Goal: Communication & Community: Answer question/provide support

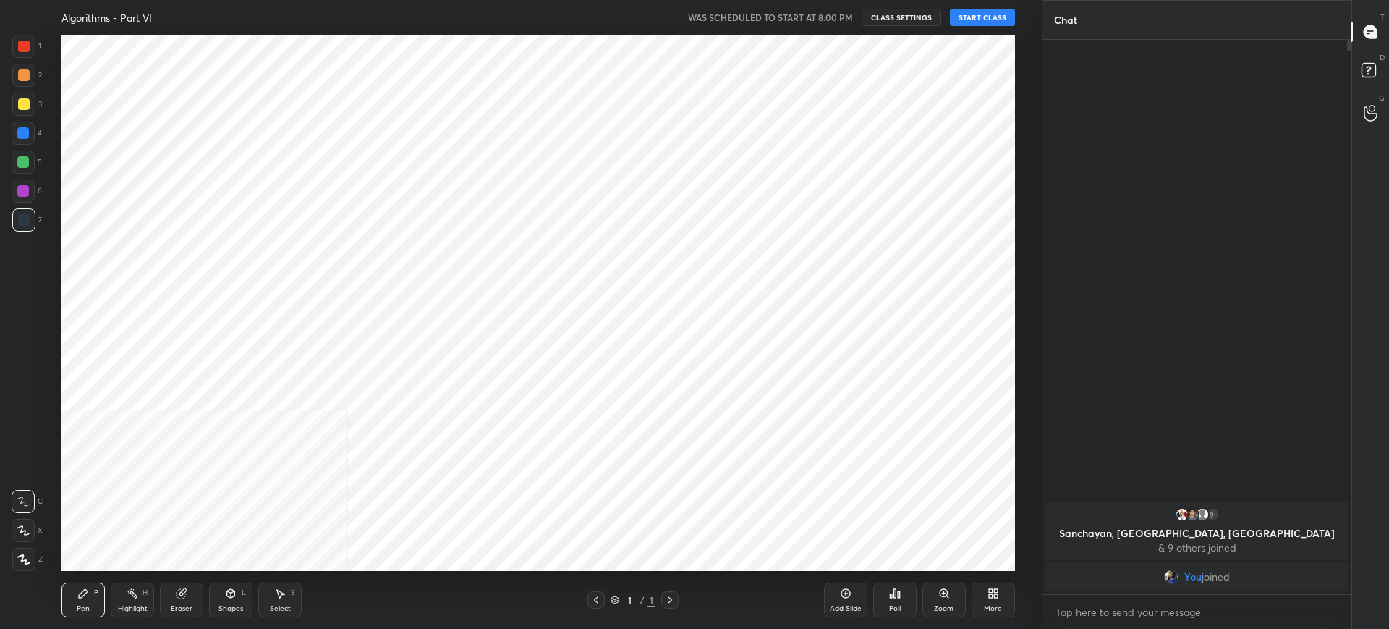
scroll to position [71800, 71352]
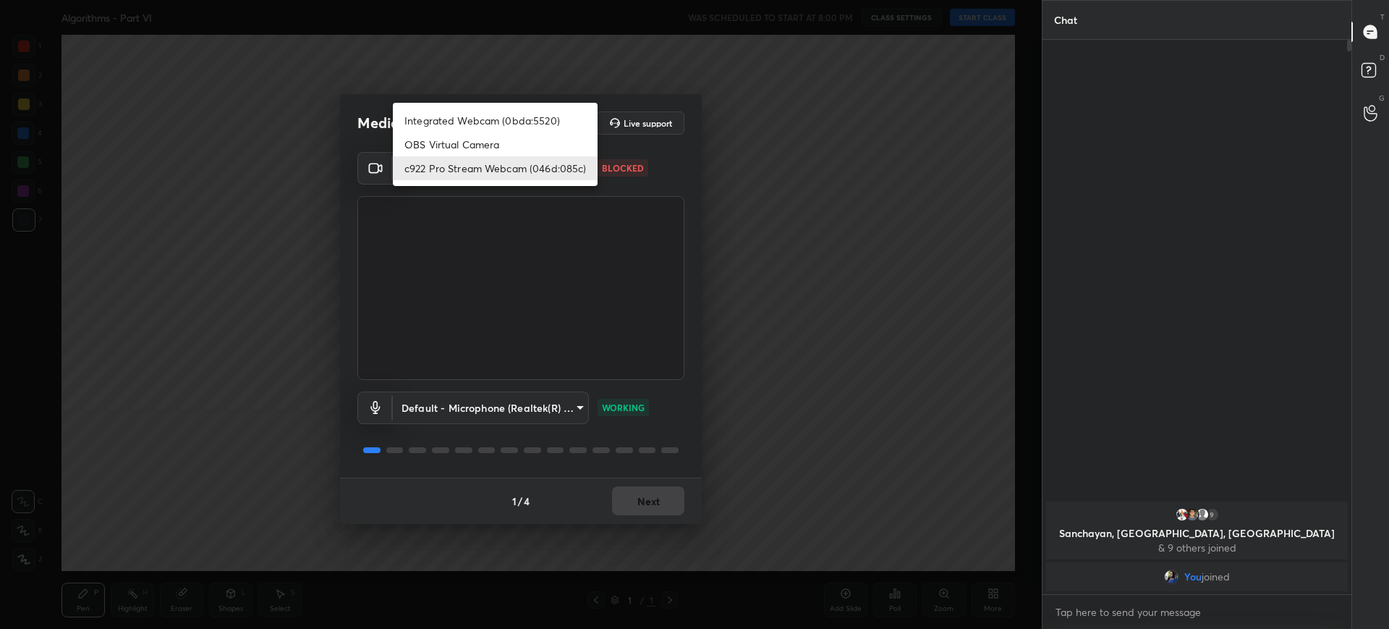
click at [498, 175] on body "1 2 3 4 5 6 7 C X Z C X Z E E Erase all H H Algorithms - Part VI WAS SCHEDULED …" at bounding box center [694, 314] width 1389 height 629
click at [480, 122] on li "Integrated Webcam (0bda:5520)" at bounding box center [495, 121] width 205 height 24
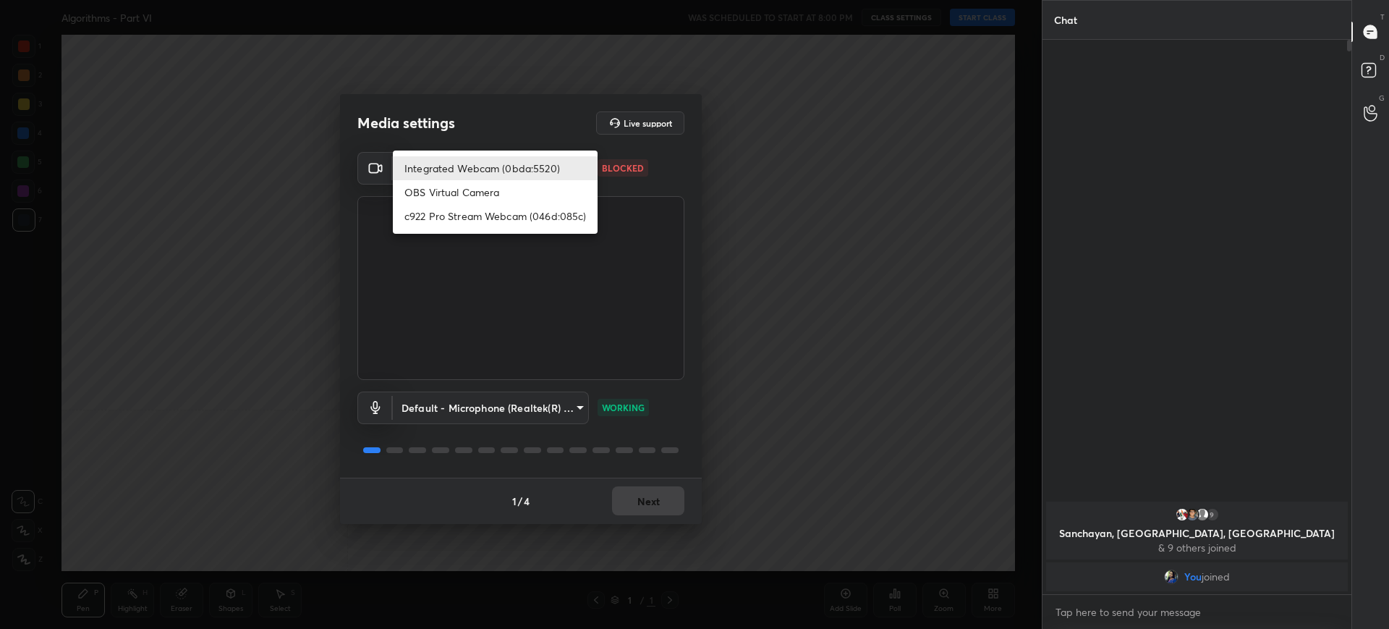
click at [519, 159] on body "1 2 3 4 5 6 7 C X Z C X Z E E Erase all H H Algorithms - Part VI WAS SCHEDULED …" at bounding box center [694, 314] width 1389 height 629
click at [480, 217] on li "c922 Pro Stream Webcam (046d:085c)" at bounding box center [495, 216] width 205 height 24
type input "d9115b2f929475016315a2c25d8338b72e881f843449f6f30eb7e1e03e8f855d"
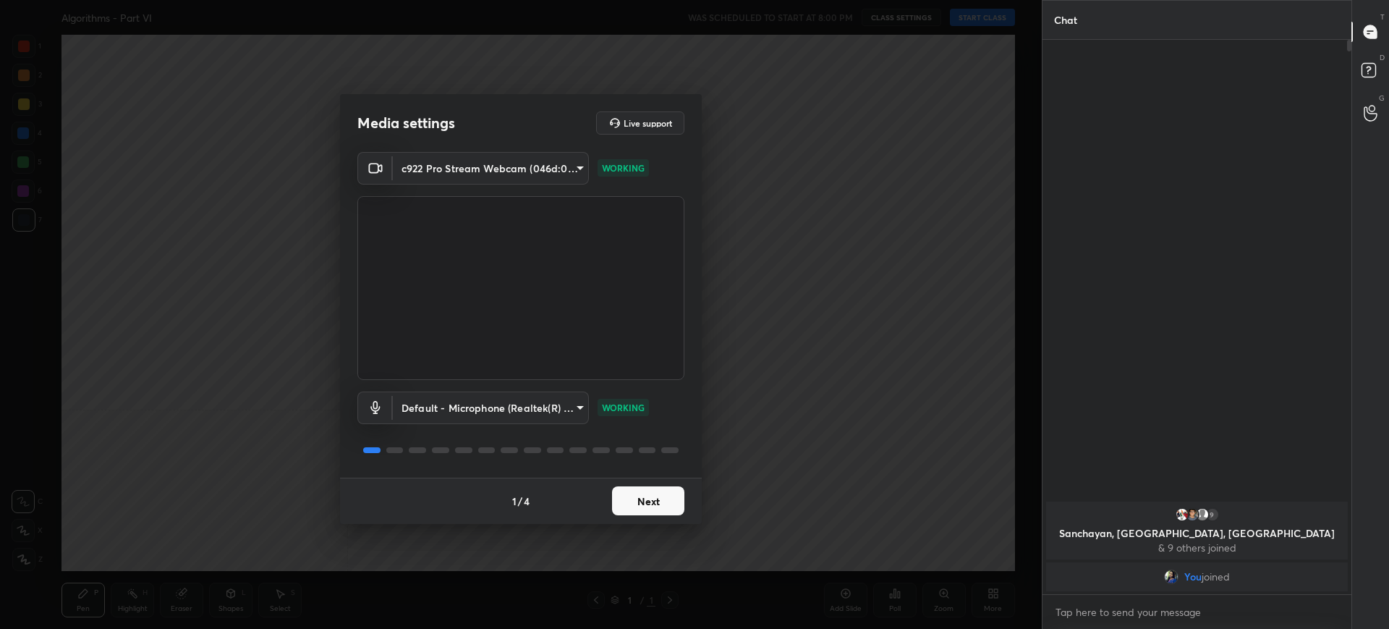
click at [669, 513] on button "Next" at bounding box center [648, 500] width 72 height 29
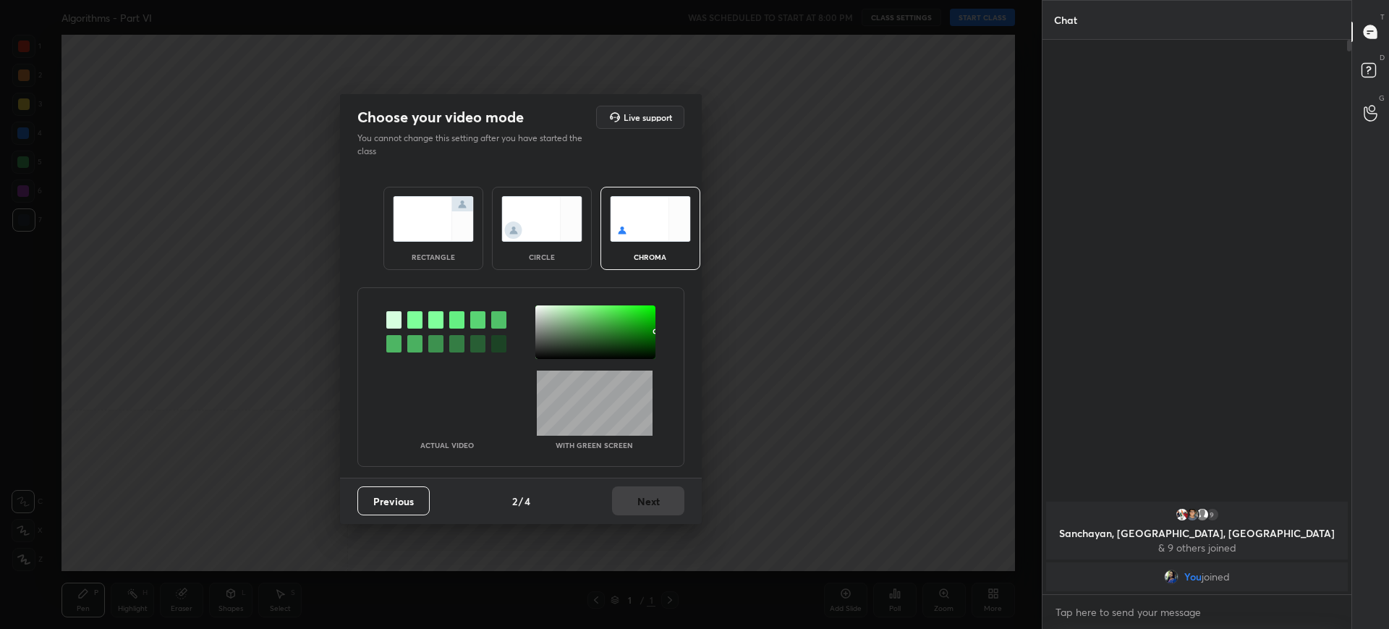
click at [470, 268] on div "rectangle circle chroma" at bounding box center [521, 228] width 310 height 118
click at [459, 254] on div "rectangle" at bounding box center [433, 256] width 58 height 7
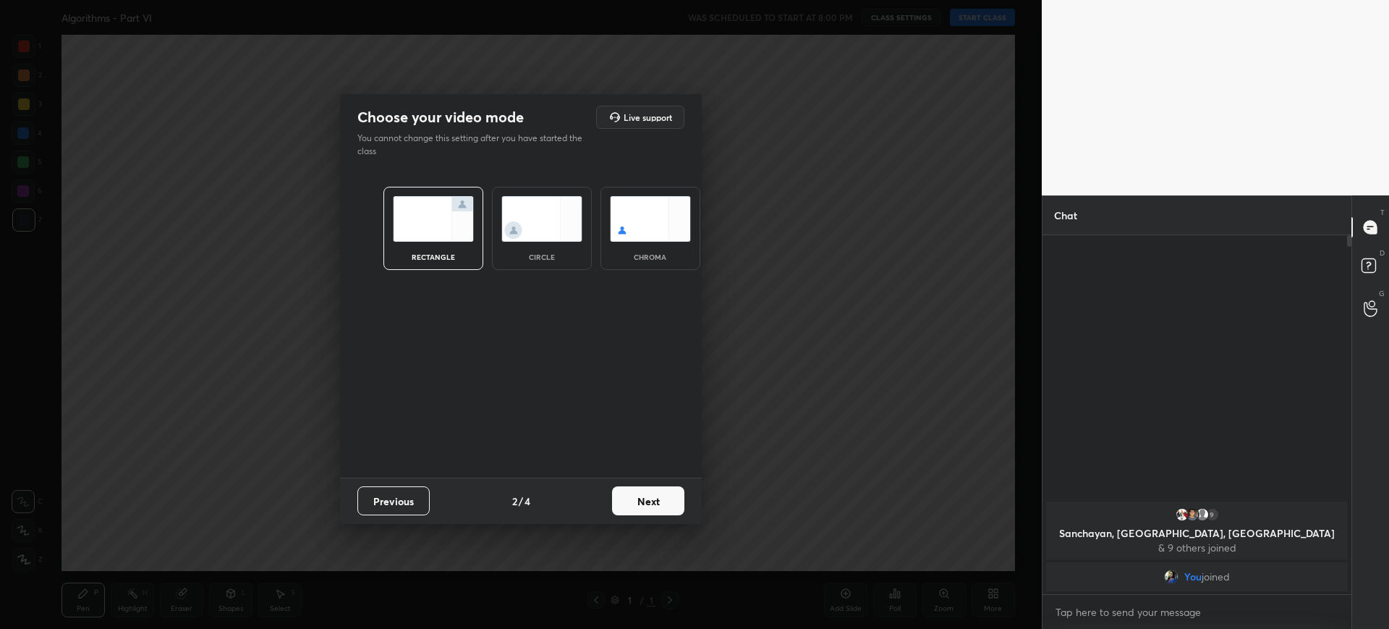
scroll to position [389, 305]
click at [639, 504] on button "Next" at bounding box center [648, 500] width 72 height 29
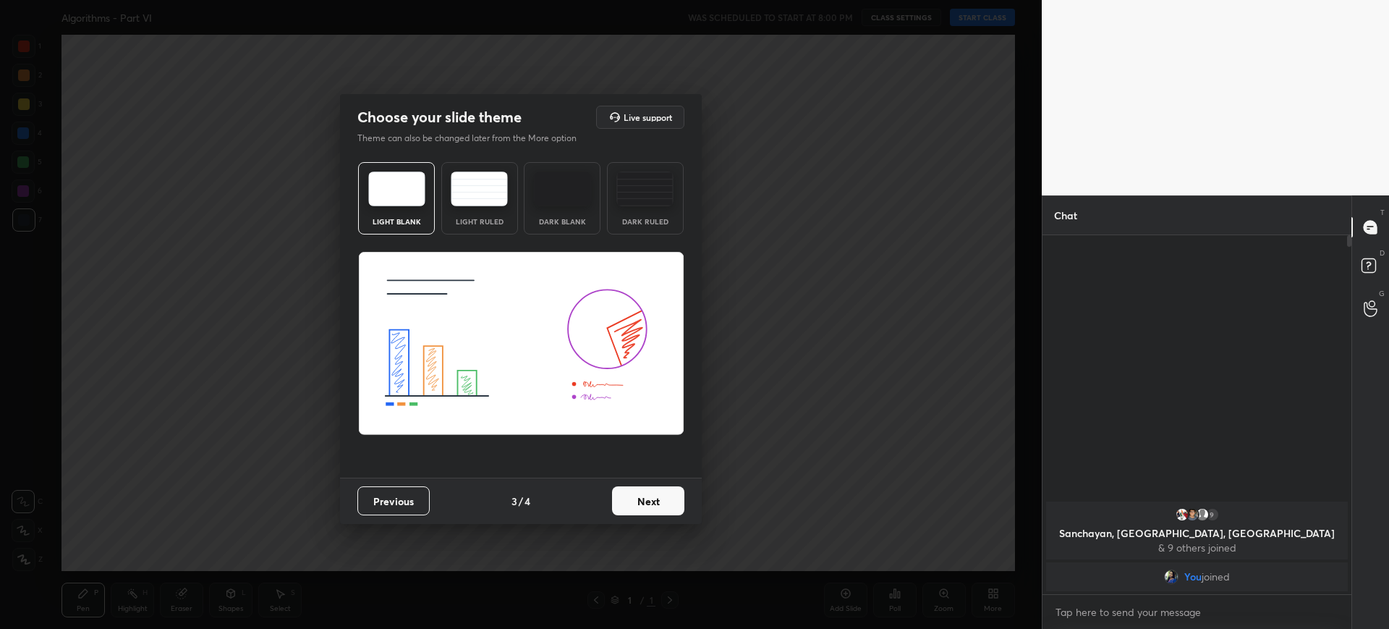
click at [666, 504] on button "Next" at bounding box center [648, 500] width 72 height 29
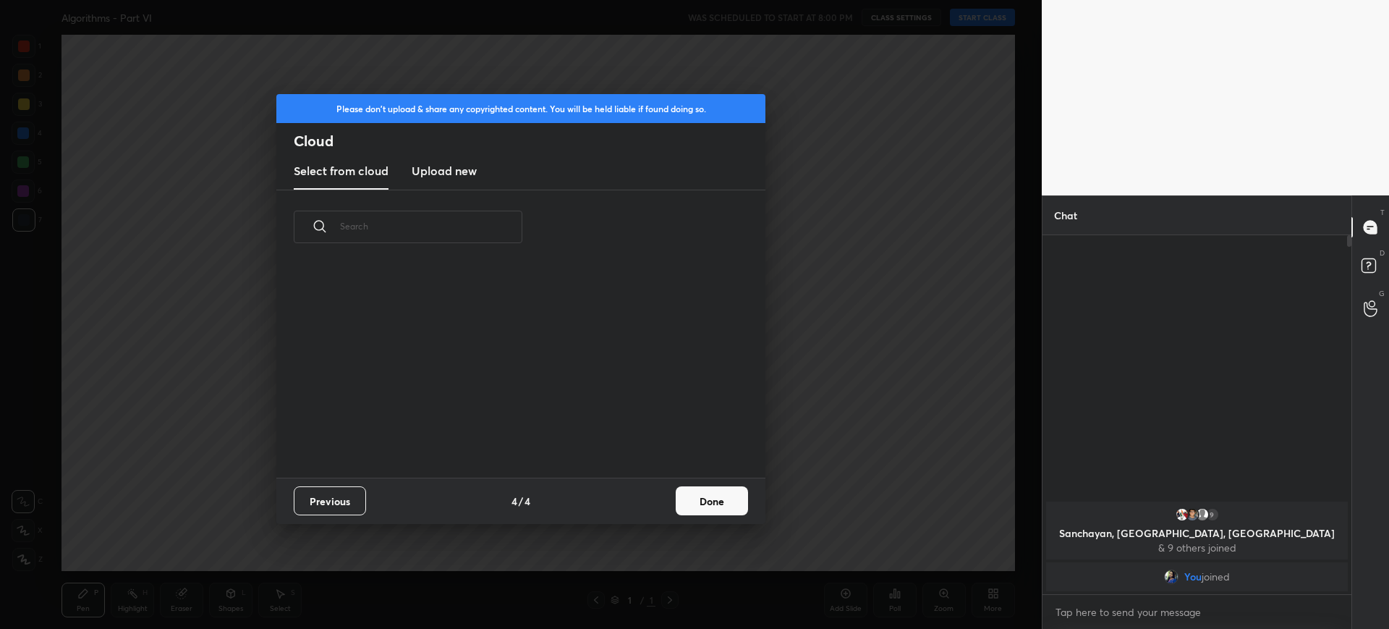
scroll to position [213, 464]
click at [718, 500] on button "Done" at bounding box center [712, 500] width 72 height 29
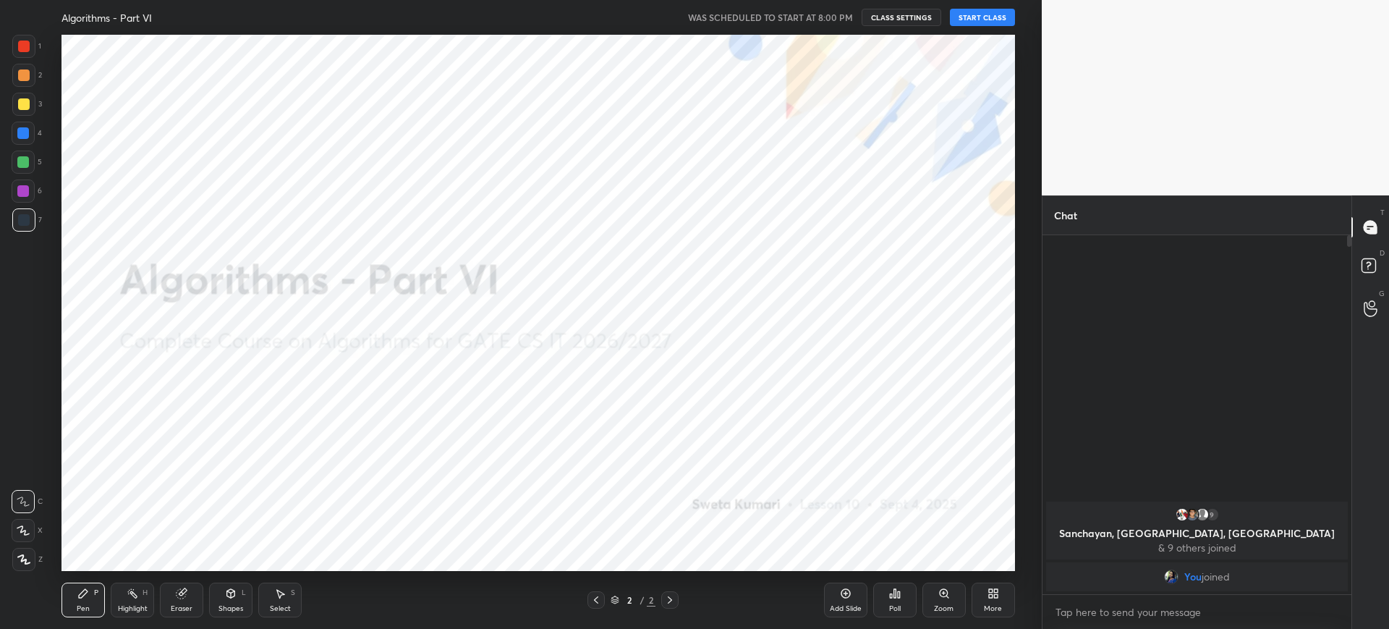
click at [974, 19] on button "START CLASS" at bounding box center [982, 17] width 65 height 17
click at [1002, 593] on div "More" at bounding box center [992, 599] width 43 height 35
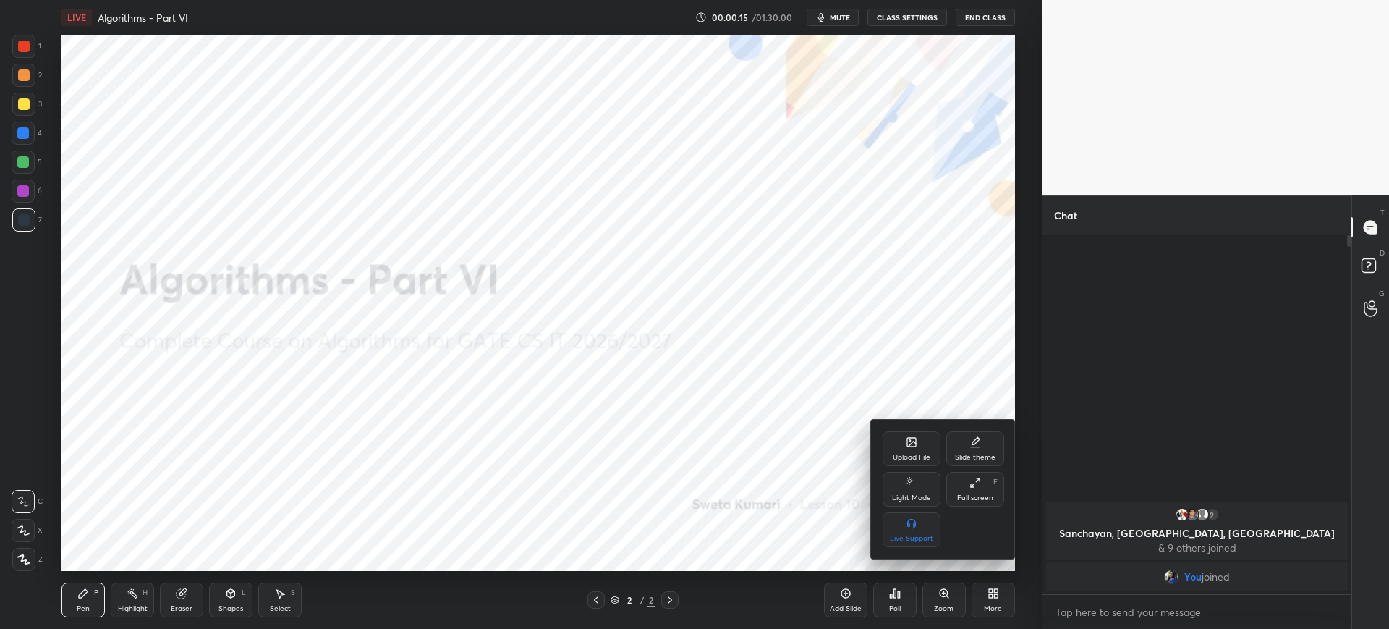
click at [895, 441] on div "Upload File" at bounding box center [912, 448] width 58 height 35
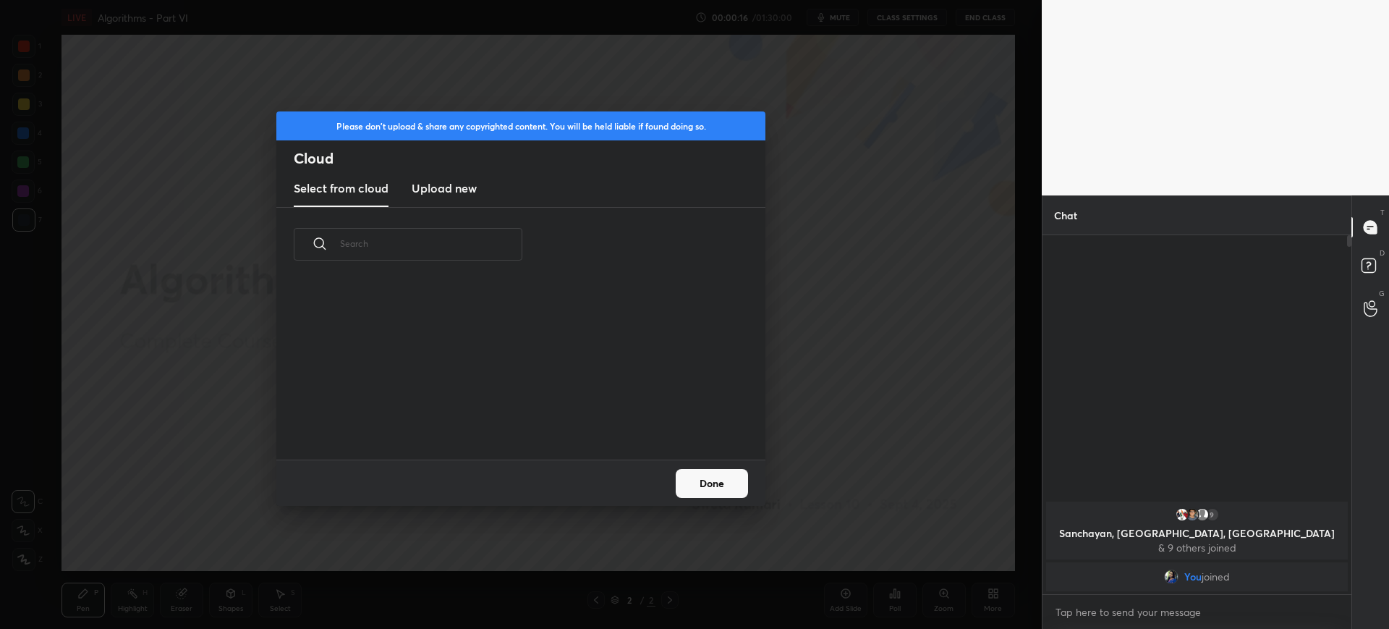
click at [446, 196] on h3 "Upload new" at bounding box center [444, 187] width 65 height 17
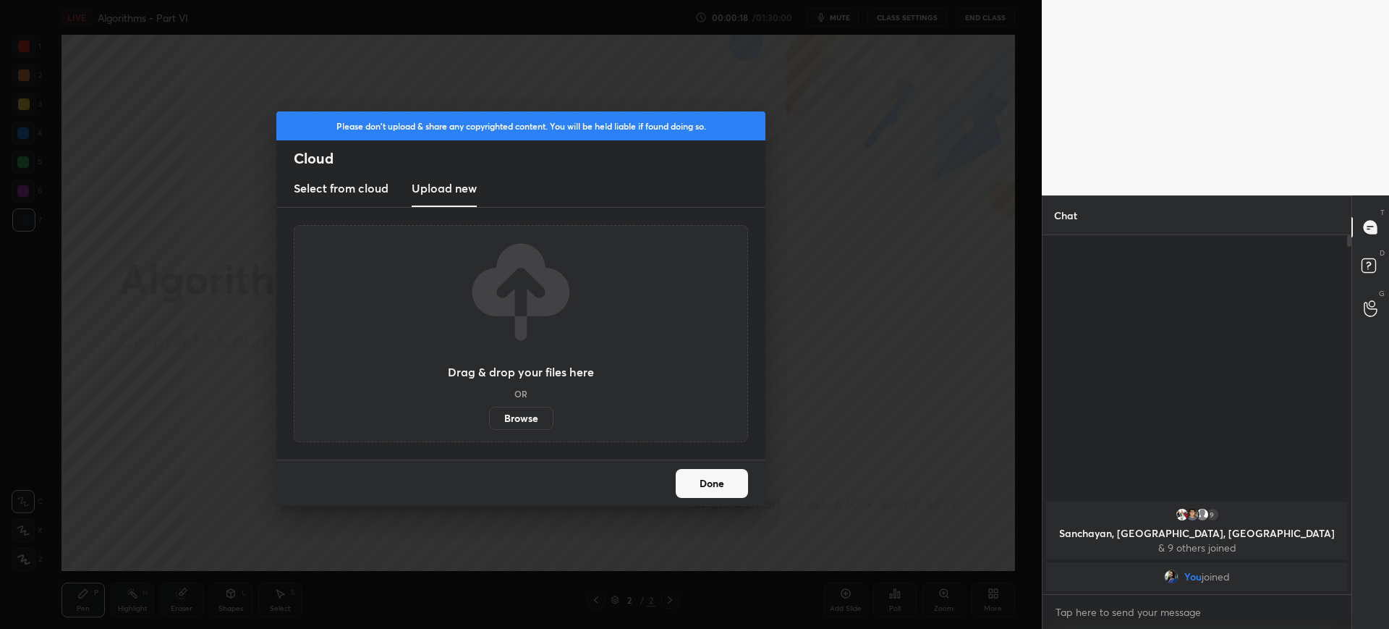
click at [527, 414] on label "Browse" at bounding box center [521, 418] width 64 height 23
click at [489, 414] on input "Browse" at bounding box center [489, 418] width 0 height 23
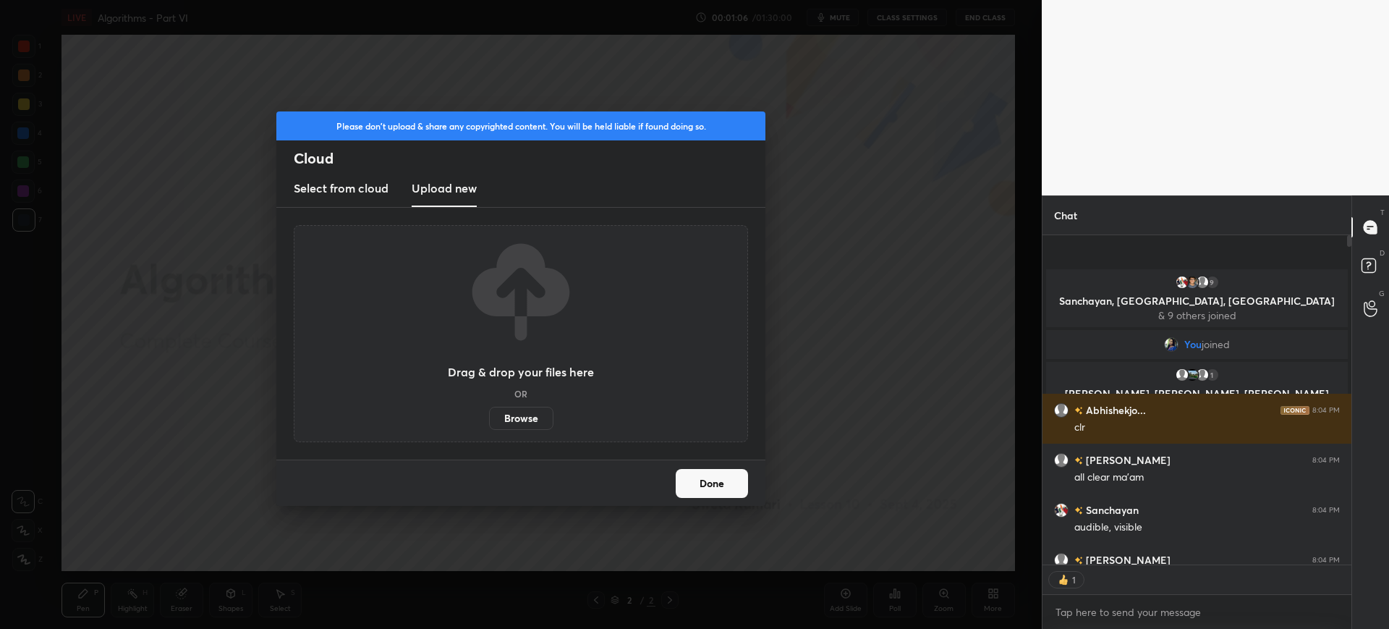
scroll to position [325, 305]
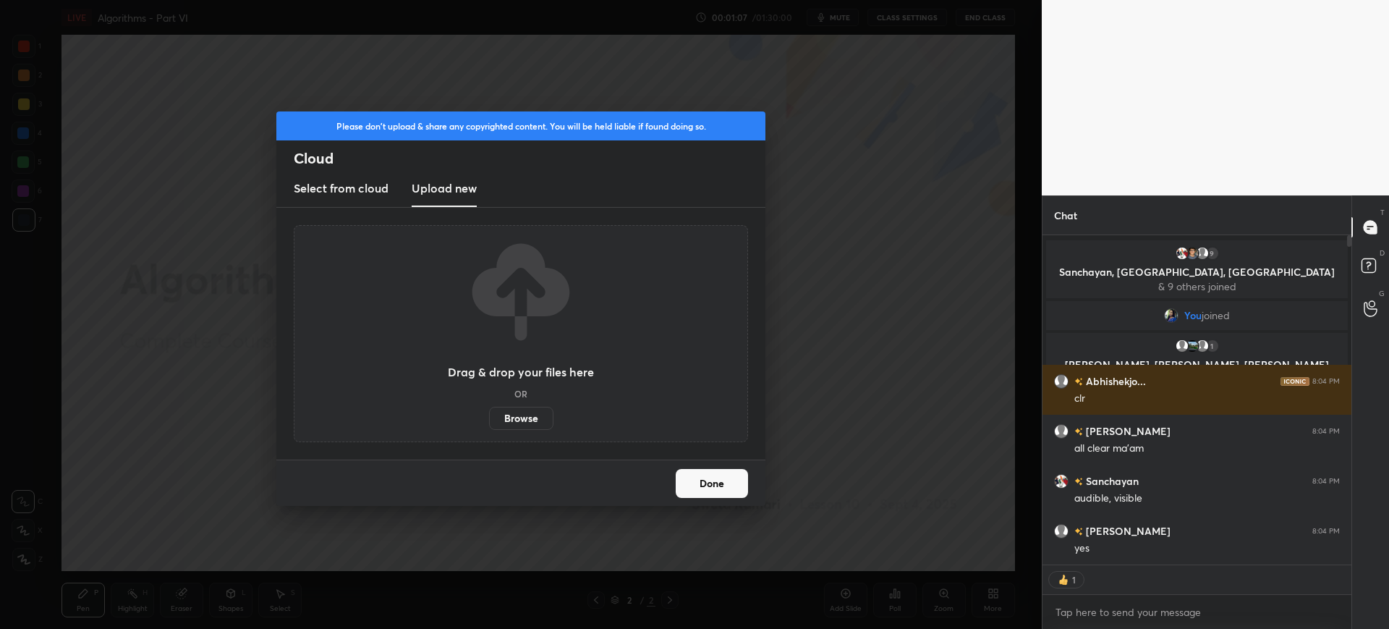
click at [709, 482] on button "Done" at bounding box center [712, 483] width 72 height 29
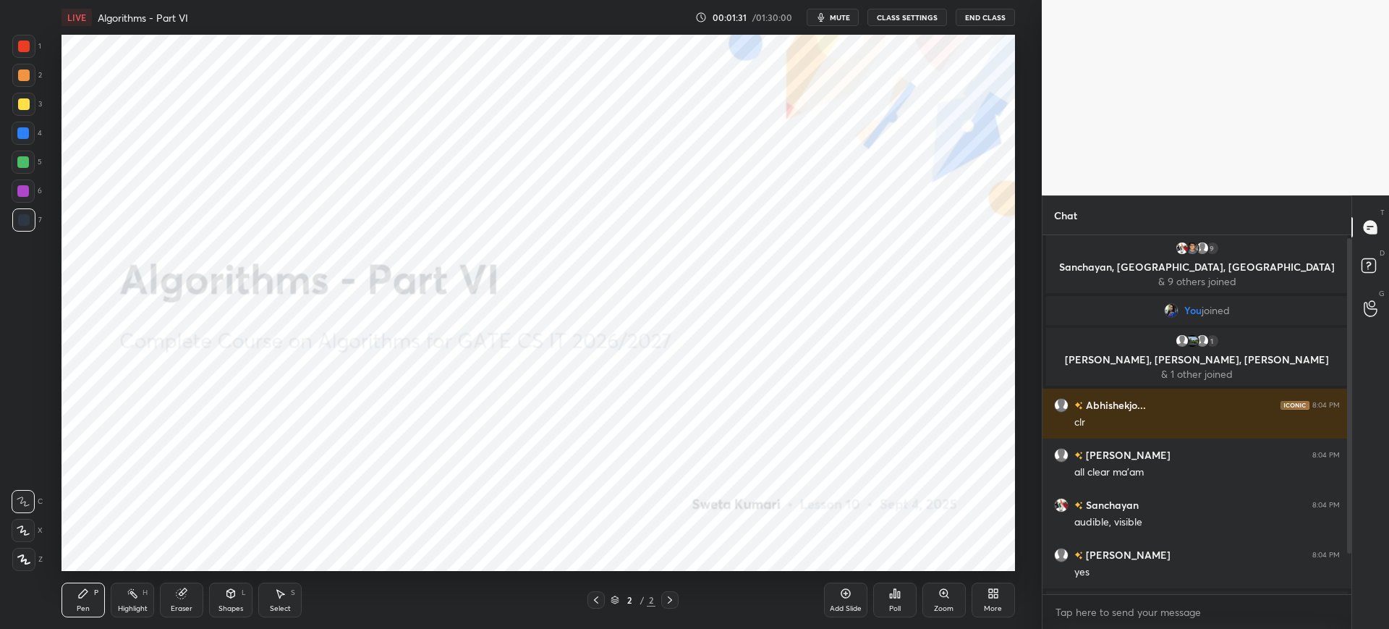
scroll to position [49, 0]
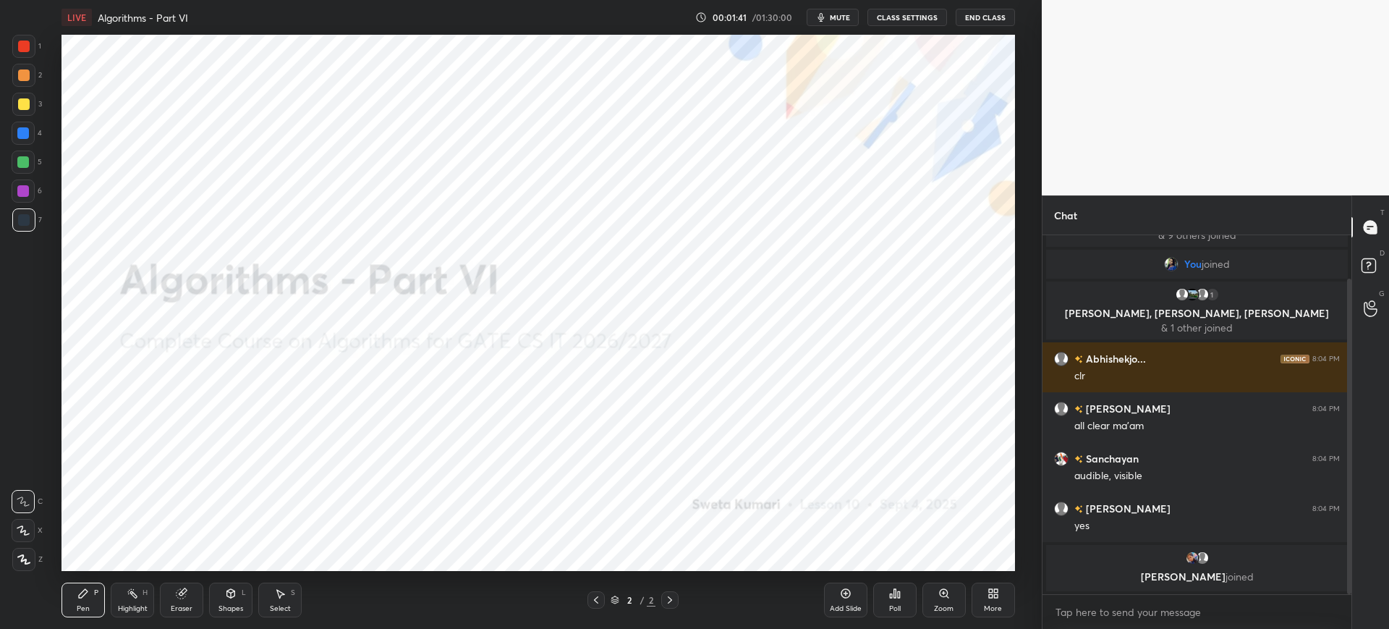
click at [991, 598] on icon at bounding box center [993, 593] width 12 height 12
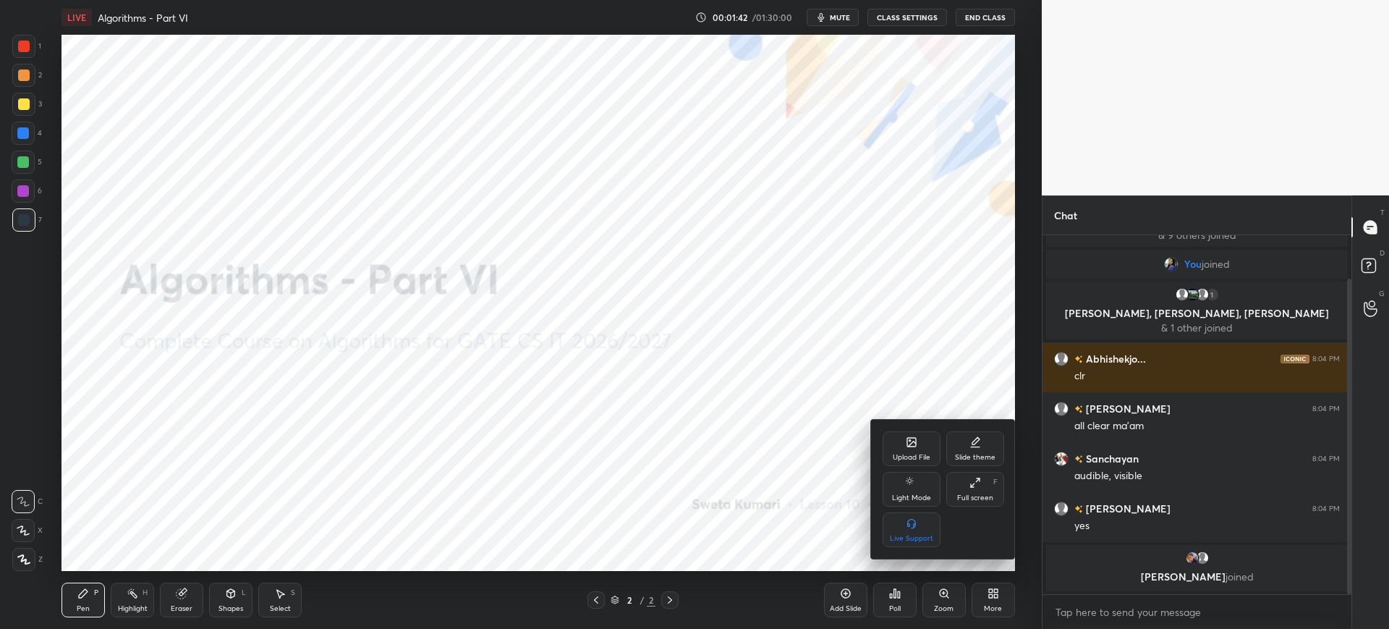
click at [910, 454] on div "Upload File" at bounding box center [912, 457] width 38 height 7
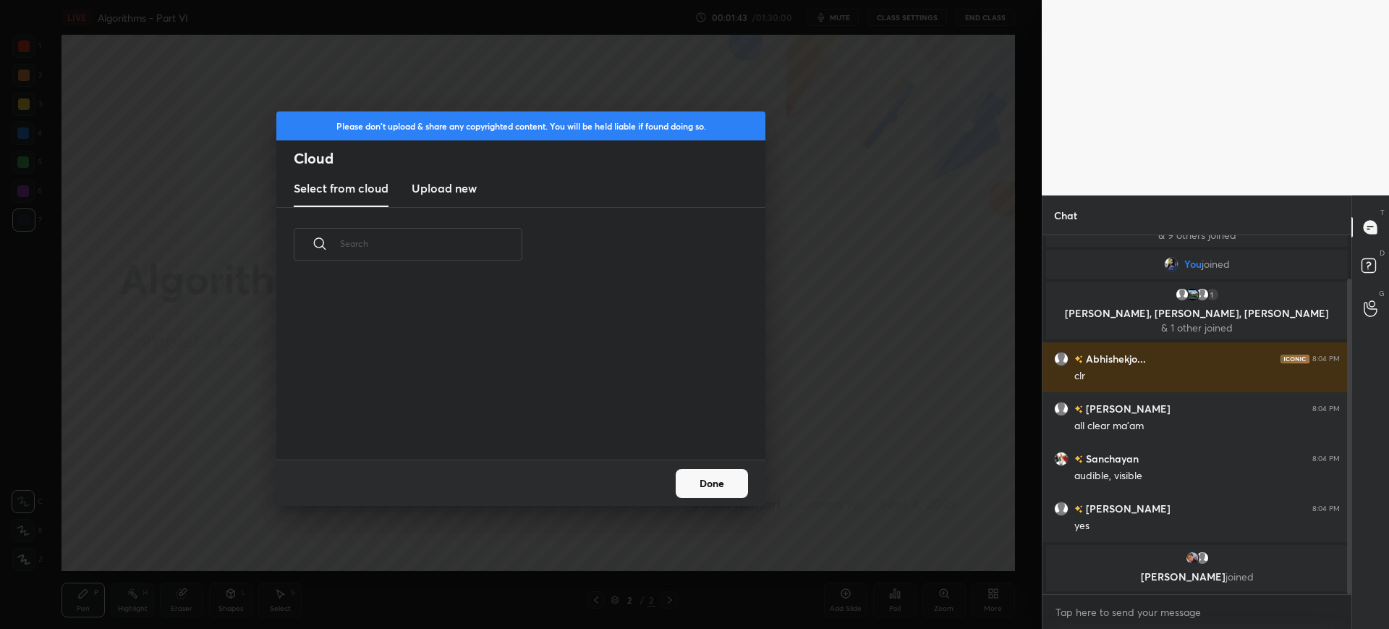
scroll to position [178, 464]
click at [451, 193] on h3 "Upload new" at bounding box center [444, 187] width 65 height 17
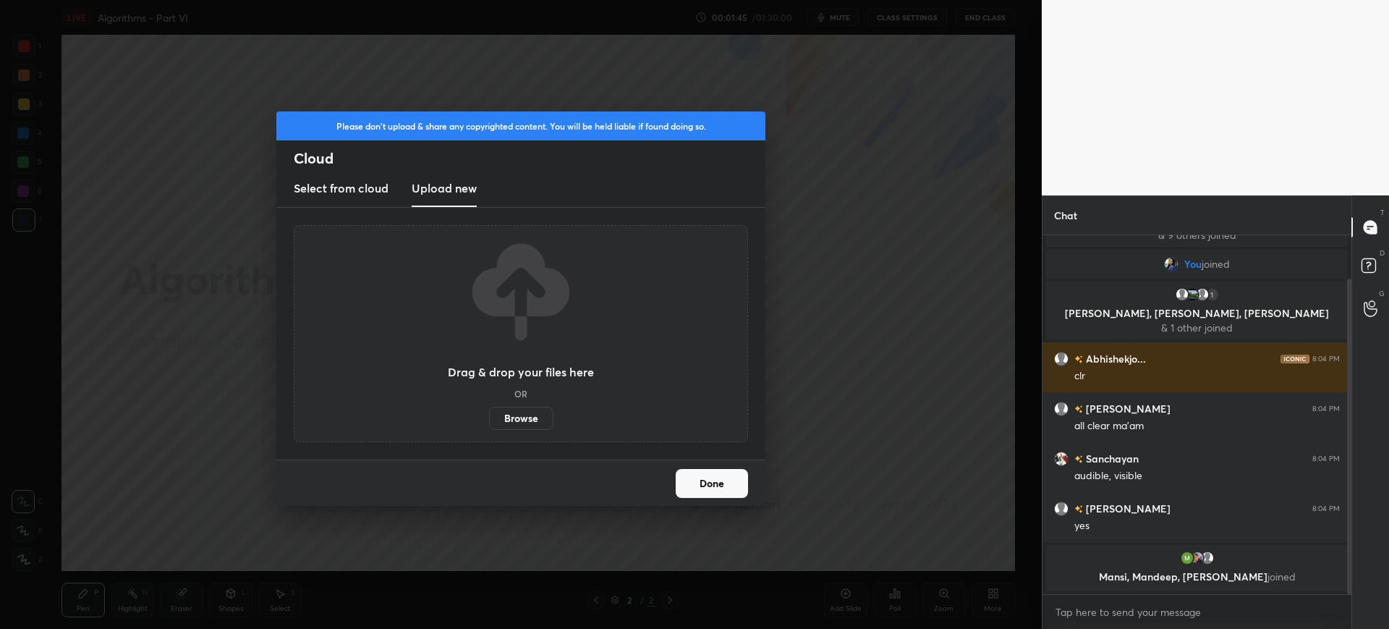
click at [523, 413] on label "Browse" at bounding box center [521, 418] width 64 height 23
click at [489, 413] on input "Browse" at bounding box center [489, 418] width 0 height 23
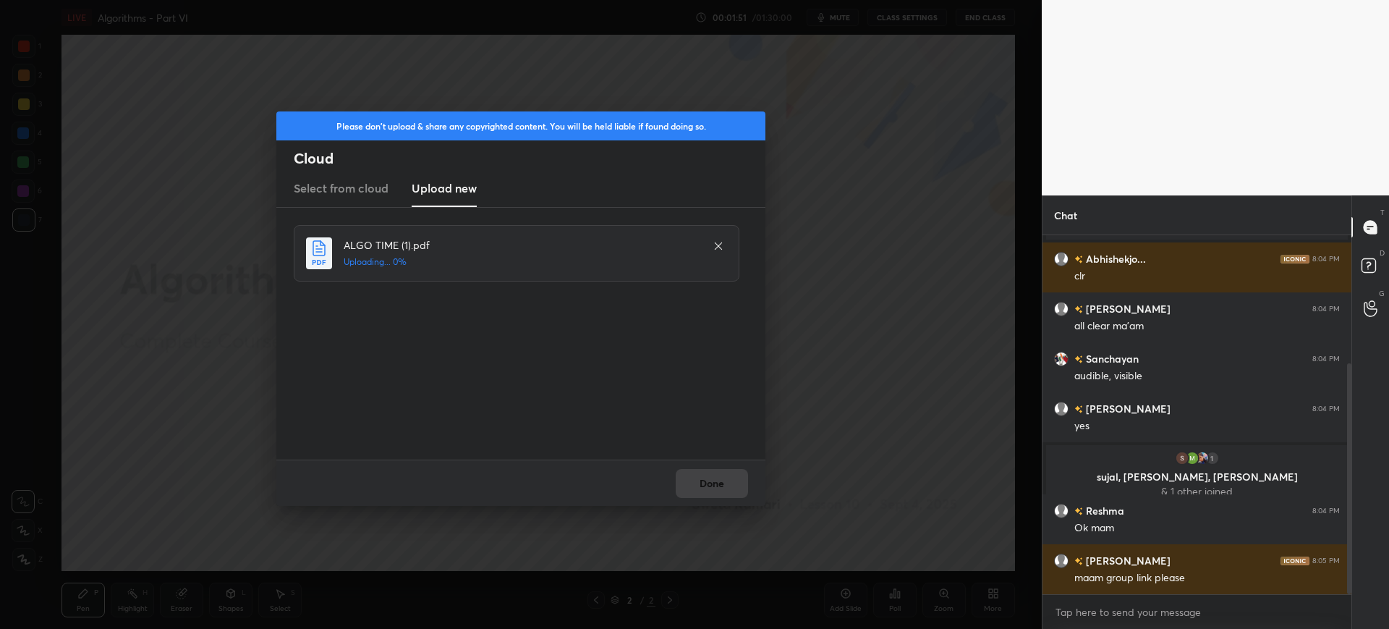
scroll to position [199, 0]
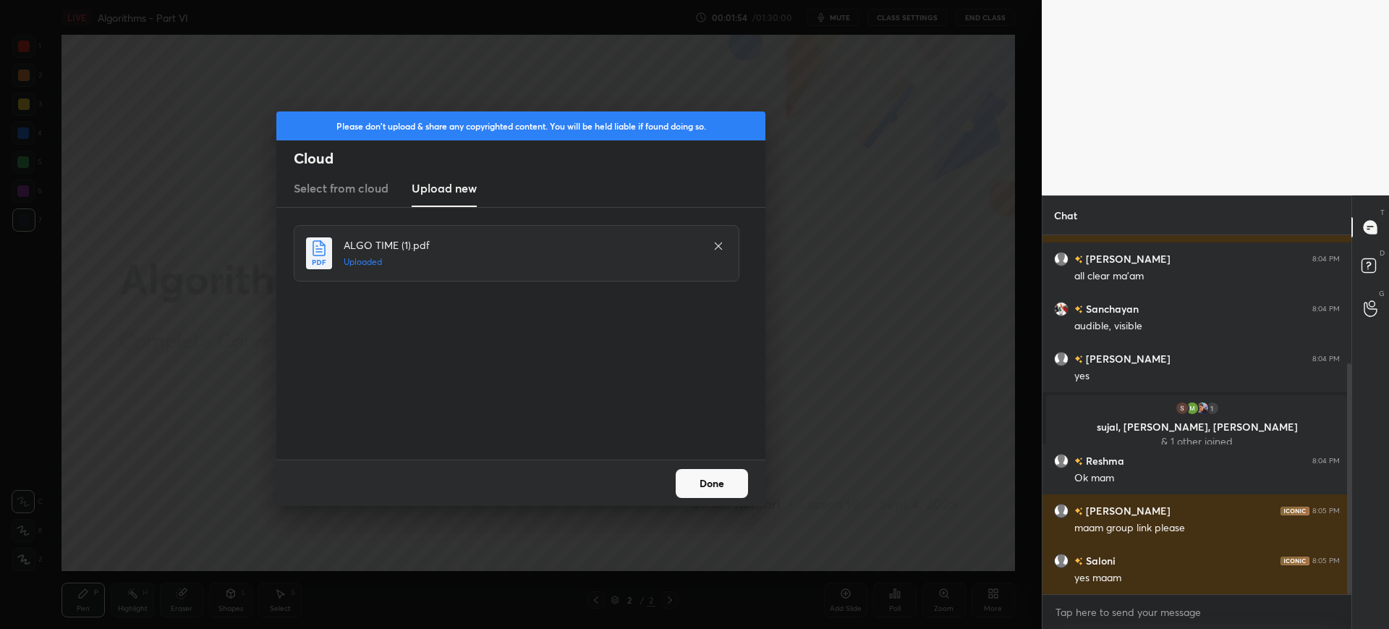
click at [696, 492] on button "Done" at bounding box center [712, 483] width 72 height 29
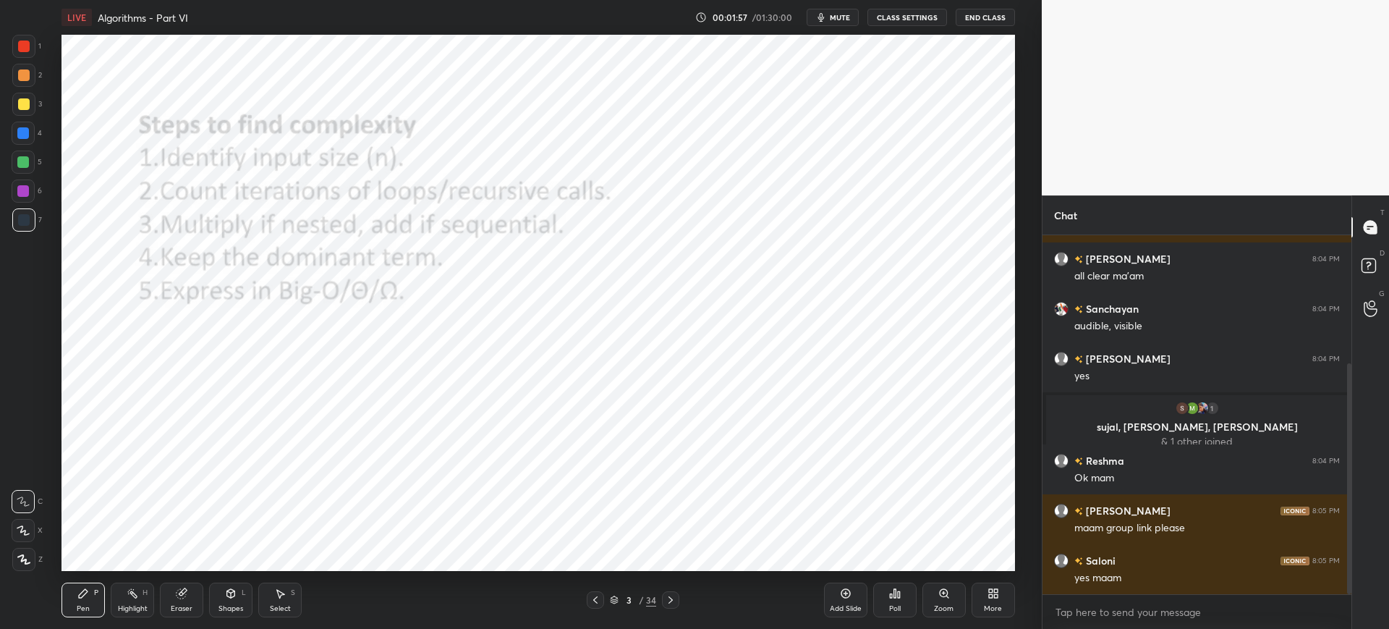
click at [613, 603] on icon at bounding box center [614, 602] width 7 height 2
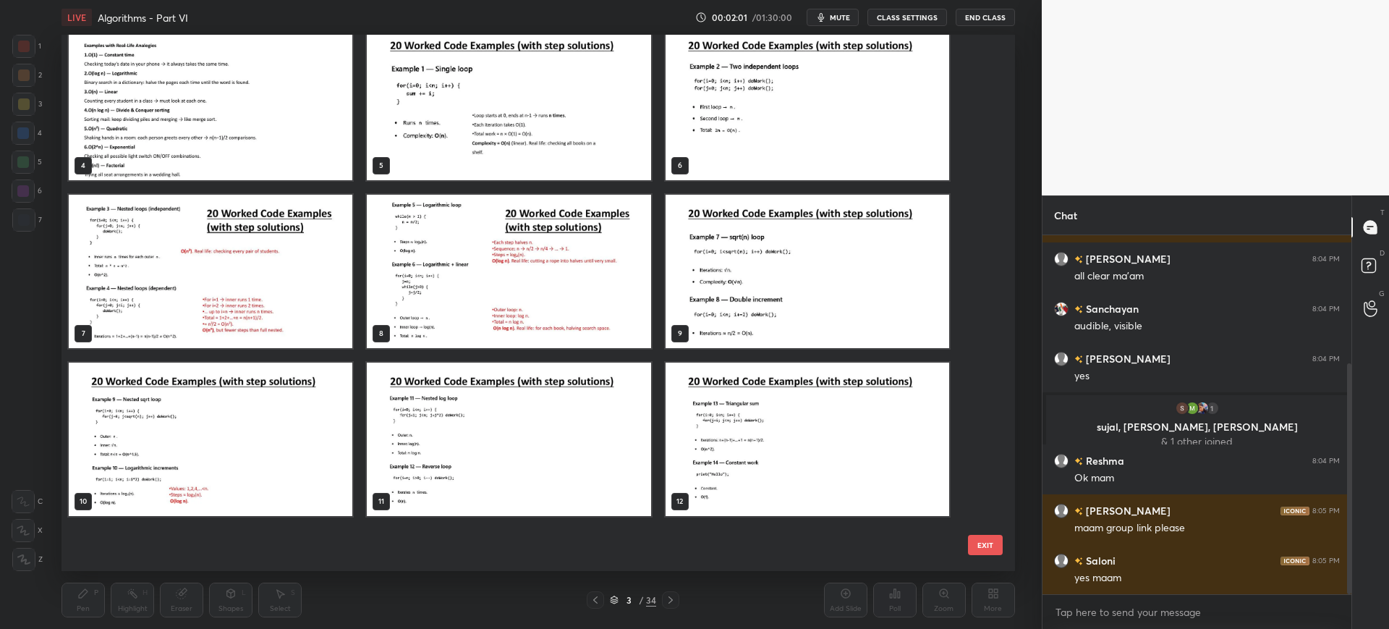
scroll to position [0, 0]
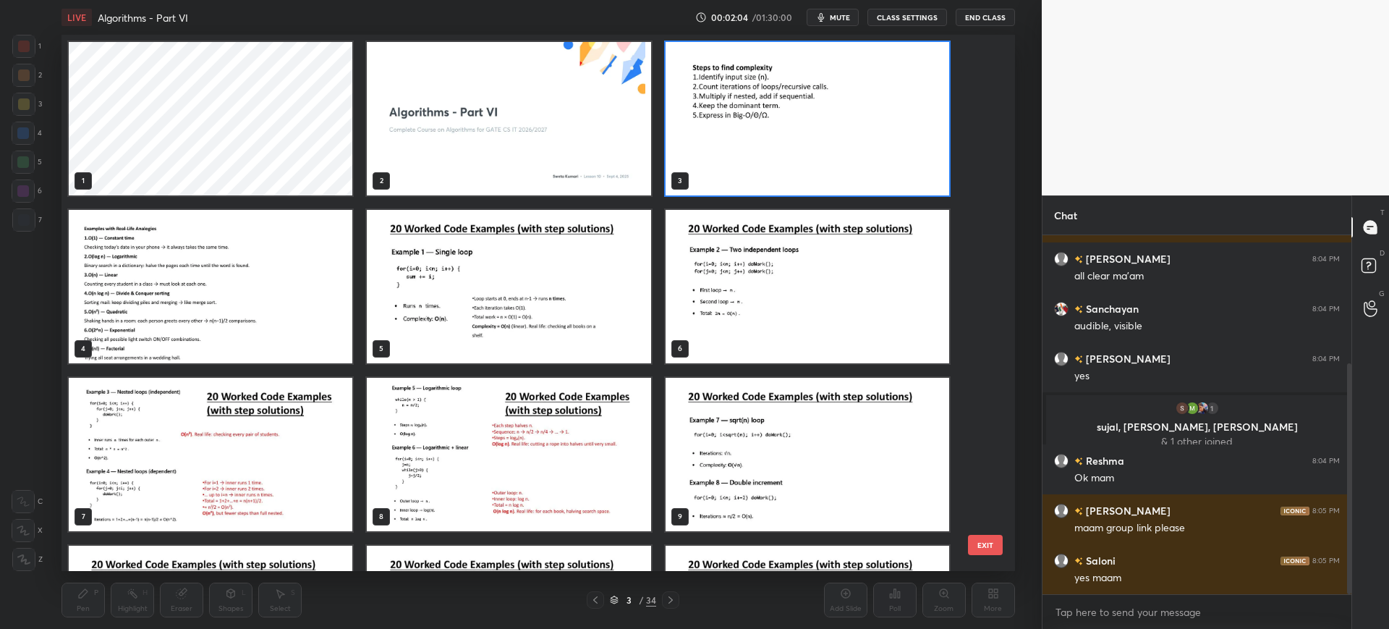
click at [648, 176] on img "grid" at bounding box center [509, 118] width 284 height 153
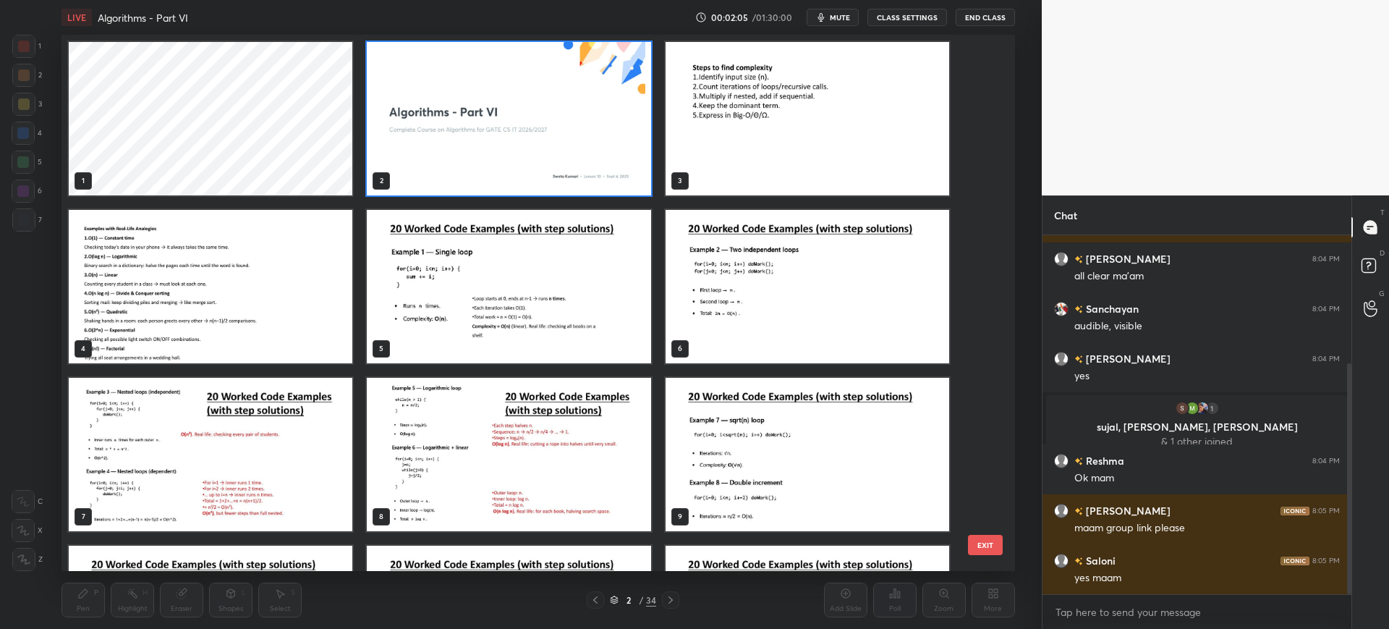
click at [984, 548] on button "EXIT" at bounding box center [985, 545] width 35 height 20
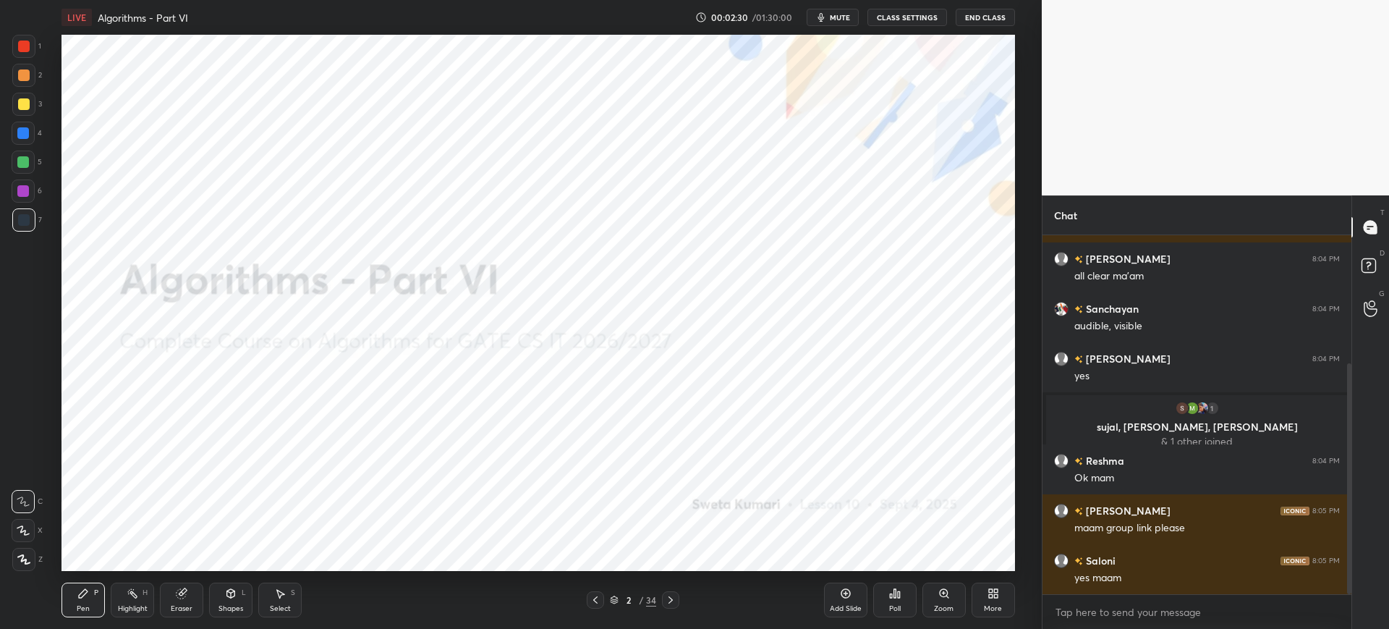
scroll to position [245, 0]
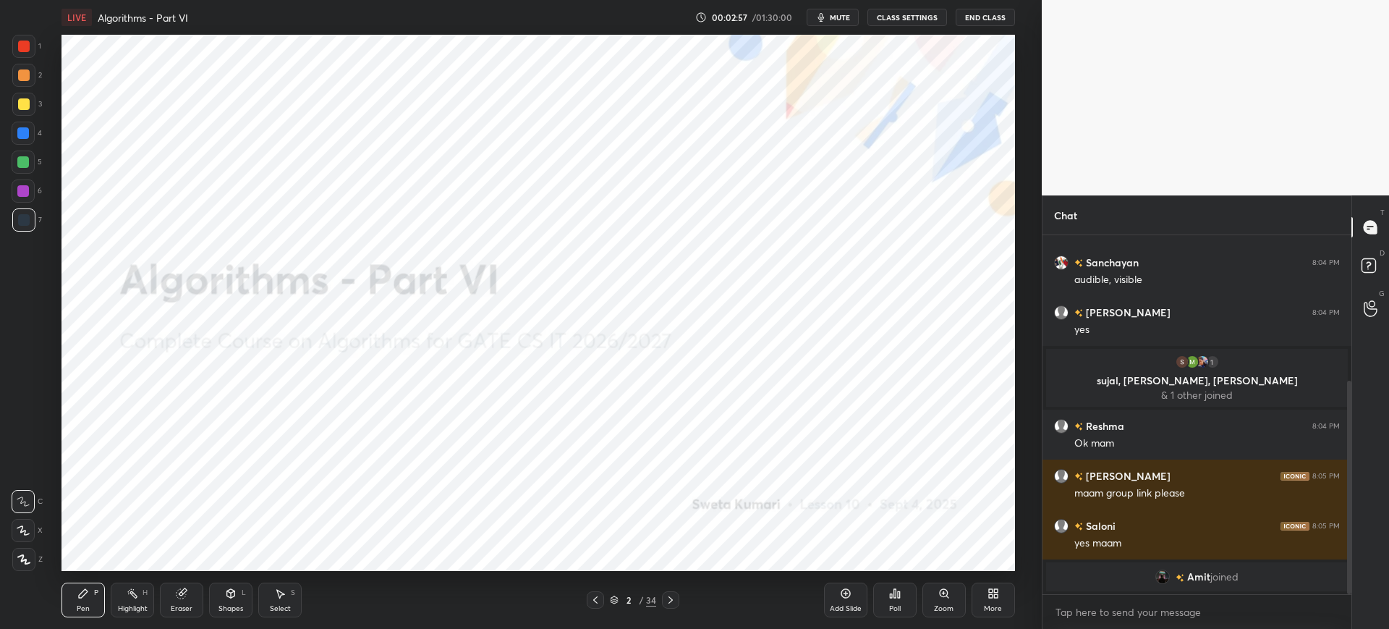
click at [617, 595] on icon at bounding box center [614, 599] width 9 height 9
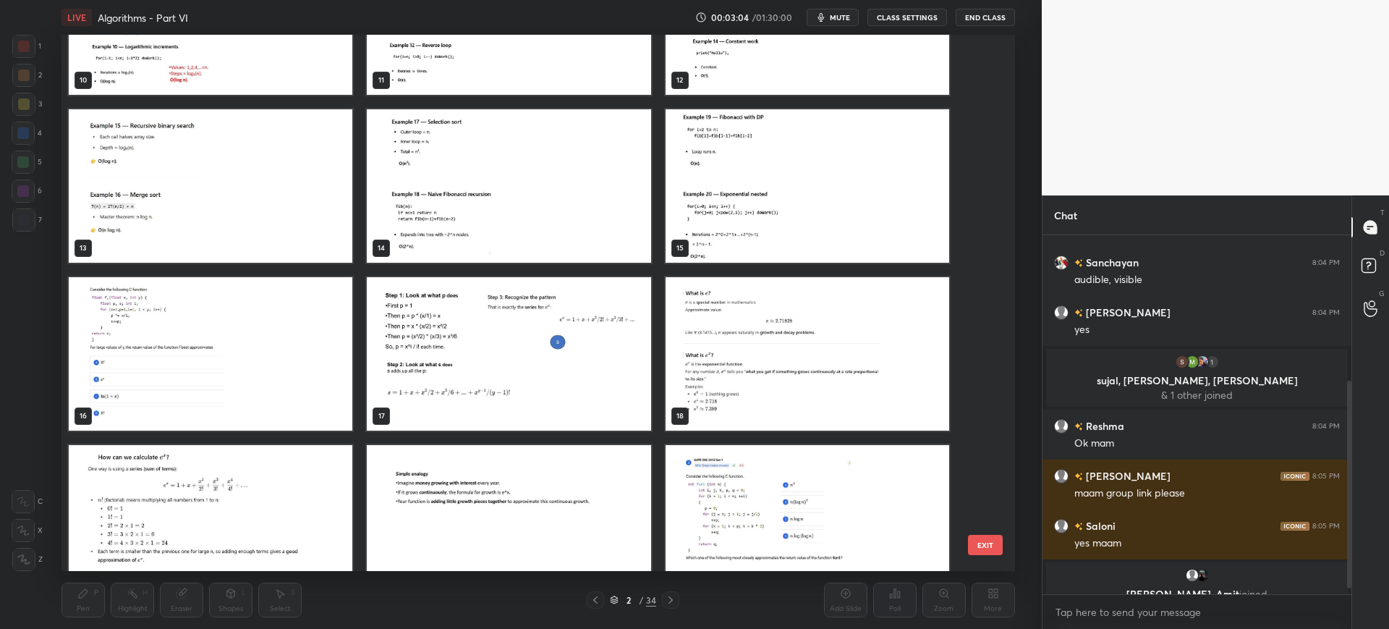
scroll to position [263, 0]
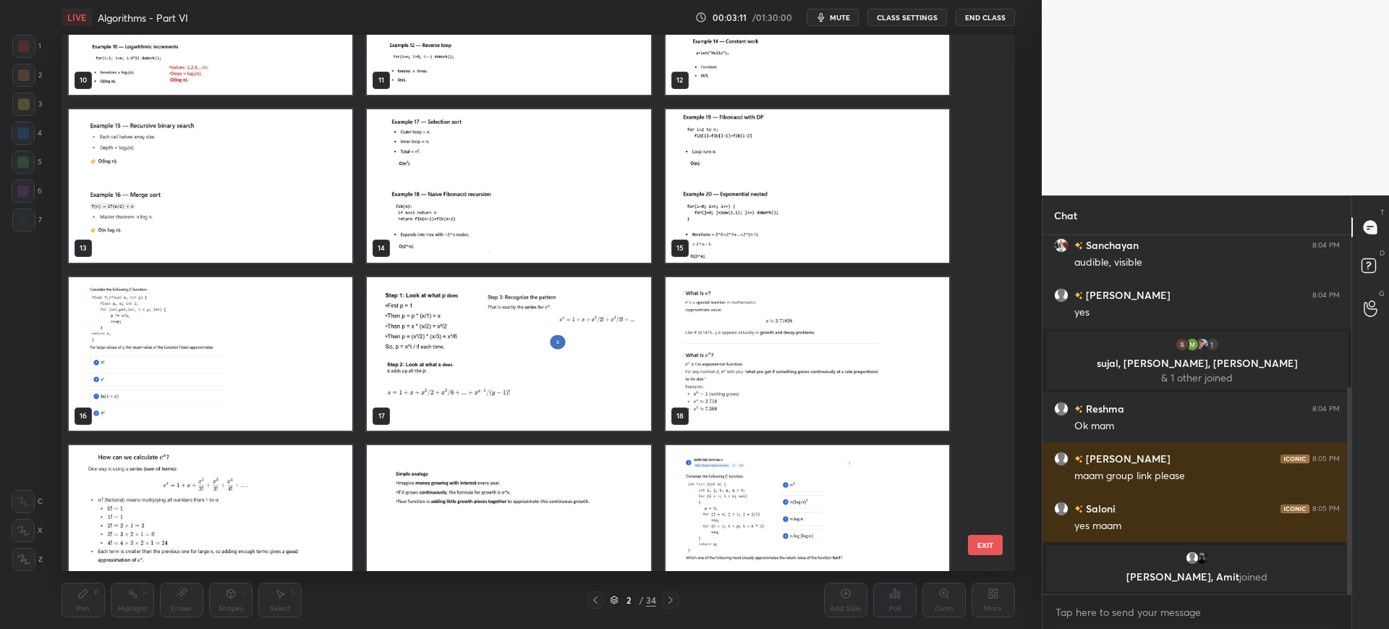
click at [318, 331] on img "grid" at bounding box center [211, 353] width 284 height 153
click at [979, 538] on button "EXIT" at bounding box center [985, 545] width 35 height 20
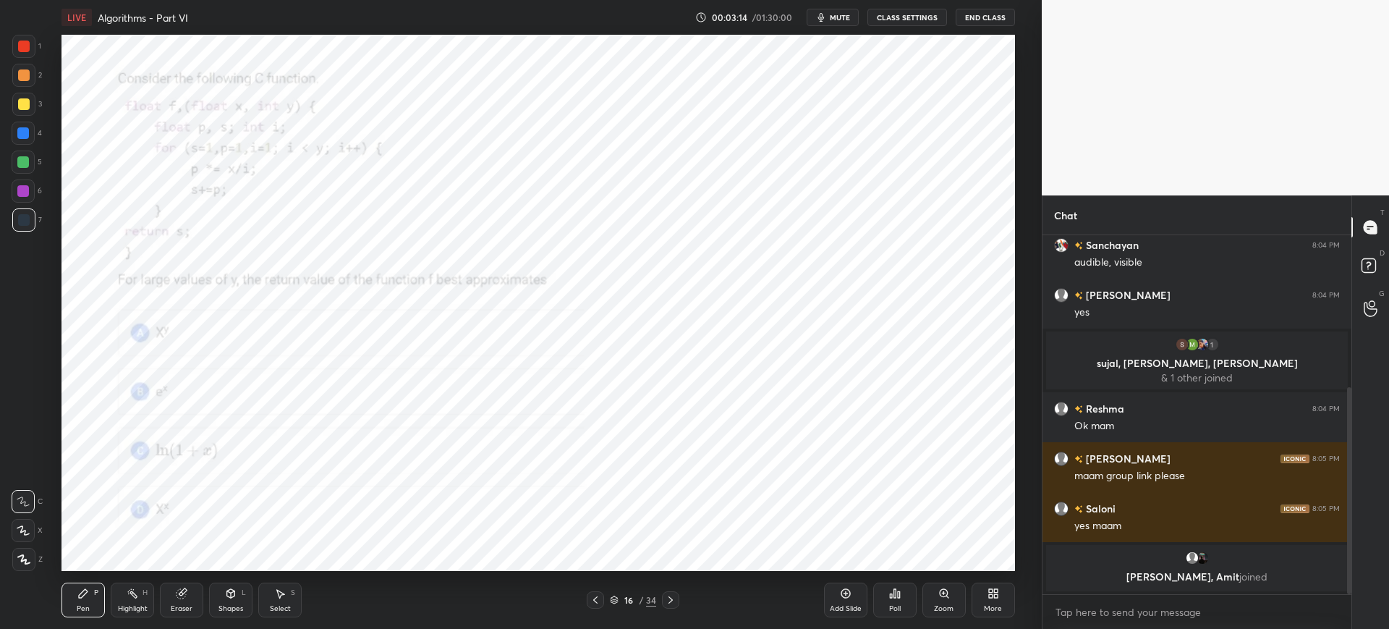
click at [613, 595] on icon at bounding box center [614, 599] width 9 height 9
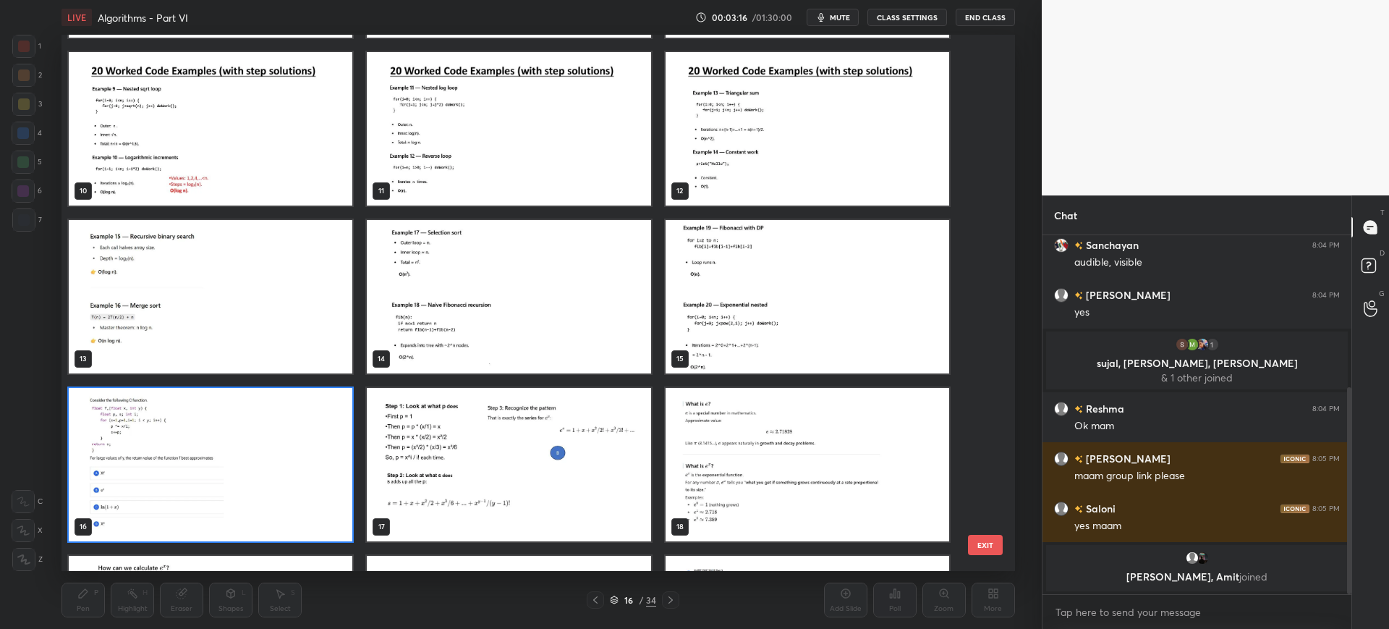
scroll to position [493, 0]
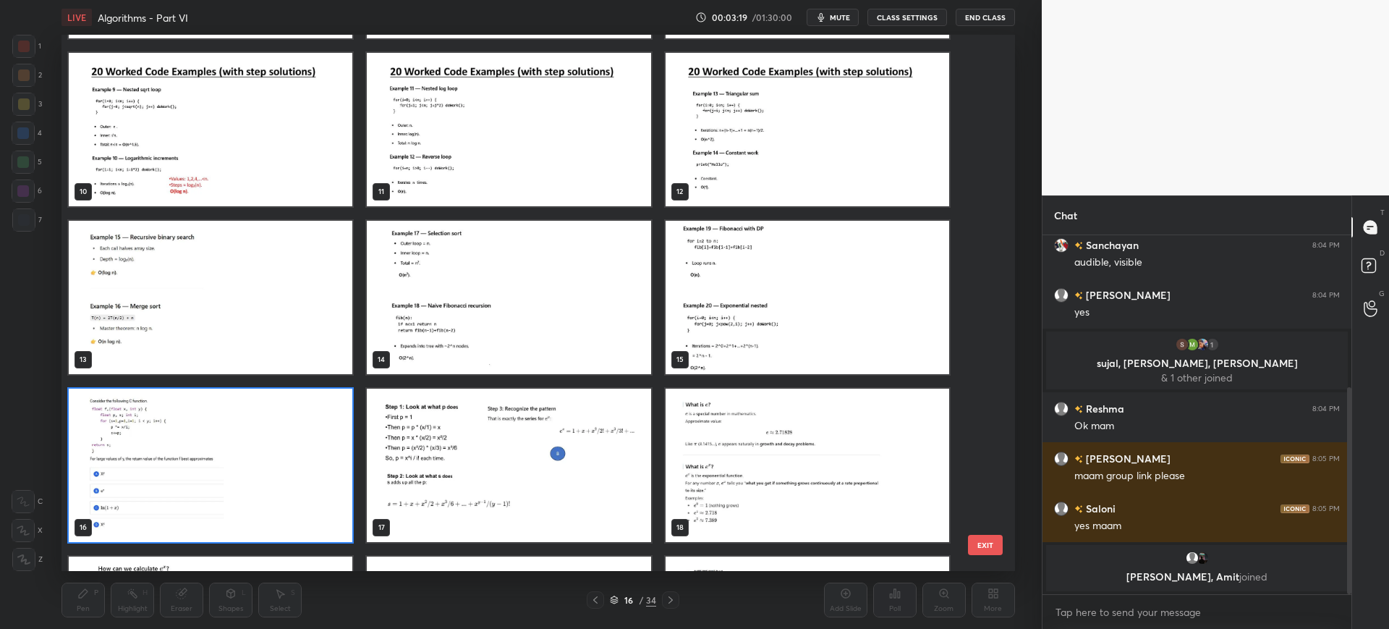
click at [986, 549] on button "EXIT" at bounding box center [985, 545] width 35 height 20
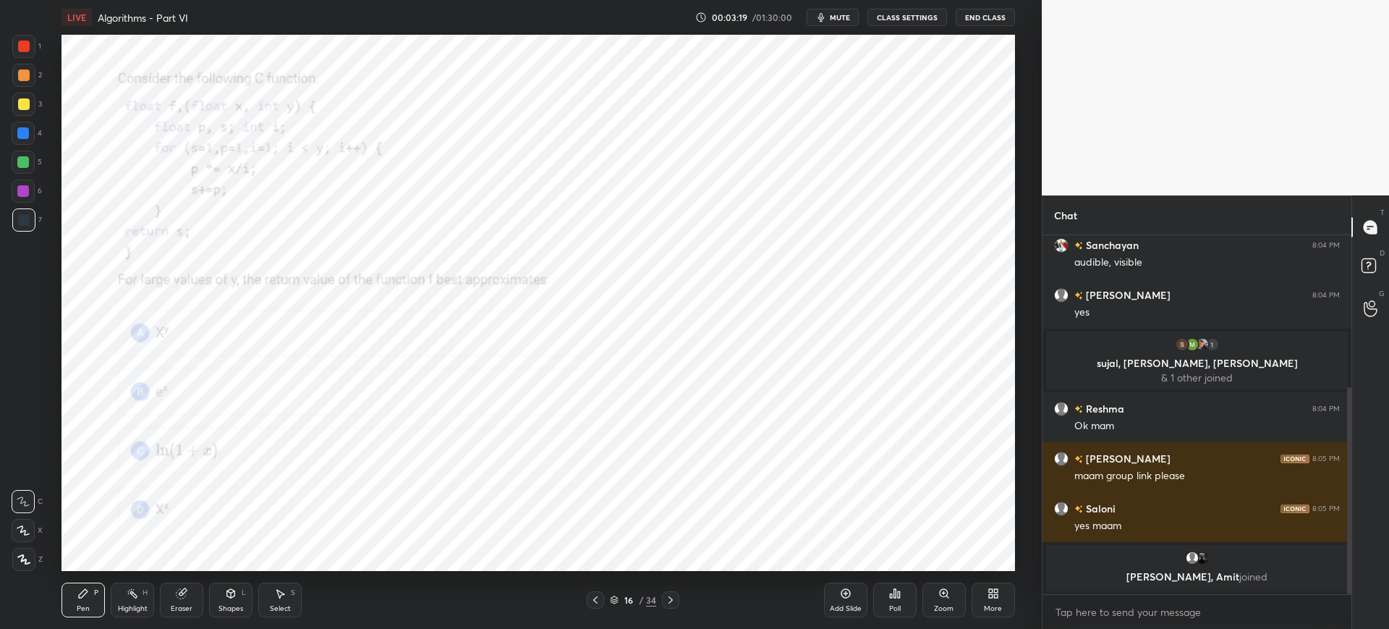
scroll to position [265, 0]
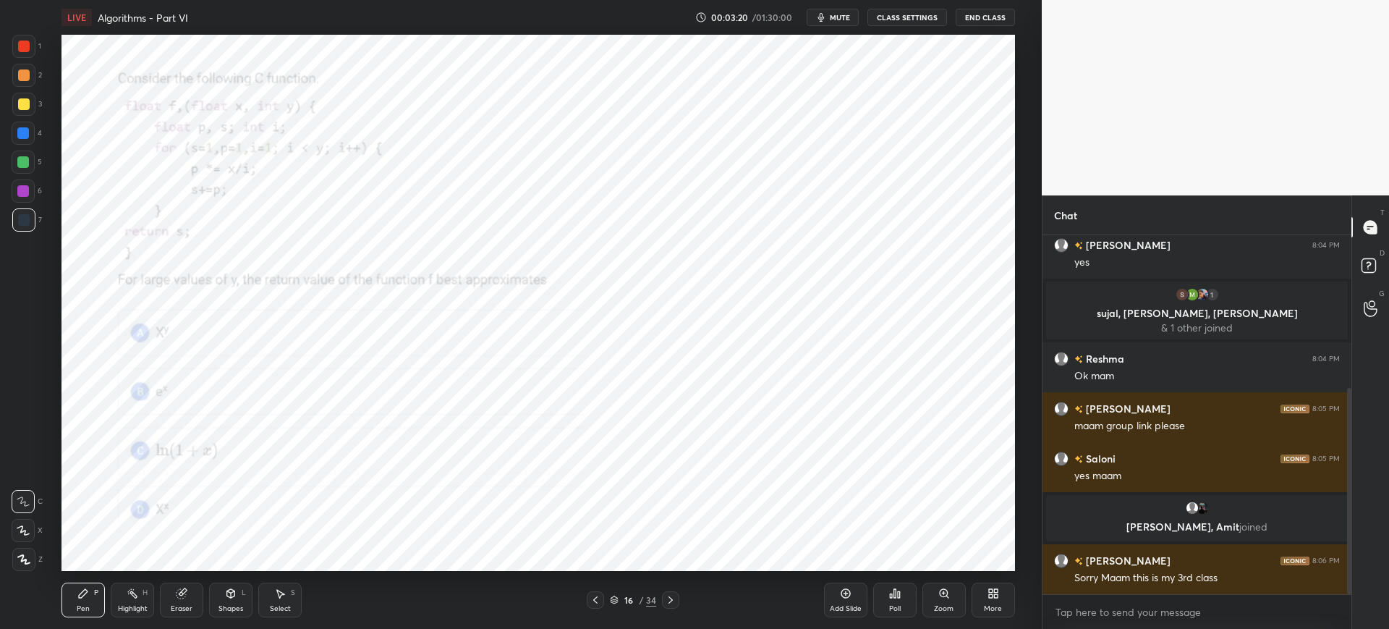
click at [886, 611] on div "Poll" at bounding box center [894, 599] width 43 height 35
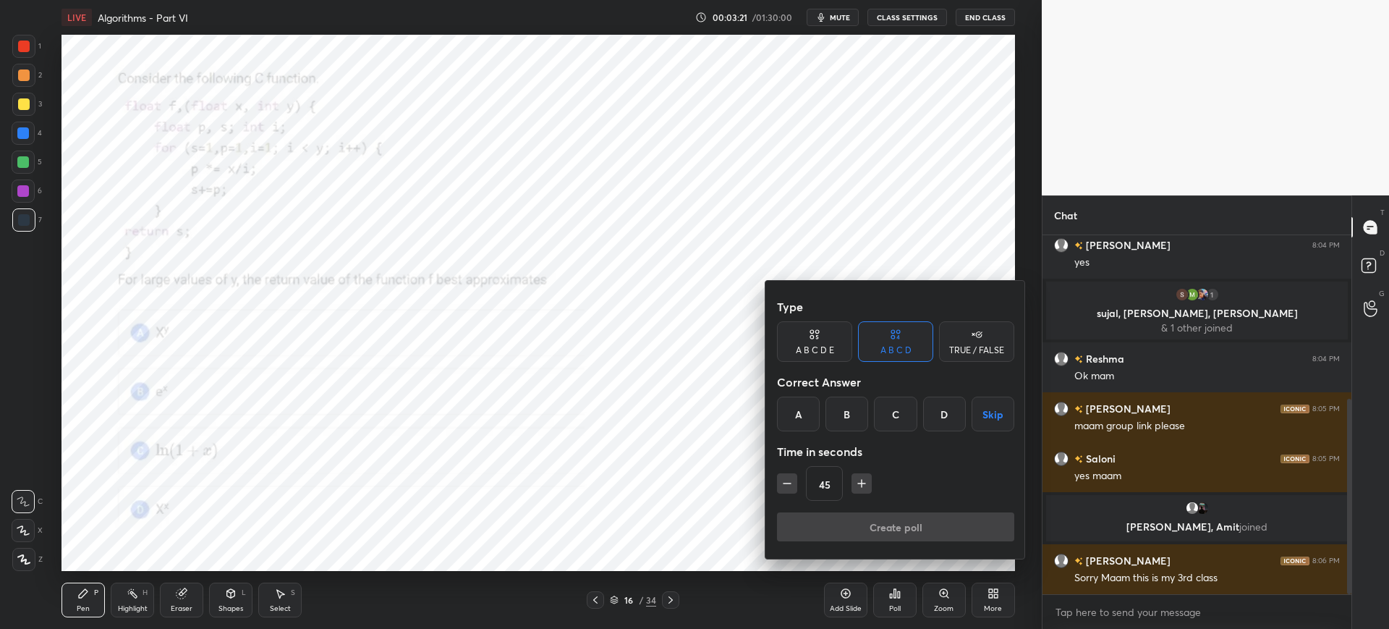
scroll to position [299, 0]
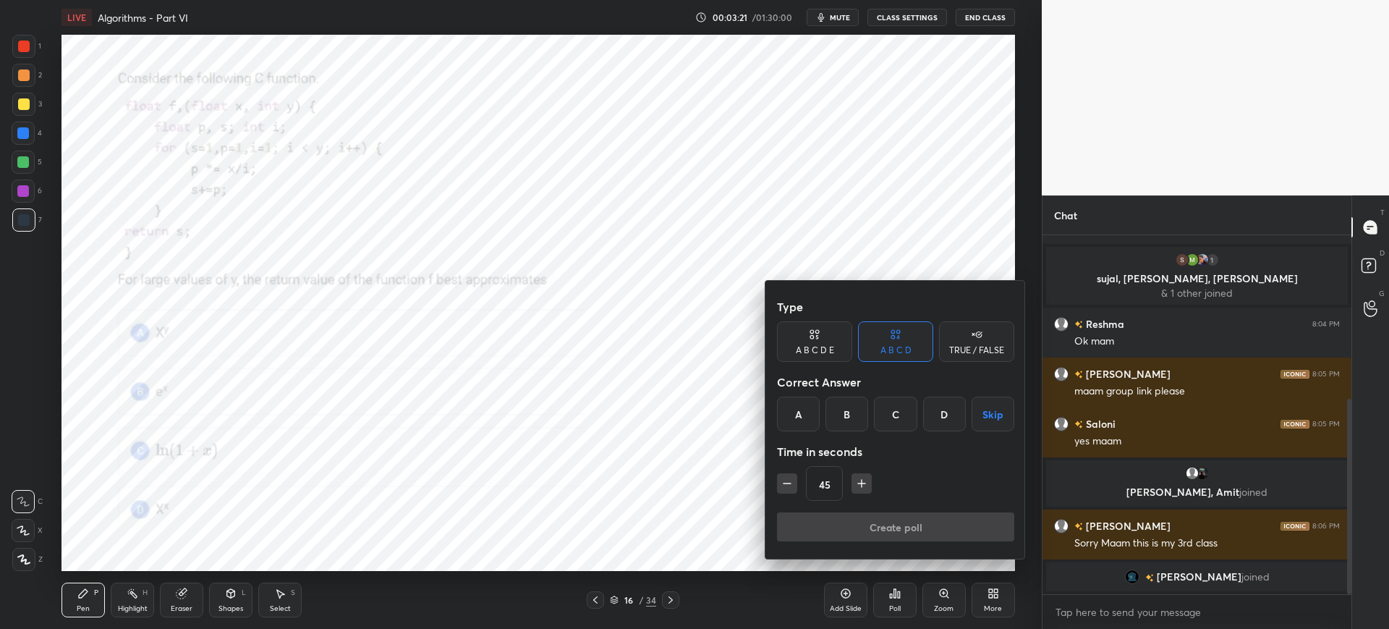
click at [849, 418] on div "B" at bounding box center [846, 413] width 43 height 35
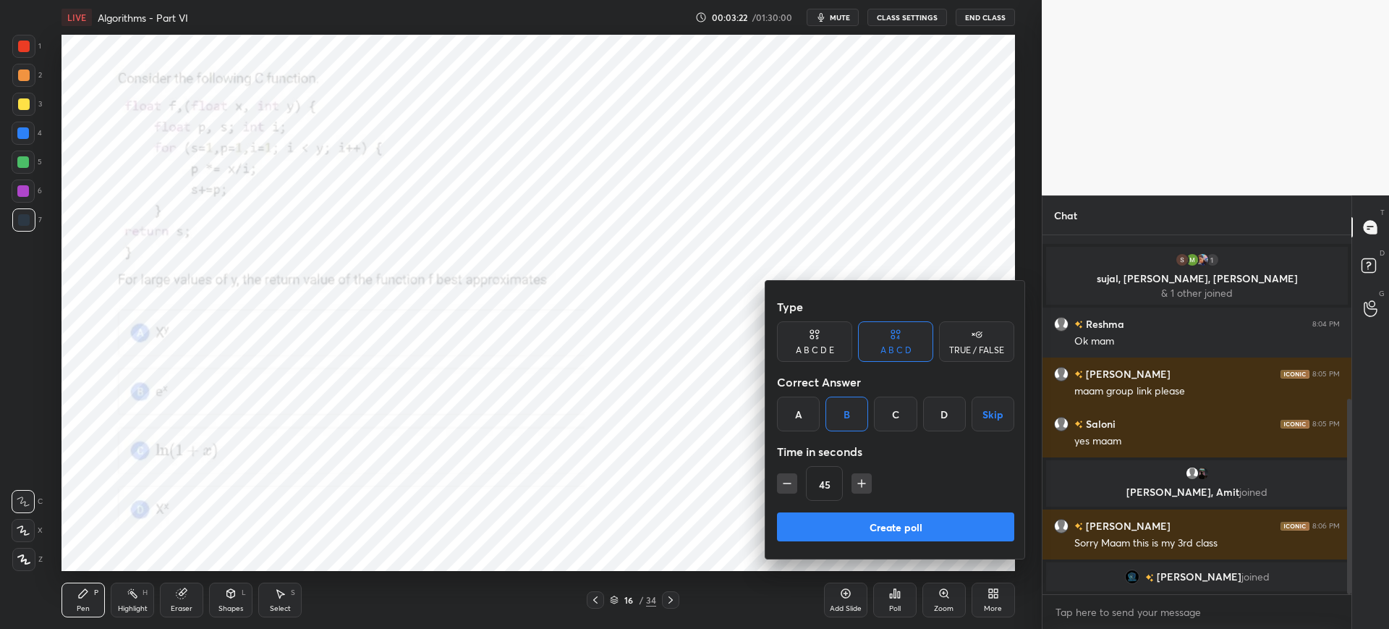
click at [850, 522] on button "Create poll" at bounding box center [895, 526] width 237 height 29
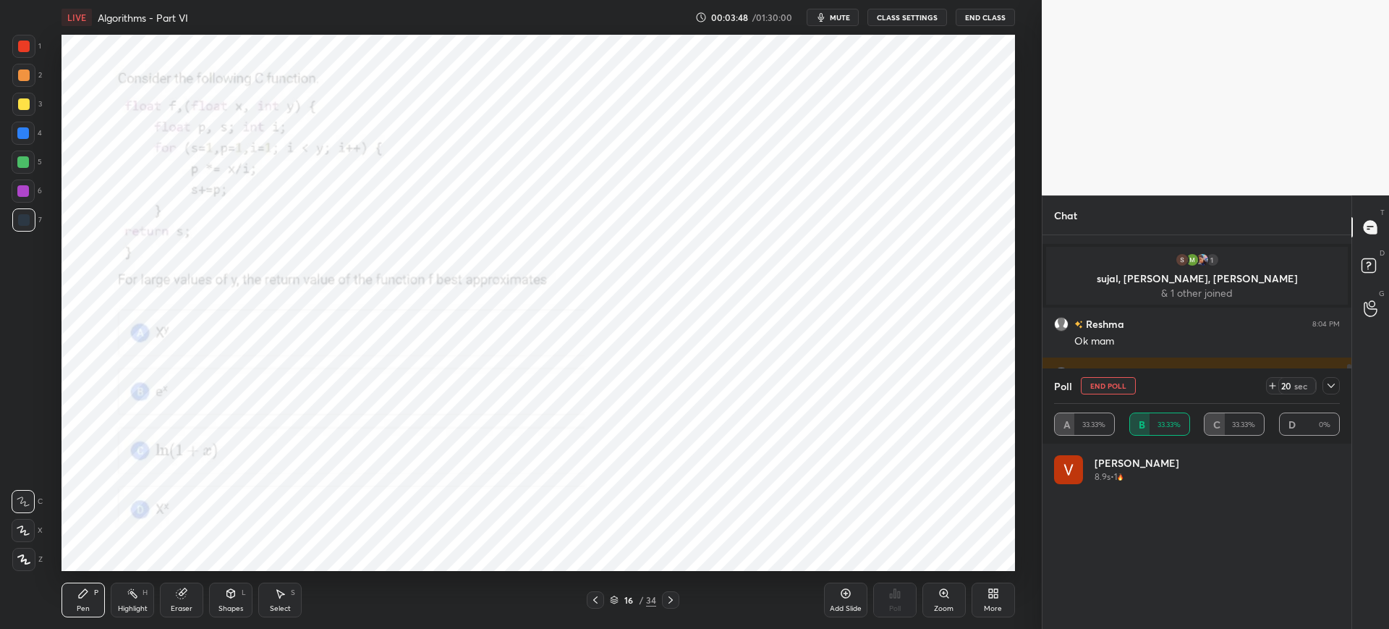
scroll to position [391, 0]
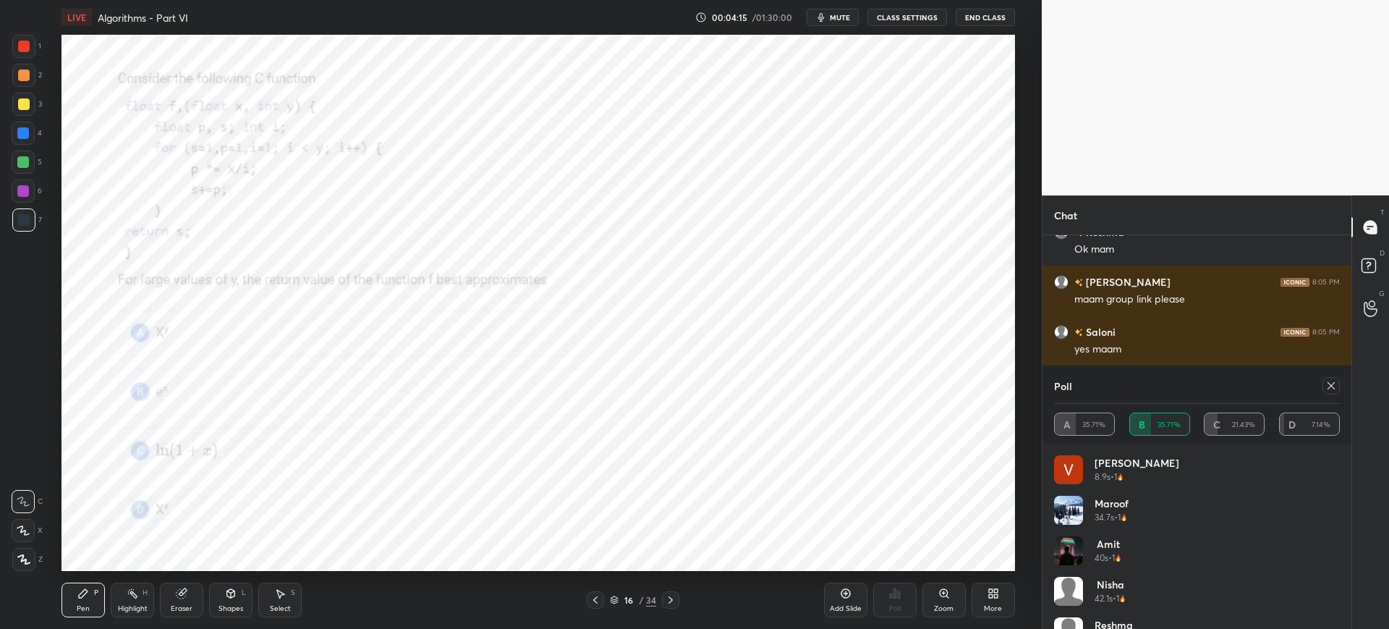
click at [1327, 391] on icon at bounding box center [1331, 386] width 12 height 12
type textarea "x"
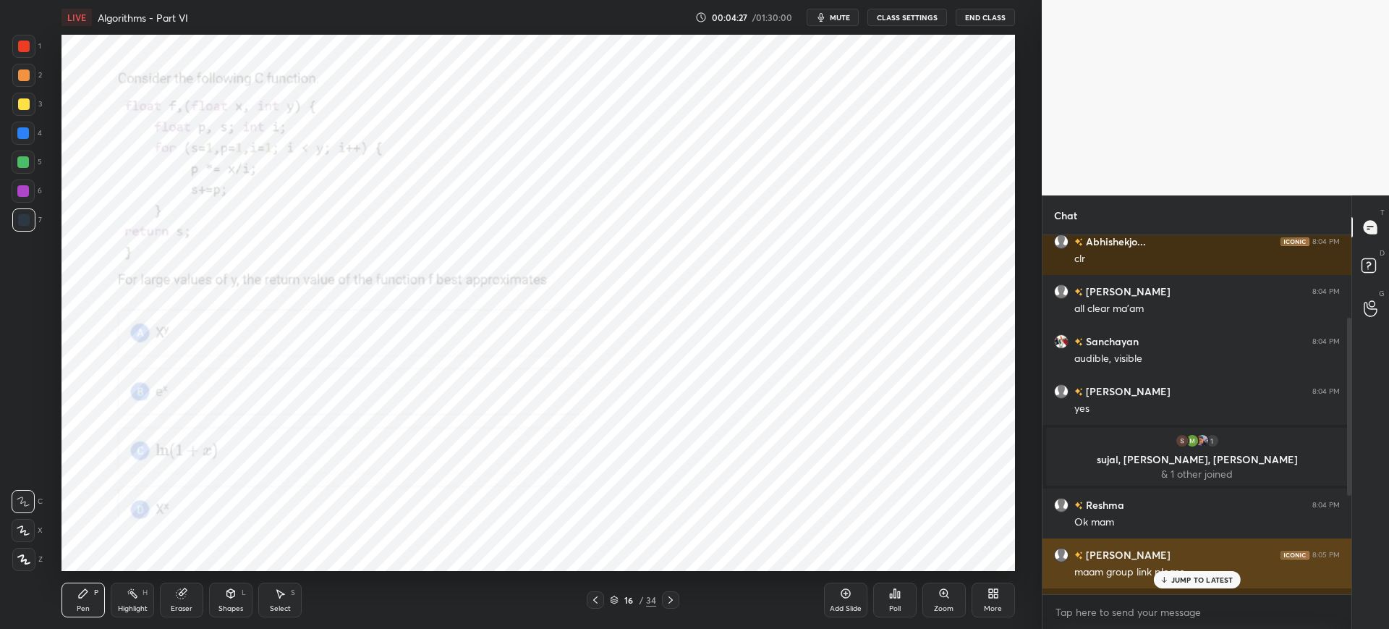
scroll to position [365, 0]
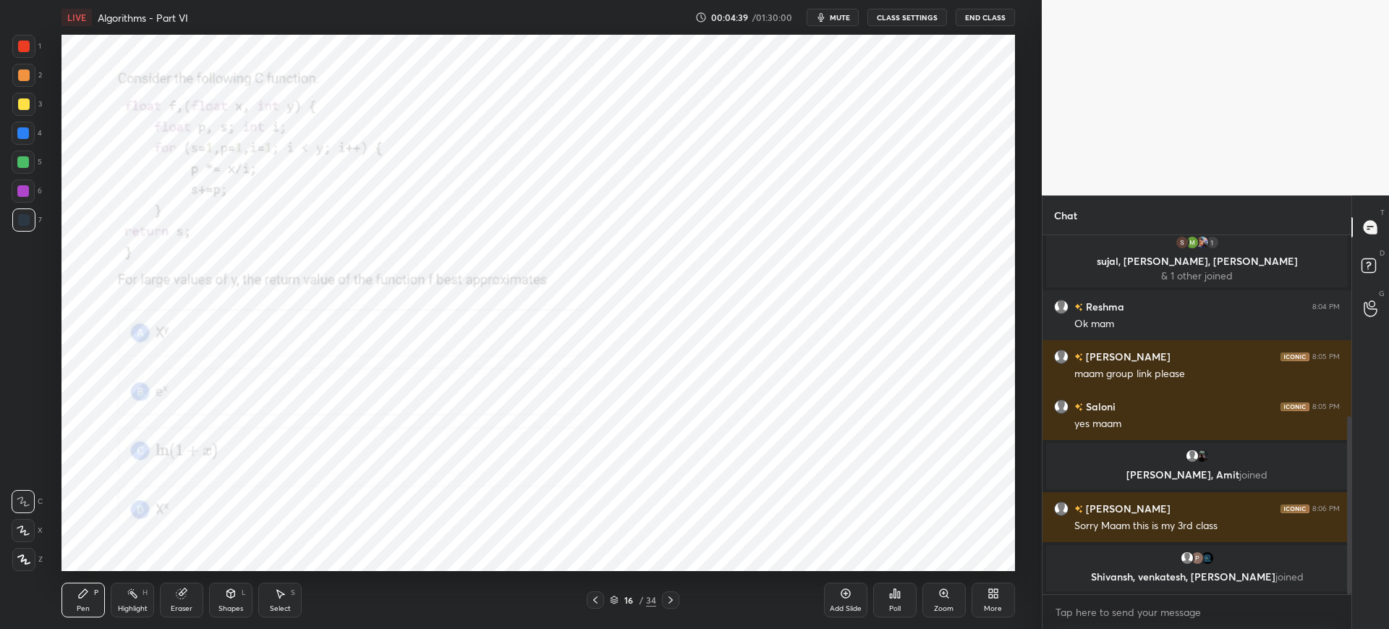
drag, startPoint x: 936, startPoint y: 597, endPoint x: 937, endPoint y: 583, distance: 13.8
click at [936, 595] on div "Zoom" at bounding box center [943, 599] width 43 height 35
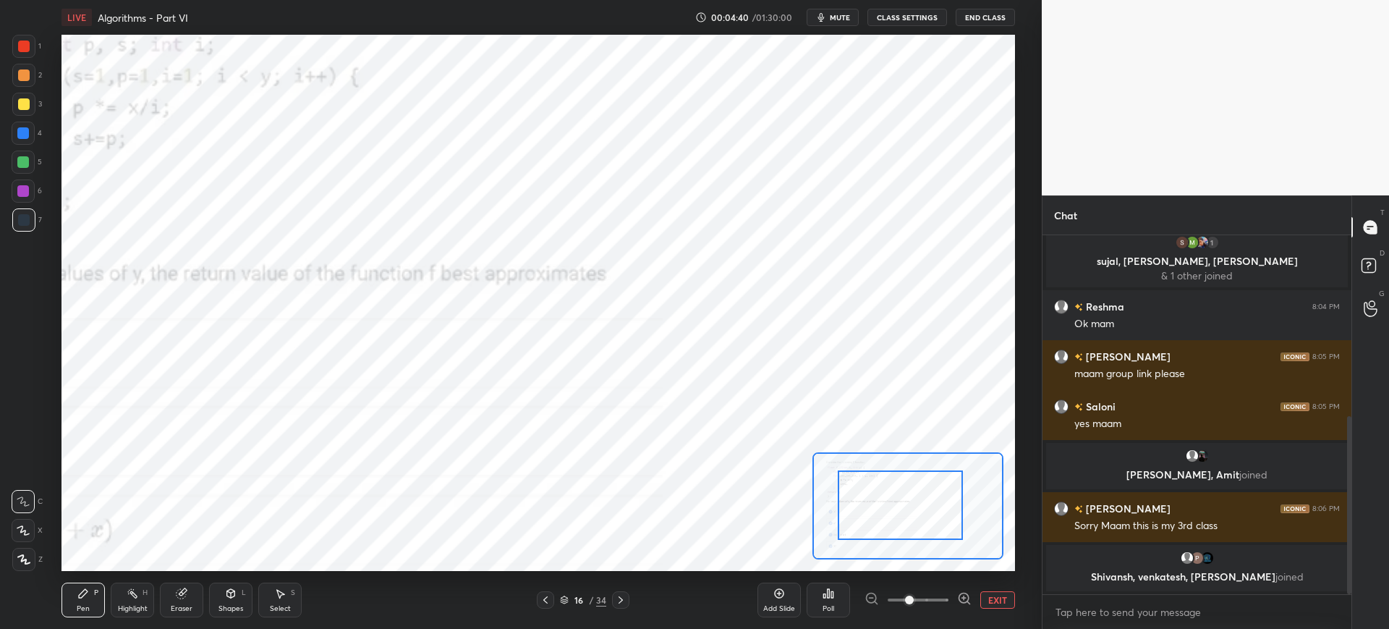
drag, startPoint x: 883, startPoint y: 491, endPoint x: 867, endPoint y: 480, distance: 19.7
click at [863, 481] on div at bounding box center [900, 504] width 125 height 69
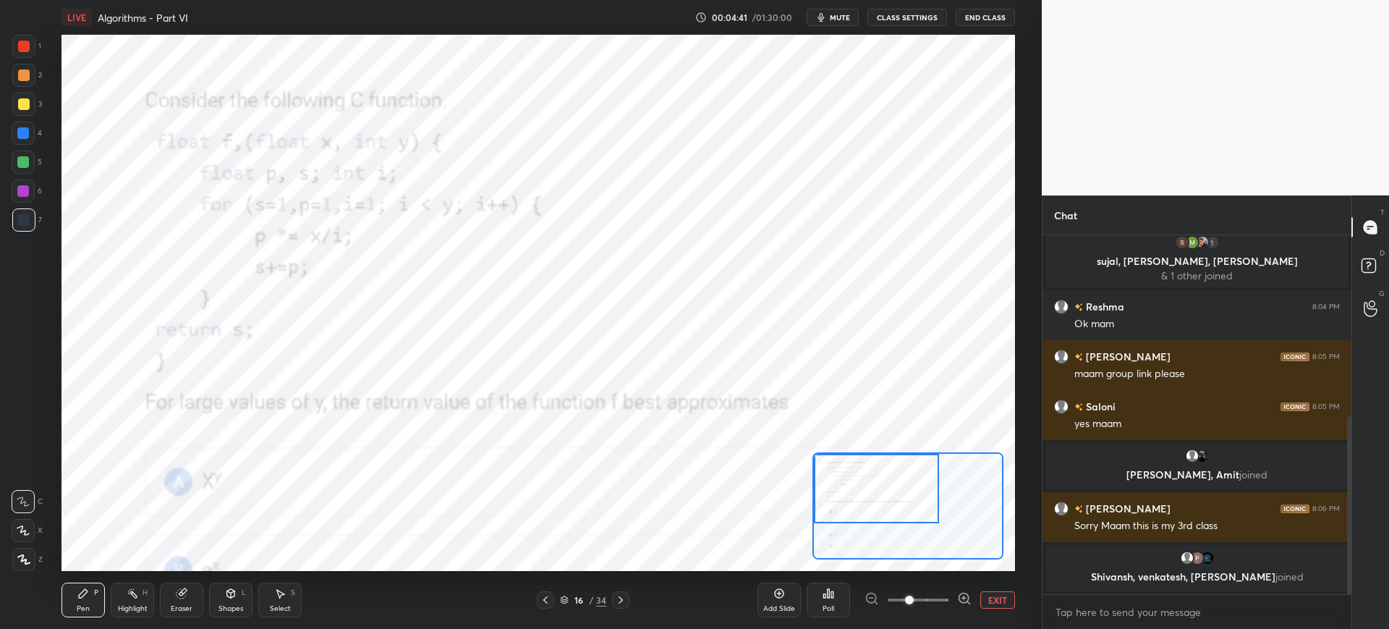
click at [852, 479] on div at bounding box center [876, 488] width 125 height 69
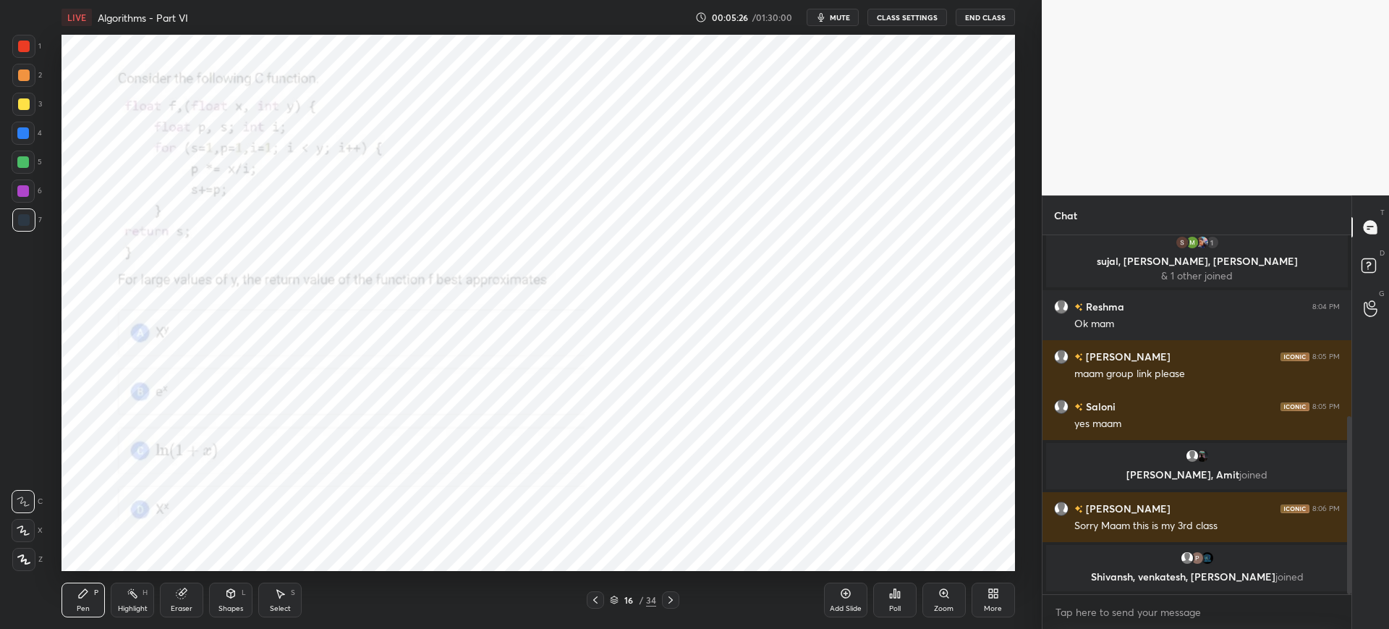
click at [938, 595] on icon at bounding box center [944, 593] width 12 height 12
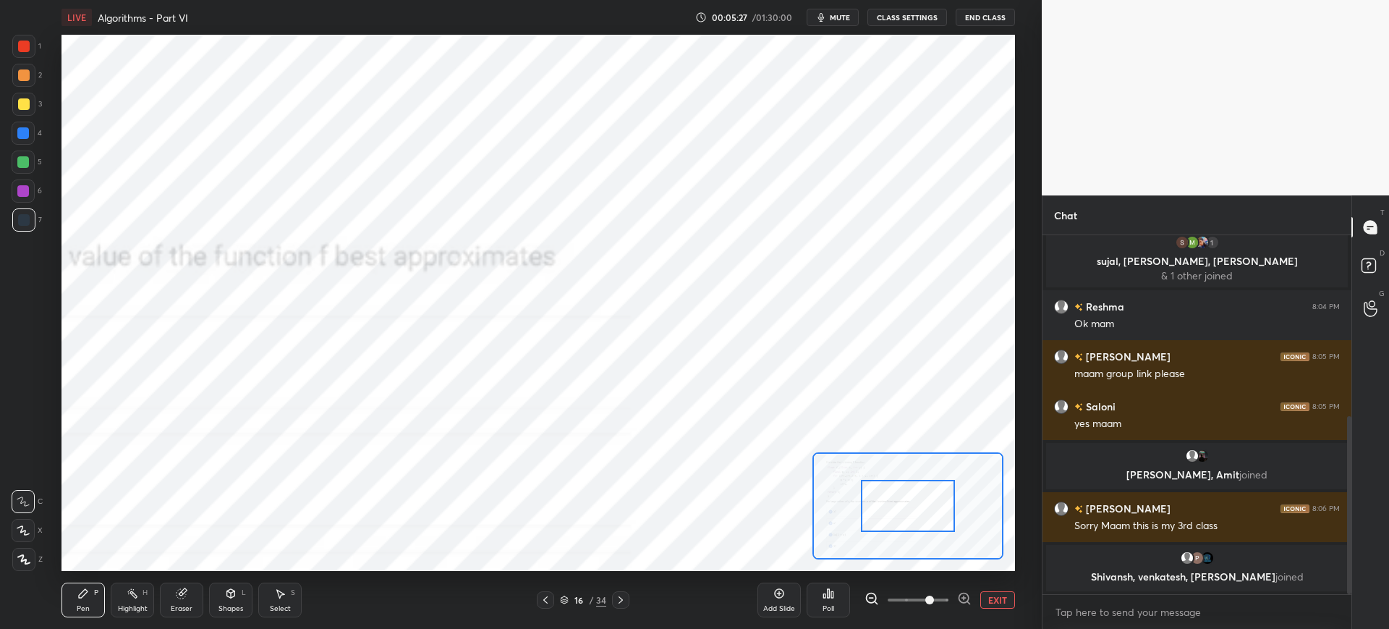
drag, startPoint x: 916, startPoint y: 515, endPoint x: 885, endPoint y: 501, distance: 33.6
click at [882, 499] on div at bounding box center [908, 506] width 94 height 52
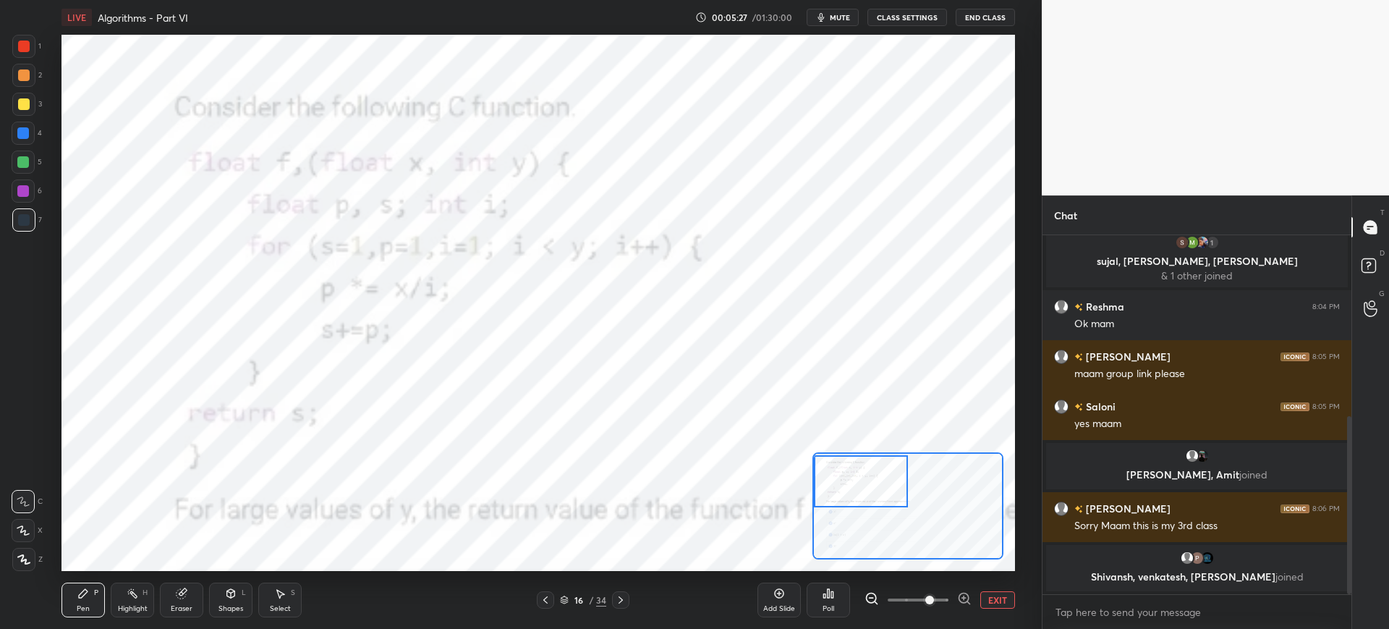
drag, startPoint x: 883, startPoint y: 502, endPoint x: 871, endPoint y: 496, distance: 12.9
click at [871, 496] on div at bounding box center [861, 481] width 94 height 52
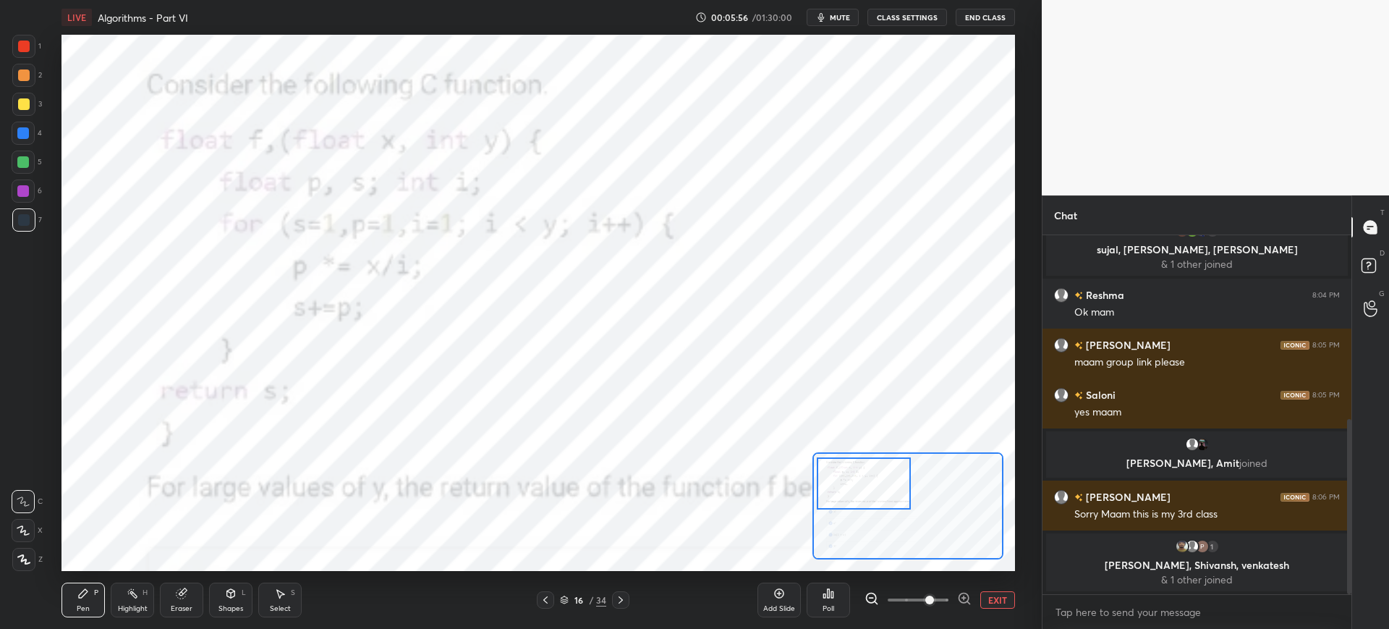
drag, startPoint x: 818, startPoint y: 521, endPoint x: 816, endPoint y: 504, distance: 16.8
click at [818, 504] on div at bounding box center [864, 483] width 94 height 52
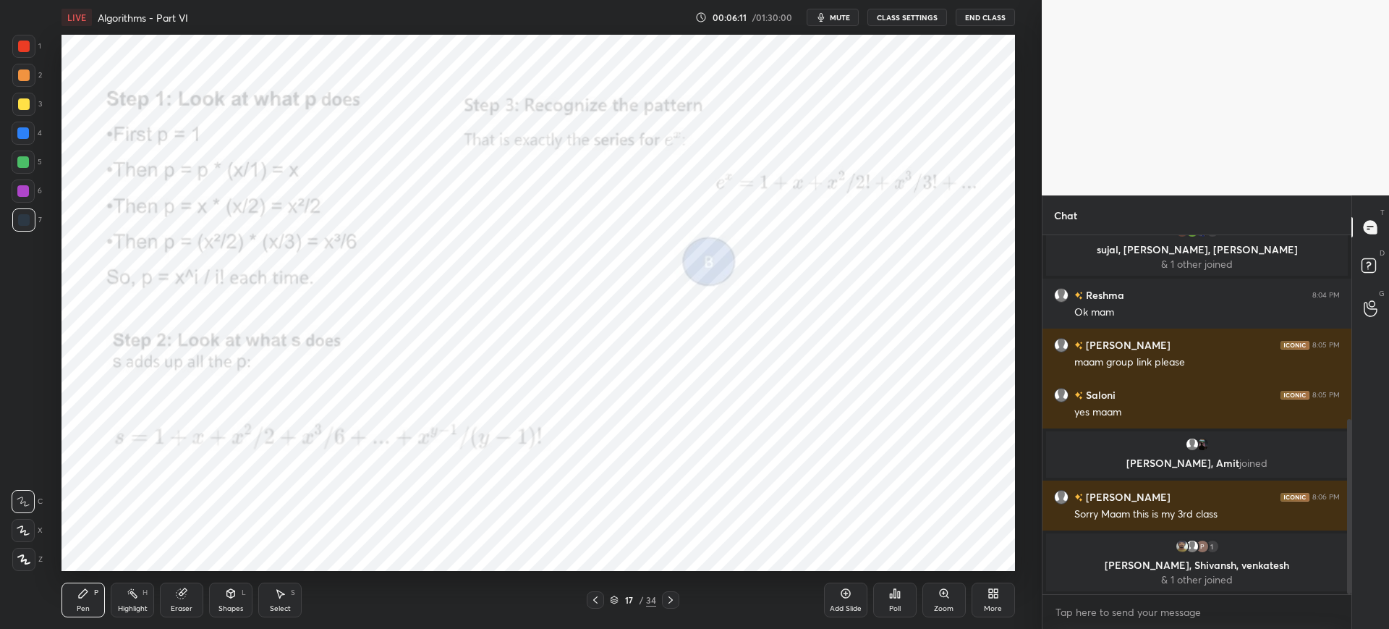
scroll to position [426, 0]
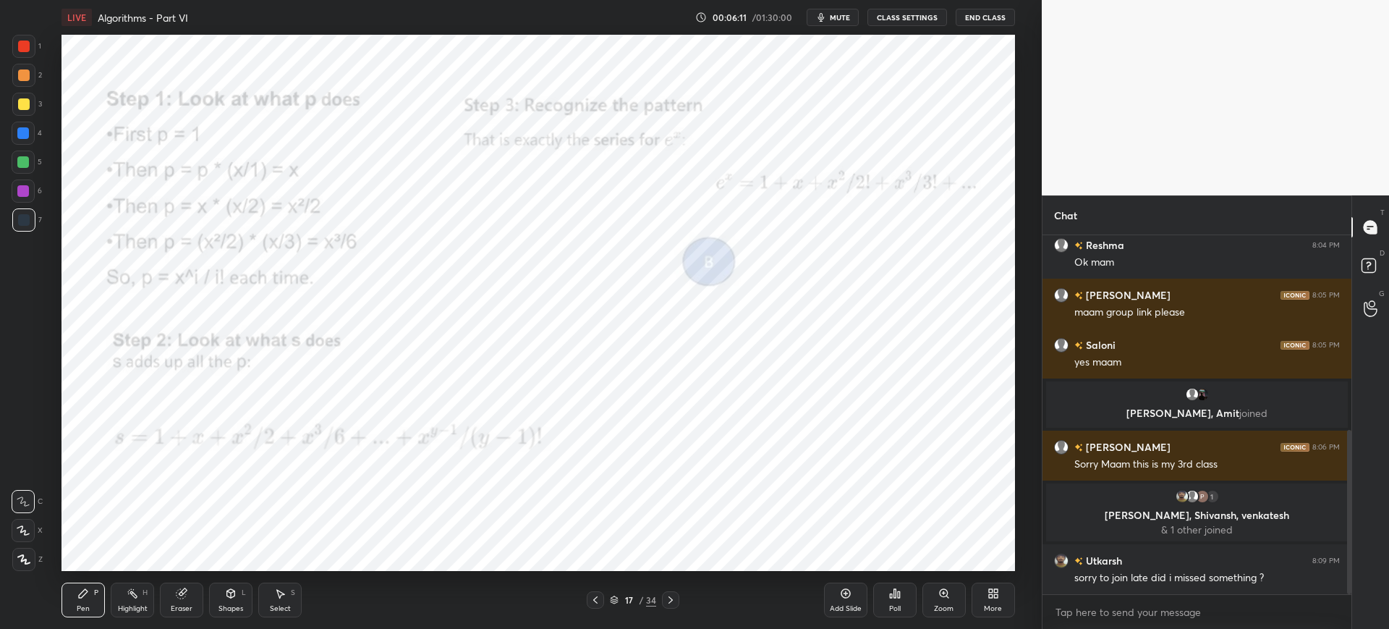
drag, startPoint x: 596, startPoint y: 601, endPoint x: 600, endPoint y: 594, distance: 8.4
click at [597, 600] on icon at bounding box center [596, 600] width 12 height 12
click at [950, 605] on div "Zoom" at bounding box center [944, 608] width 20 height 7
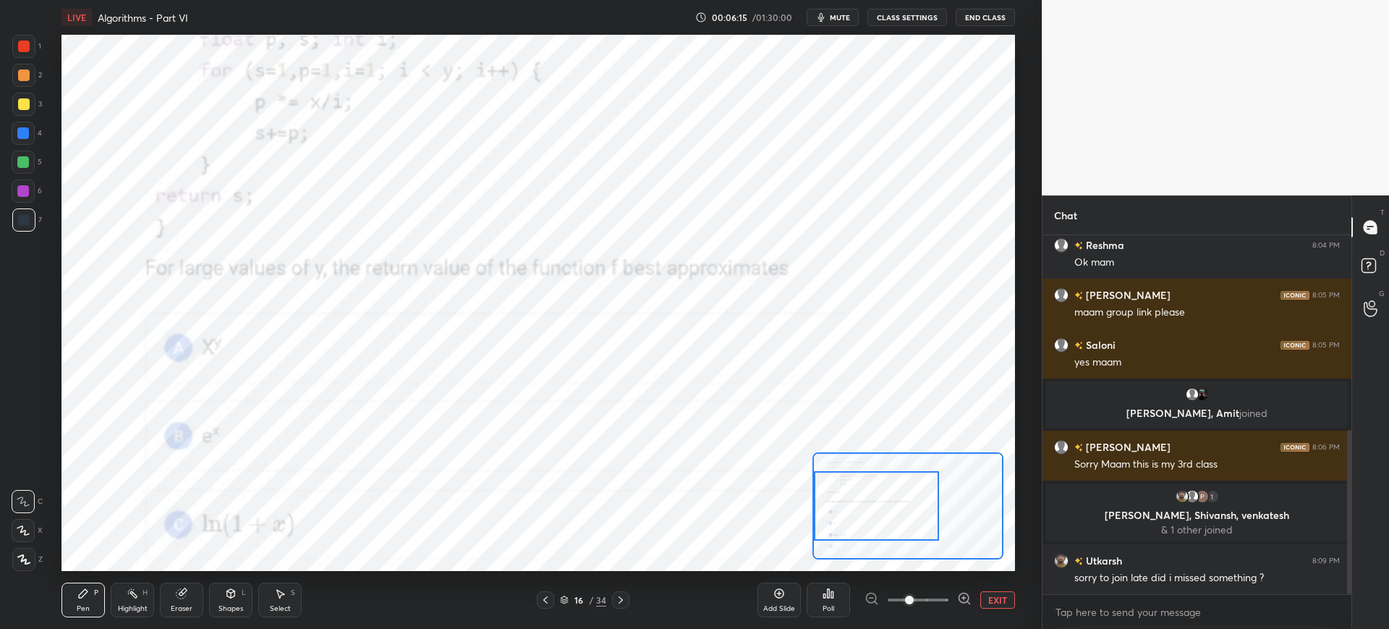
drag, startPoint x: 885, startPoint y: 509, endPoint x: 866, endPoint y: 510, distance: 18.8
click at [866, 510] on div at bounding box center [876, 505] width 125 height 69
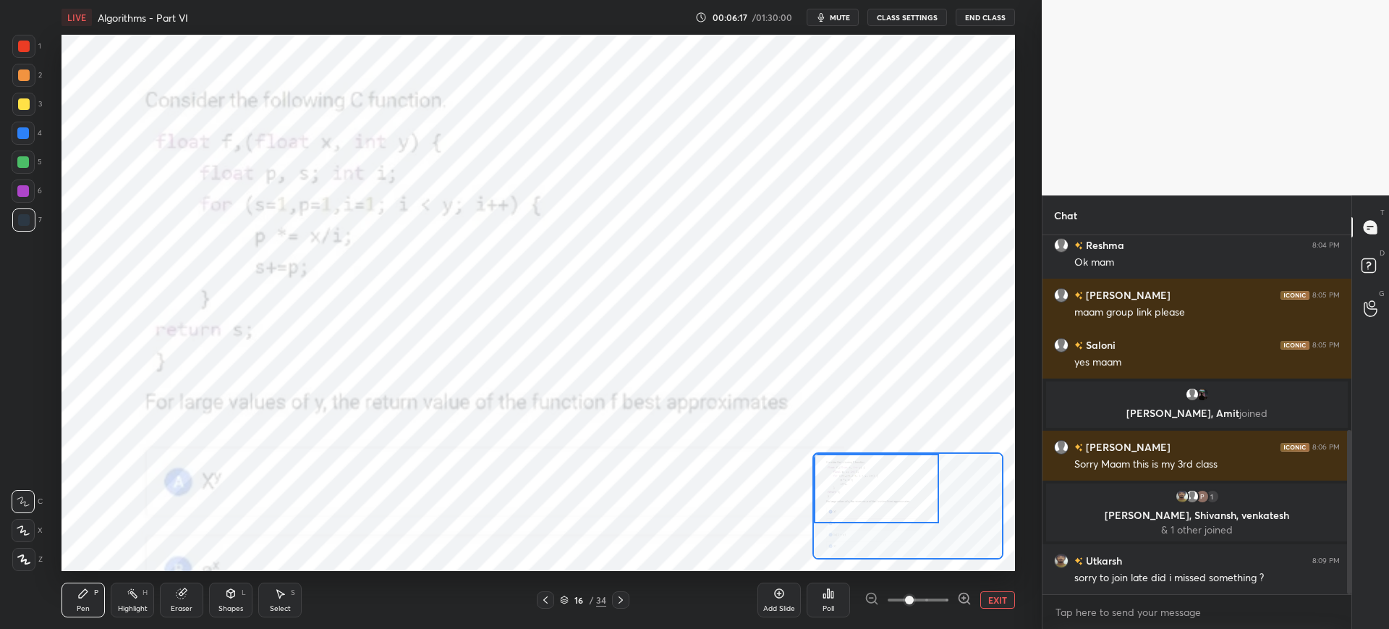
drag, startPoint x: 889, startPoint y: 511, endPoint x: 879, endPoint y: 495, distance: 18.9
click at [880, 494] on div at bounding box center [876, 488] width 125 height 69
click at [190, 597] on div "Eraser" at bounding box center [181, 599] width 43 height 35
click at [84, 598] on icon at bounding box center [83, 593] width 12 height 12
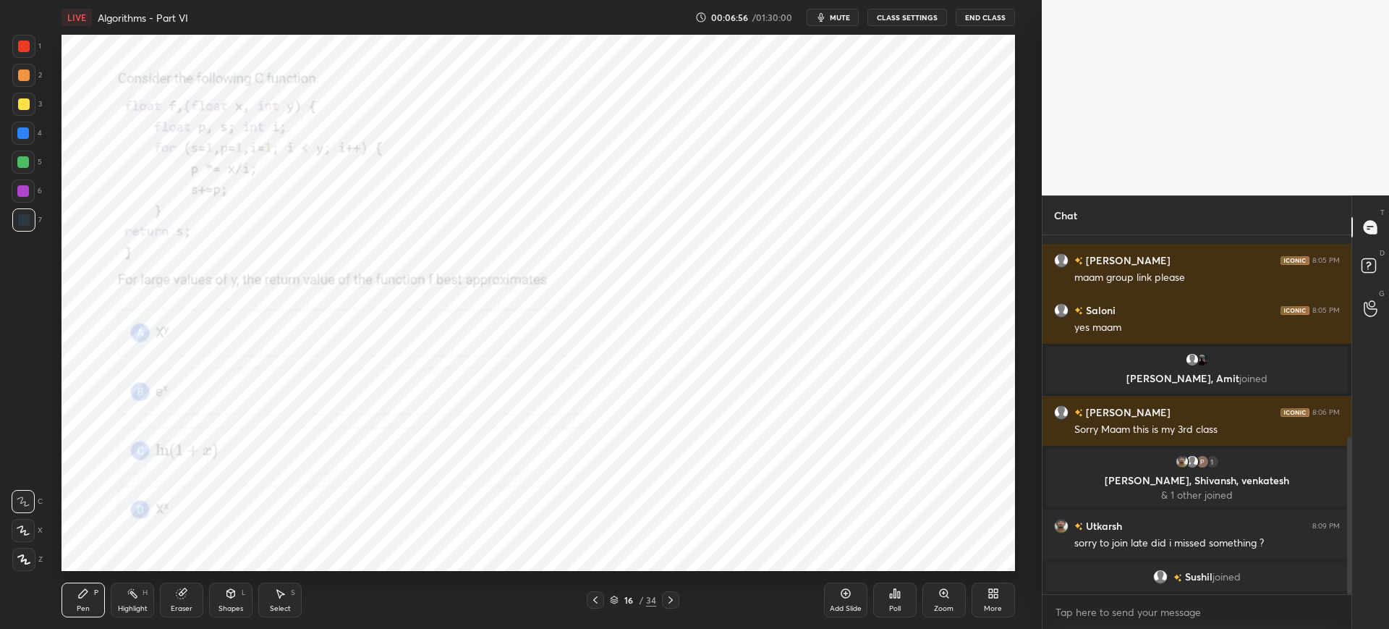
click at [950, 603] on div "Zoom" at bounding box center [943, 599] width 43 height 35
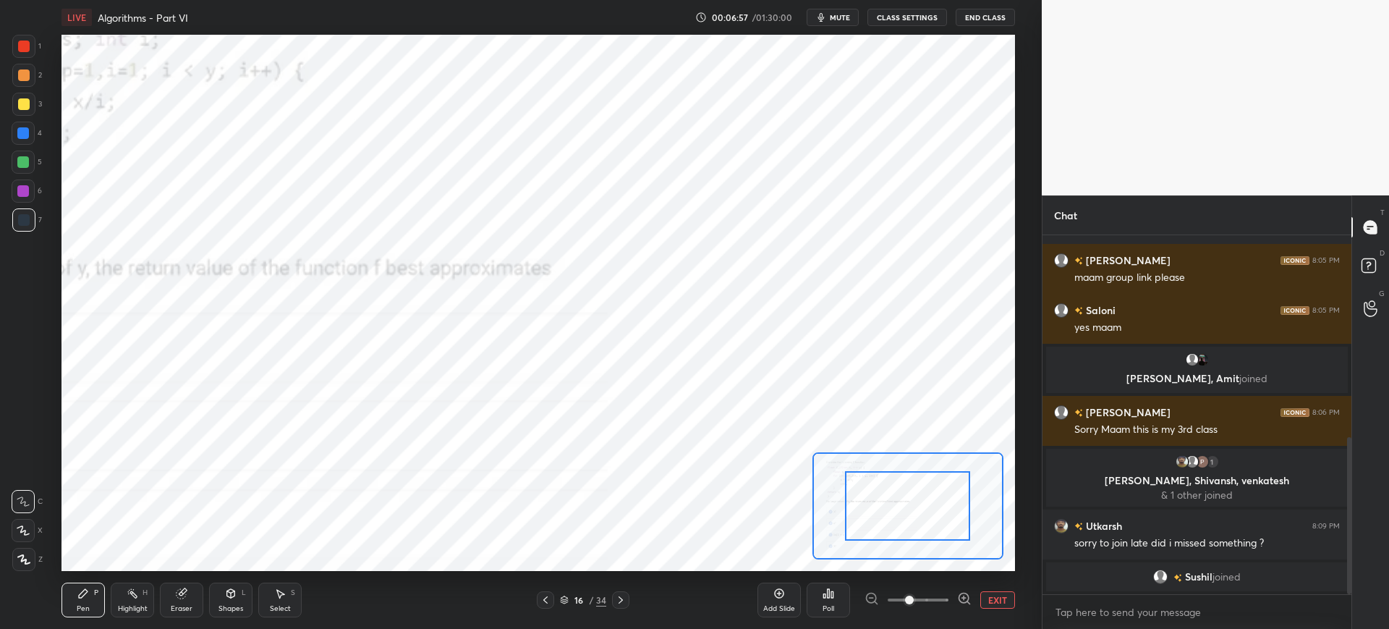
click at [950, 604] on div at bounding box center [917, 599] width 107 height 17
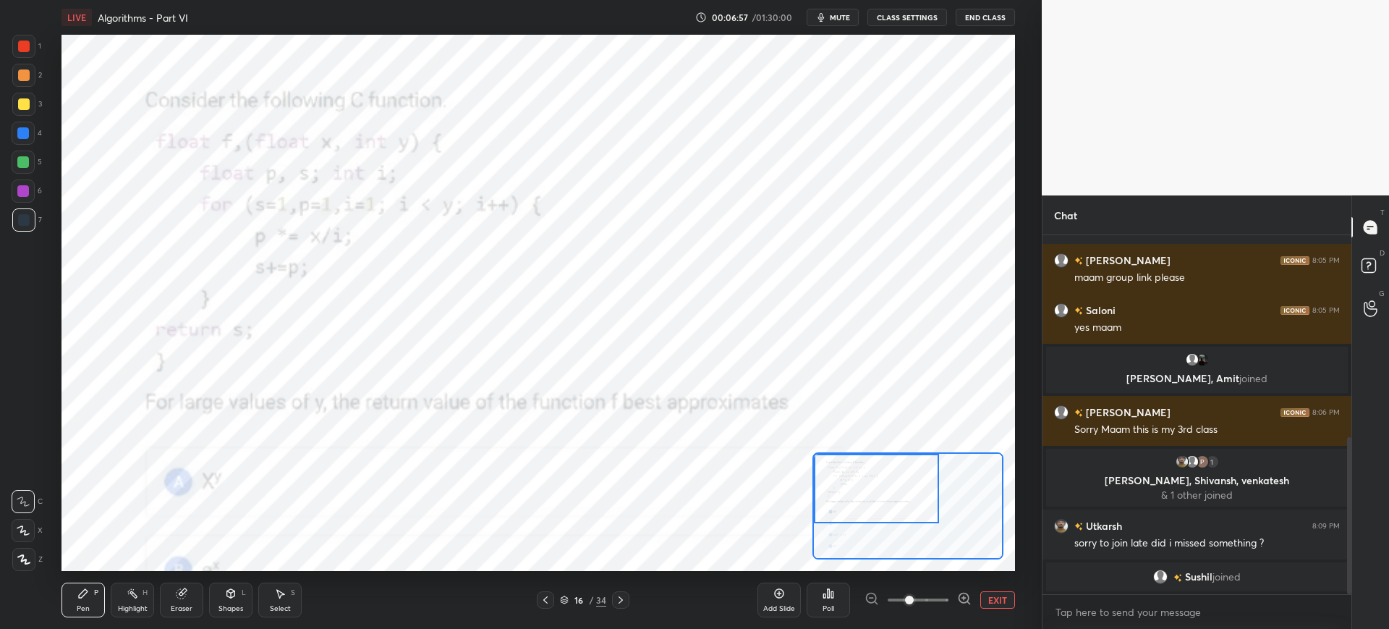
drag, startPoint x: 885, startPoint y: 506, endPoint x: 863, endPoint y: 495, distance: 24.6
click at [864, 497] on div at bounding box center [876, 488] width 125 height 69
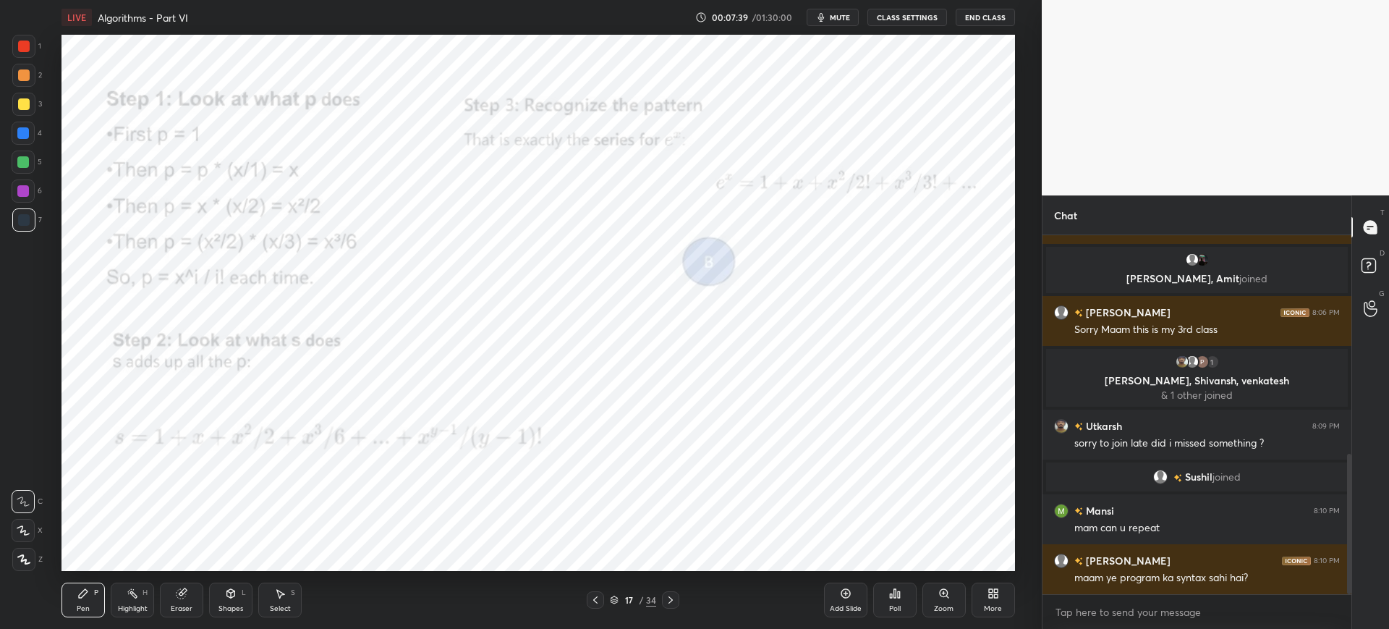
scroll to position [623, 0]
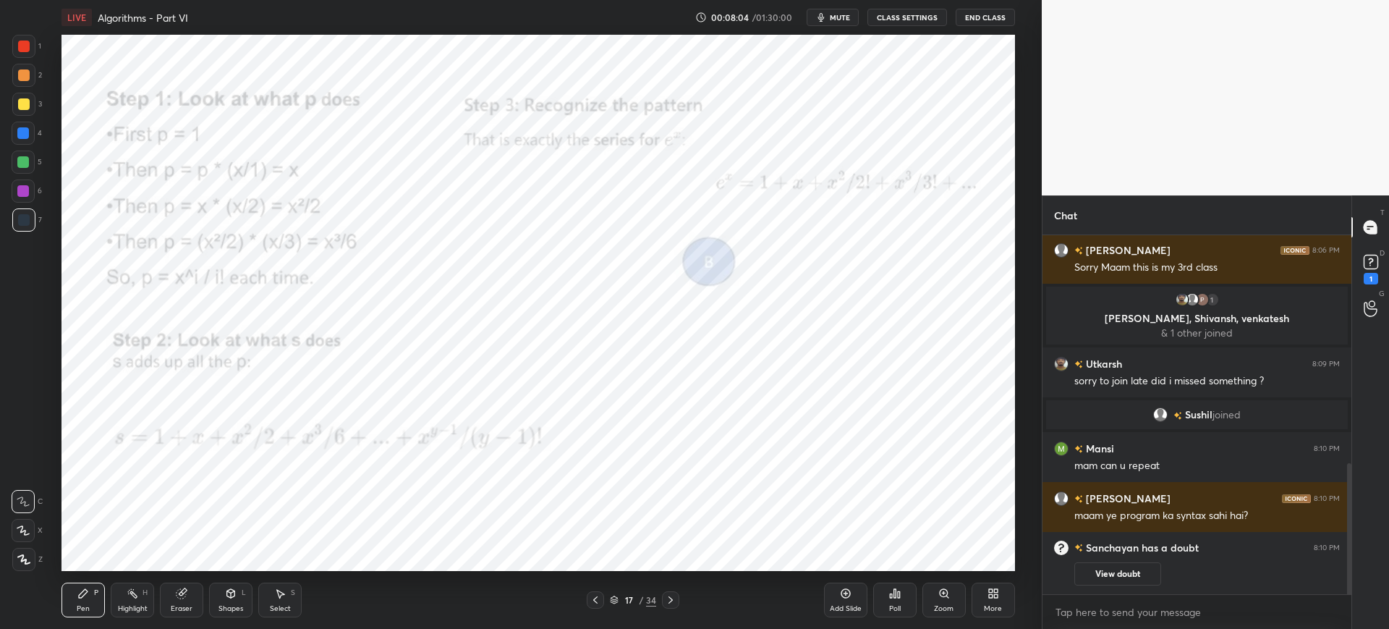
click at [596, 597] on icon at bounding box center [595, 599] width 4 height 7
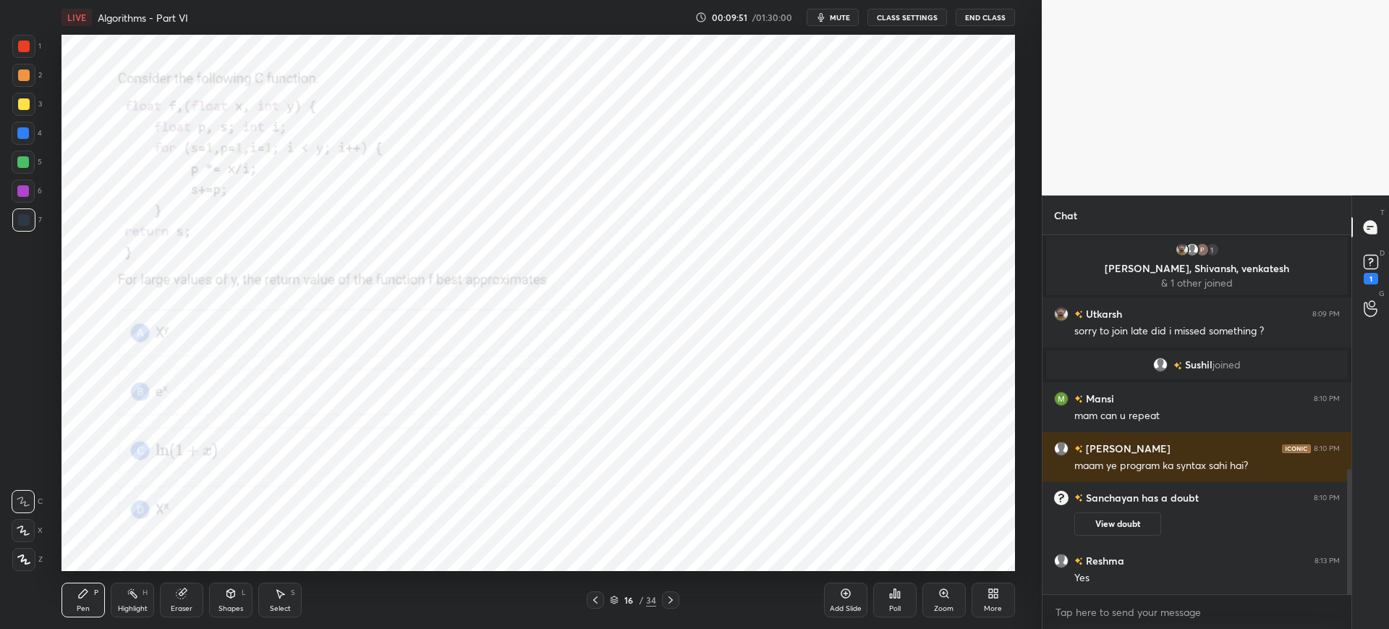
click at [945, 599] on div "Zoom" at bounding box center [943, 599] width 43 height 35
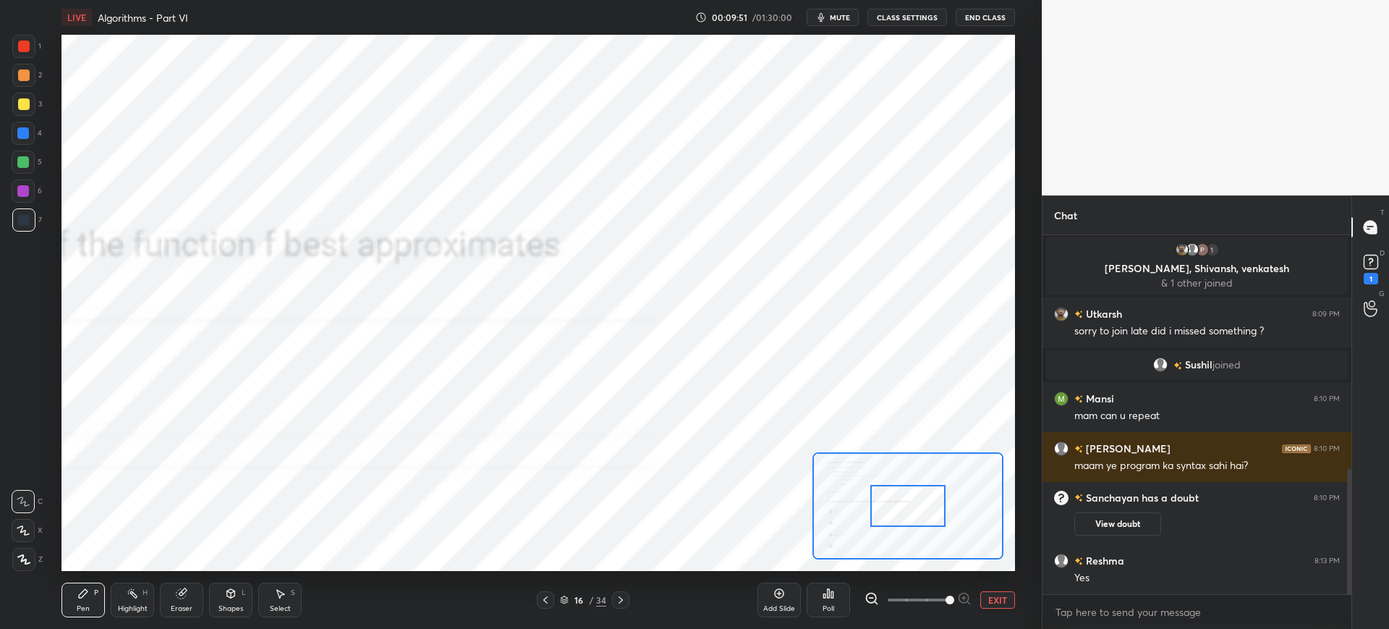
click at [945, 600] on span at bounding box center [918, 600] width 61 height 22
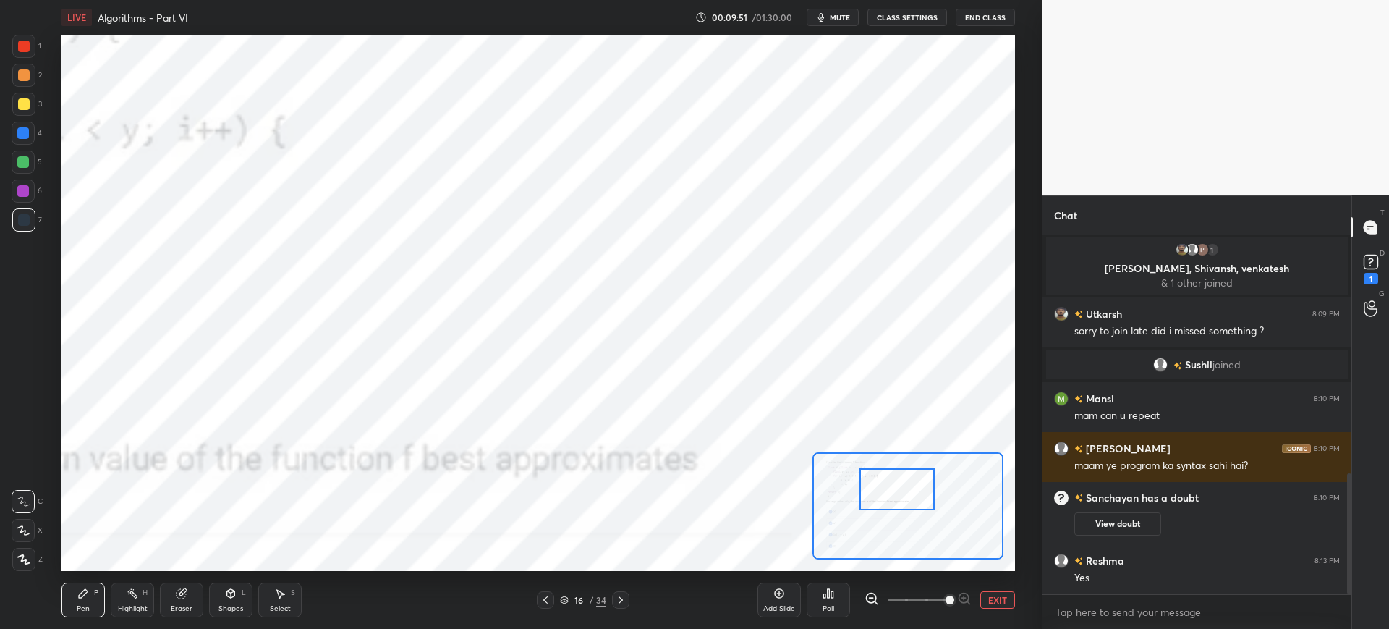
scroll to position [707, 0]
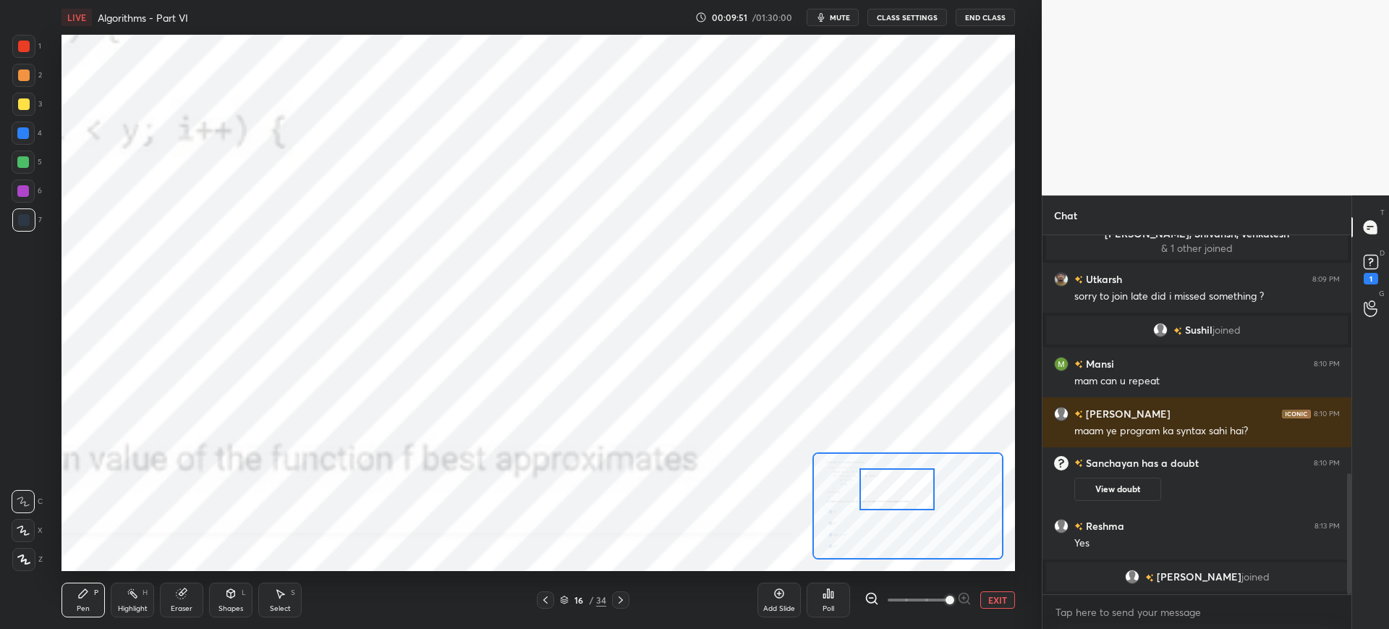
drag, startPoint x: 916, startPoint y: 511, endPoint x: 887, endPoint y: 492, distance: 34.5
click at [882, 486] on div at bounding box center [896, 489] width 75 height 42
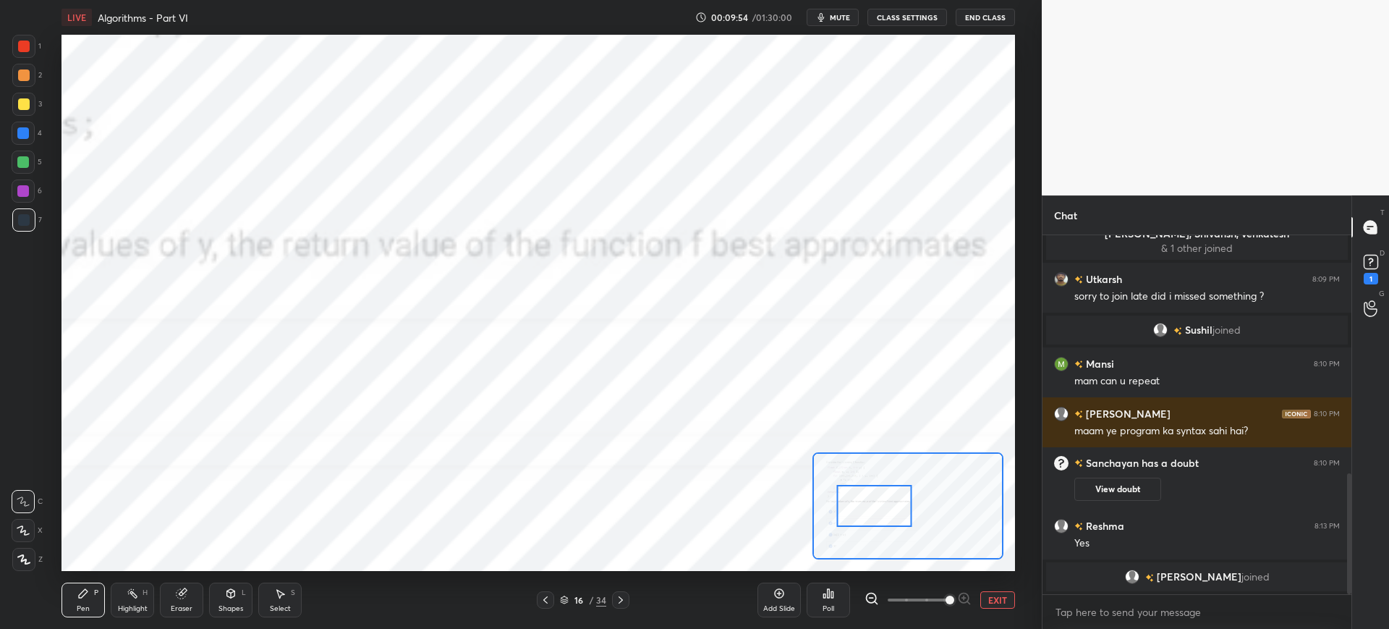
drag, startPoint x: 886, startPoint y: 486, endPoint x: 883, endPoint y: 499, distance: 13.5
click at [882, 490] on div at bounding box center [874, 506] width 75 height 42
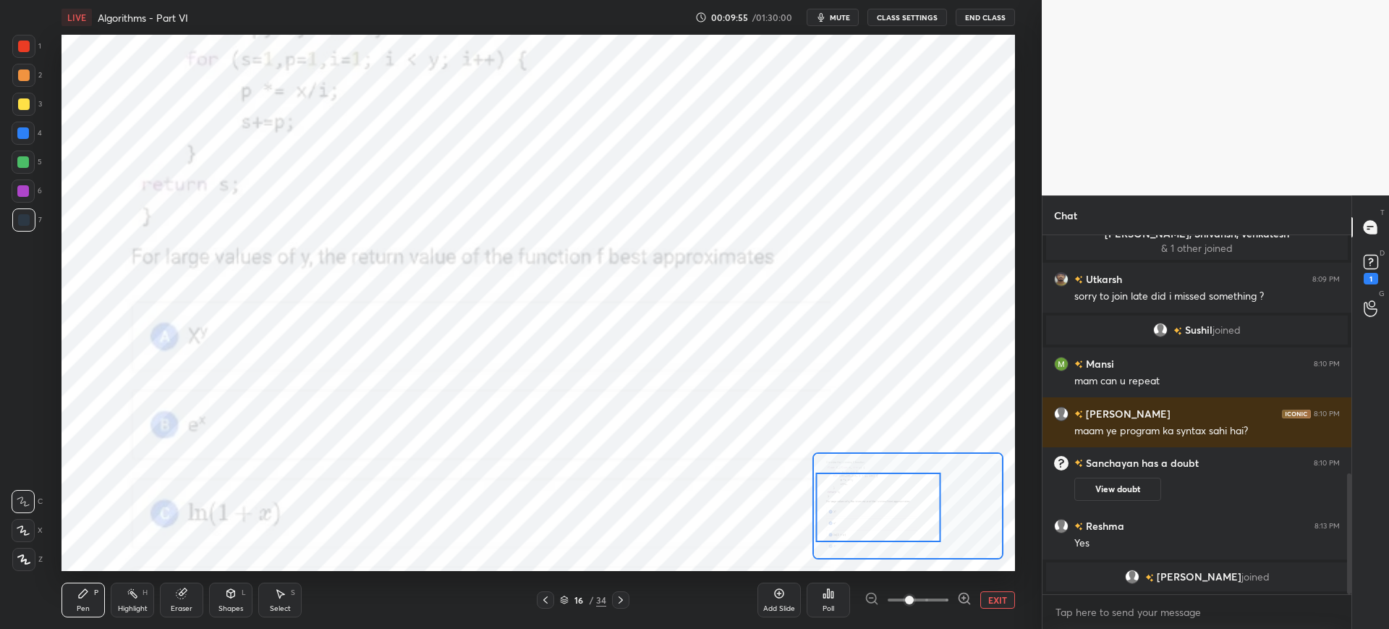
drag, startPoint x: 907, startPoint y: 595, endPoint x: 922, endPoint y: 592, distance: 15.5
click at [907, 593] on span at bounding box center [918, 600] width 61 height 22
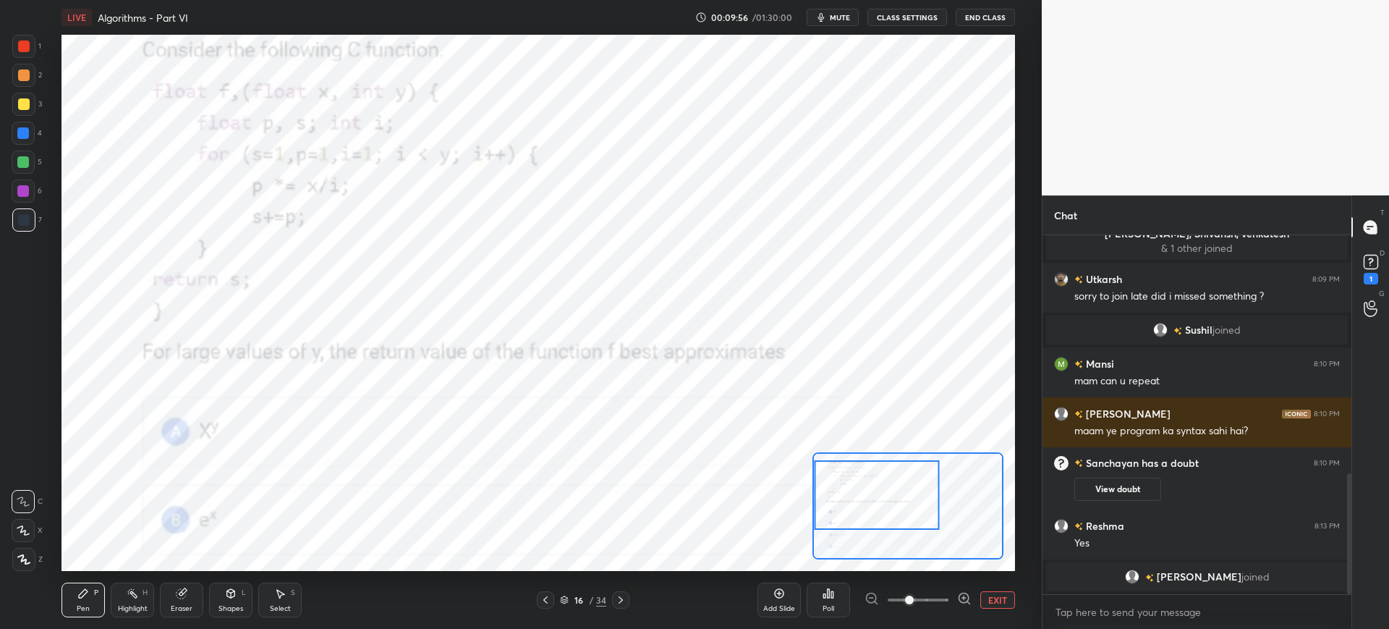
drag, startPoint x: 901, startPoint y: 507, endPoint x: 899, endPoint y: 491, distance: 16.1
click at [899, 492] on div at bounding box center [877, 494] width 125 height 69
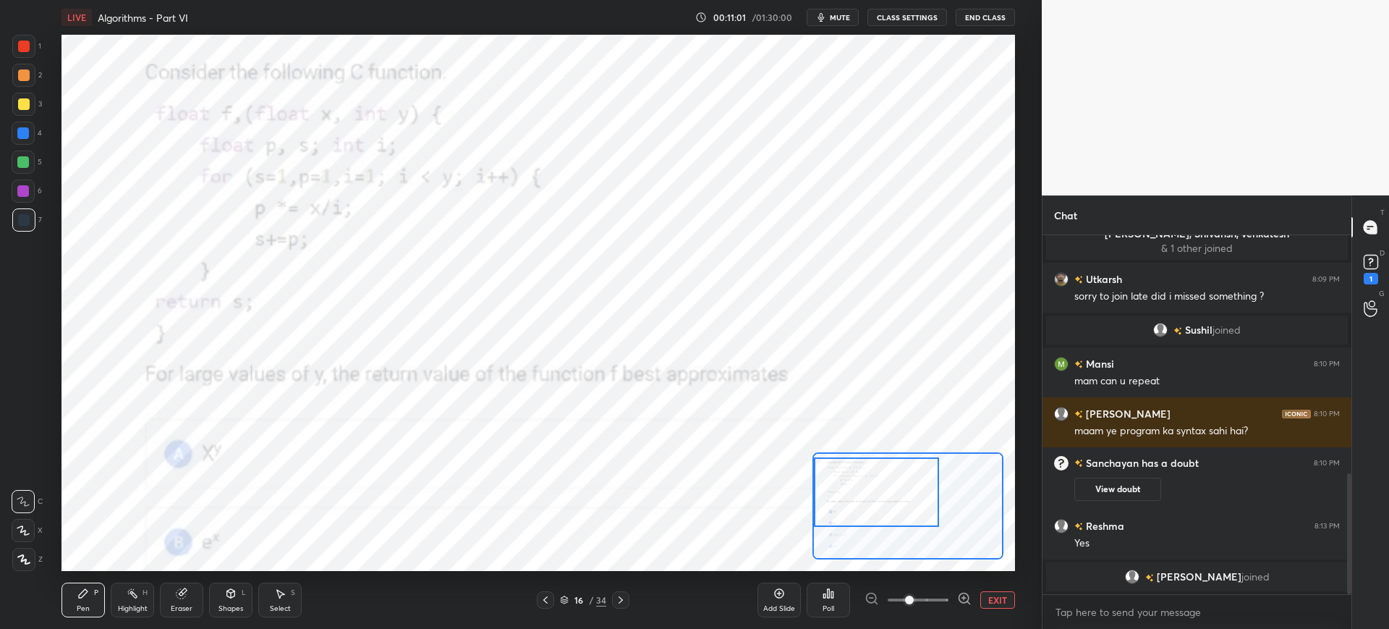
scroll to position [730, 0]
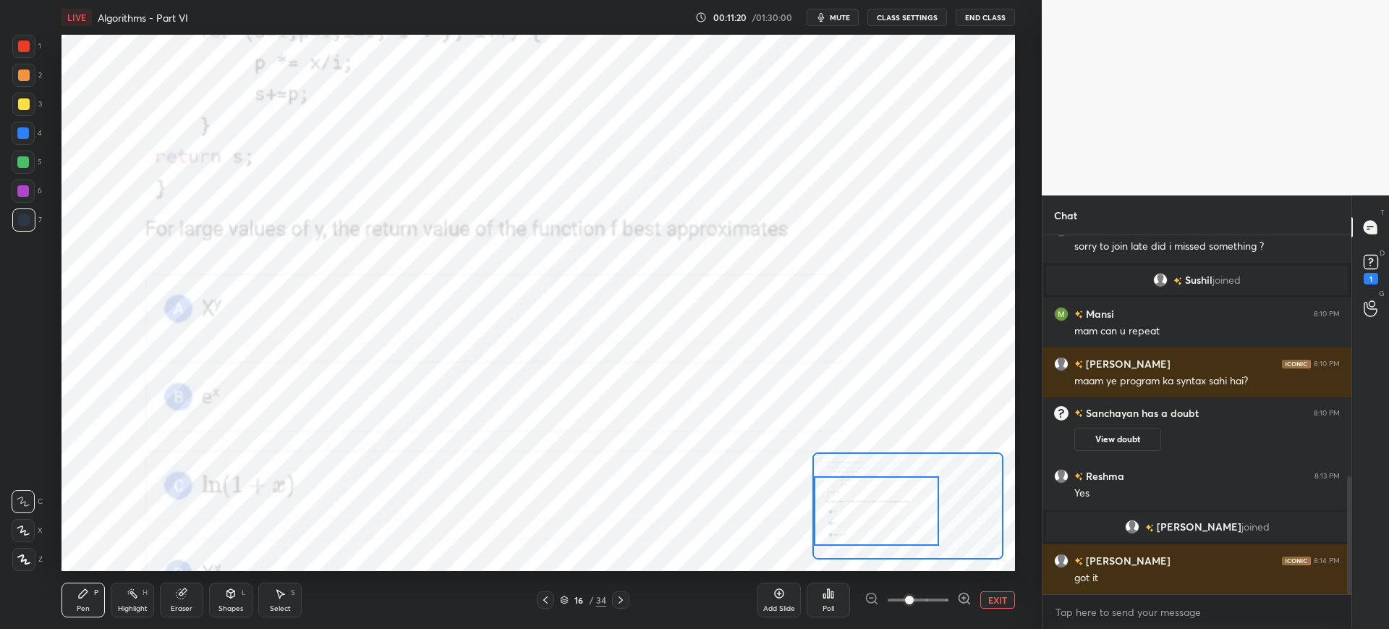
click at [864, 528] on div at bounding box center [876, 510] width 125 height 69
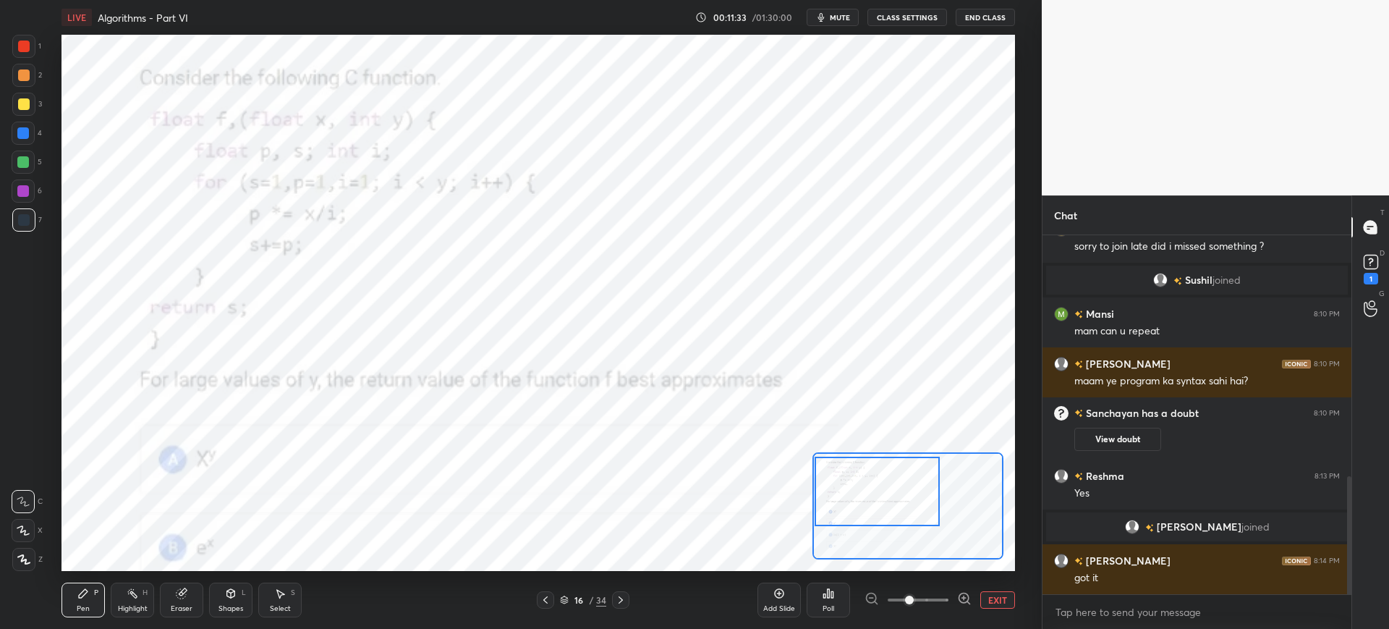
click at [901, 481] on div at bounding box center [877, 490] width 125 height 69
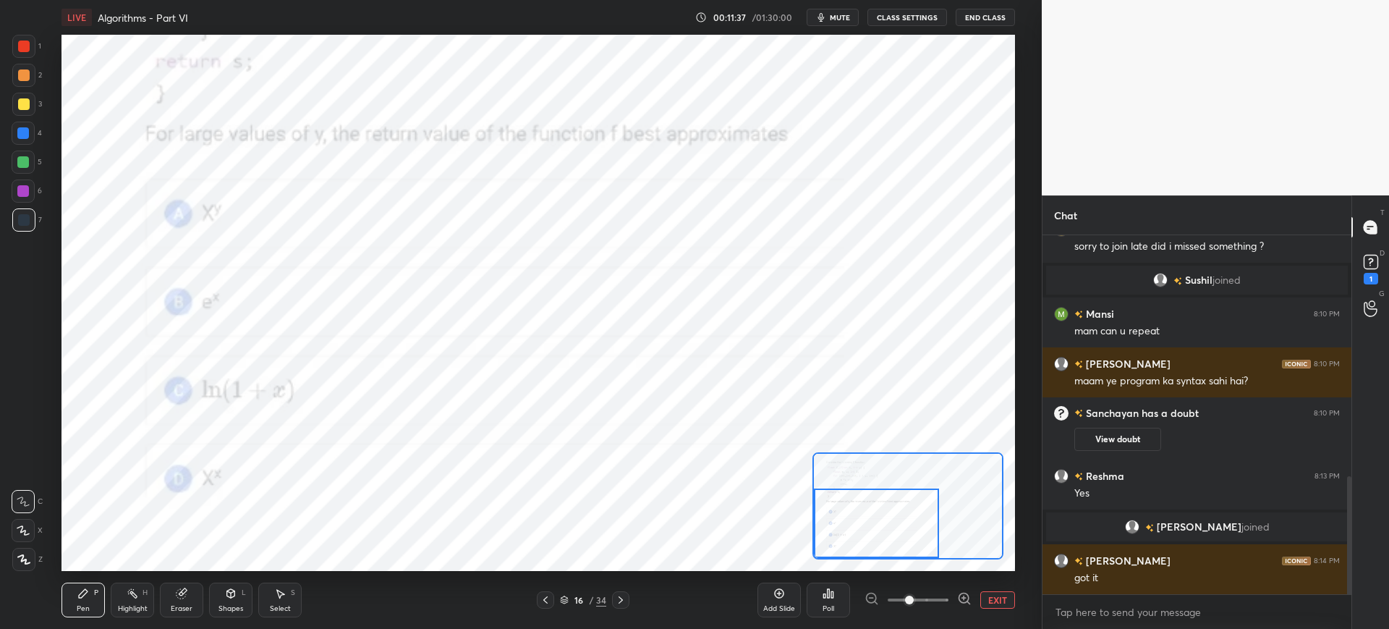
click at [905, 525] on div at bounding box center [876, 522] width 125 height 69
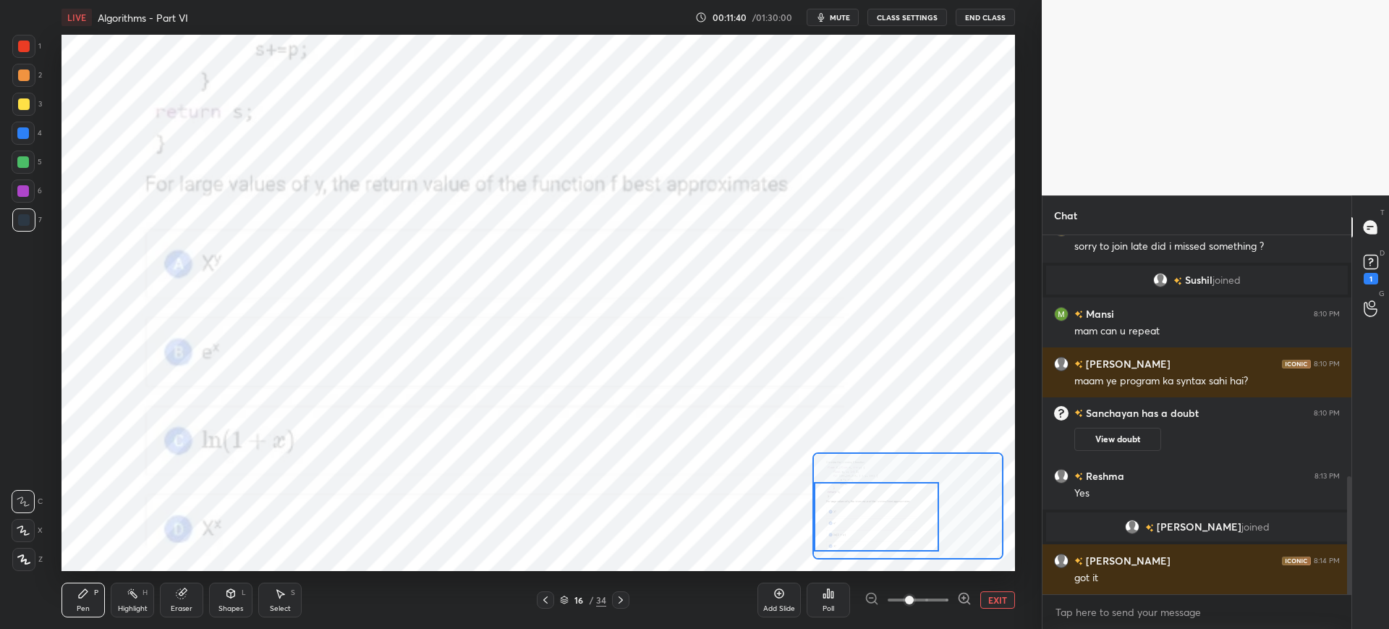
drag, startPoint x: 841, startPoint y: 512, endPoint x: 837, endPoint y: 496, distance: 16.5
click at [838, 498] on div at bounding box center [876, 516] width 125 height 69
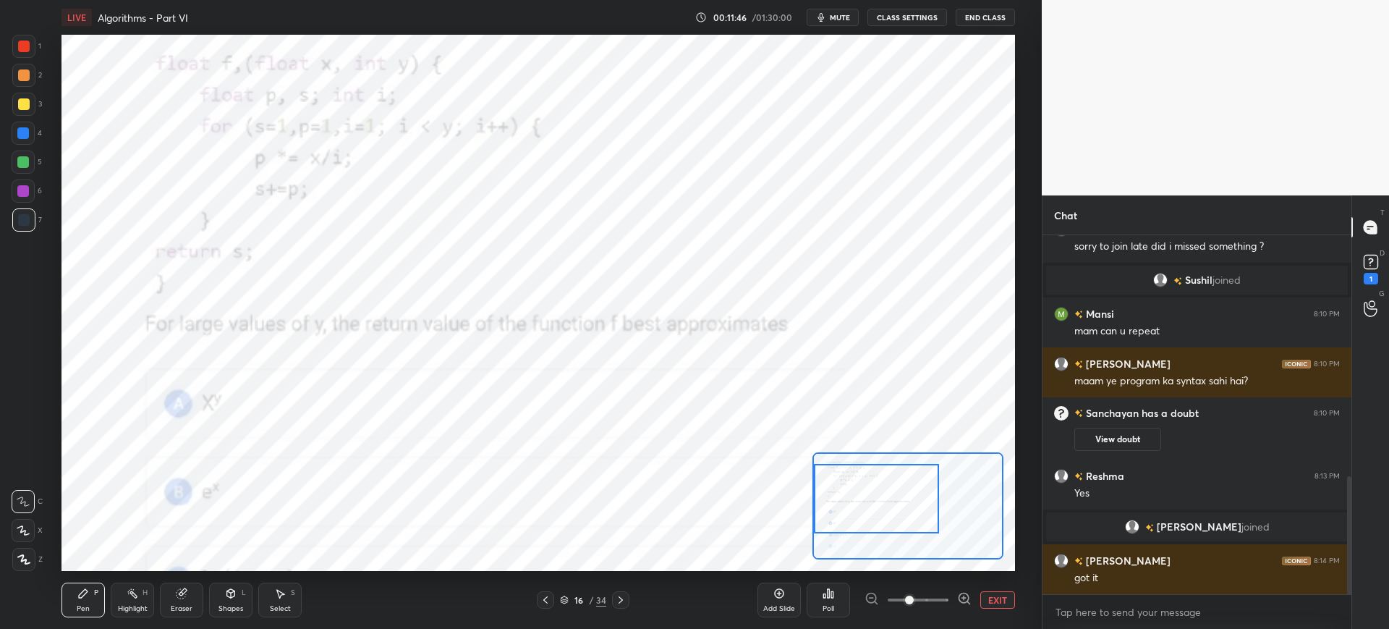
drag, startPoint x: 835, startPoint y: 486, endPoint x: 829, endPoint y: 463, distance: 23.9
click at [830, 464] on div at bounding box center [876, 498] width 125 height 69
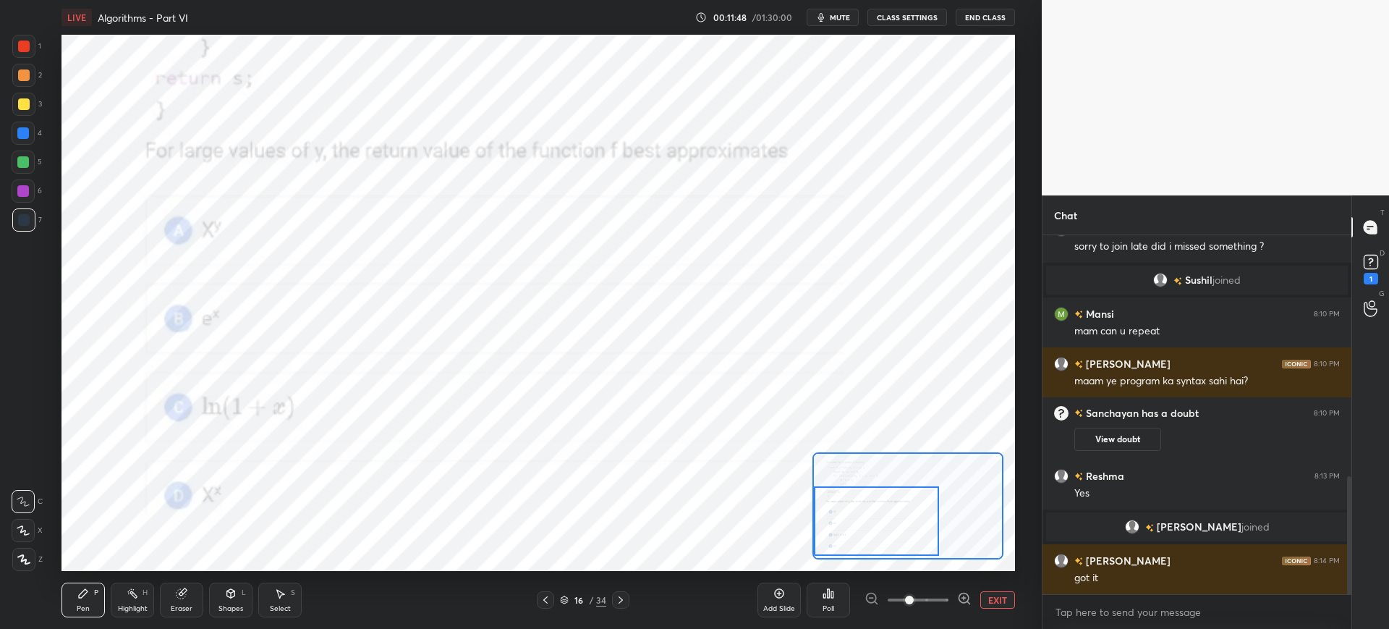
drag, startPoint x: 889, startPoint y: 493, endPoint x: 871, endPoint y: 522, distance: 34.1
click at [879, 525] on div at bounding box center [876, 520] width 125 height 69
click at [621, 598] on icon at bounding box center [620, 599] width 4 height 7
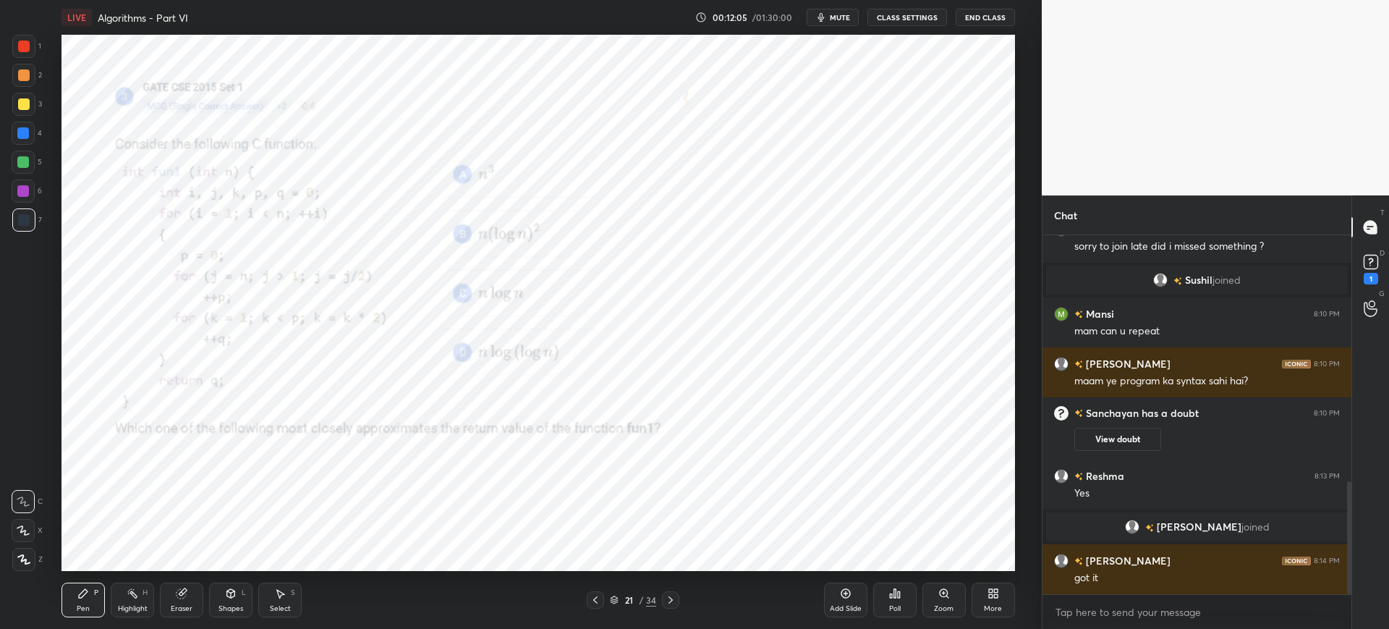
scroll to position [780, 0]
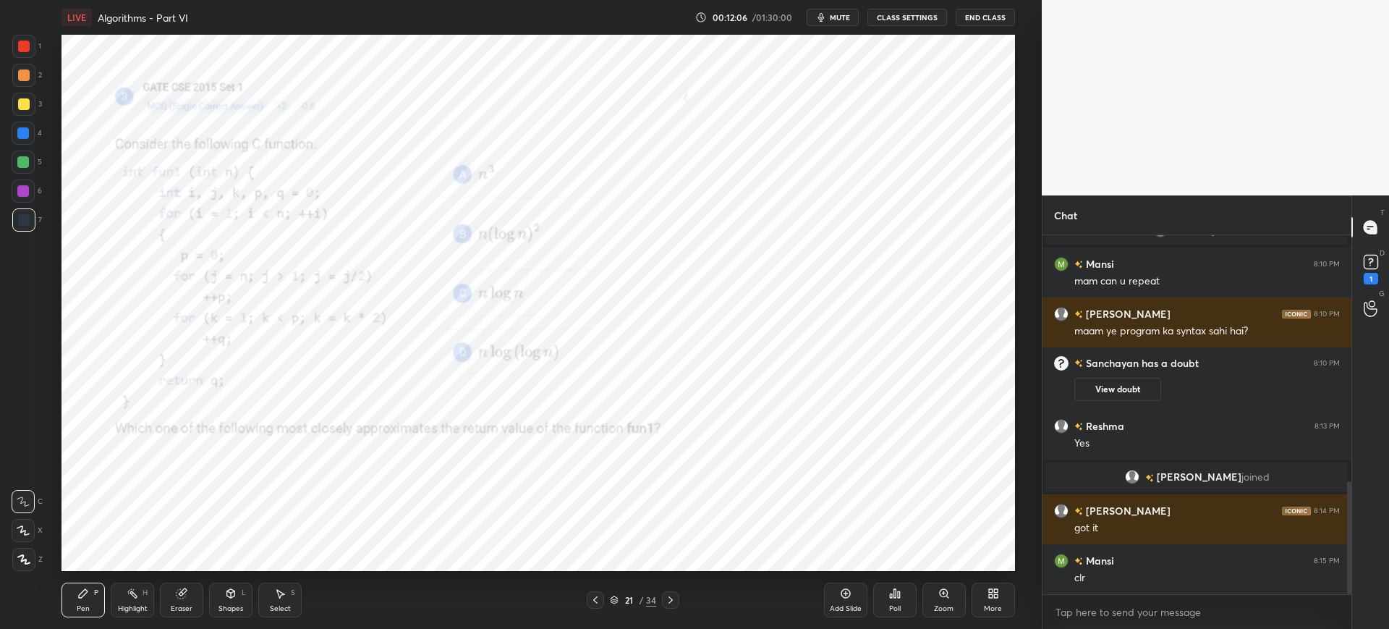
click at [889, 590] on icon at bounding box center [895, 593] width 12 height 12
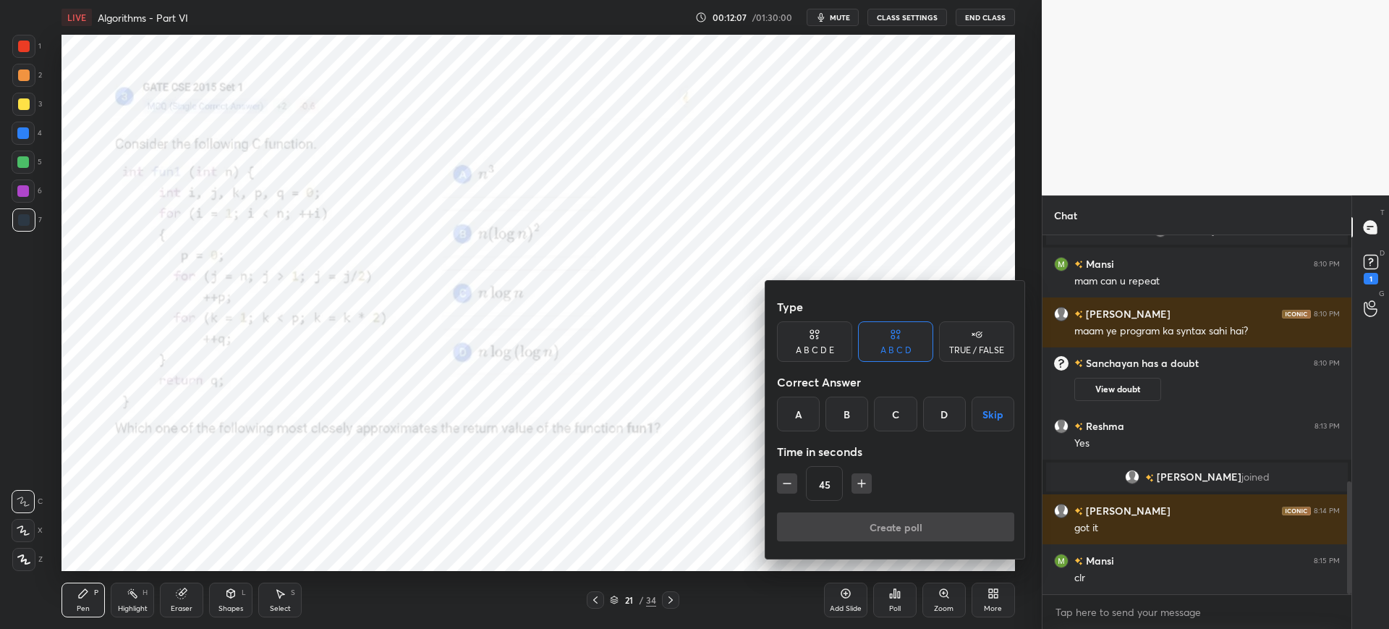
drag, startPoint x: 938, startPoint y: 430, endPoint x: 932, endPoint y: 436, distance: 8.7
click at [938, 430] on div "D" at bounding box center [944, 413] width 43 height 35
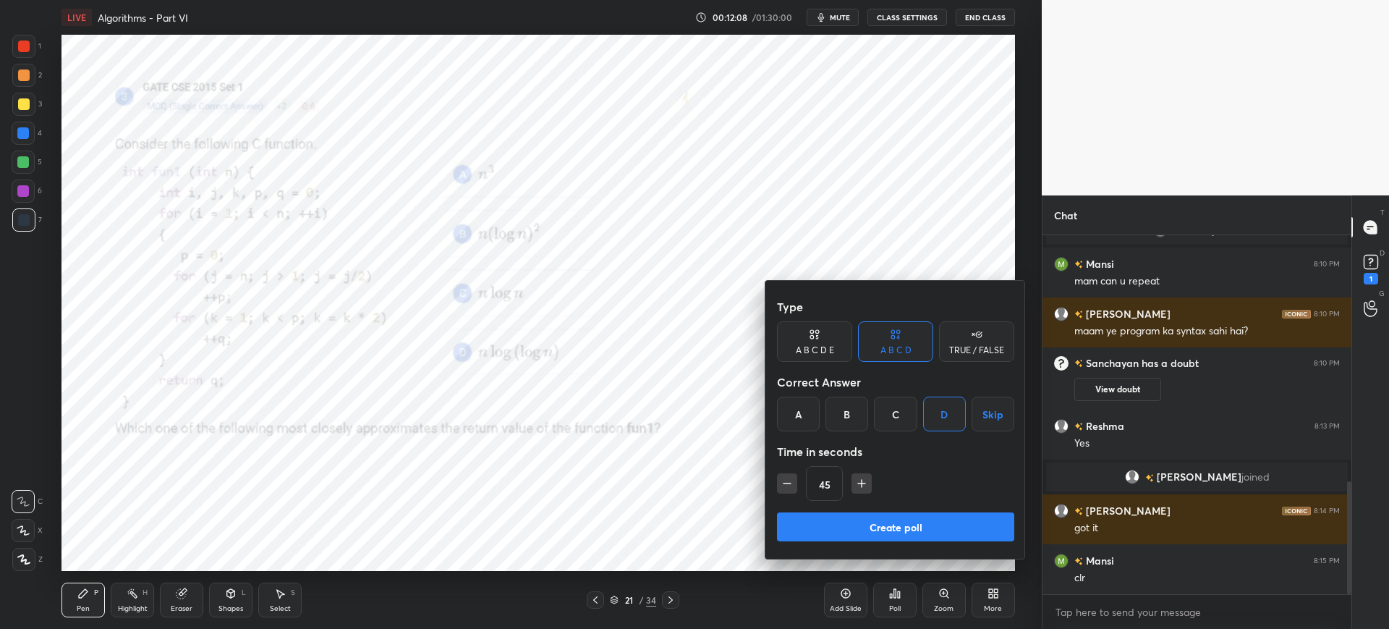
click at [860, 492] on button "button" at bounding box center [861, 483] width 20 height 20
click at [861, 490] on button "button" at bounding box center [861, 483] width 20 height 20
drag, startPoint x: 864, startPoint y: 488, endPoint x: 858, endPoint y: 494, distance: 9.2
click at [864, 488] on icon "button" at bounding box center [861, 483] width 14 height 14
type input "90"
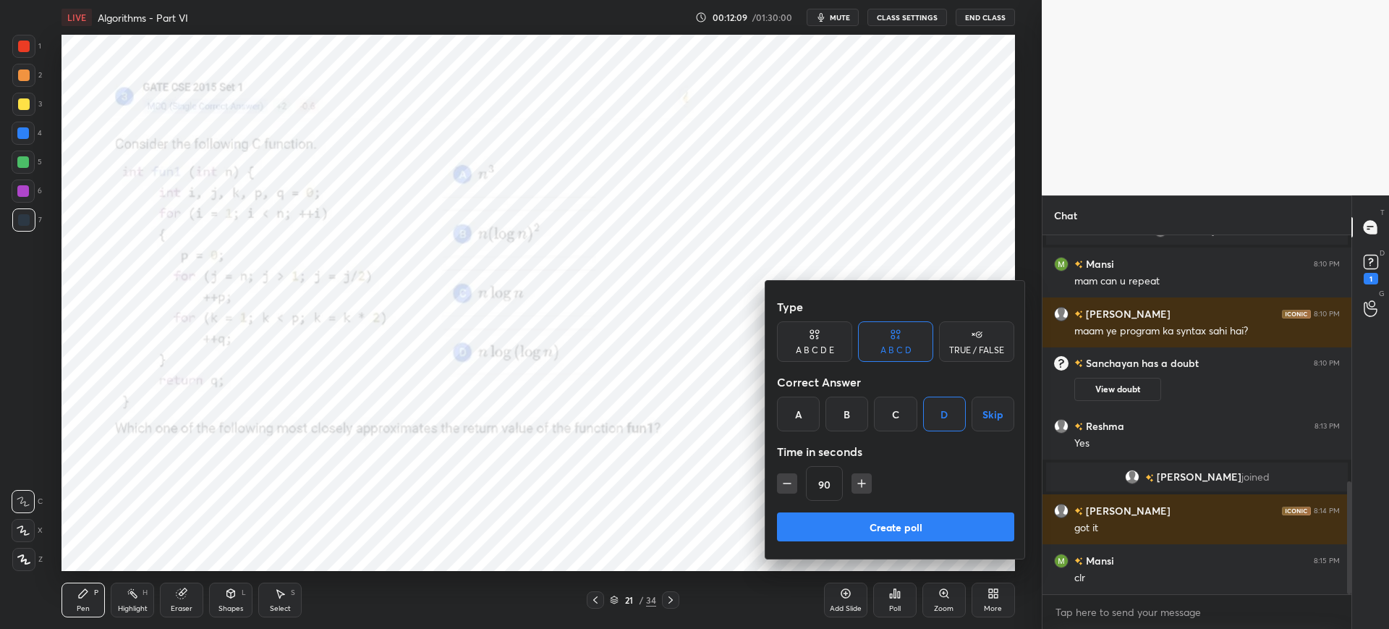
click at [848, 520] on button "Create poll" at bounding box center [895, 526] width 237 height 29
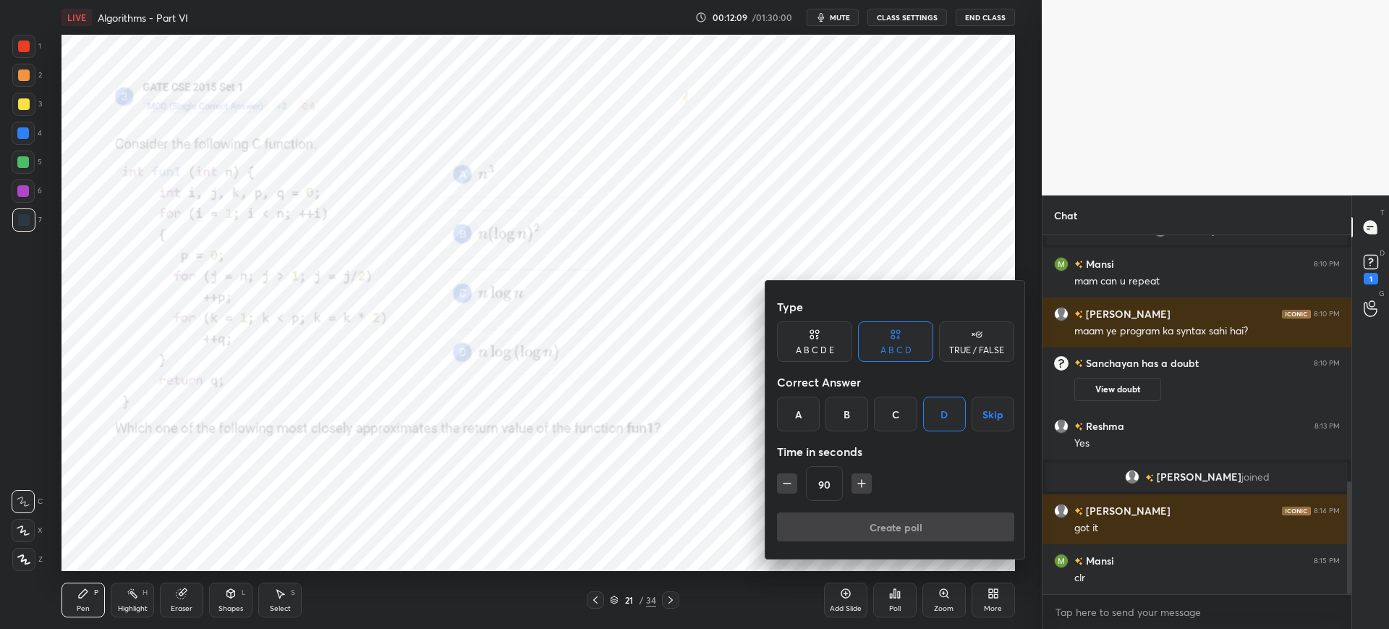
type textarea "x"
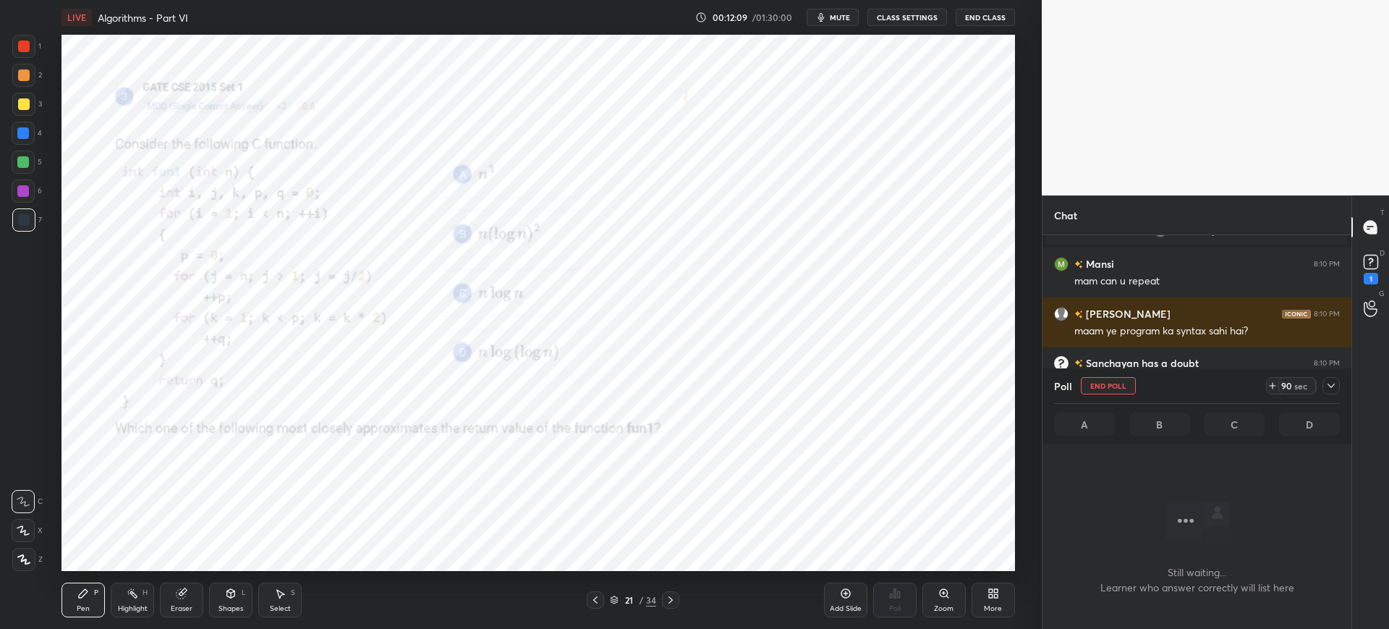
scroll to position [314, 305]
click at [1364, 276] on div "1" at bounding box center [1371, 279] width 14 height 12
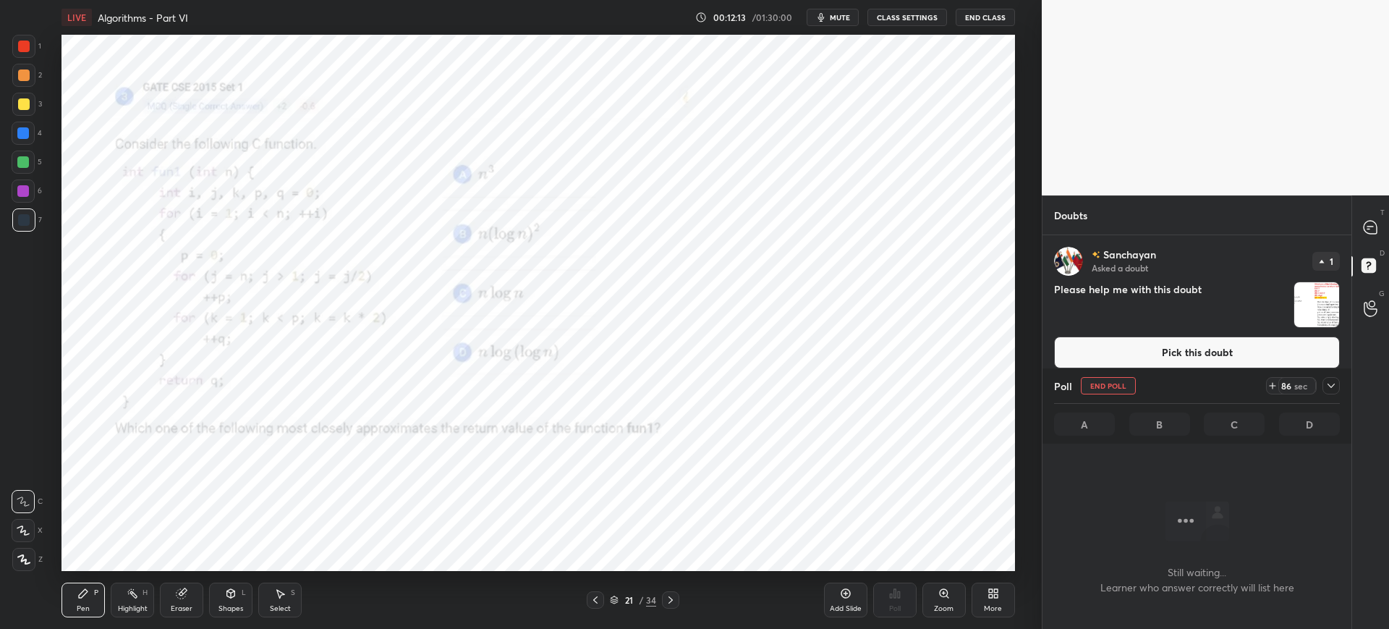
click at [1292, 357] on button "Pick this doubt" at bounding box center [1197, 352] width 286 height 32
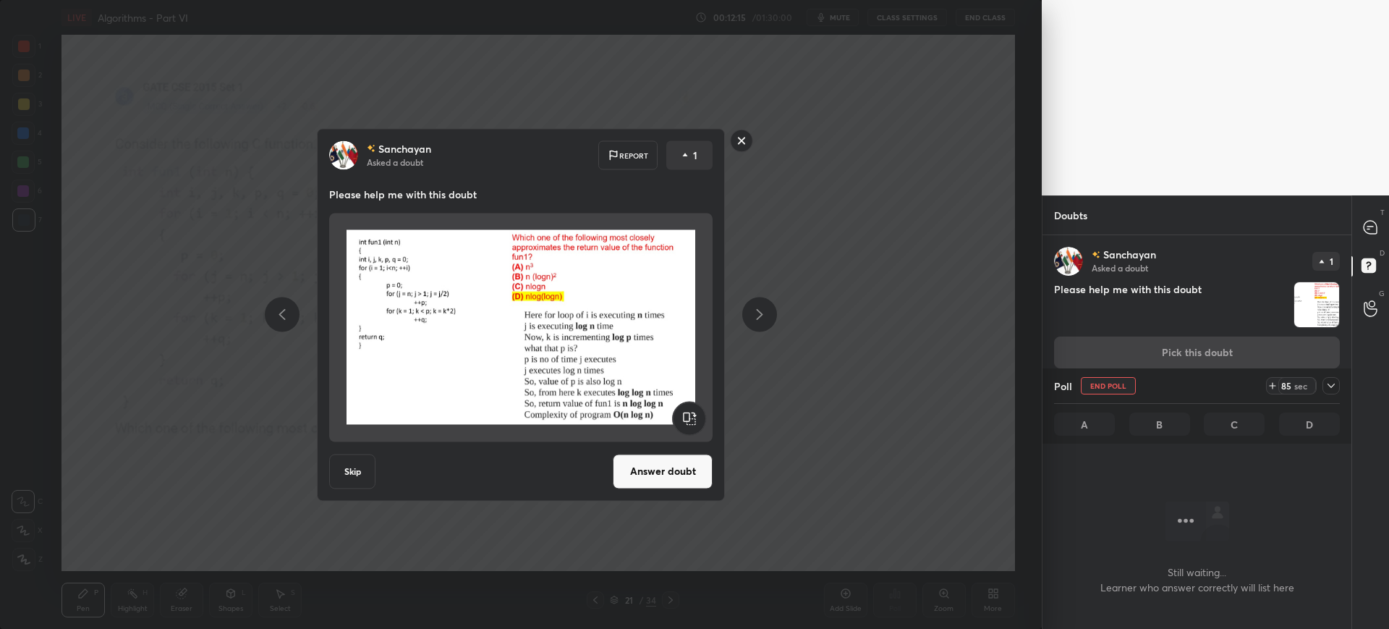
click at [663, 474] on button "Answer doubt" at bounding box center [663, 471] width 100 height 35
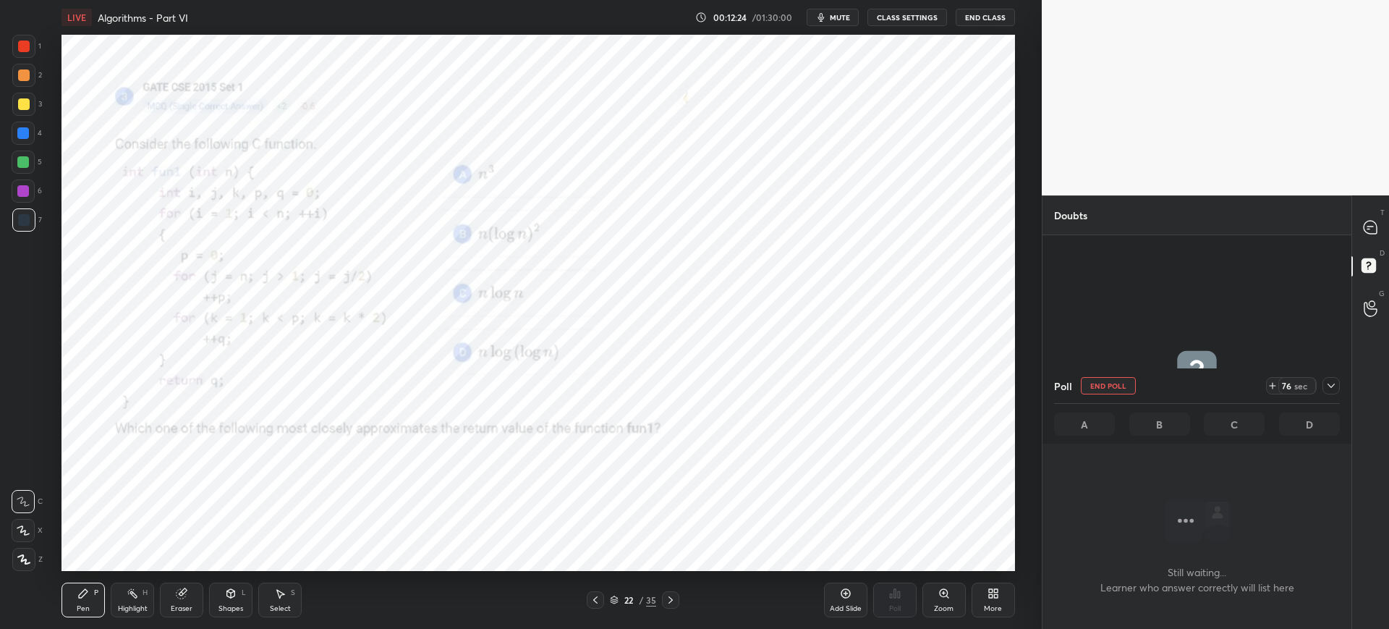
click at [833, 17] on span "mute" at bounding box center [840, 17] width 20 height 10
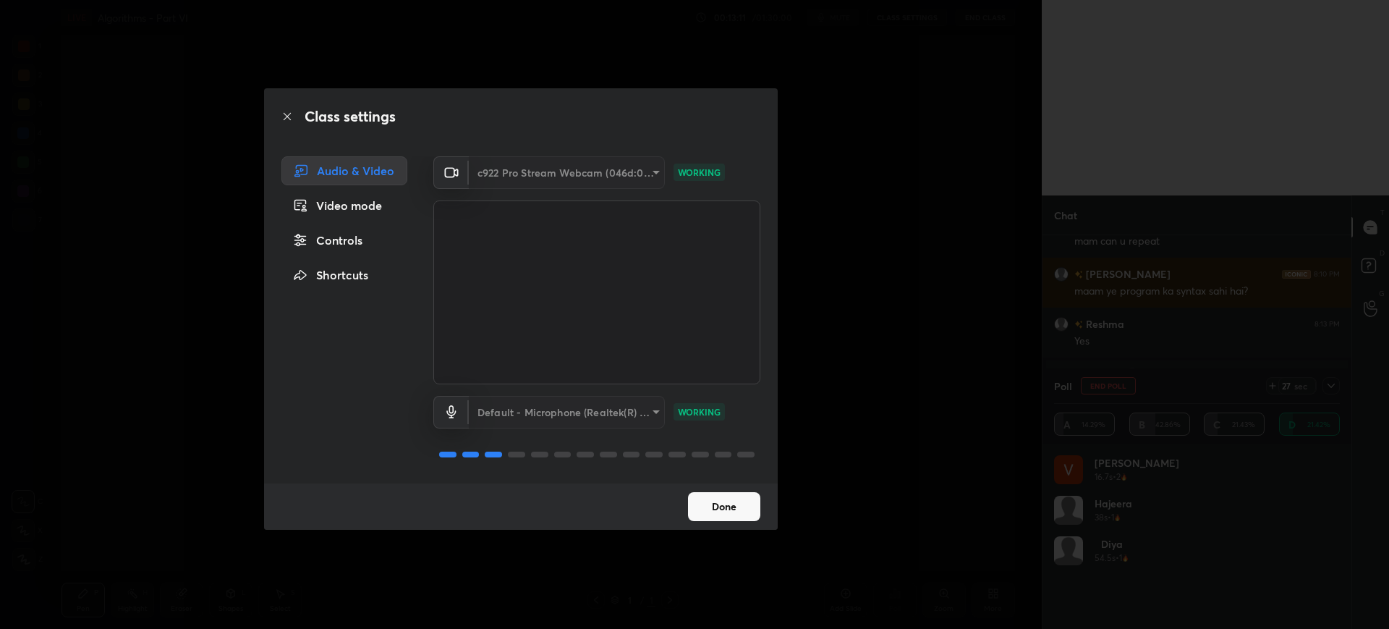
scroll to position [71800, 71352]
click at [719, 509] on button "Done" at bounding box center [724, 506] width 72 height 29
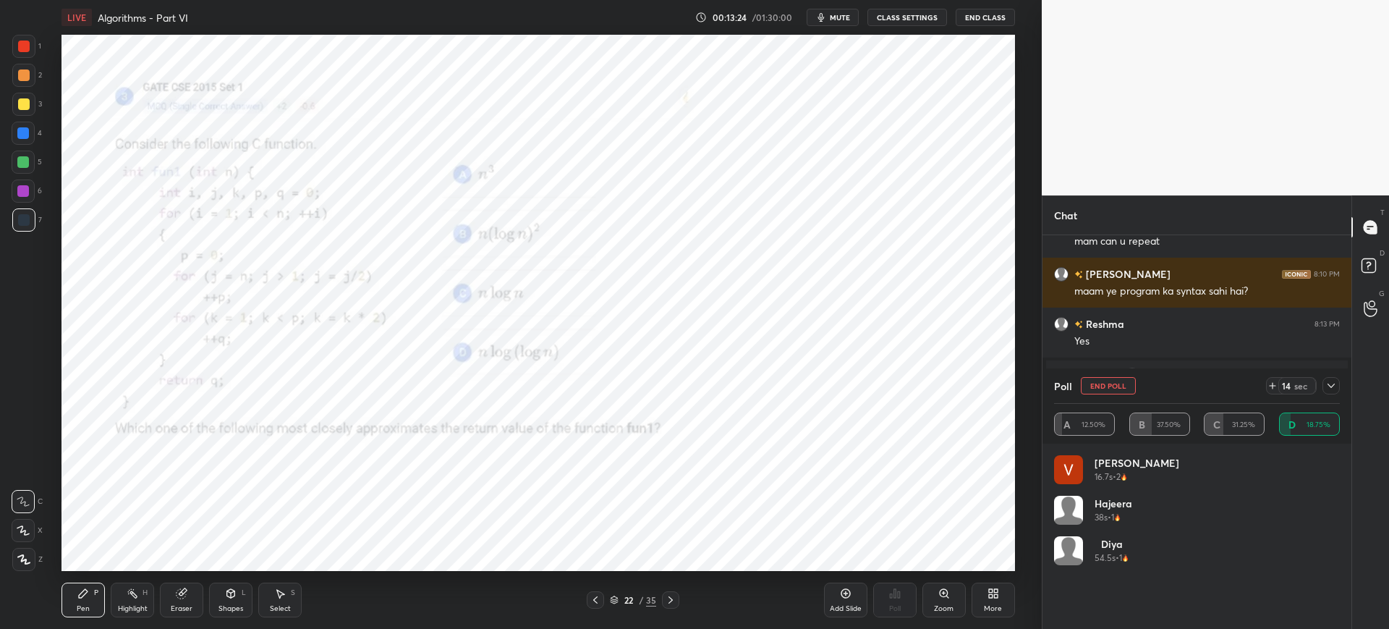
click at [1335, 391] on div at bounding box center [1330, 385] width 17 height 17
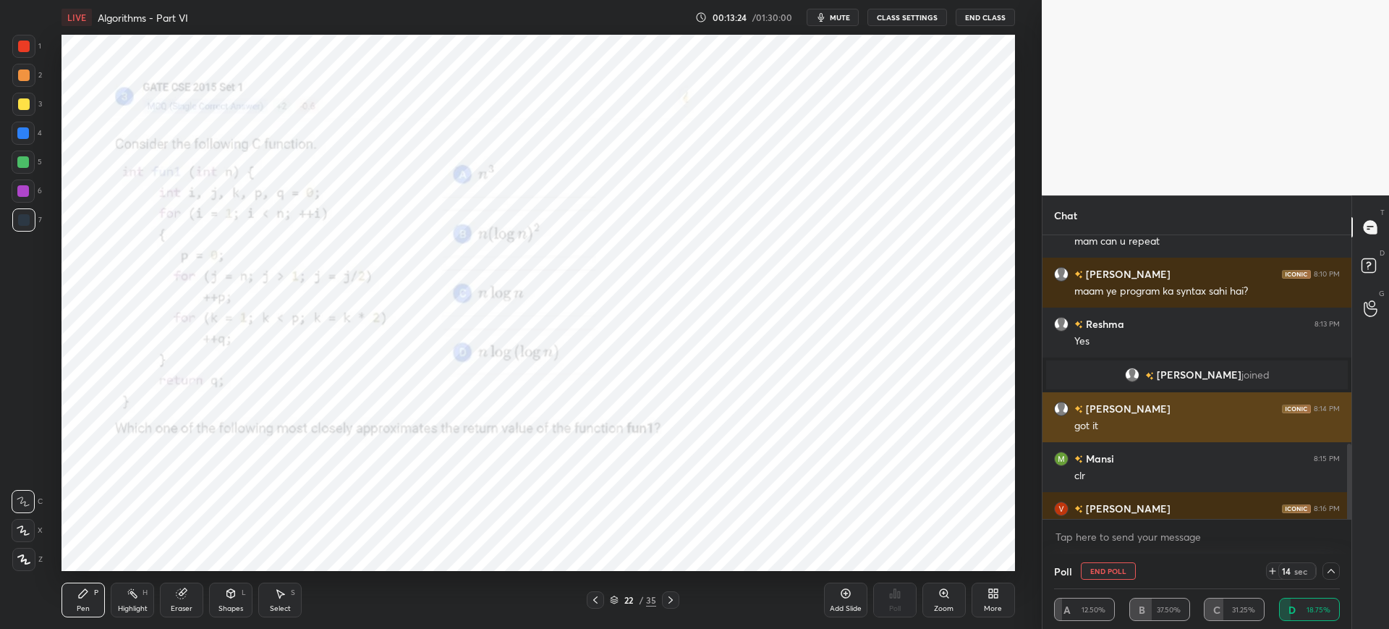
scroll to position [870, 0]
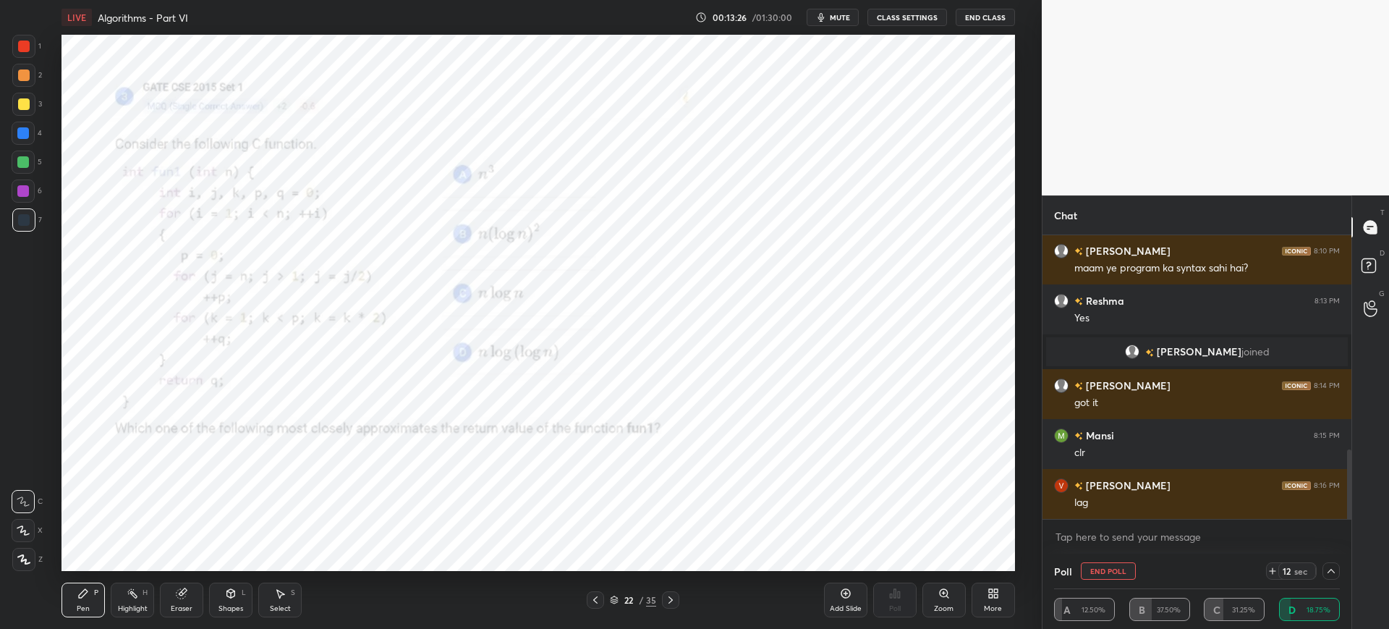
click at [1269, 569] on icon at bounding box center [1273, 571] width 12 height 12
click at [1330, 570] on icon at bounding box center [1331, 571] width 12 height 12
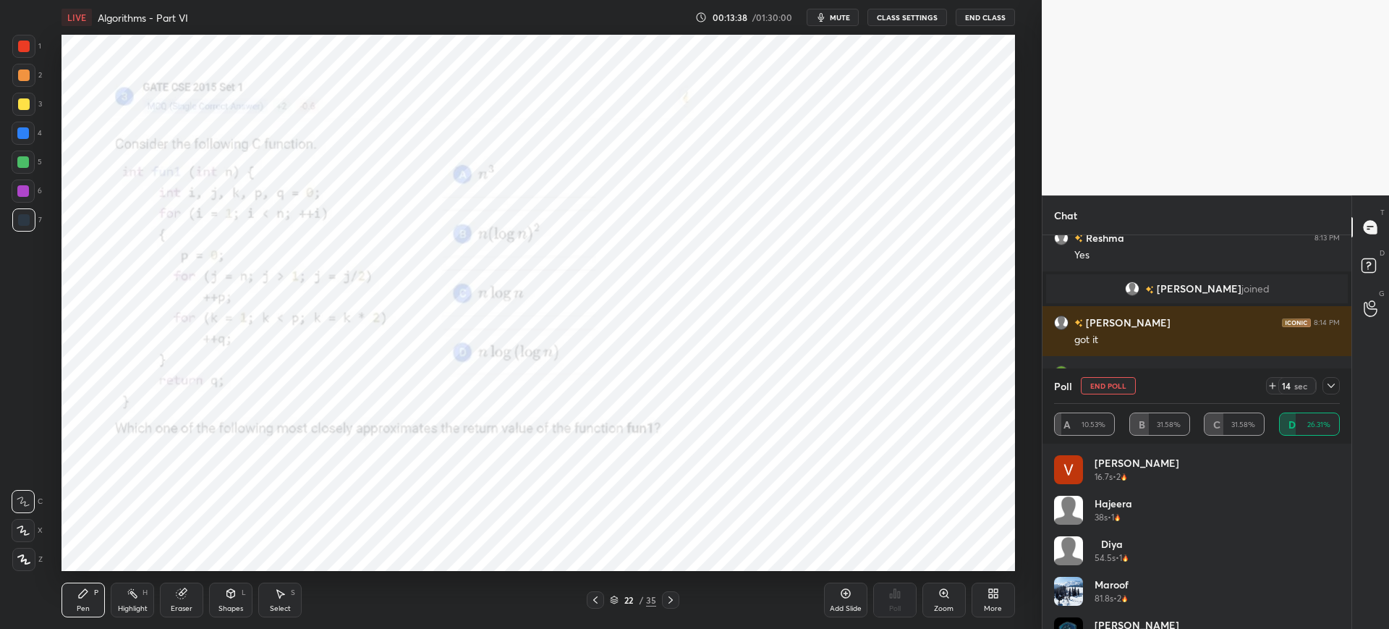
scroll to position [0, 0]
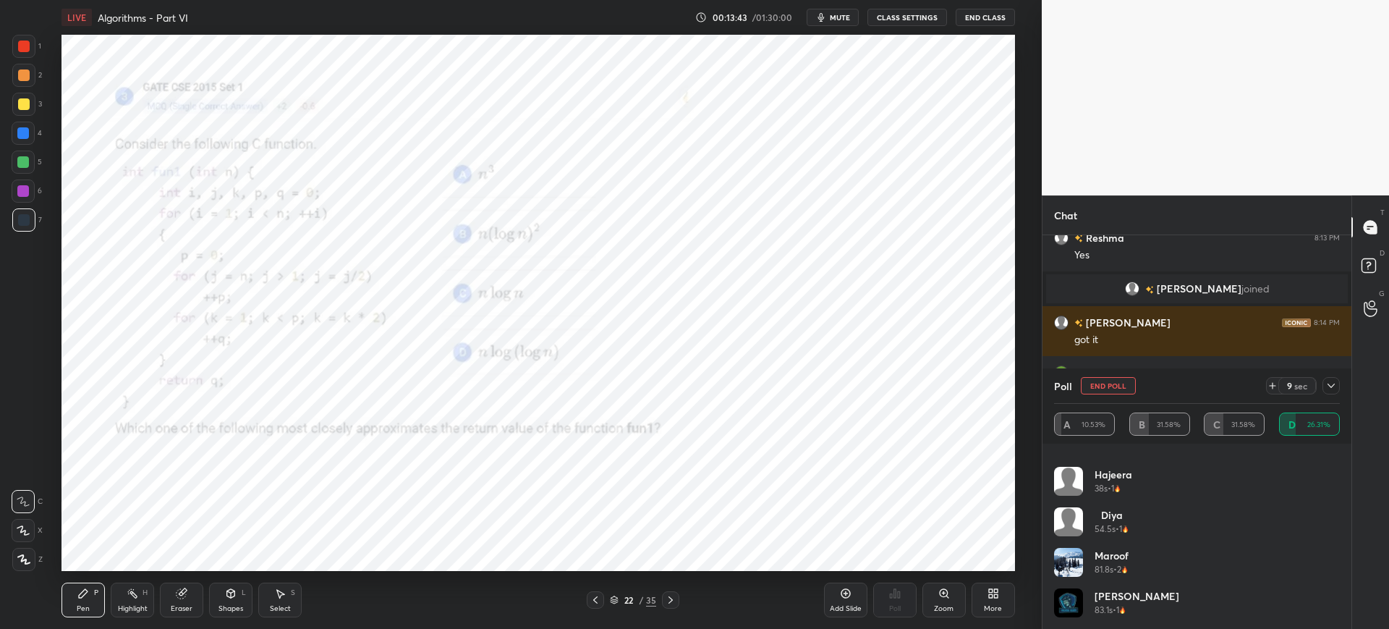
click at [1331, 389] on icon at bounding box center [1331, 386] width 12 height 12
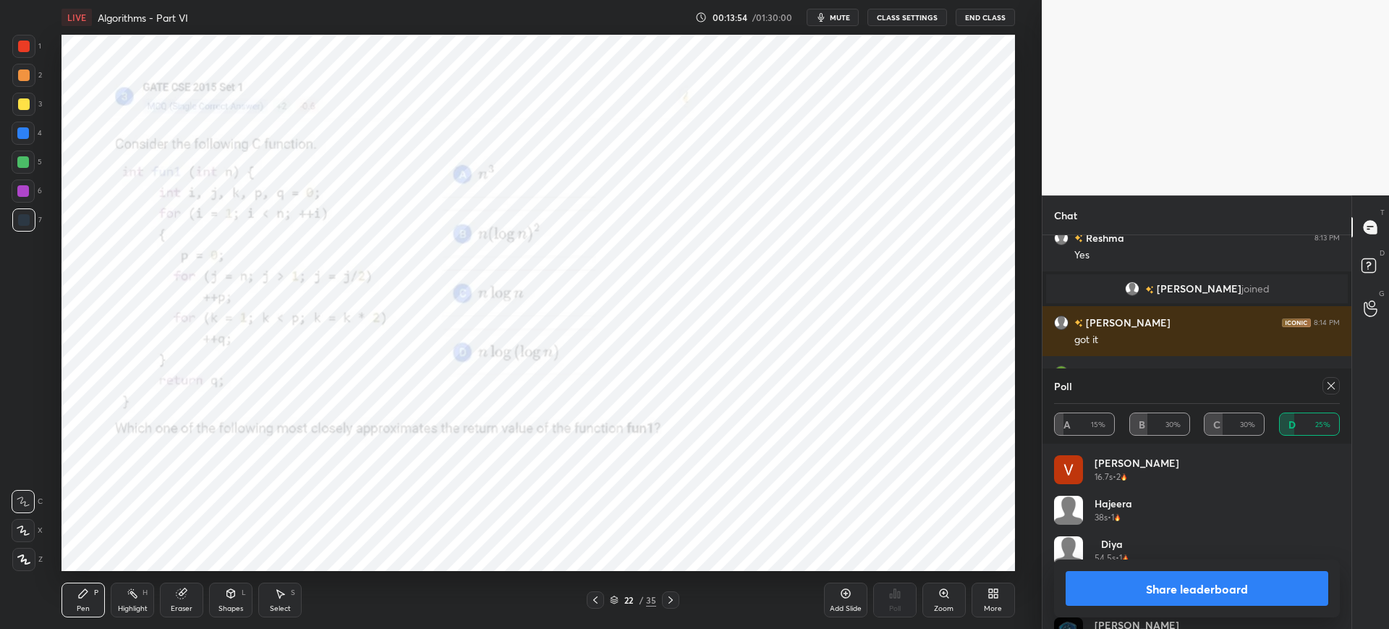
click at [1244, 579] on button "Share leaderboard" at bounding box center [1197, 588] width 263 height 35
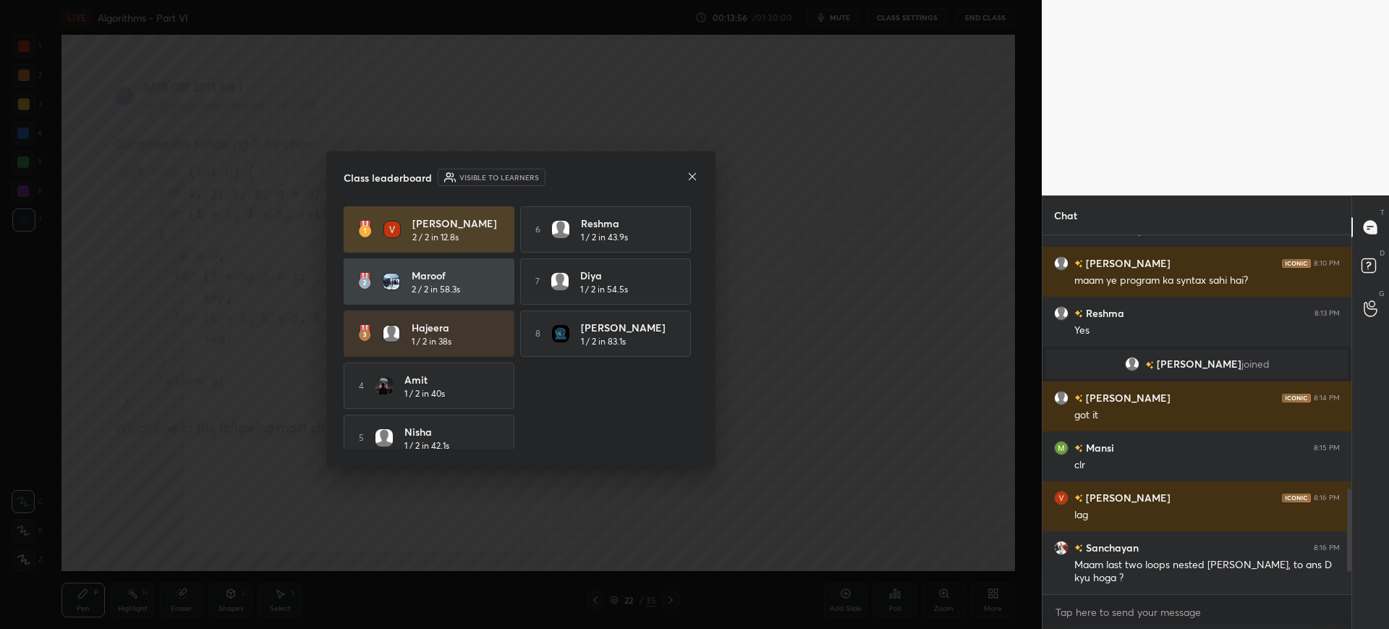
click at [696, 183] on div at bounding box center [692, 177] width 12 height 15
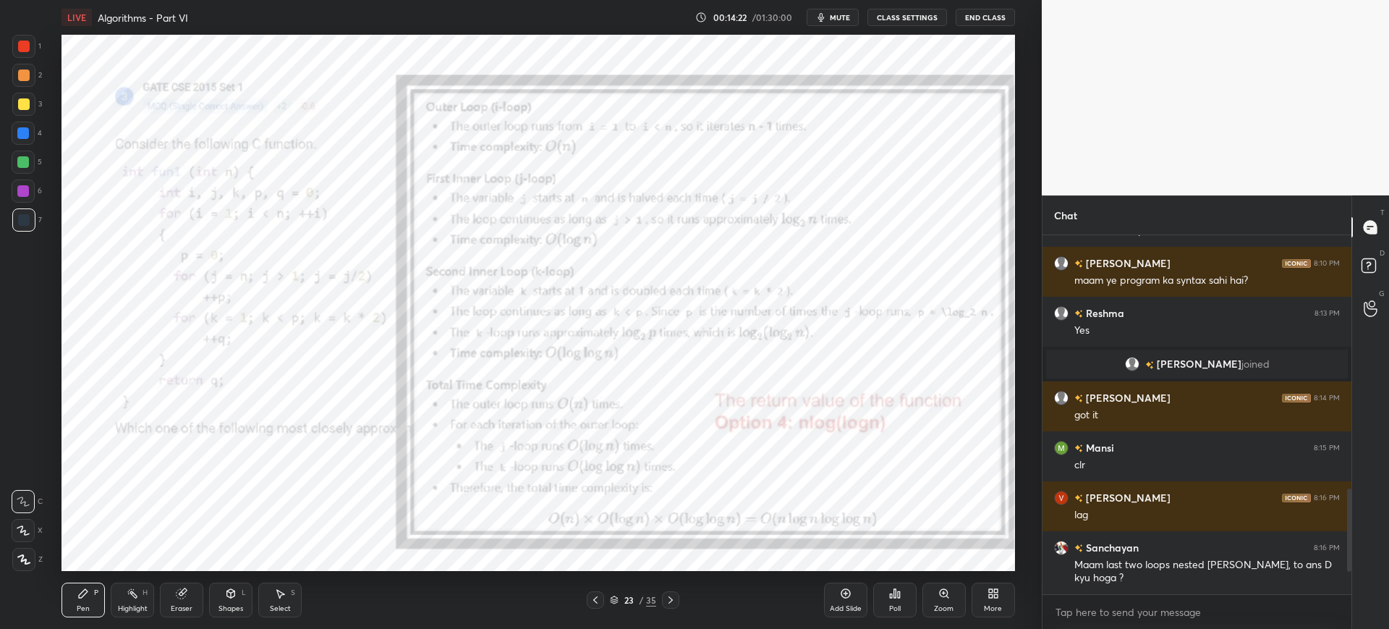
click at [25, 44] on div at bounding box center [24, 47] width 12 height 12
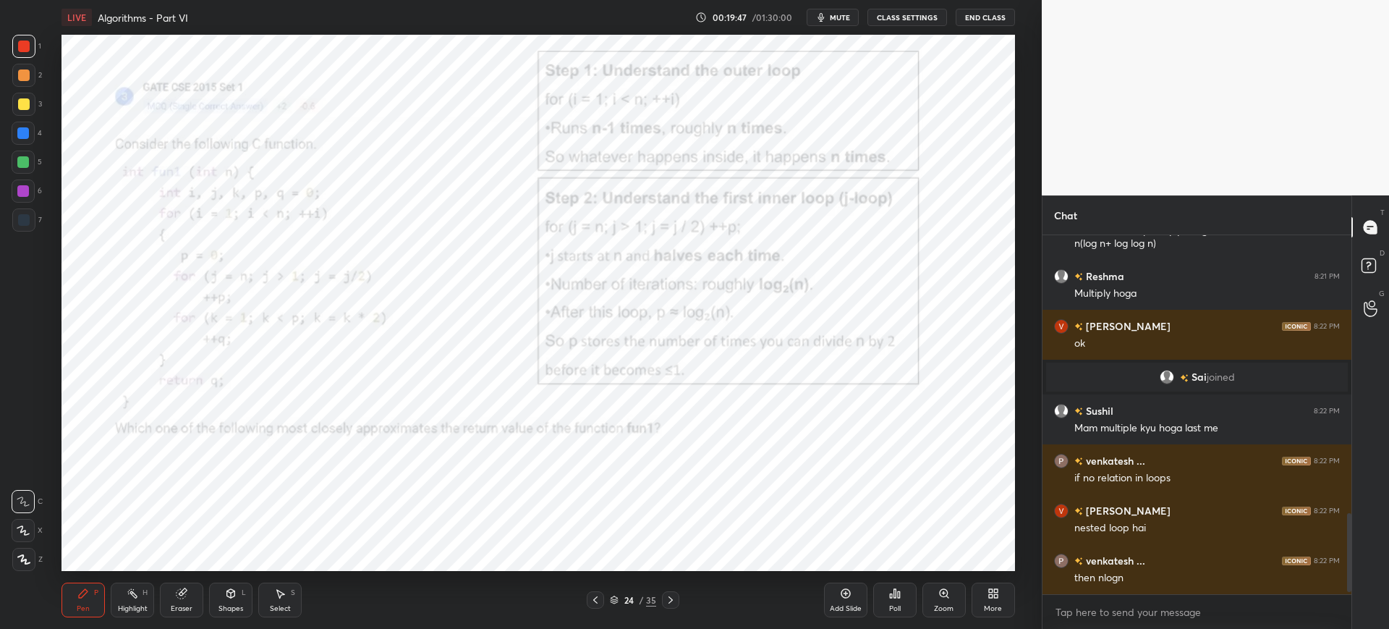
scroll to position [1279, 0]
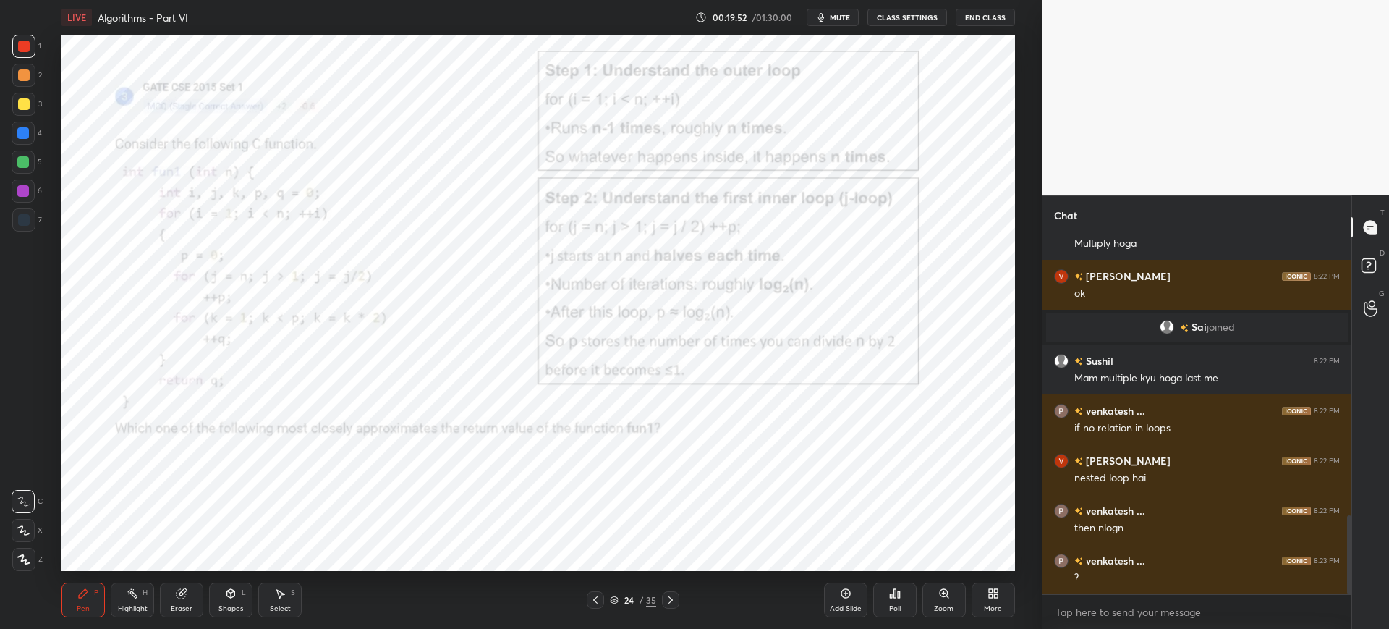
click at [186, 605] on div "Eraser" at bounding box center [182, 608] width 22 height 7
click at [92, 591] on div "Pen P" at bounding box center [82, 599] width 43 height 35
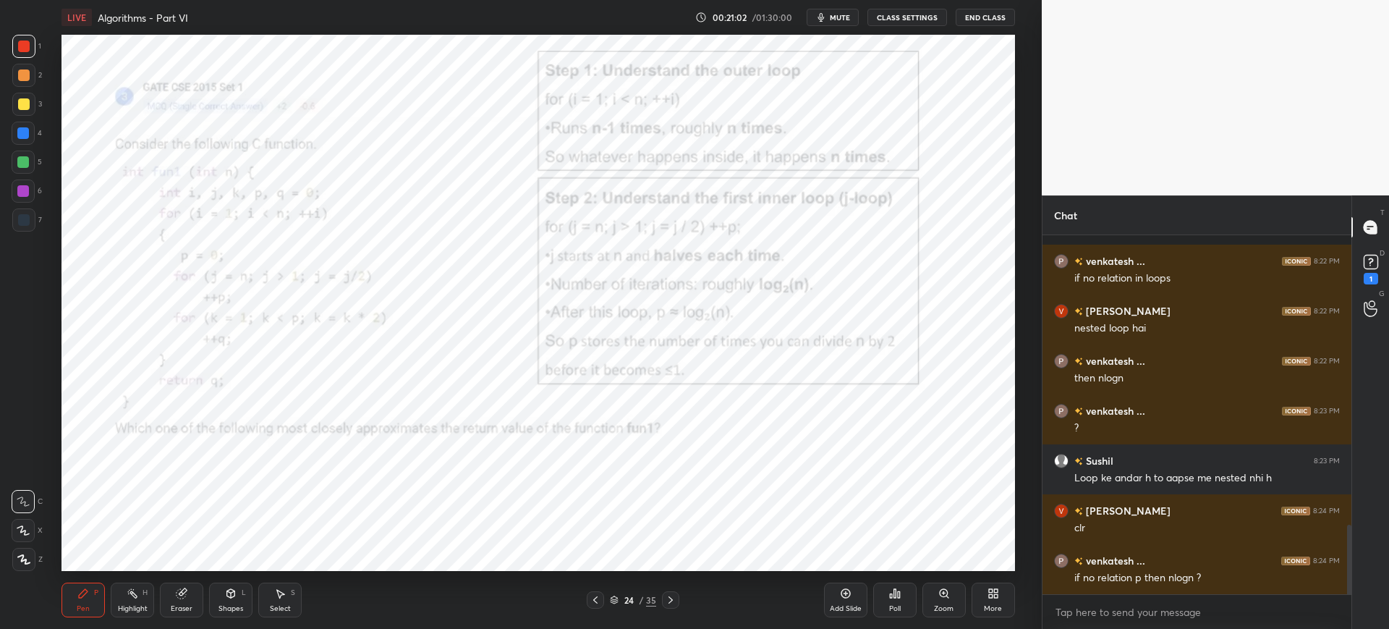
scroll to position [1491, 0]
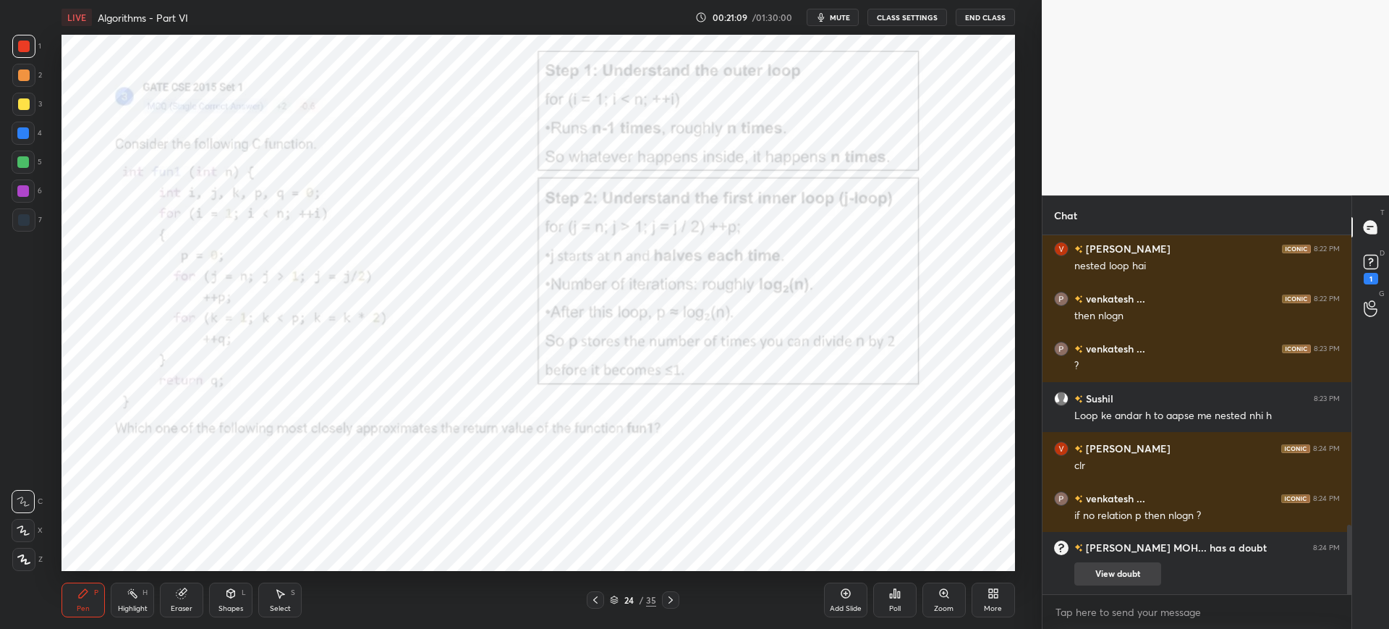
click at [1147, 575] on button "View doubt" at bounding box center [1117, 573] width 87 height 23
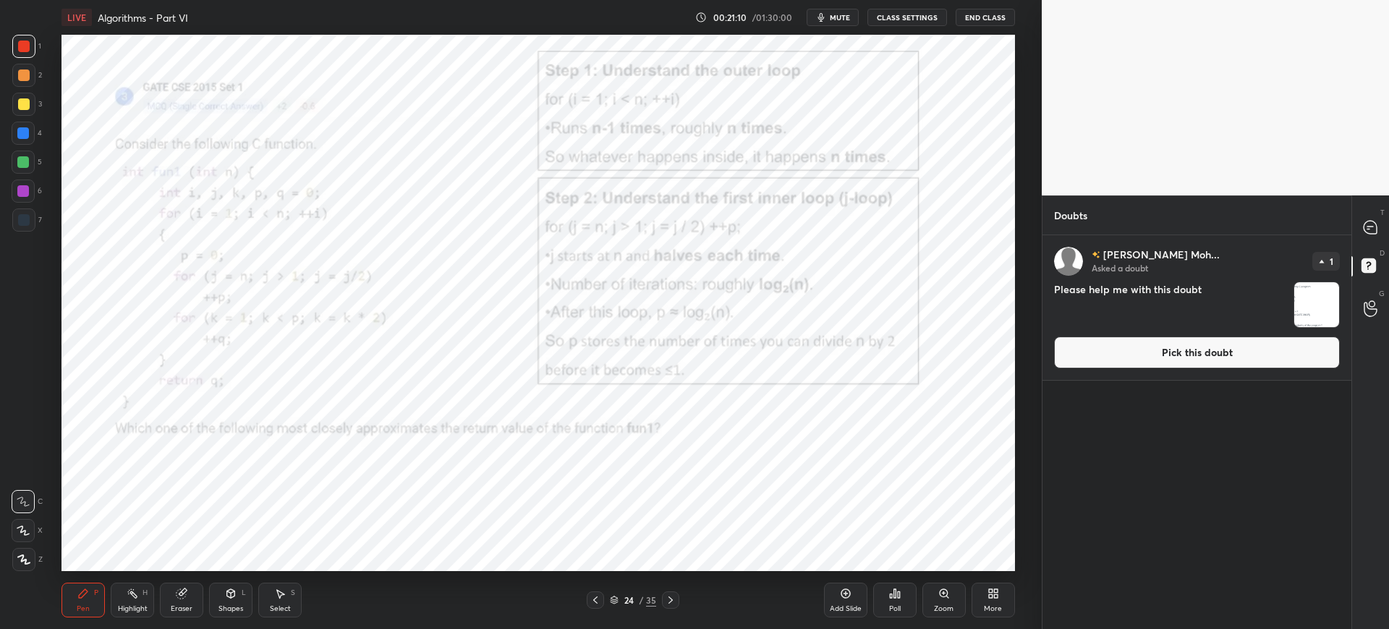
click at [1102, 355] on button "Pick this doubt" at bounding box center [1197, 352] width 286 height 32
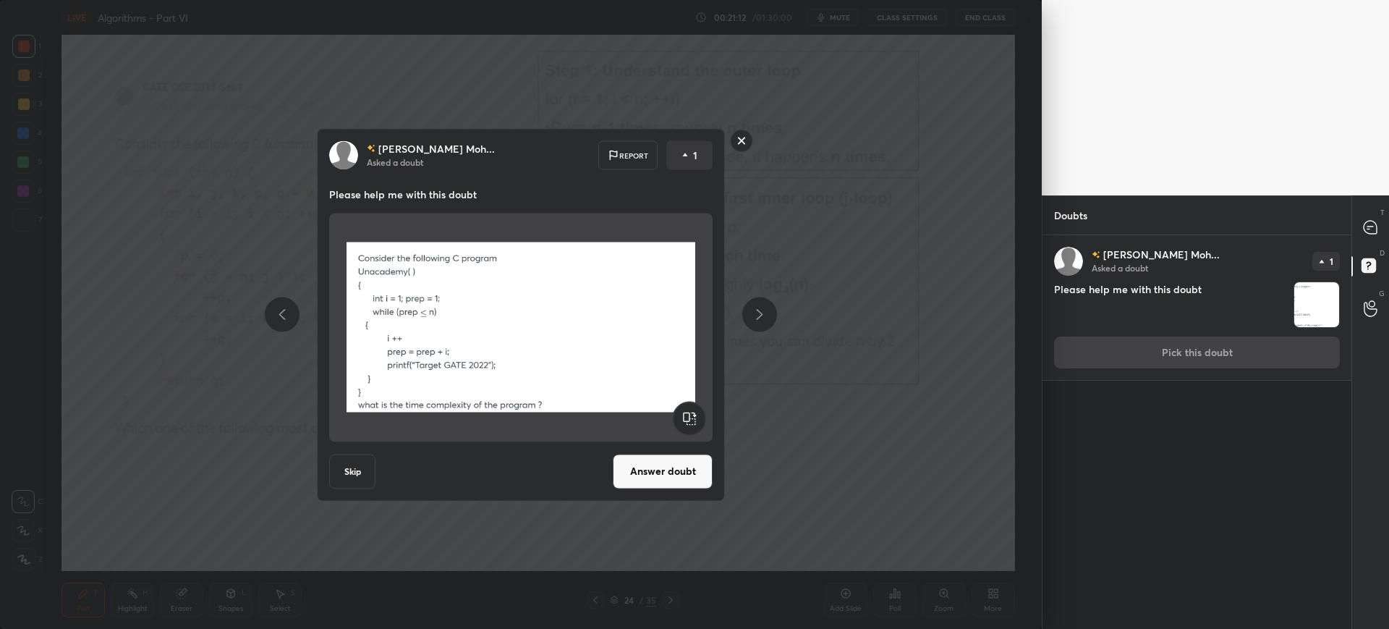
click at [676, 465] on button "Answer doubt" at bounding box center [663, 471] width 100 height 35
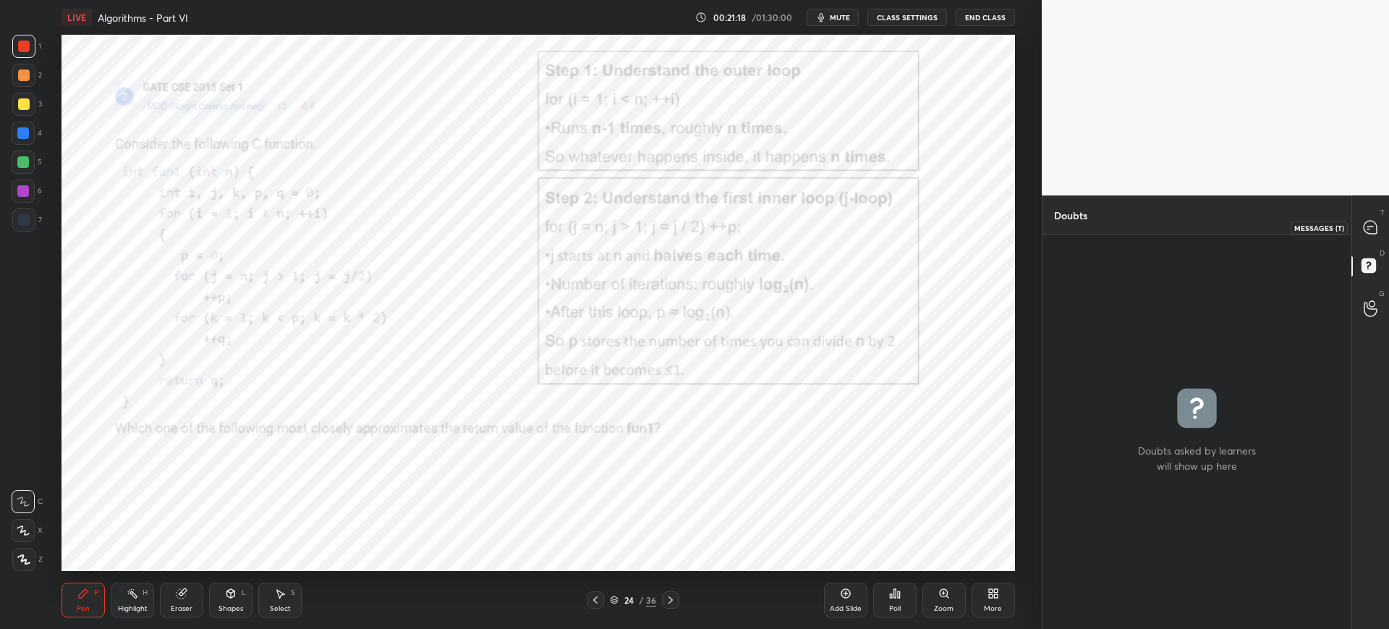
click at [1364, 221] on icon at bounding box center [1370, 227] width 15 height 15
type textarea "x"
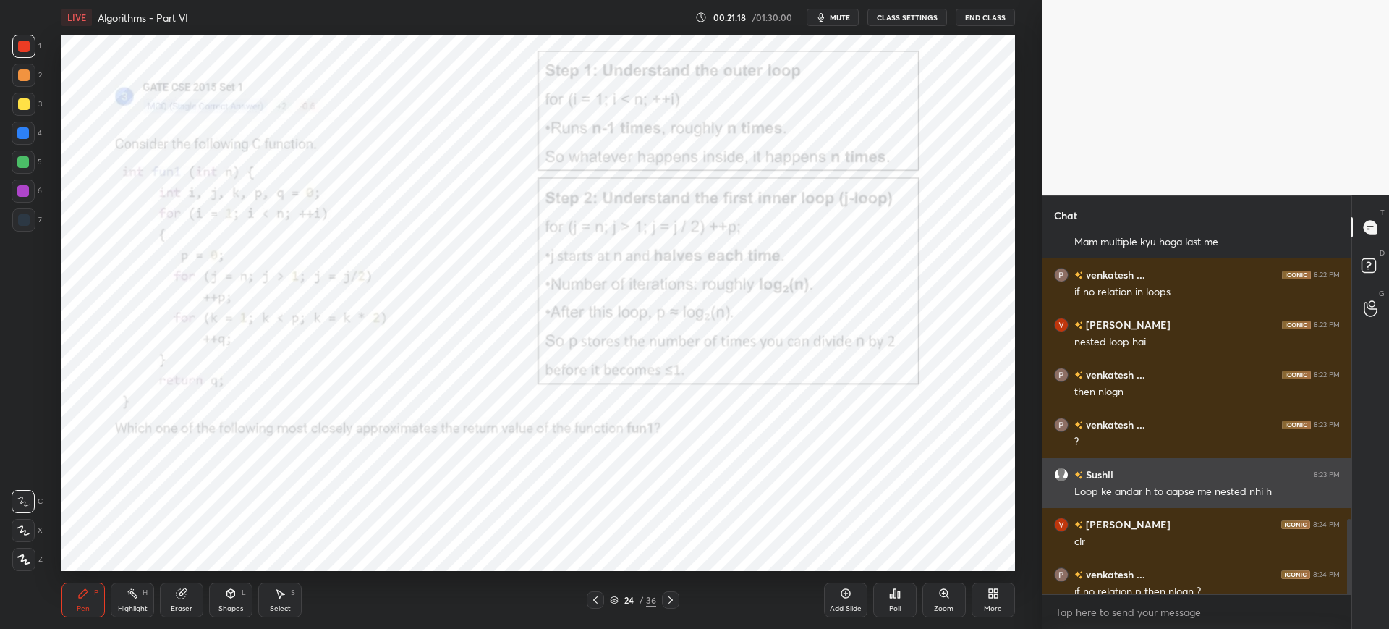
scroll to position [1493, 0]
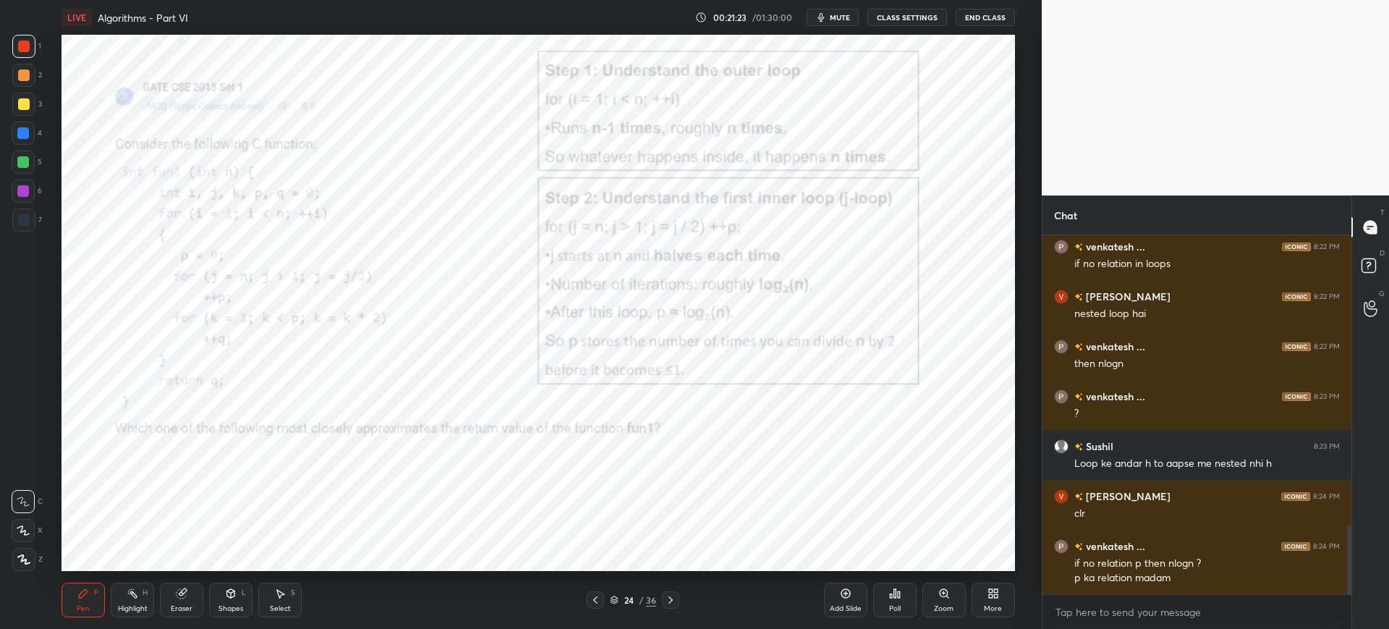
click at [930, 594] on div "Zoom" at bounding box center [943, 599] width 43 height 35
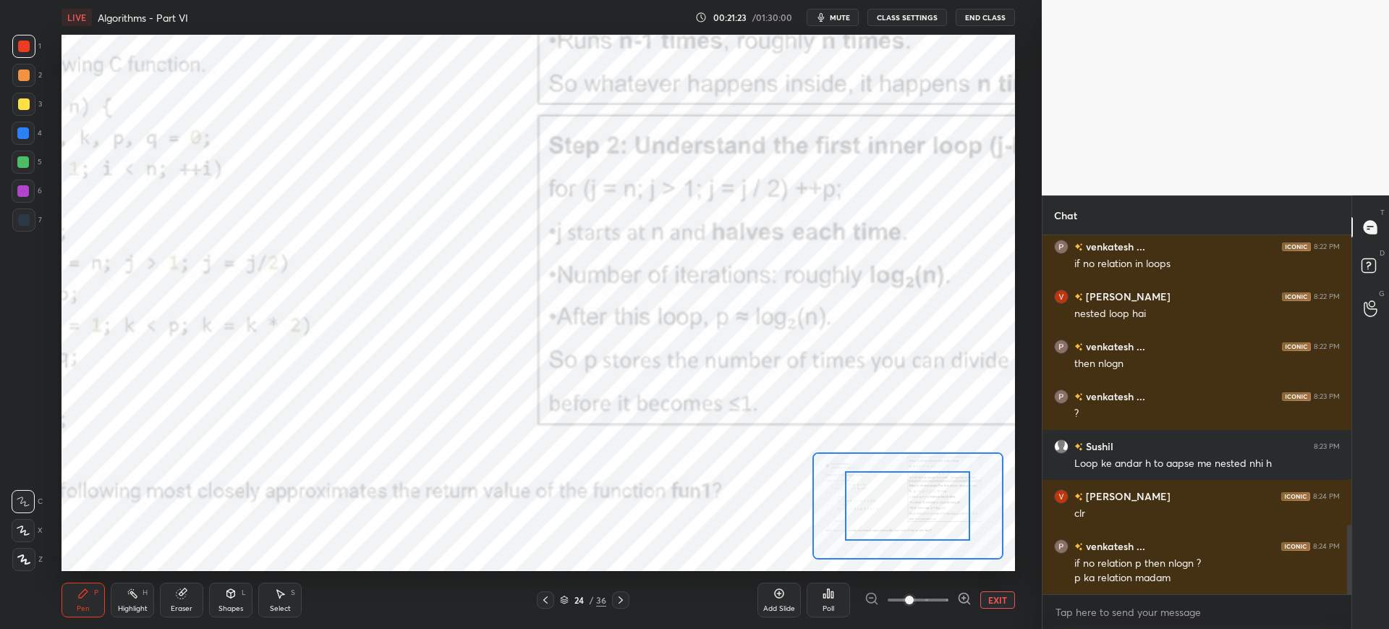
click at [934, 594] on span at bounding box center [918, 600] width 61 height 22
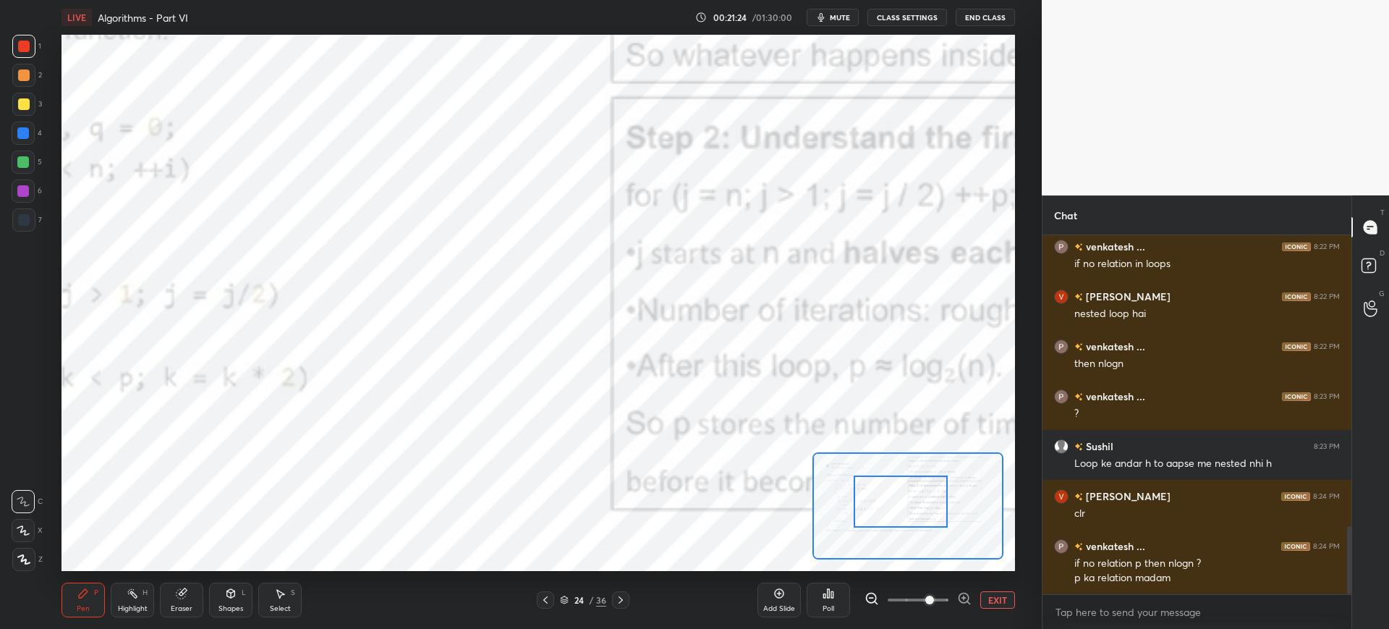
scroll to position [1543, 0]
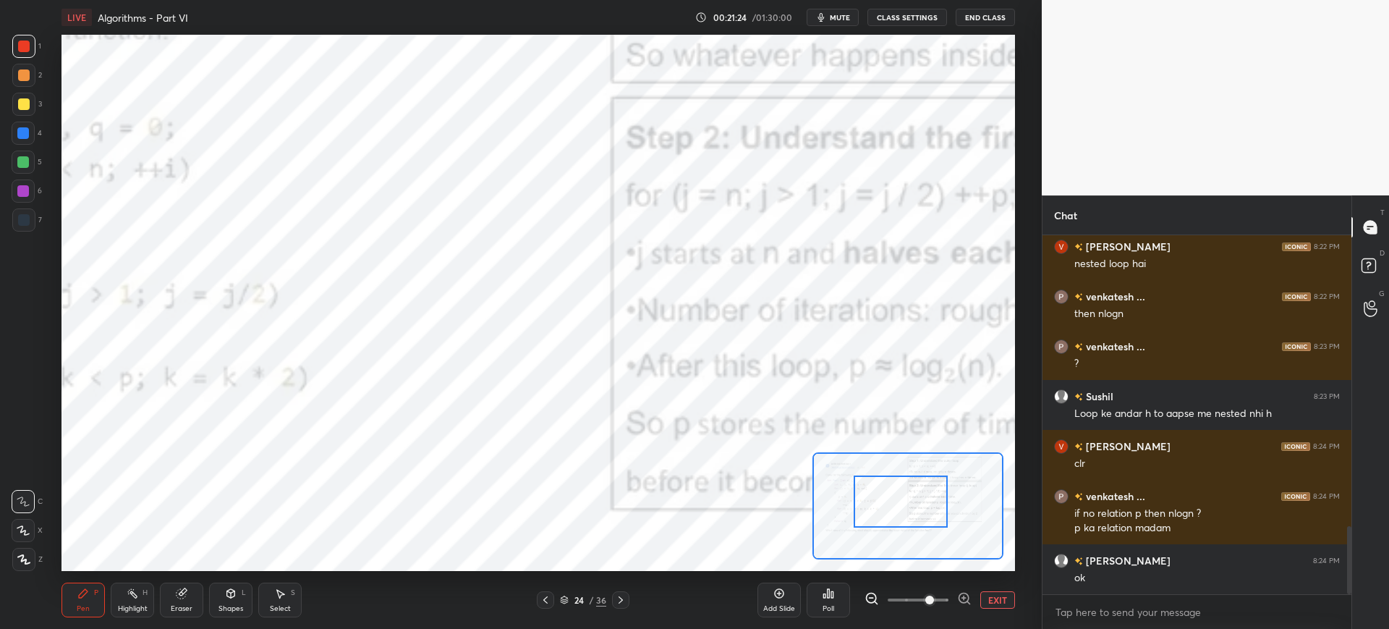
drag, startPoint x: 916, startPoint y: 524, endPoint x: 896, endPoint y: 508, distance: 25.2
click at [870, 509] on div at bounding box center [901, 501] width 94 height 52
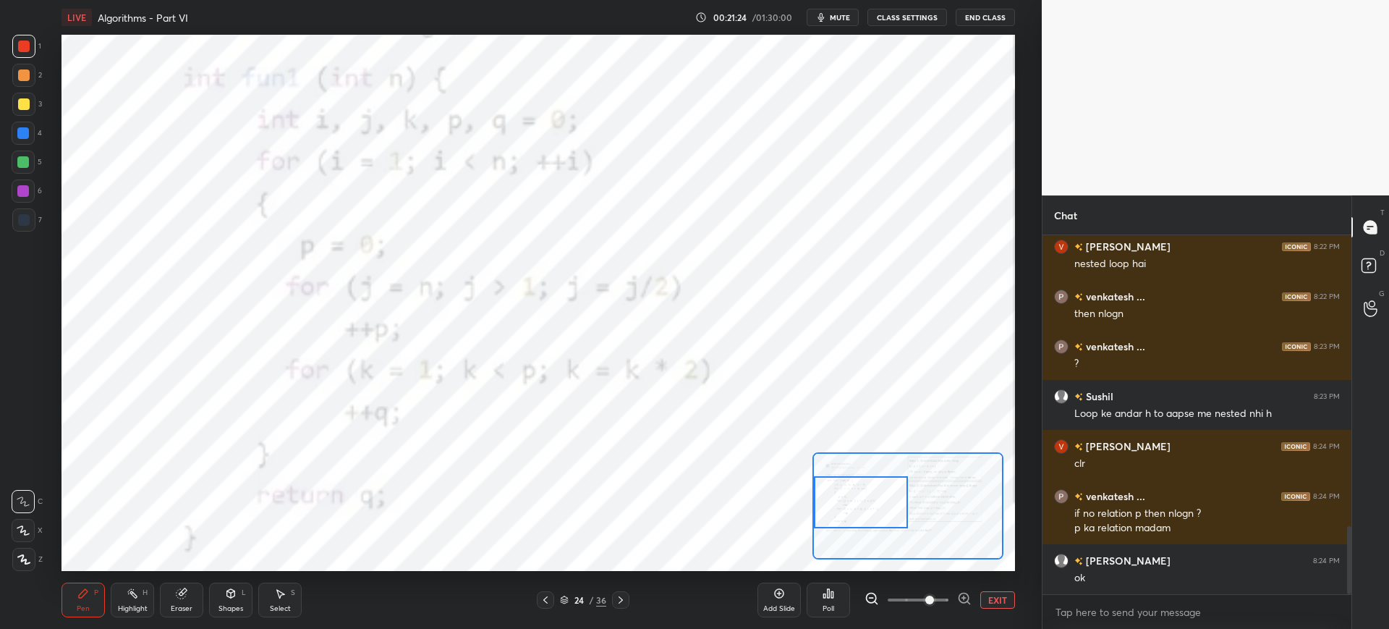
drag, startPoint x: 892, startPoint y: 506, endPoint x: 864, endPoint y: 524, distance: 32.9
click at [867, 522] on div at bounding box center [861, 502] width 94 height 52
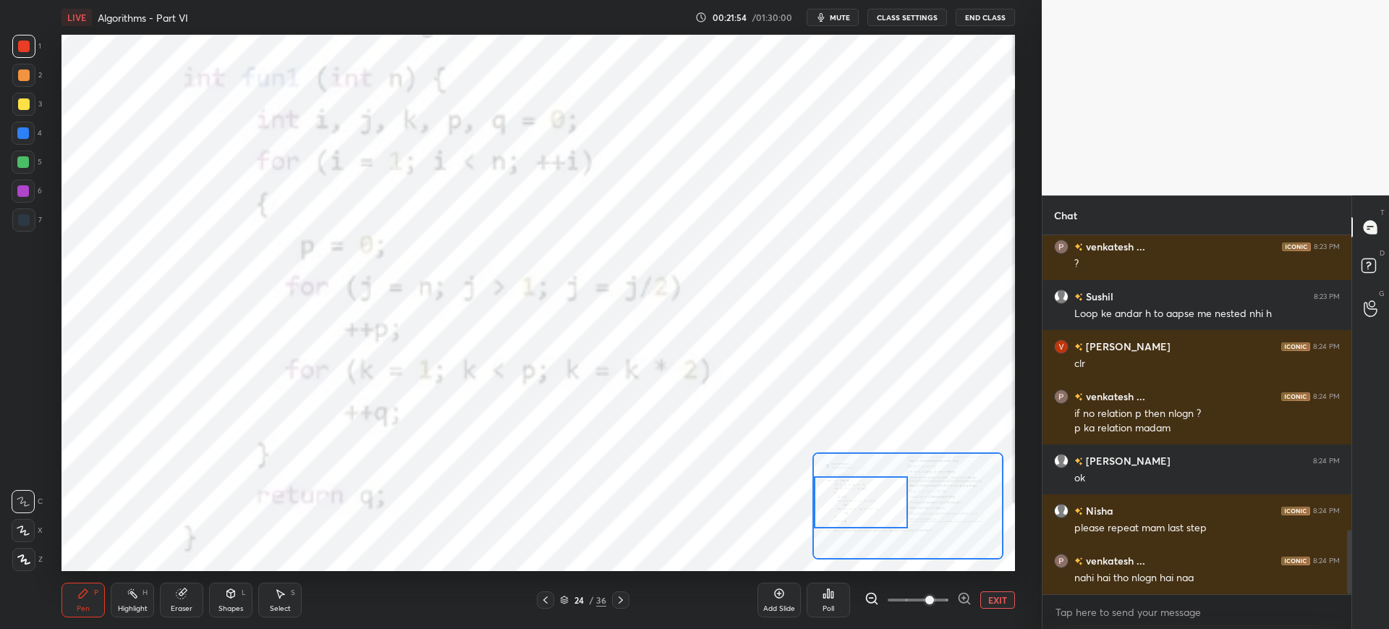
scroll to position [1693, 0]
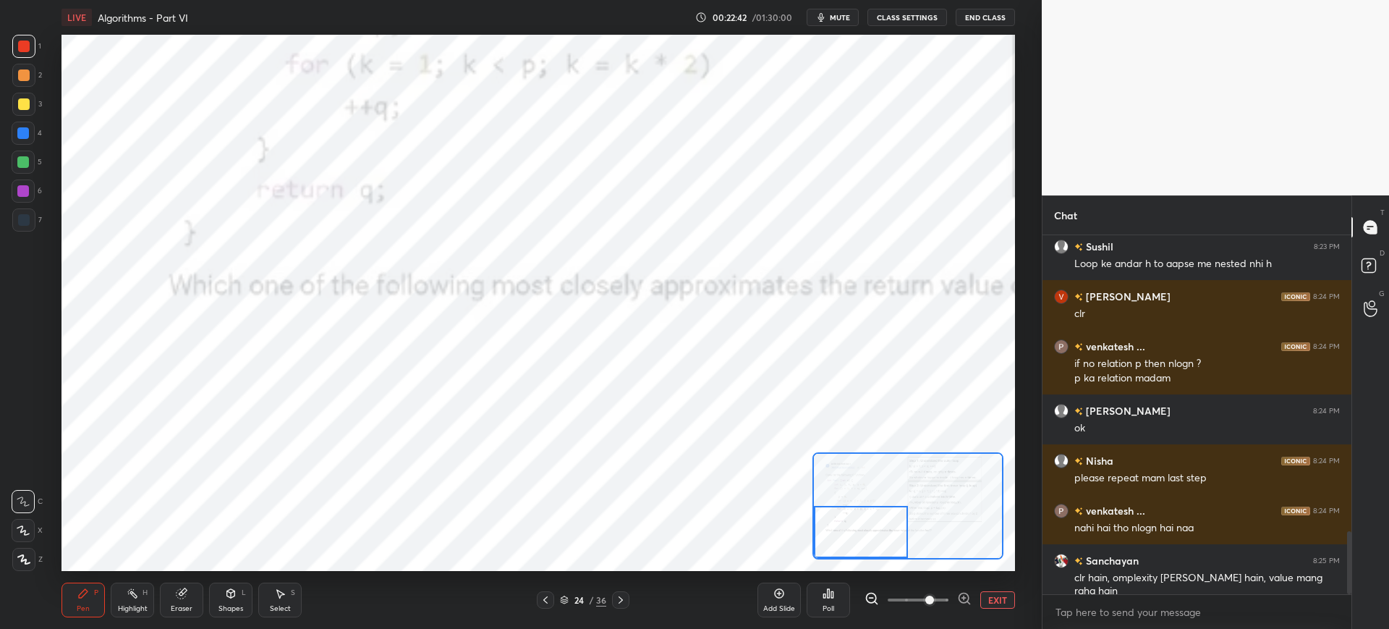
drag, startPoint x: 886, startPoint y: 513, endPoint x: 872, endPoint y: 537, distance: 28.2
click at [881, 542] on div at bounding box center [861, 532] width 94 height 52
click at [540, 600] on icon at bounding box center [546, 600] width 12 height 12
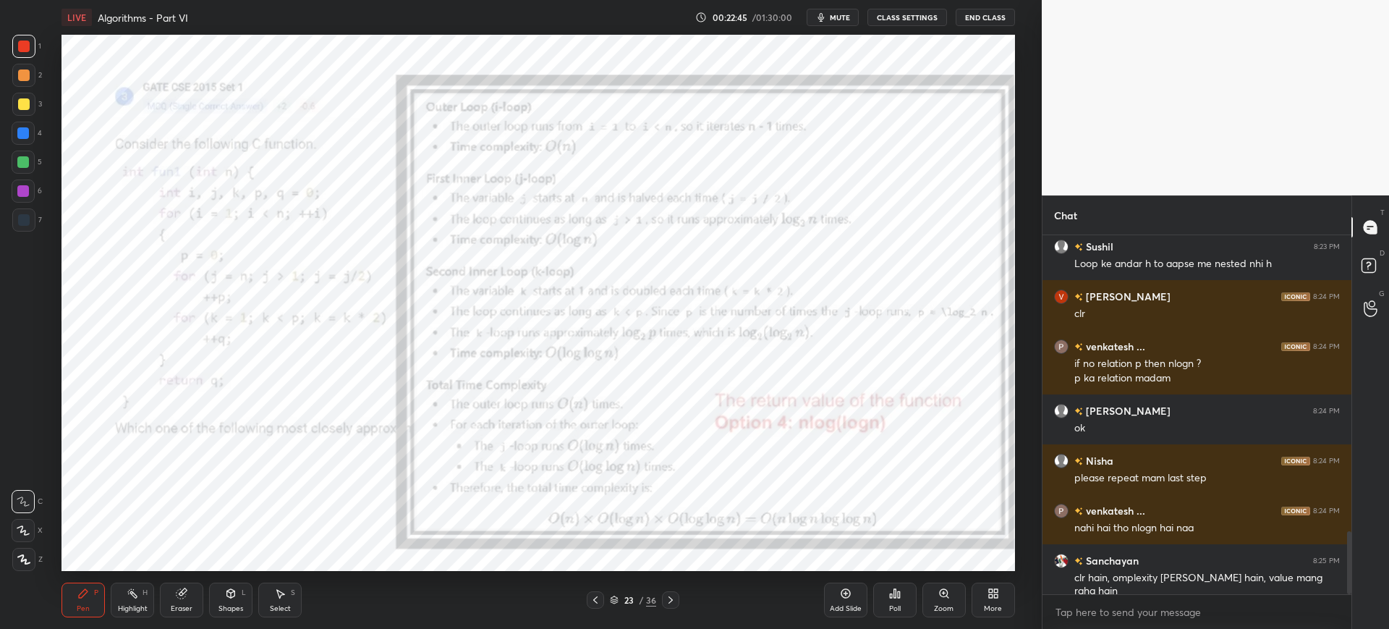
click at [596, 601] on icon at bounding box center [595, 599] width 4 height 7
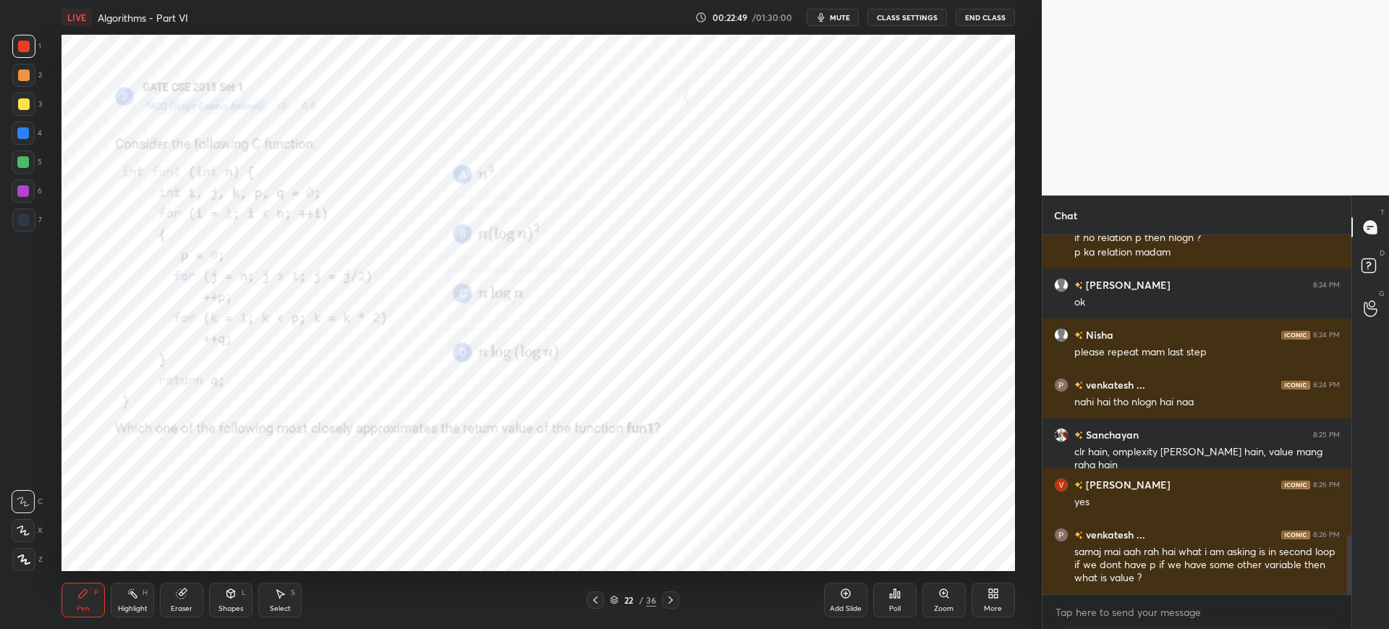
scroll to position [1868, 0]
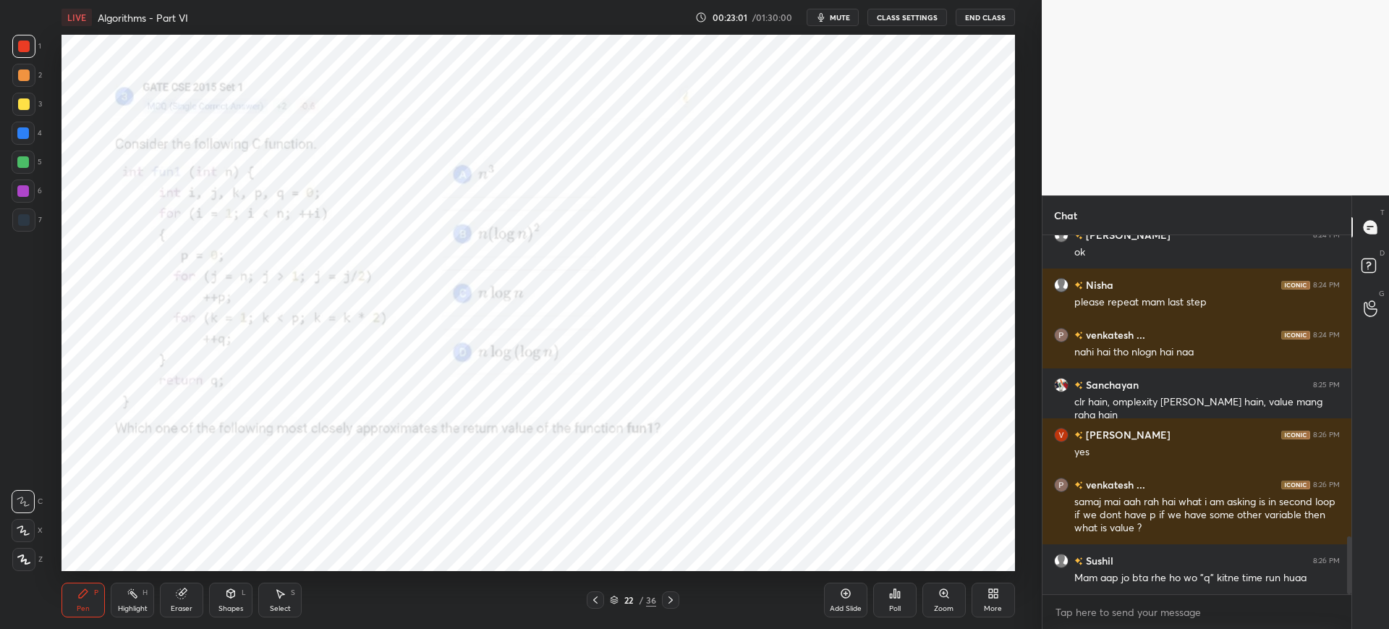
click at [932, 602] on div "Zoom" at bounding box center [943, 599] width 43 height 35
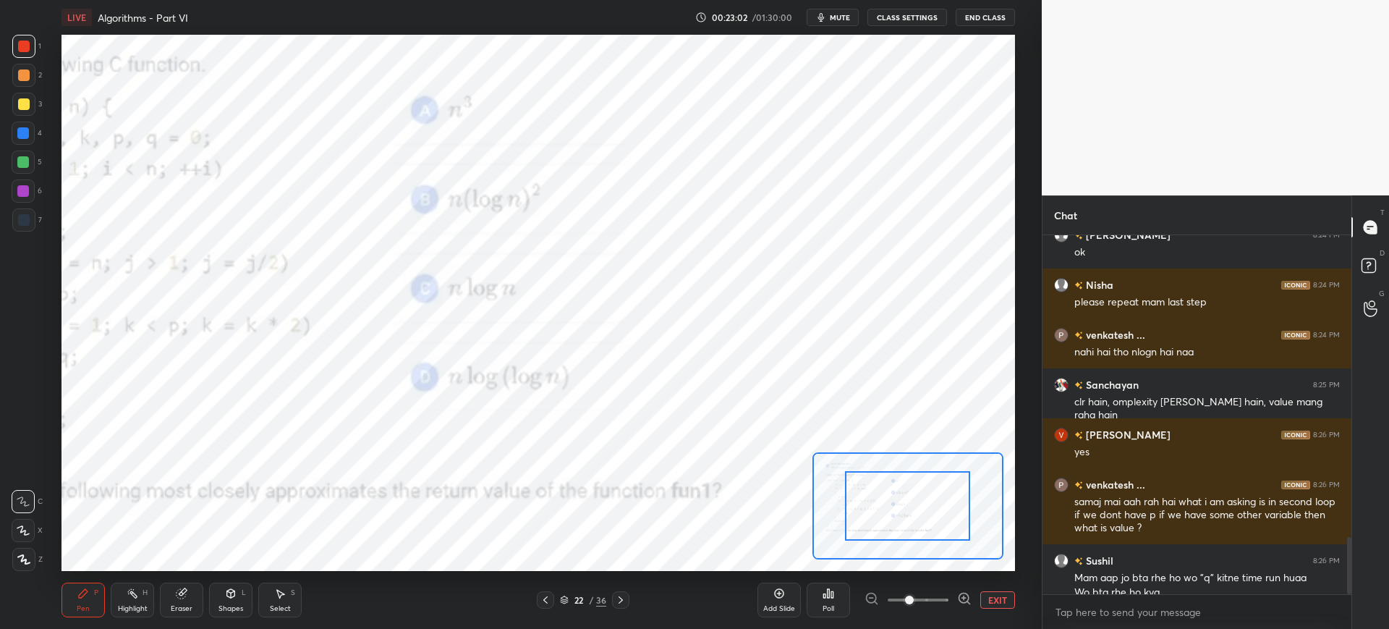
scroll to position [1883, 0]
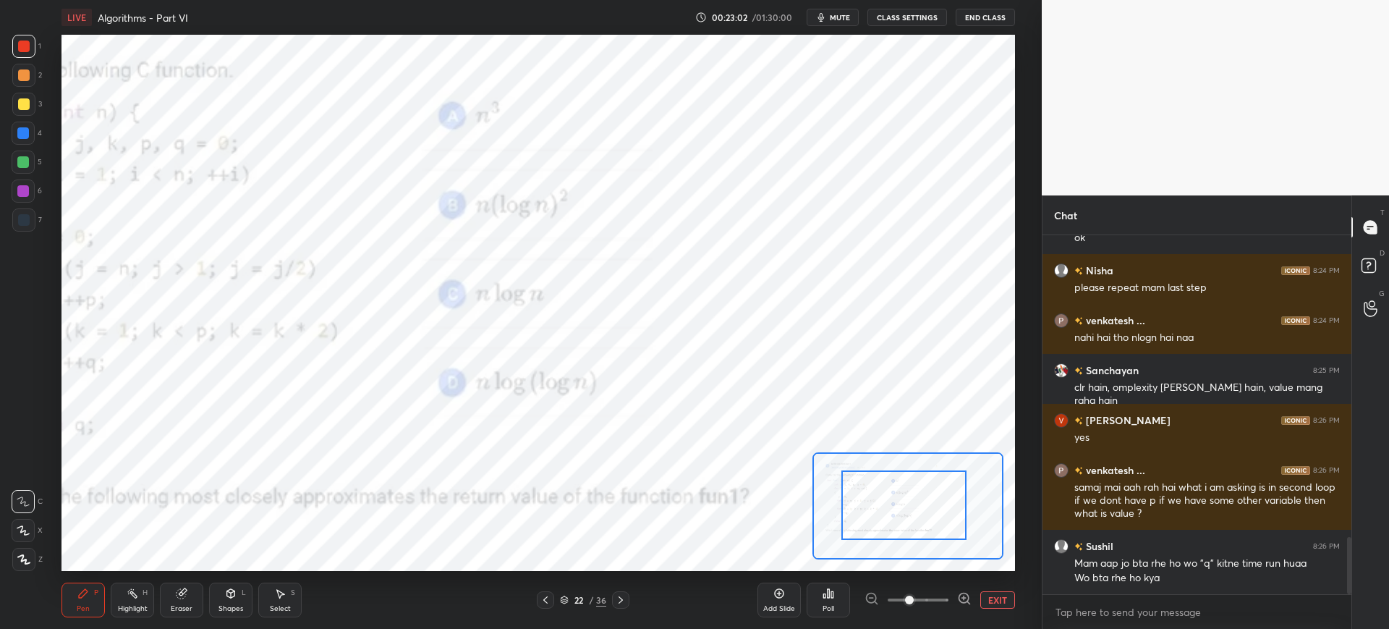
drag, startPoint x: 909, startPoint y: 532, endPoint x: 886, endPoint y: 529, distance: 23.3
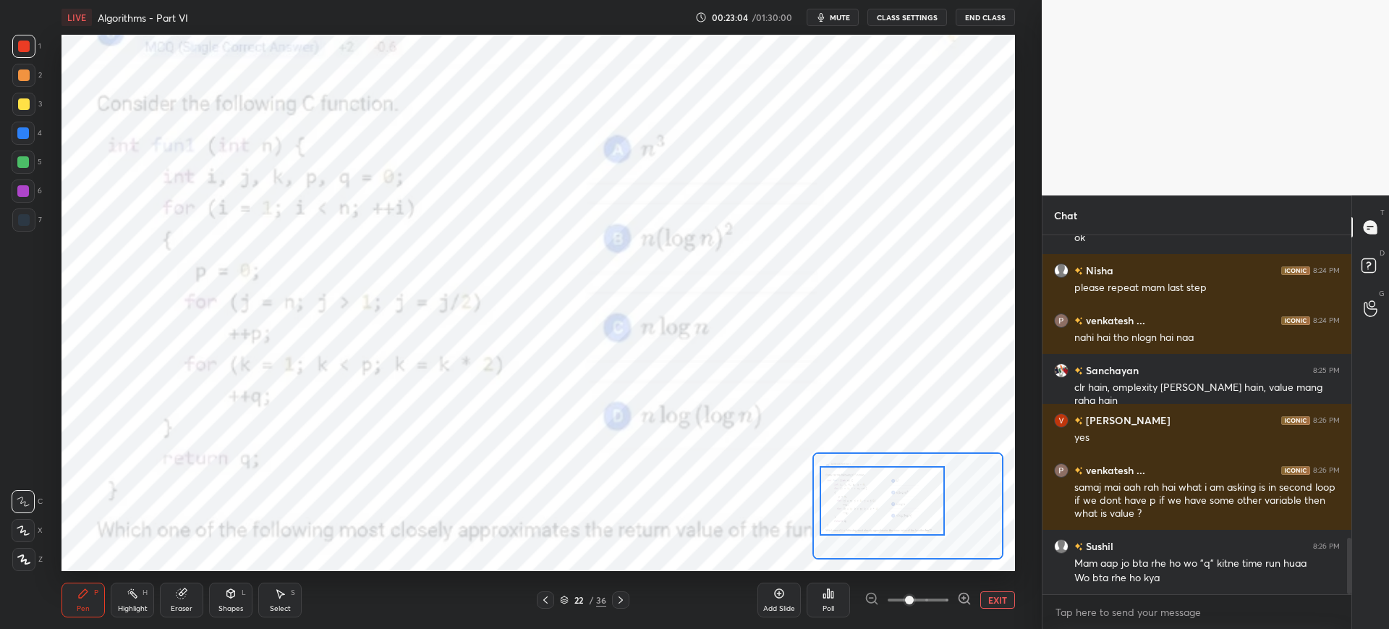
scroll to position [1933, 0]
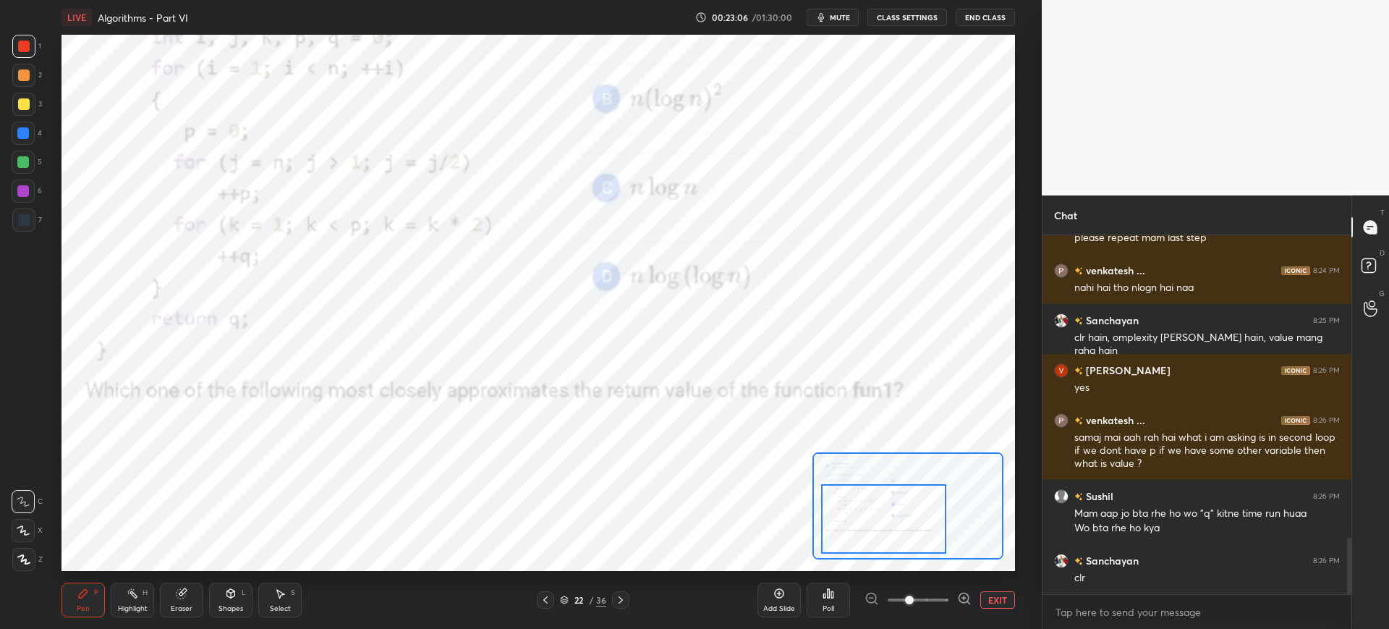
drag, startPoint x: 893, startPoint y: 529, endPoint x: 879, endPoint y: 519, distance: 17.1
click at [877, 541] on div at bounding box center [883, 518] width 125 height 69
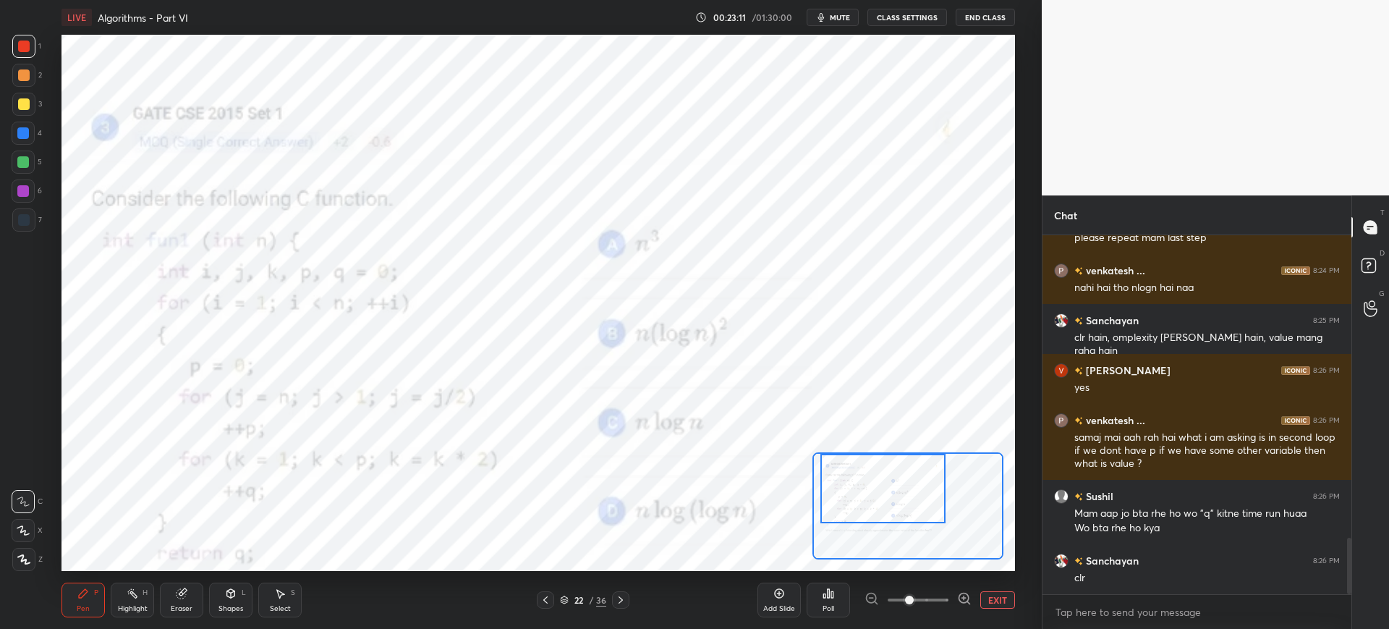
drag, startPoint x: 872, startPoint y: 535, endPoint x: 821, endPoint y: 501, distance: 61.4
click at [870, 503] on div at bounding box center [882, 488] width 125 height 69
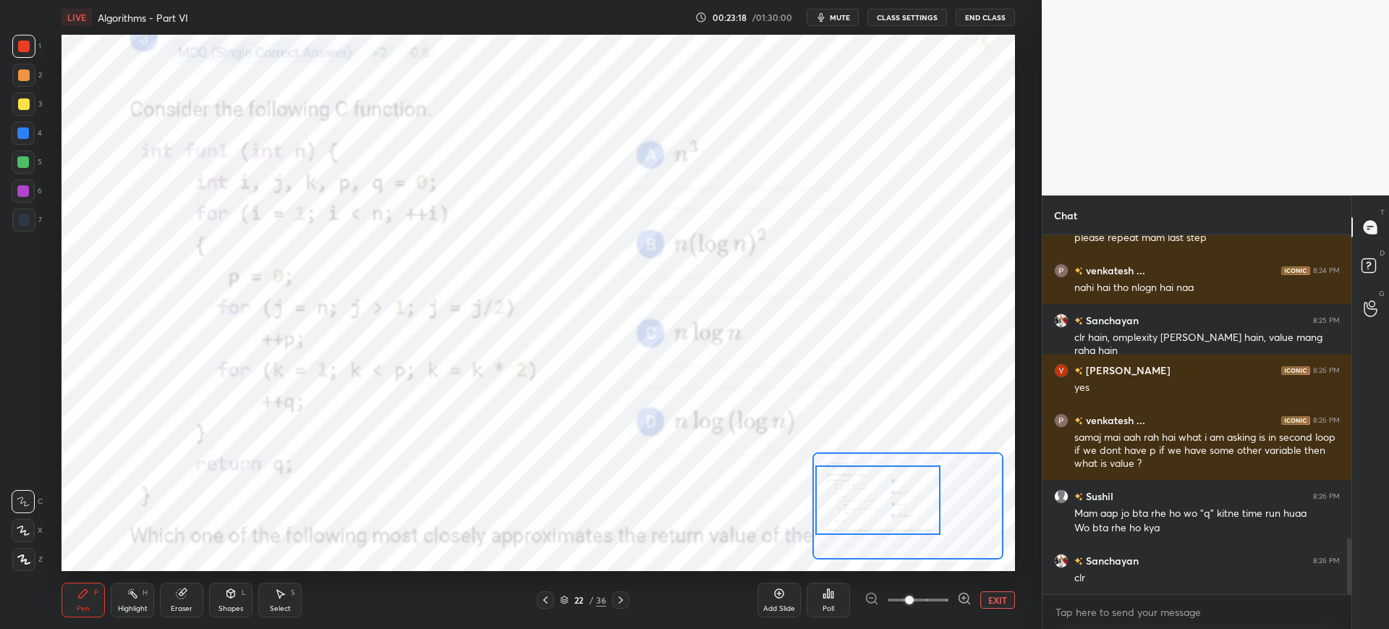
drag, startPoint x: 861, startPoint y: 511, endPoint x: 851, endPoint y: 519, distance: 12.9
click at [856, 524] on div at bounding box center [877, 499] width 125 height 69
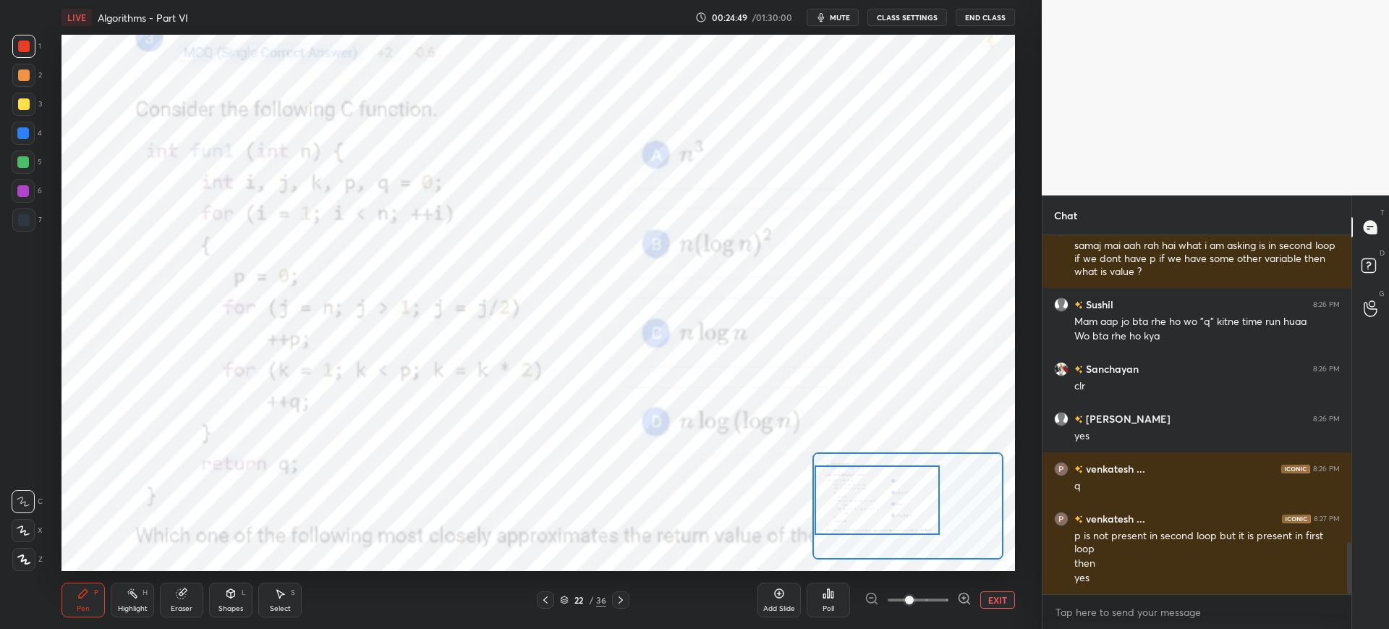
scroll to position [2174, 0]
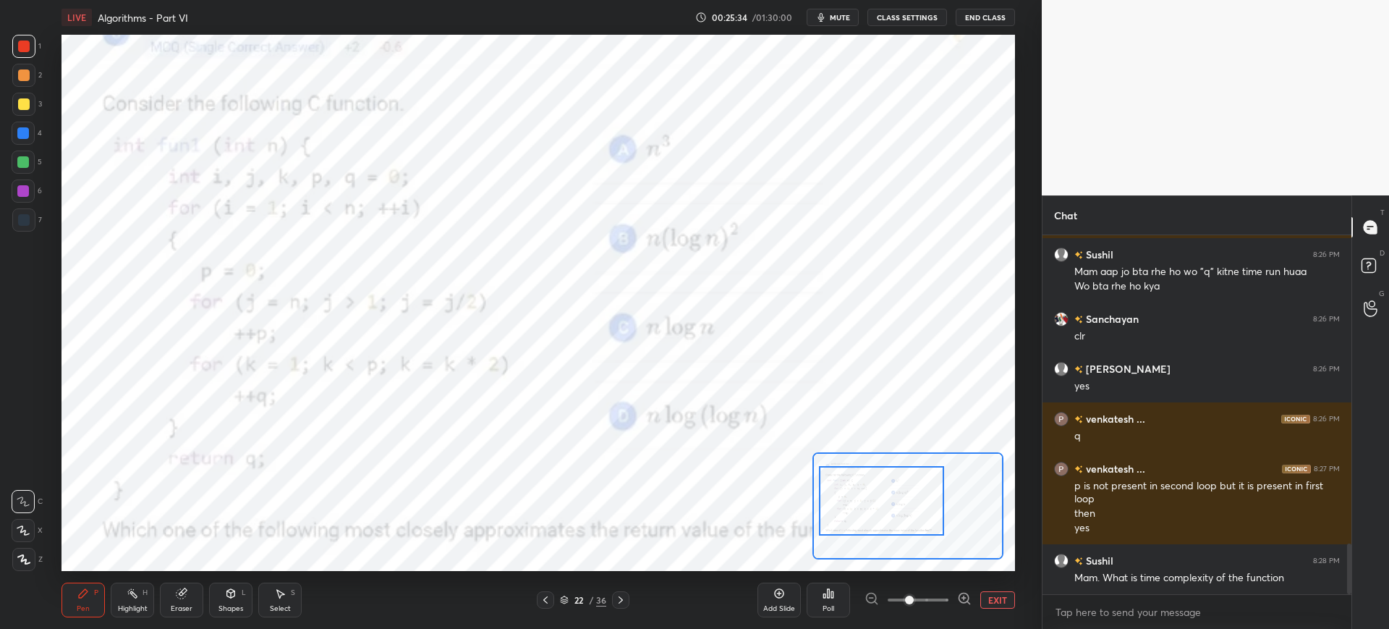
drag, startPoint x: 886, startPoint y: 511, endPoint x: 857, endPoint y: 502, distance: 30.4
click at [888, 512] on div at bounding box center [881, 500] width 125 height 69
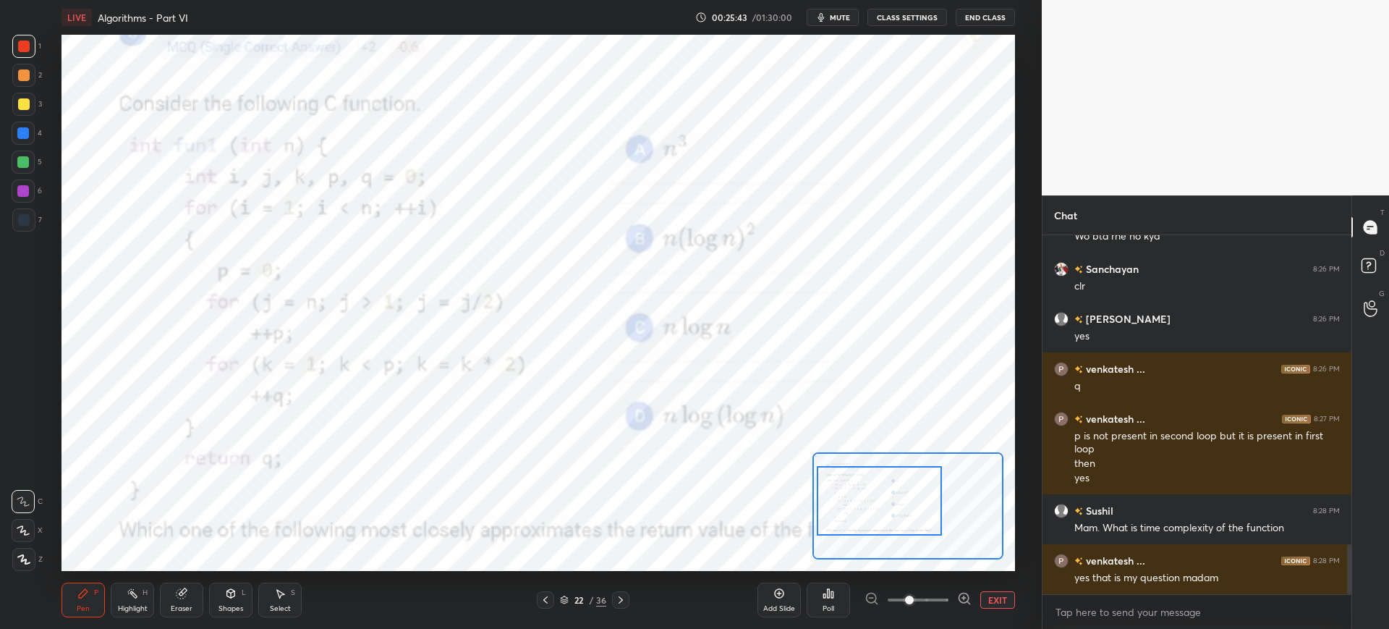
click at [621, 599] on icon at bounding box center [621, 600] width 12 height 12
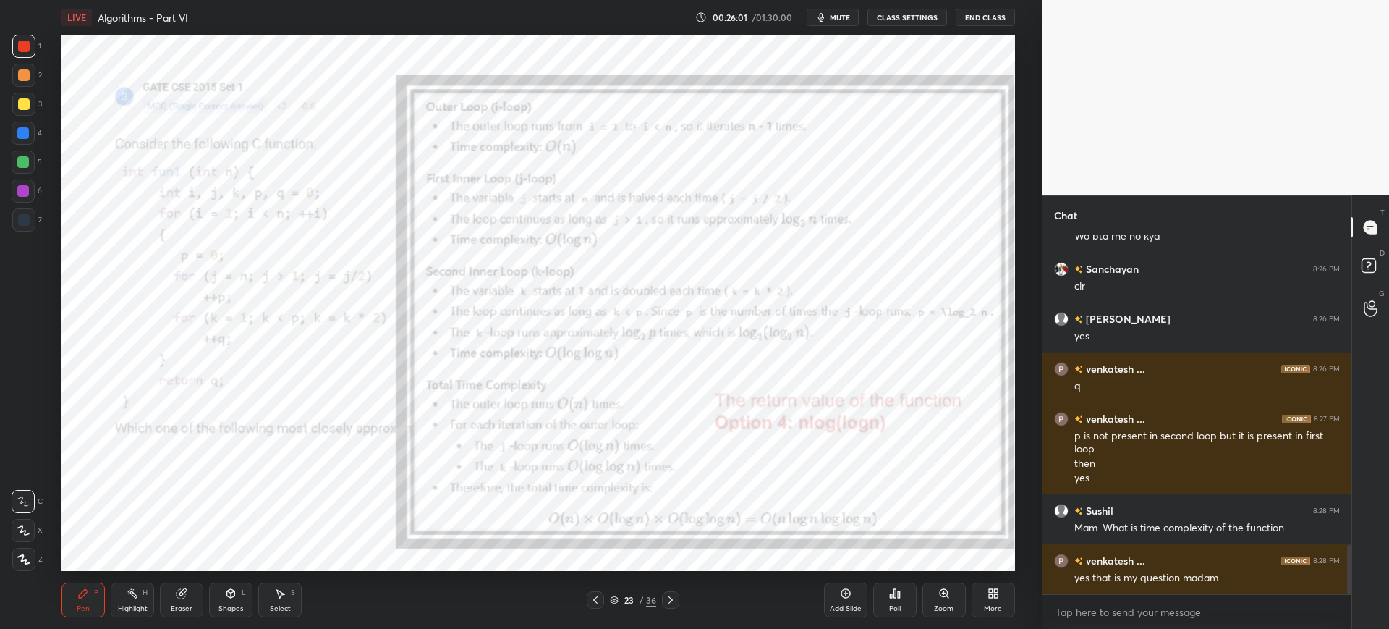
scroll to position [2274, 0]
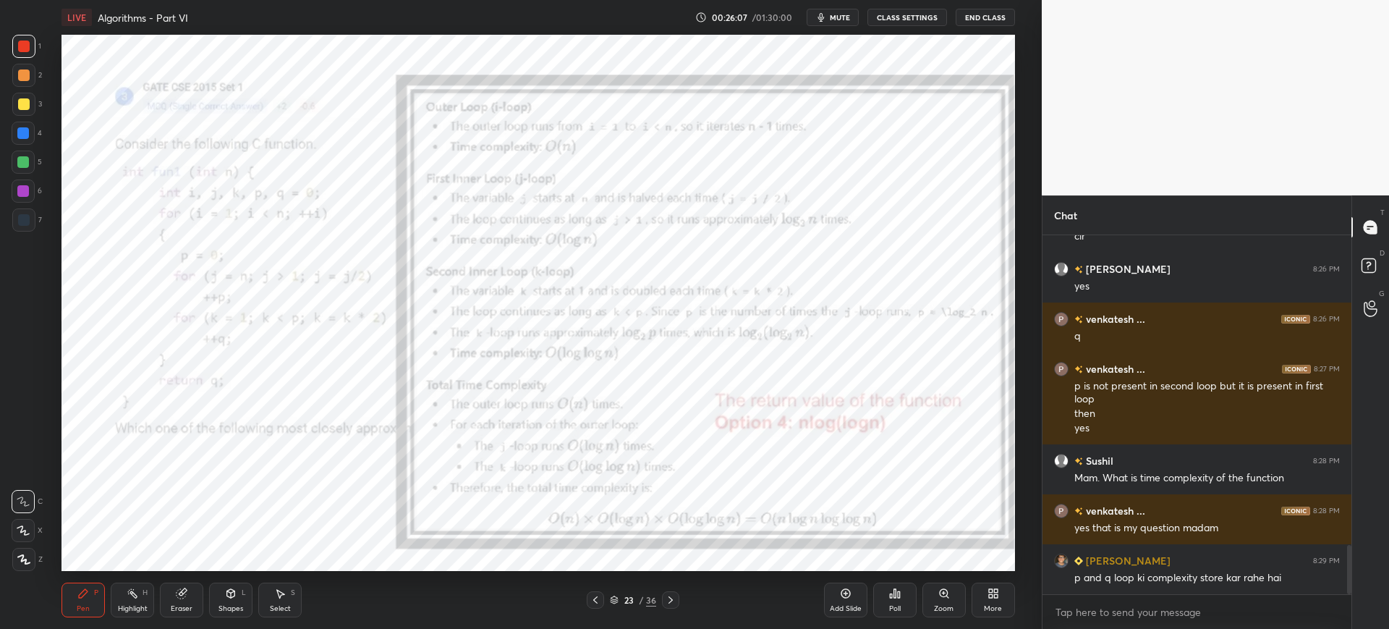
click at [178, 592] on icon at bounding box center [181, 593] width 9 height 9
drag, startPoint x: 78, startPoint y: 601, endPoint x: 82, endPoint y: 592, distance: 9.4
click at [79, 600] on div "Pen P" at bounding box center [82, 599] width 43 height 35
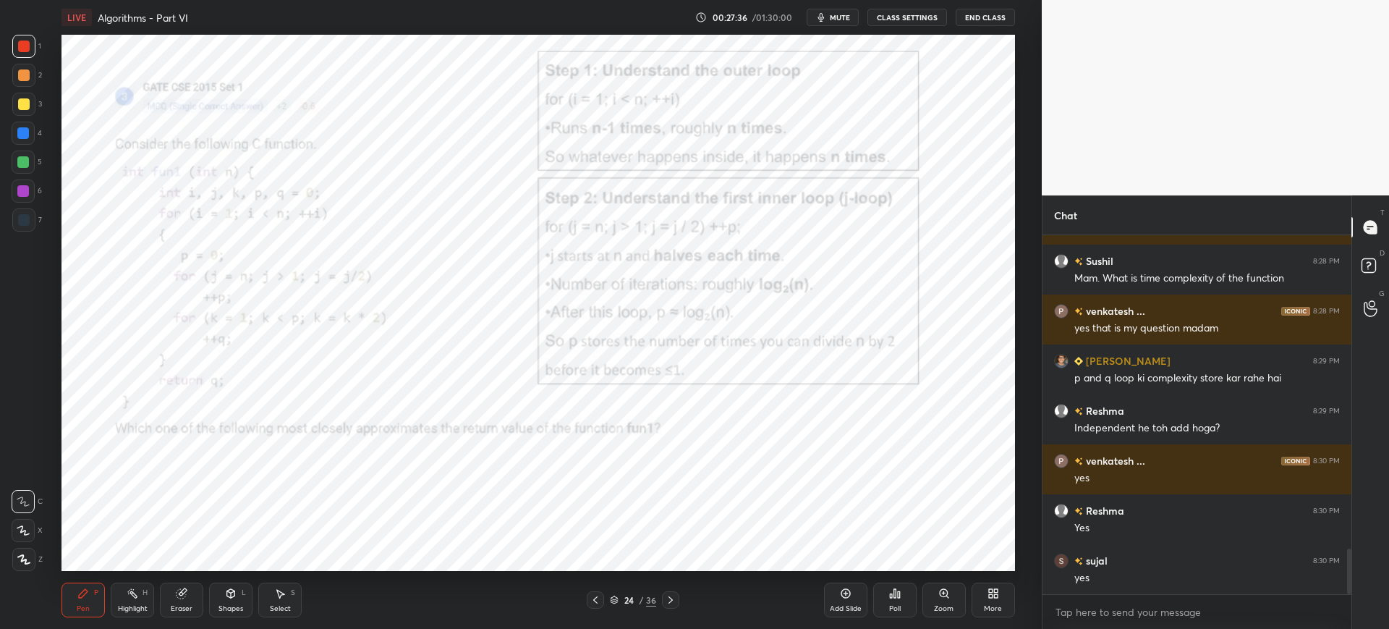
scroll to position [2524, 0]
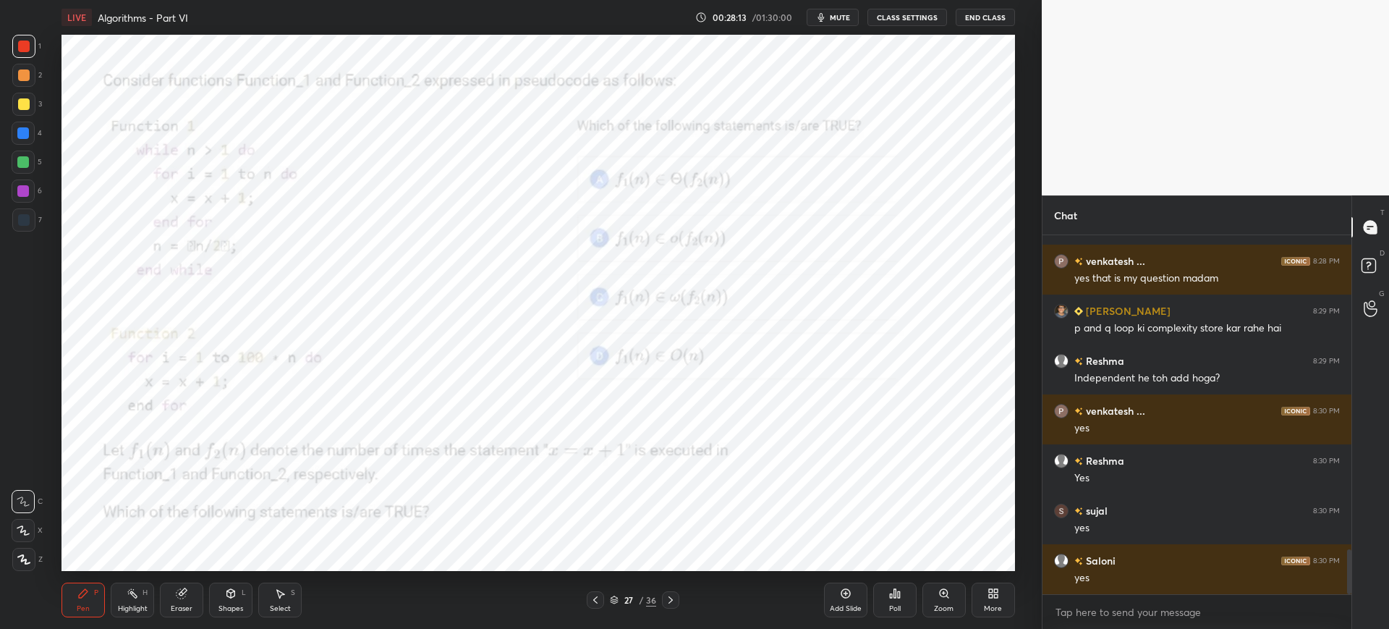
click at [612, 600] on icon at bounding box center [614, 599] width 9 height 9
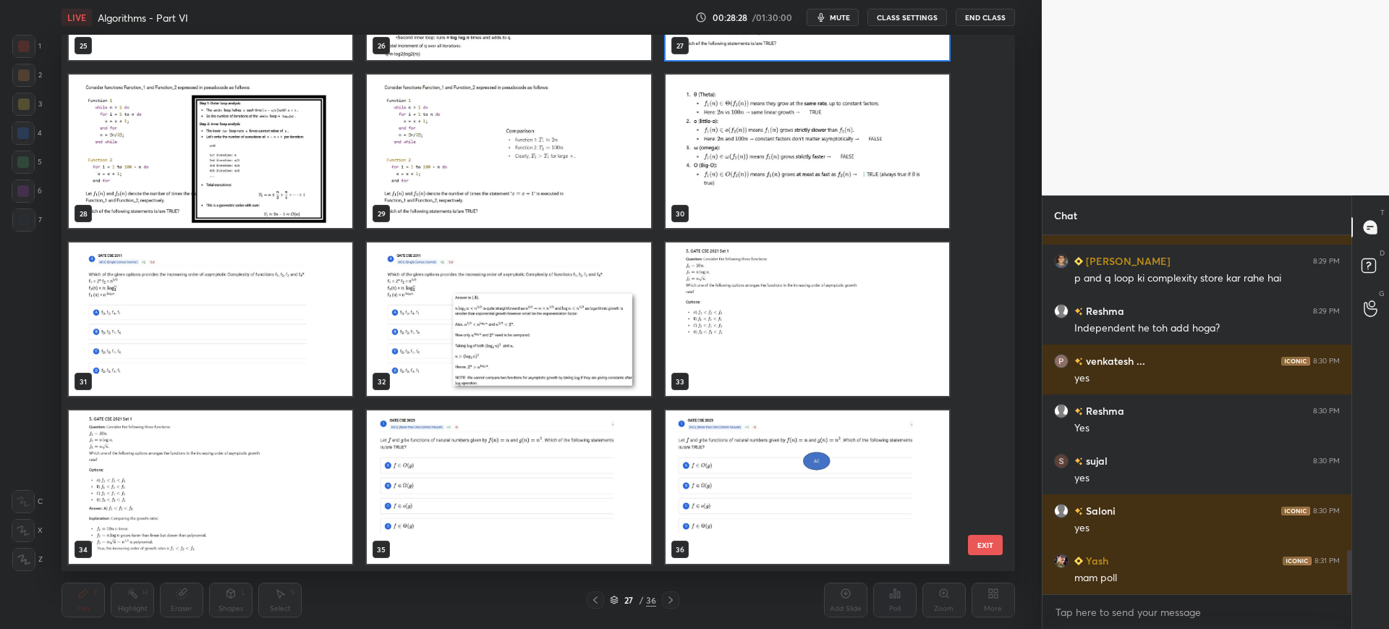
scroll to position [2624, 0]
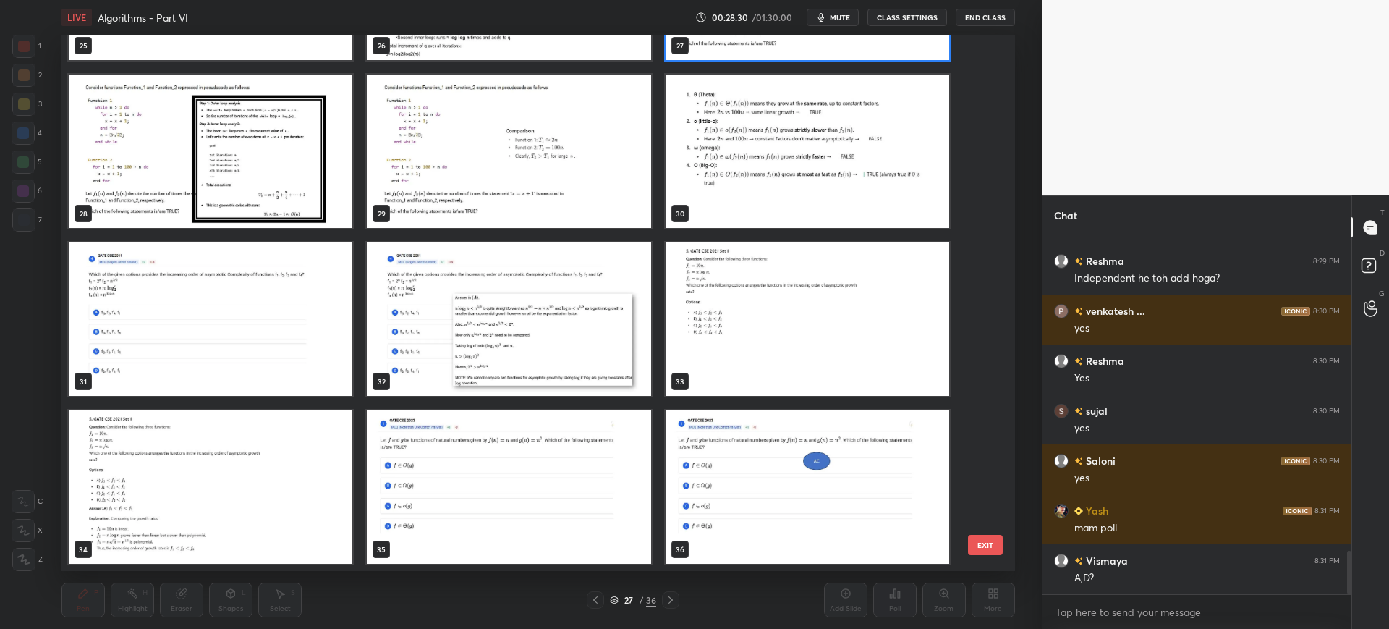
click at [990, 543] on button "EXIT" at bounding box center [985, 545] width 35 height 20
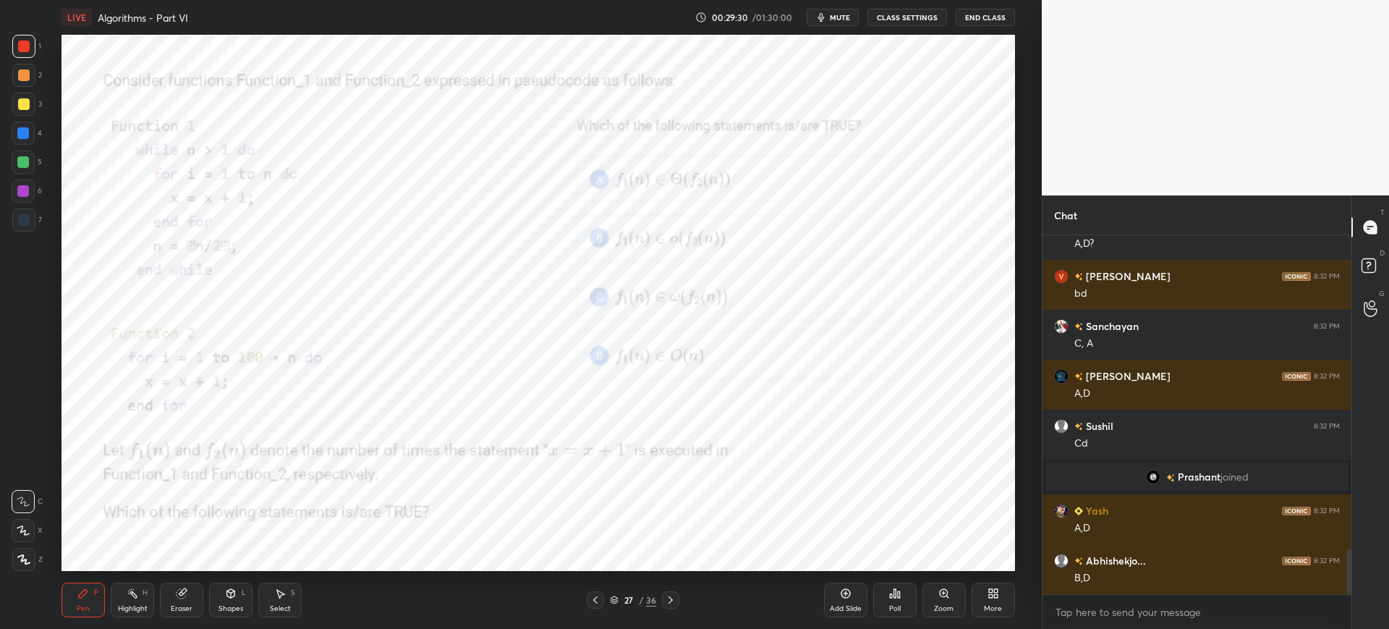
scroll to position [2584, 0]
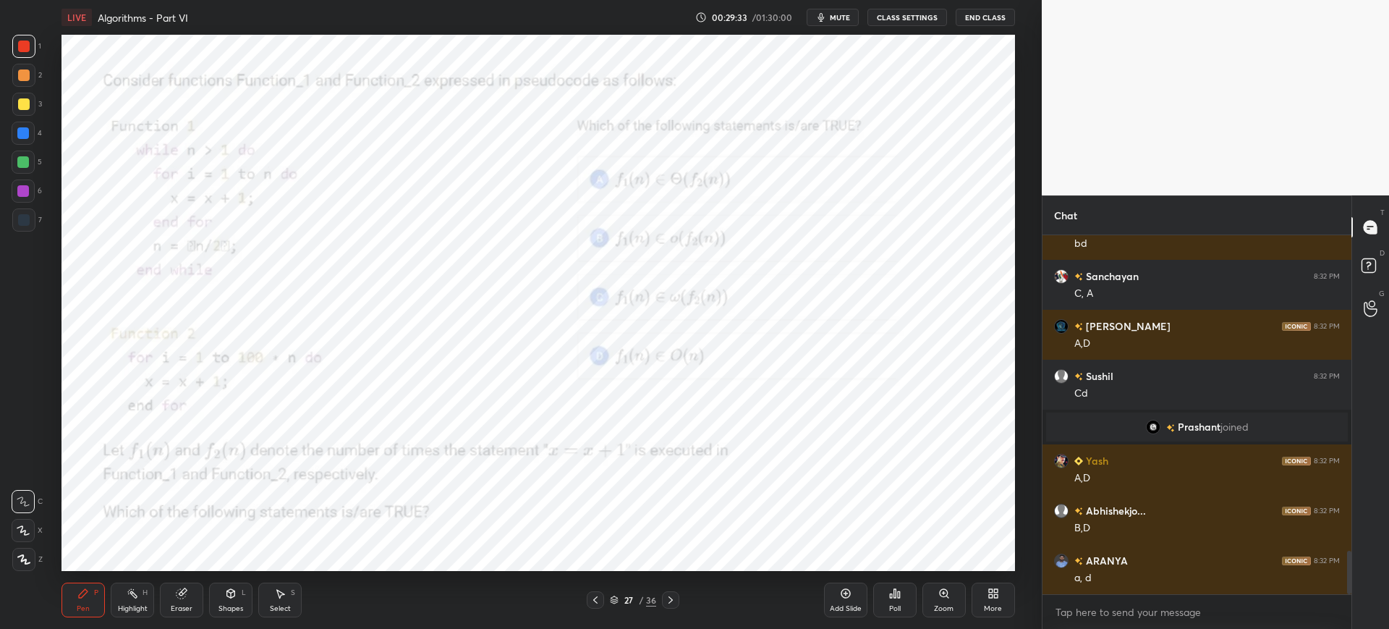
click at [1113, 414] on div "Prashant joined" at bounding box center [1197, 426] width 302 height 29
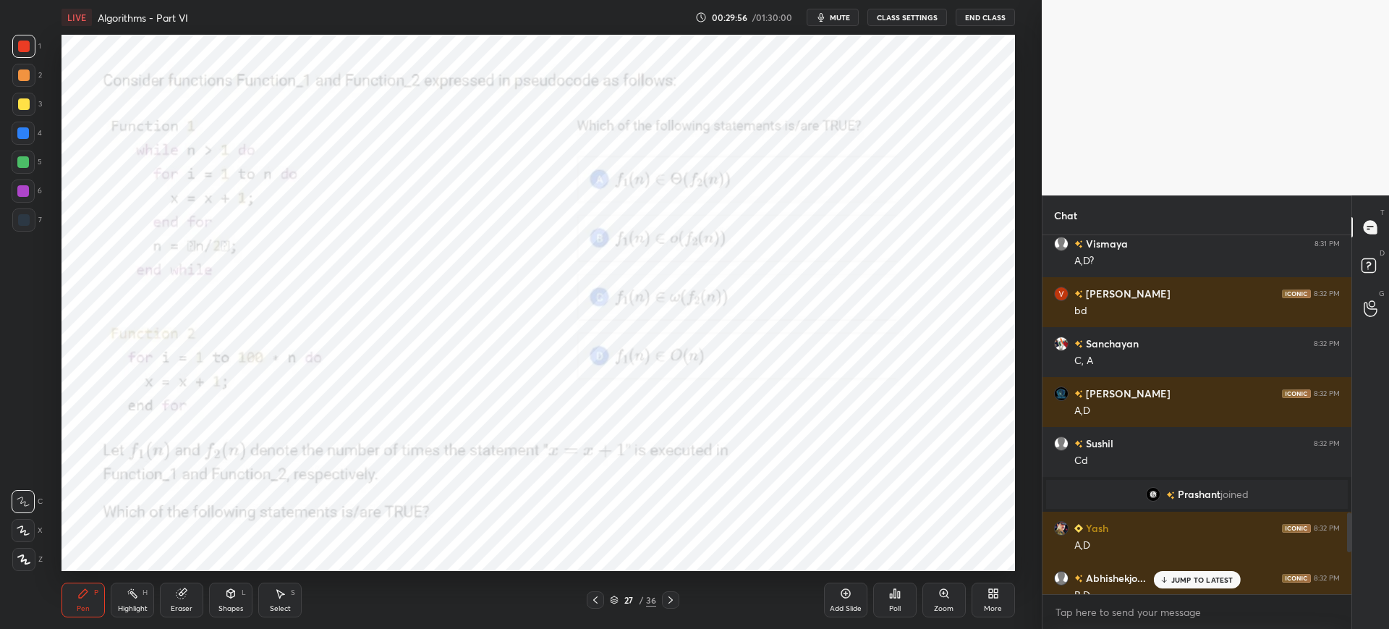
scroll to position [2518, 0]
click at [1202, 491] on span "Prashant" at bounding box center [1199, 493] width 43 height 12
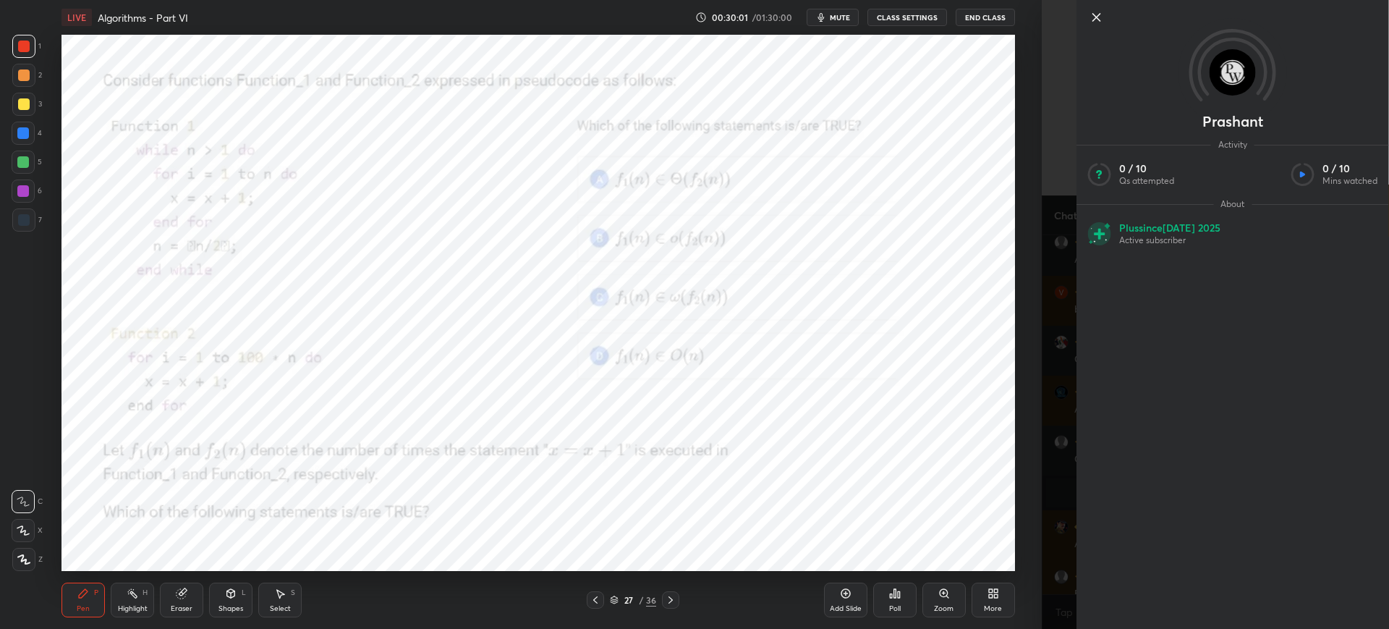
click at [1094, 19] on icon at bounding box center [1096, 17] width 7 height 7
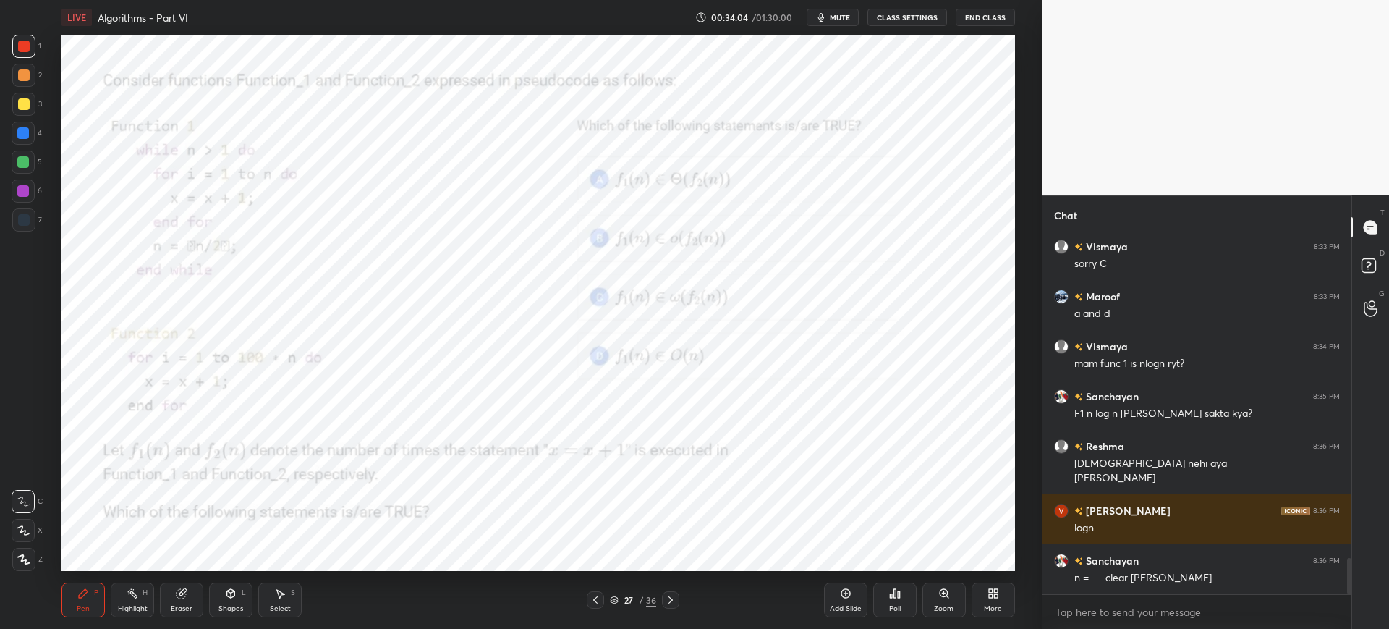
scroll to position [3247, 0]
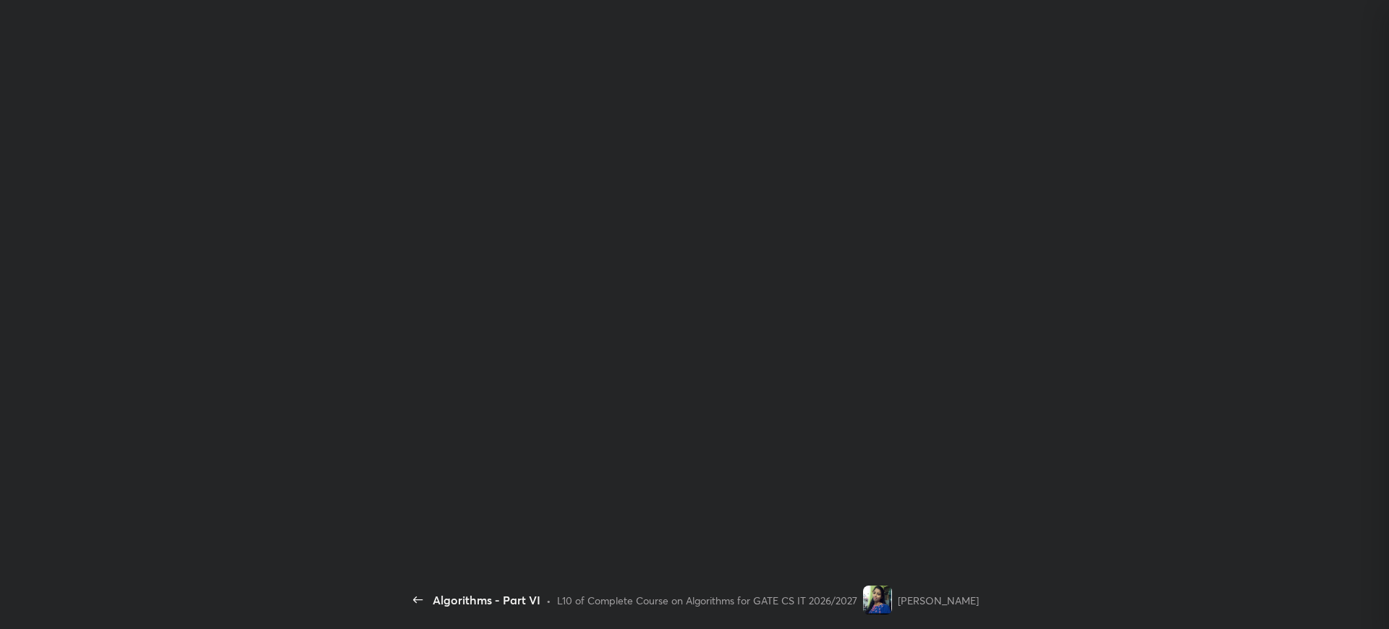
scroll to position [1863, 0]
type textarea "x"
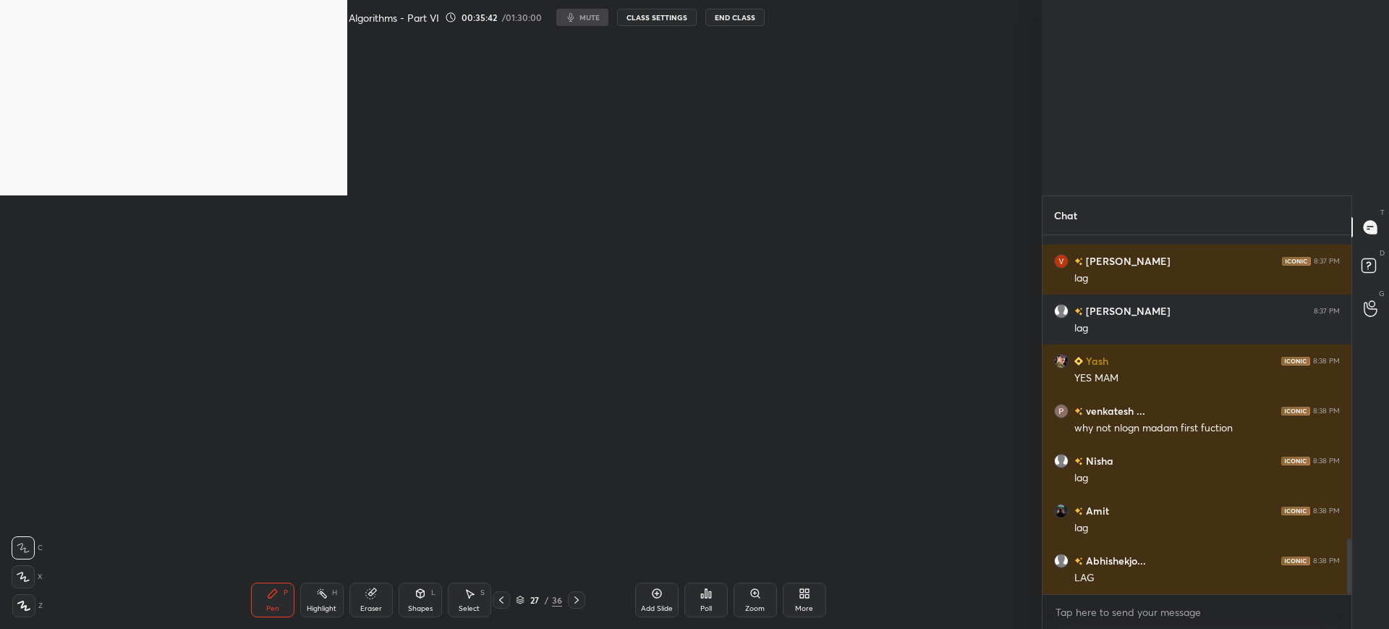
scroll to position [1963, 0]
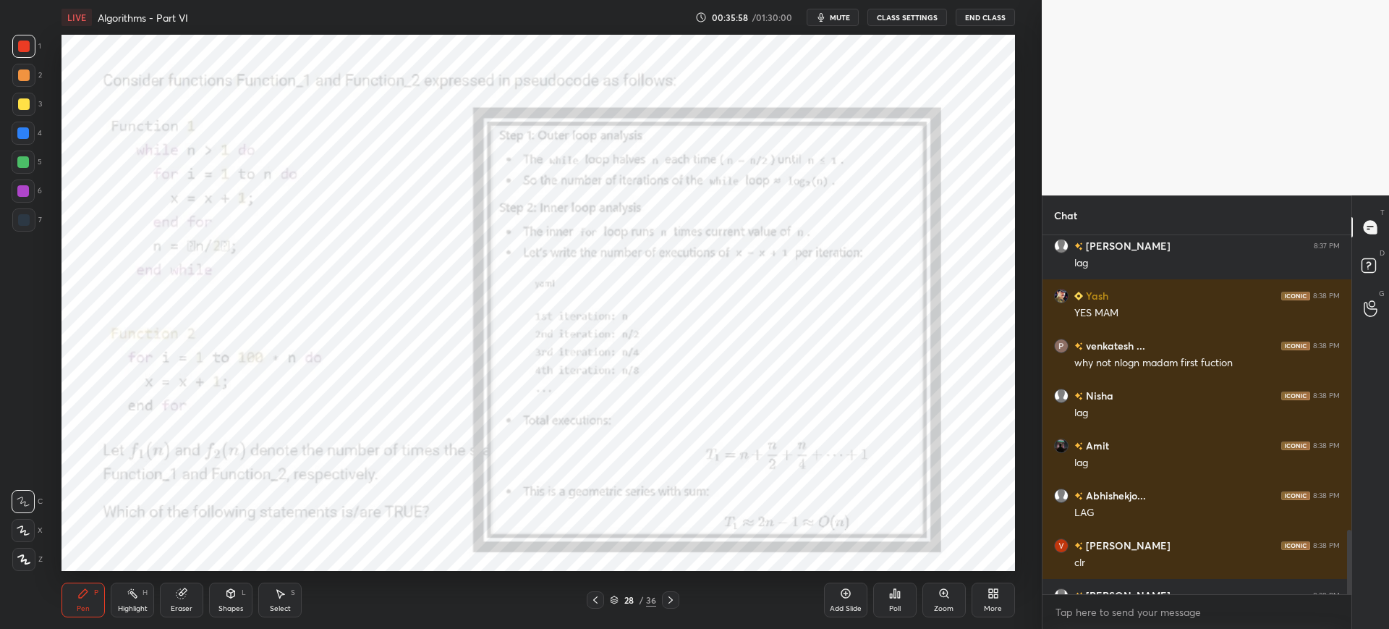
drag, startPoint x: 918, startPoint y: 606, endPoint x: 925, endPoint y: 605, distance: 7.3
click at [920, 606] on div "Add Slide Poll Zoom More" at bounding box center [919, 599] width 191 height 81
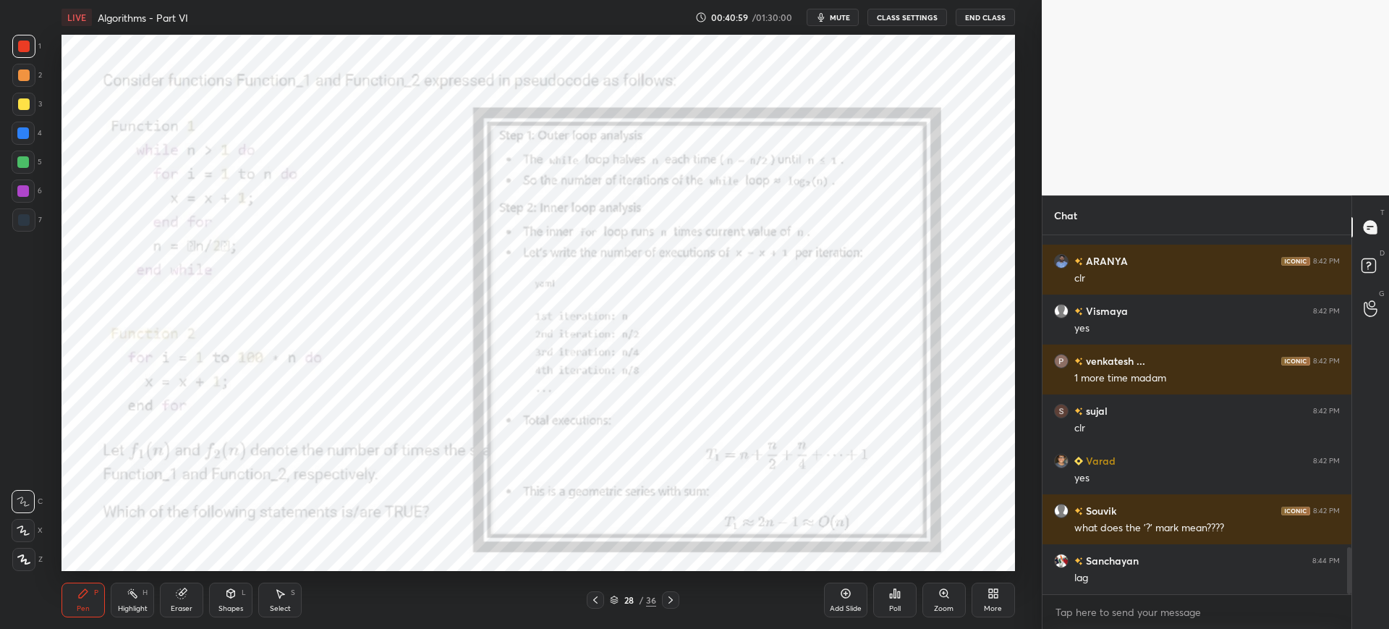
scroll to position [2472, 0]
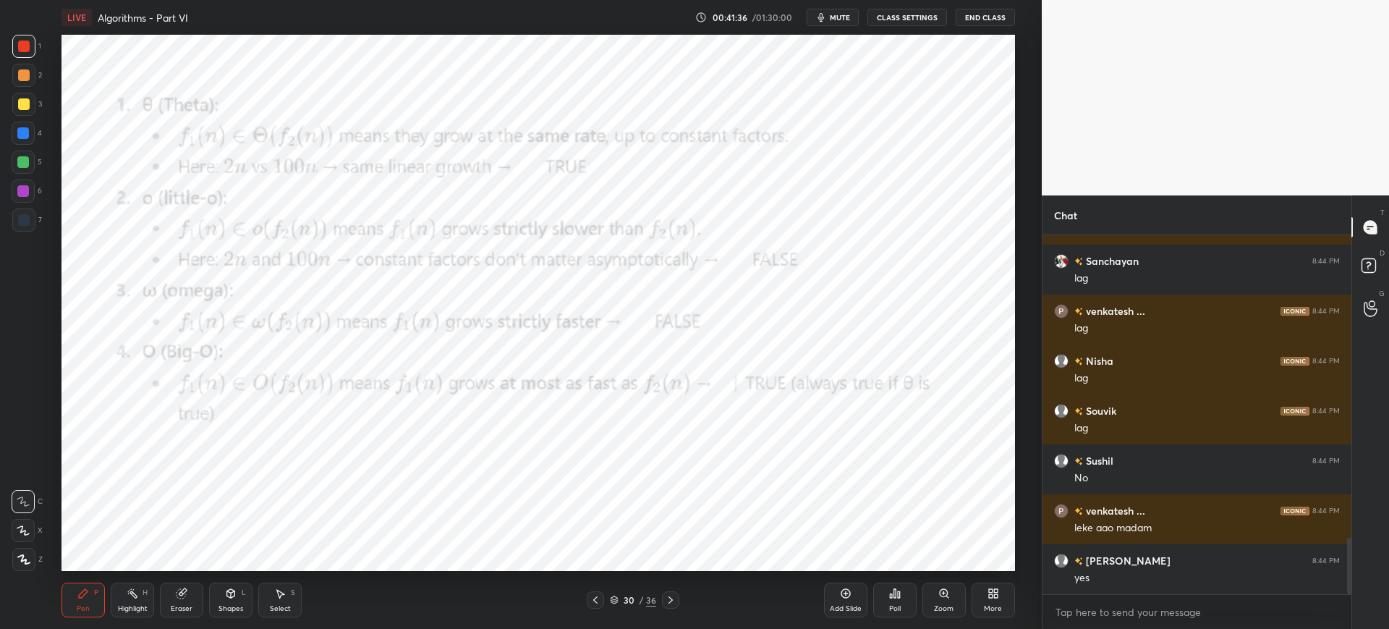
scroll to position [1959, 0]
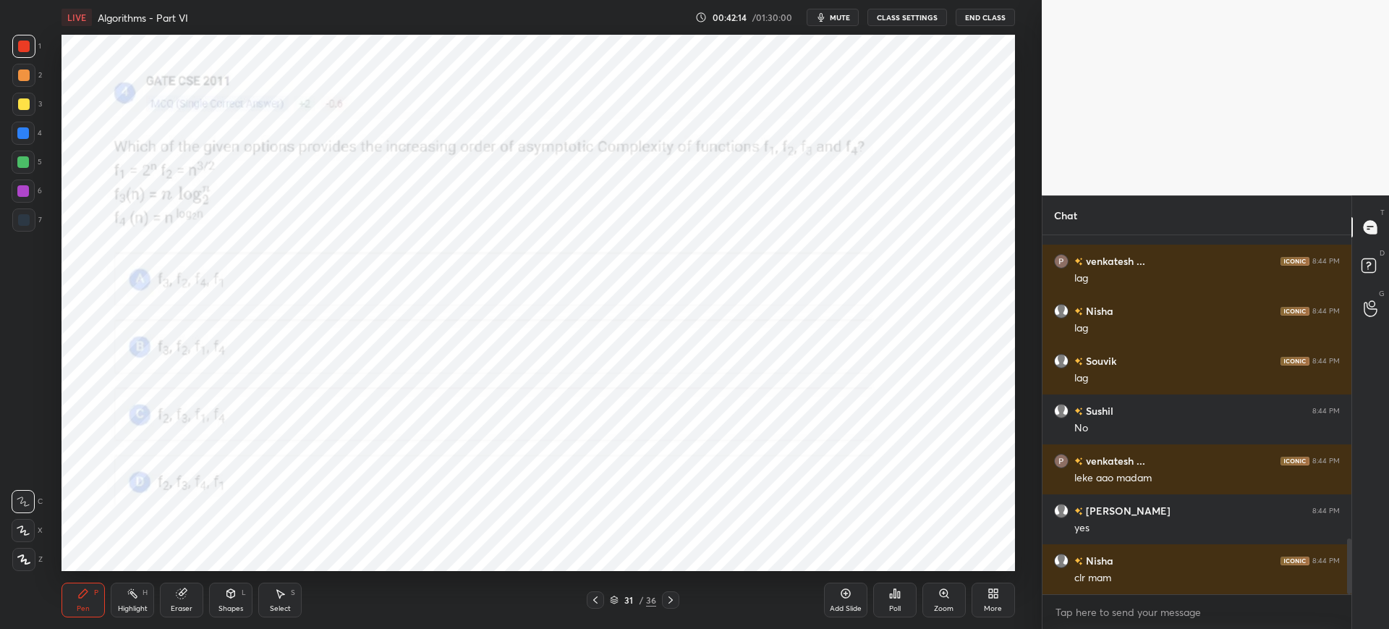
drag, startPoint x: 616, startPoint y: 600, endPoint x: 627, endPoint y: 591, distance: 14.5
click at [617, 597] on icon at bounding box center [614, 599] width 9 height 9
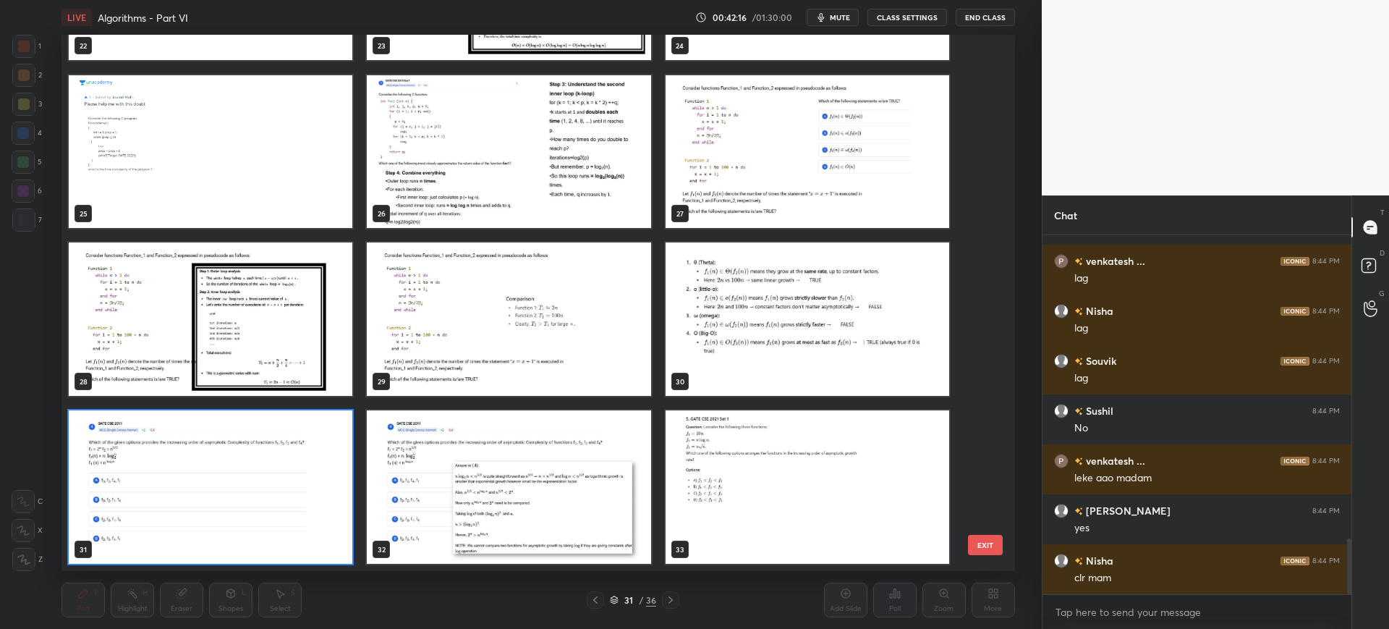
scroll to position [1351, 0]
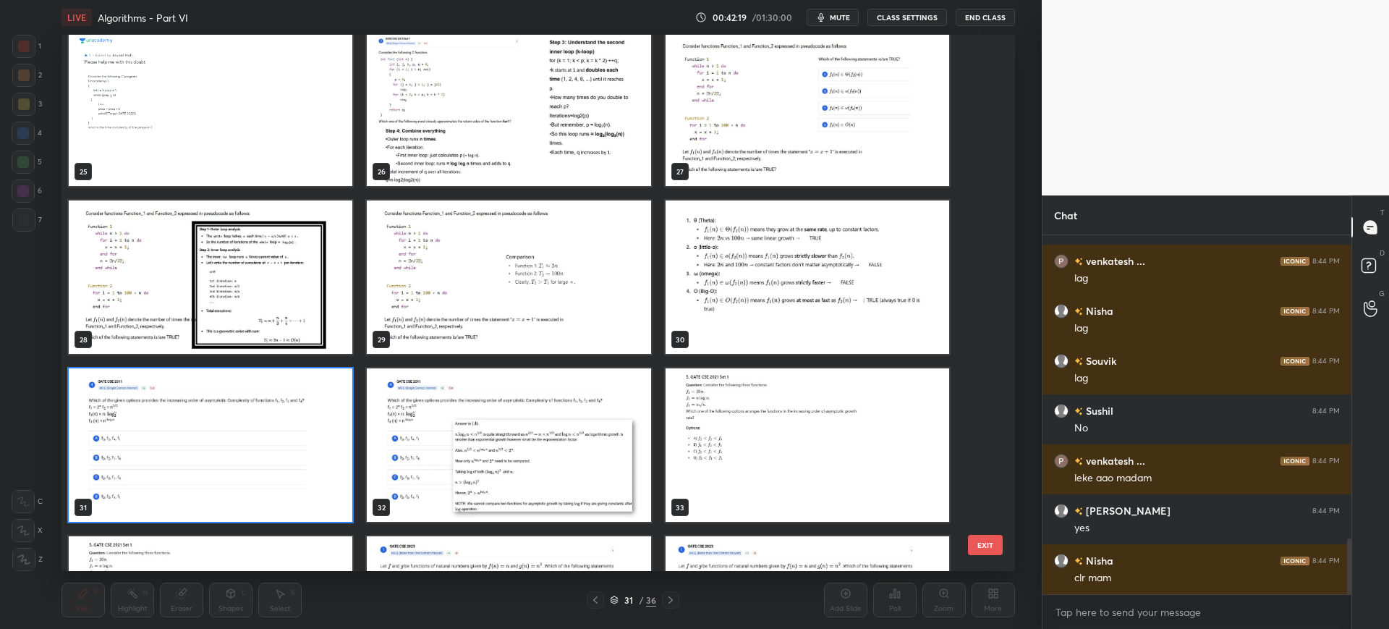
click at [995, 546] on button "EXIT" at bounding box center [985, 545] width 35 height 20
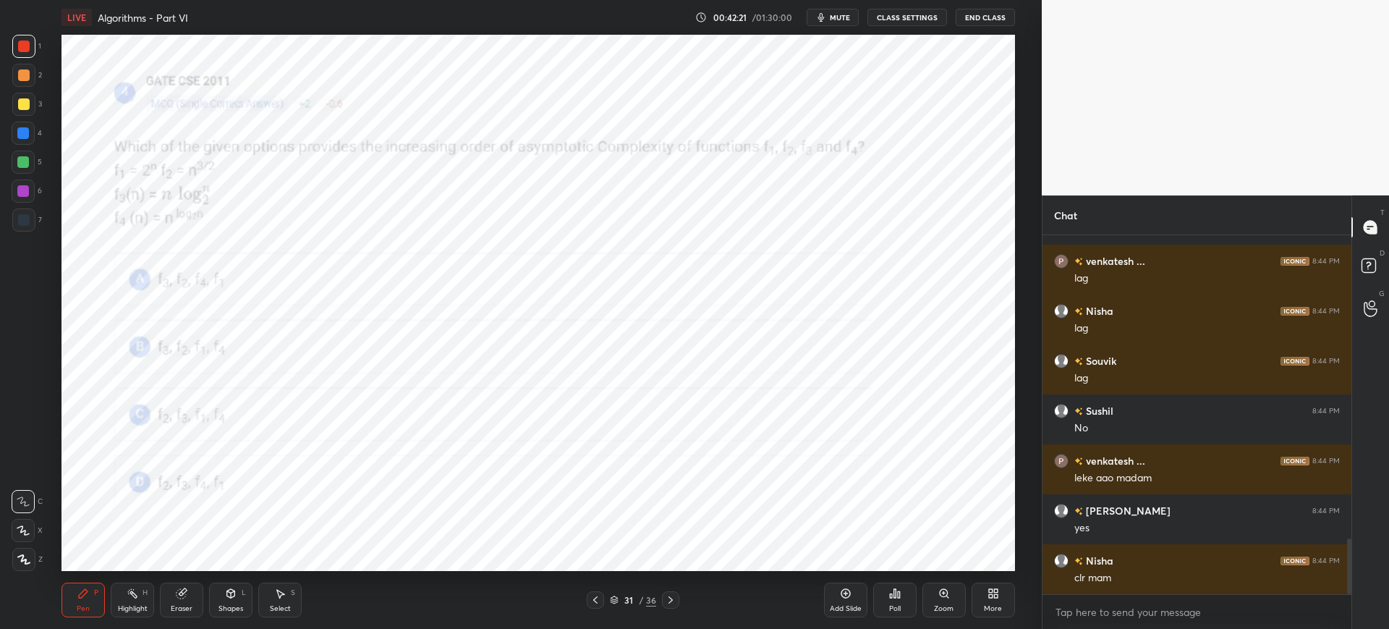
click at [885, 591] on div "Poll" at bounding box center [894, 599] width 43 height 35
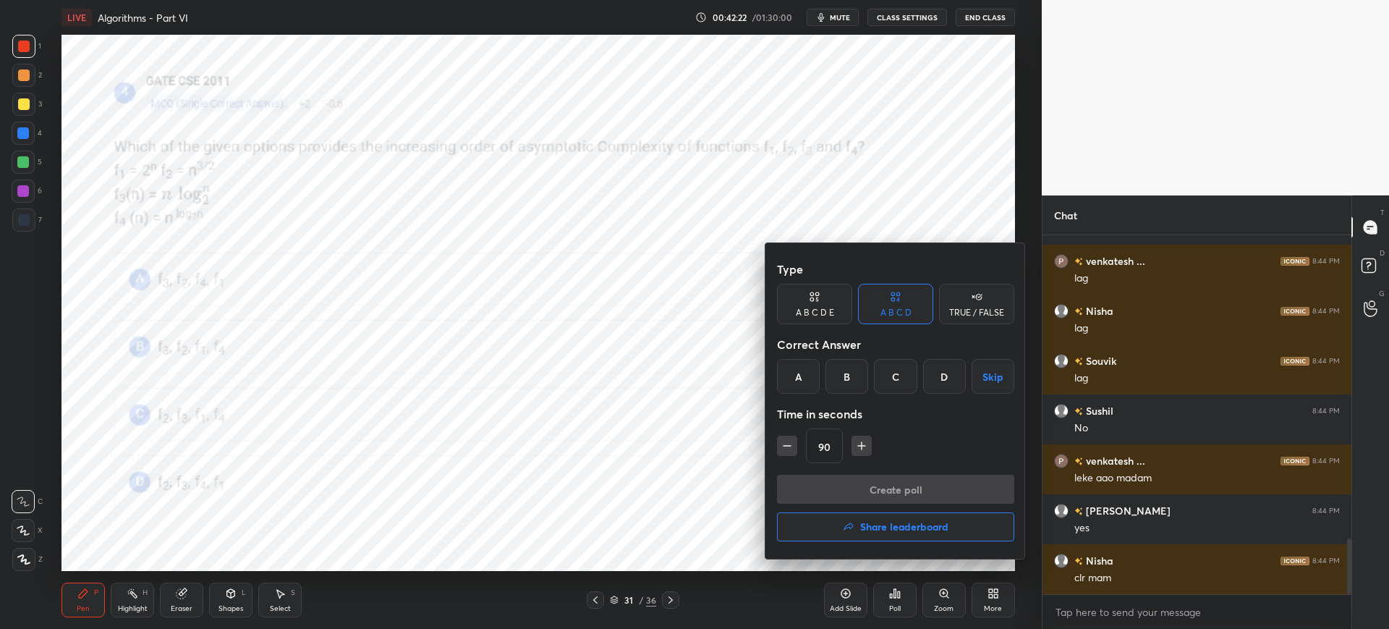
drag, startPoint x: 801, startPoint y: 386, endPoint x: 799, endPoint y: 394, distance: 7.6
click at [802, 383] on div "A" at bounding box center [798, 376] width 43 height 35
click at [817, 483] on button "Create poll" at bounding box center [895, 489] width 237 height 29
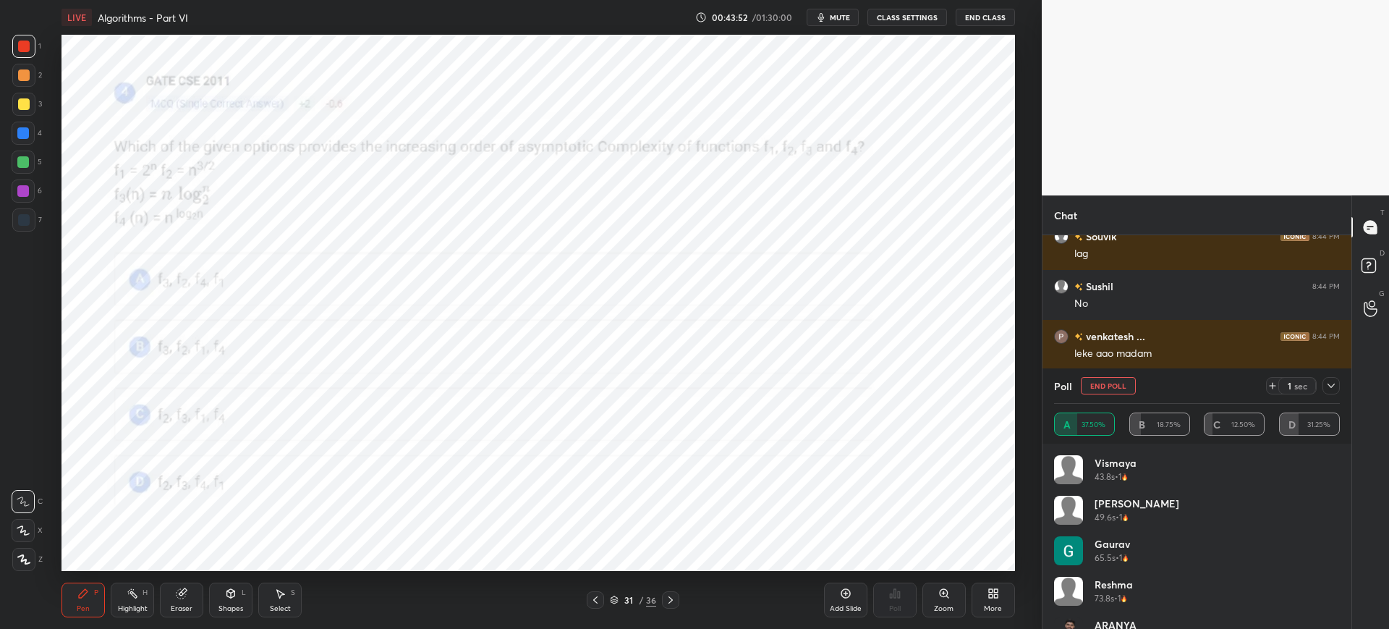
scroll to position [2118, 0]
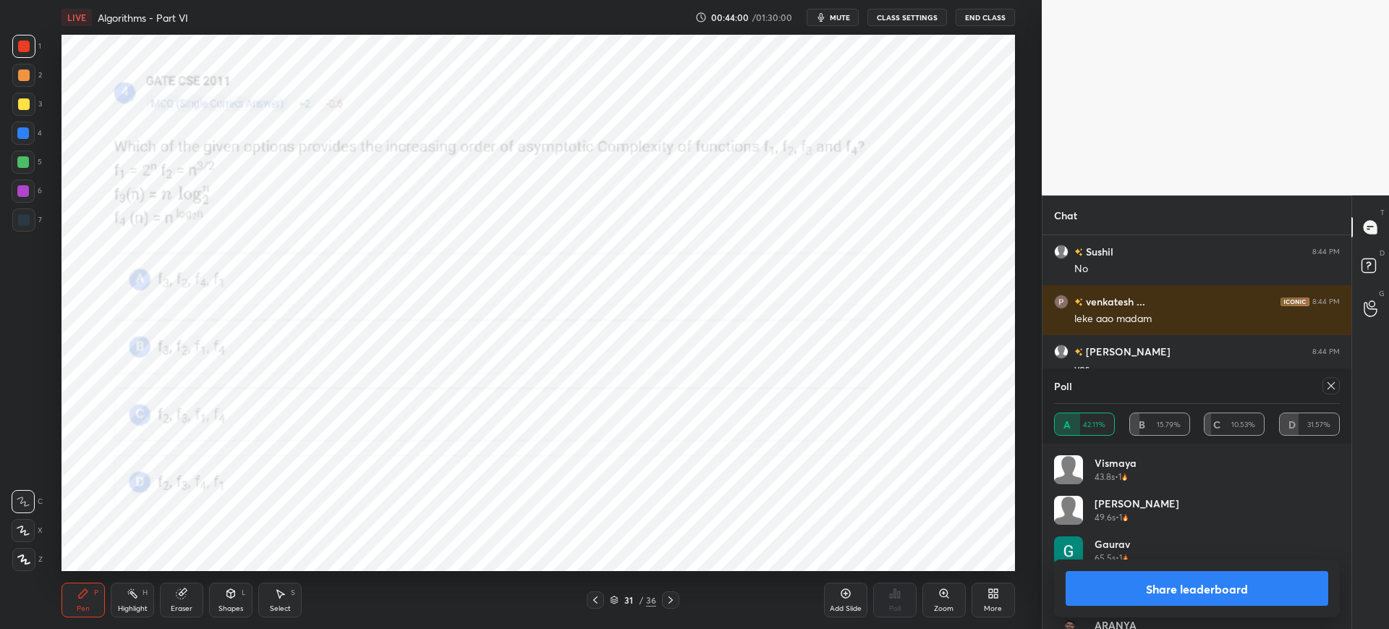
click at [1098, 594] on button "Share leaderboard" at bounding box center [1197, 588] width 263 height 35
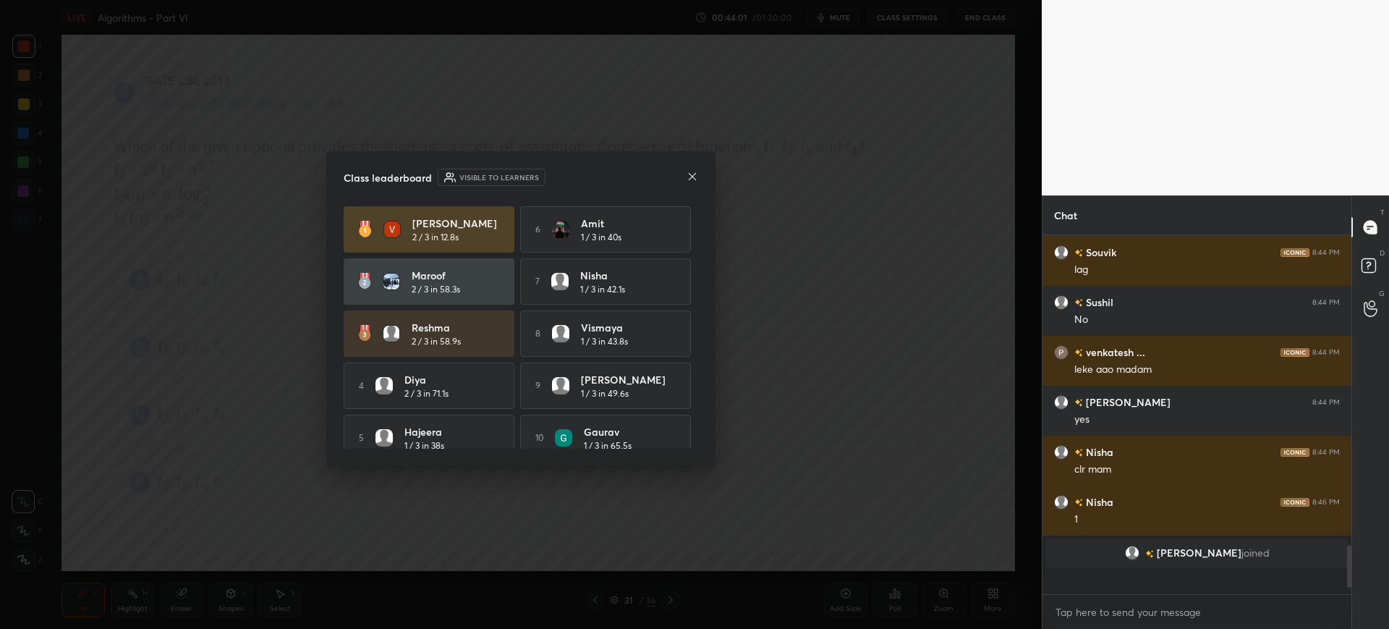
scroll to position [0, 0]
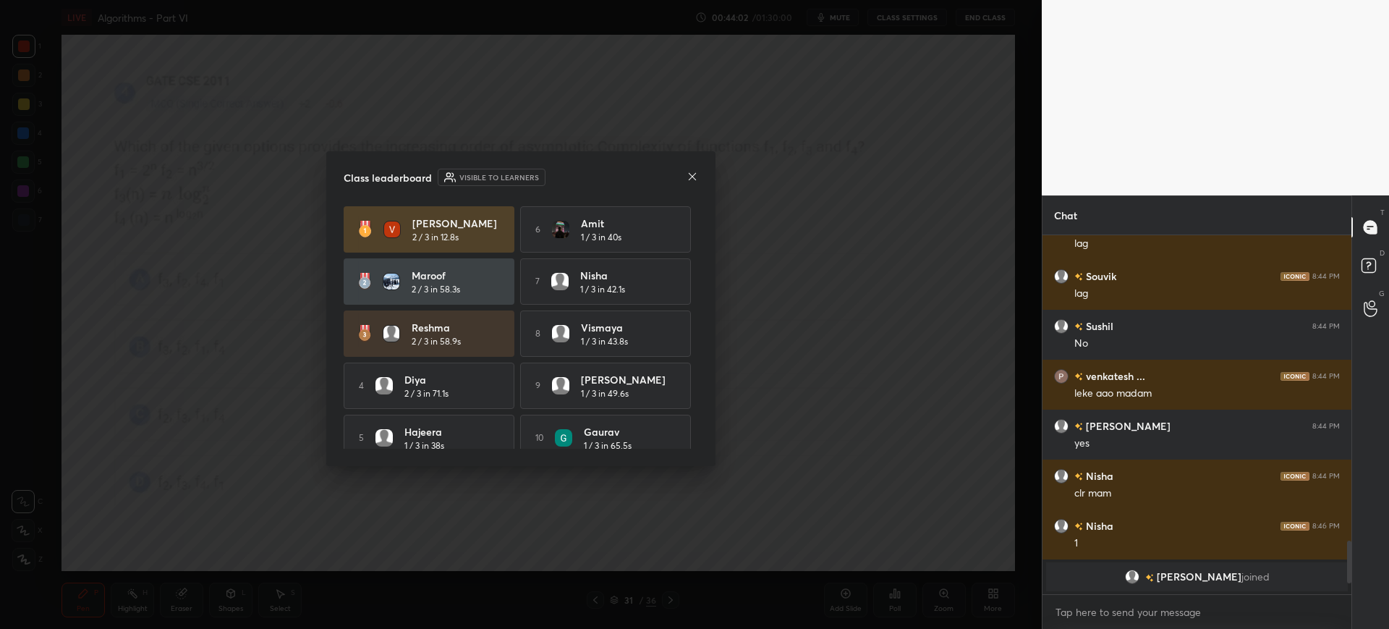
click at [690, 174] on icon at bounding box center [692, 177] width 12 height 12
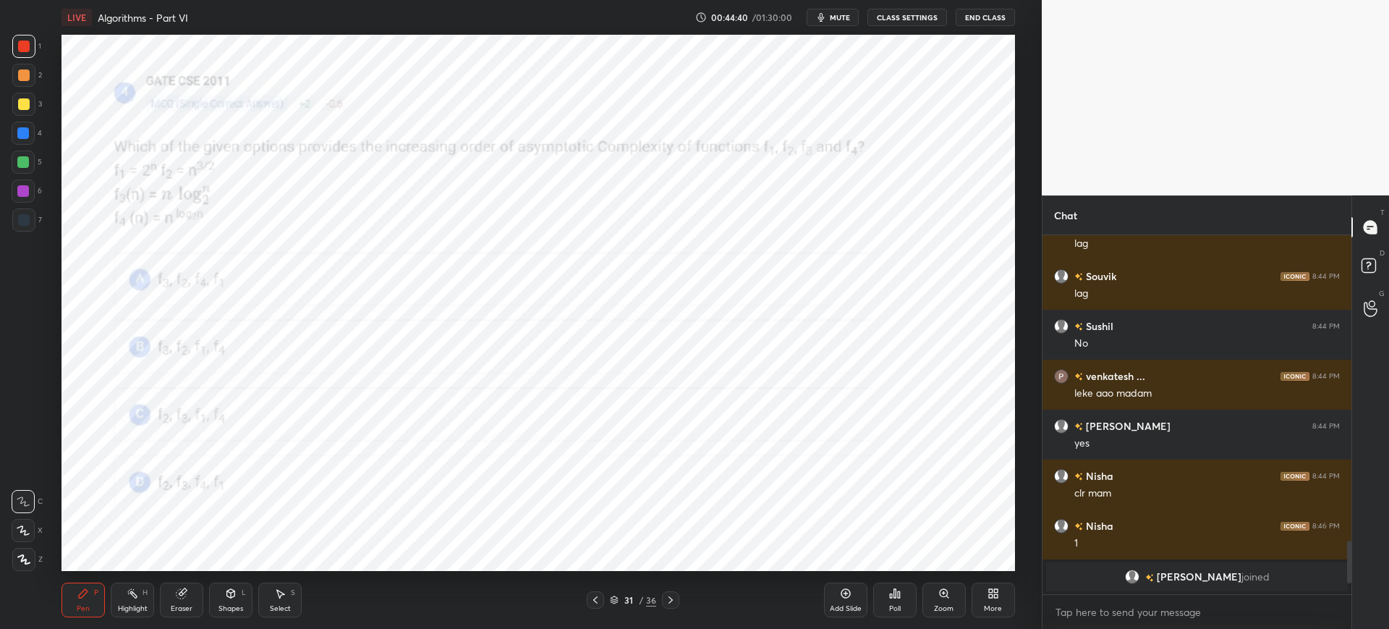
click at [179, 592] on icon at bounding box center [181, 593] width 9 height 9
drag, startPoint x: 255, startPoint y: 605, endPoint x: 271, endPoint y: 598, distance: 17.5
click at [257, 604] on div "Pen P Highlight H Eraser Shapes L Select S" at bounding box center [251, 599] width 381 height 35
drag, startPoint x: 271, startPoint y: 598, endPoint x: 289, endPoint y: 578, distance: 26.7
click at [271, 597] on div "Select S" at bounding box center [279, 599] width 43 height 35
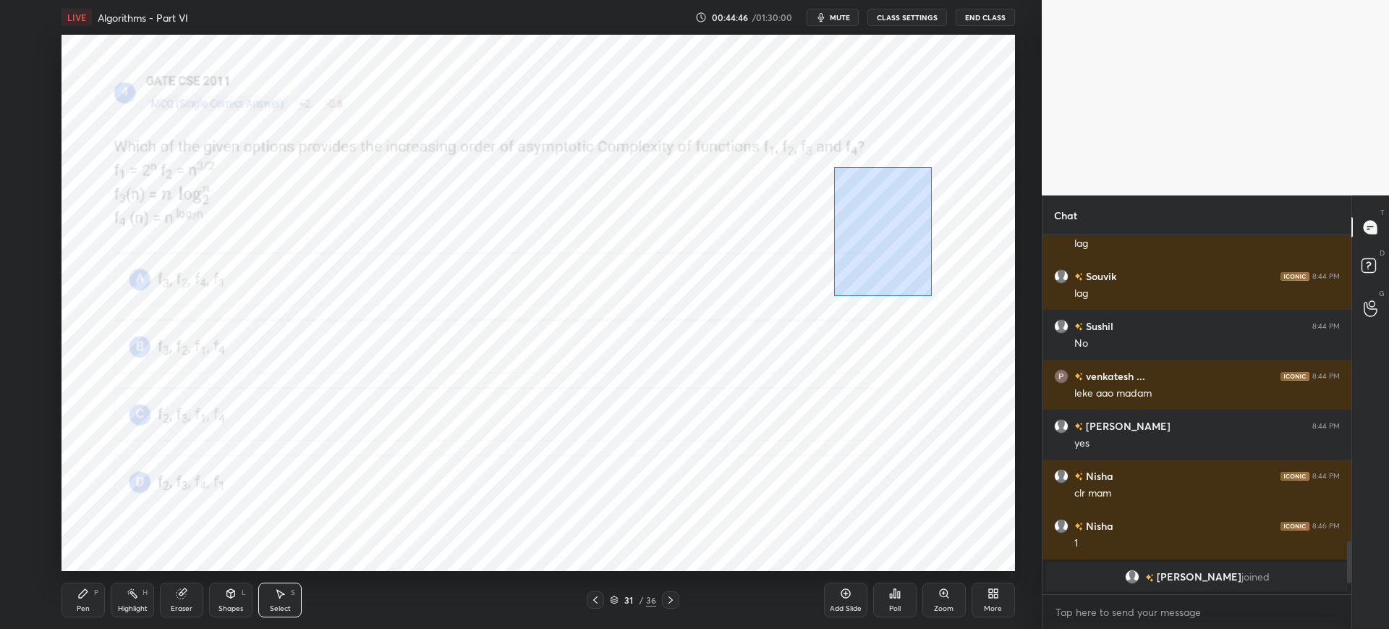
drag, startPoint x: 845, startPoint y: 187, endPoint x: 909, endPoint y: 323, distance: 150.5
click at [934, 299] on div "0 ° Undo Copy Duplicate Duplicate to new slide Delete" at bounding box center [537, 303] width 953 height 536
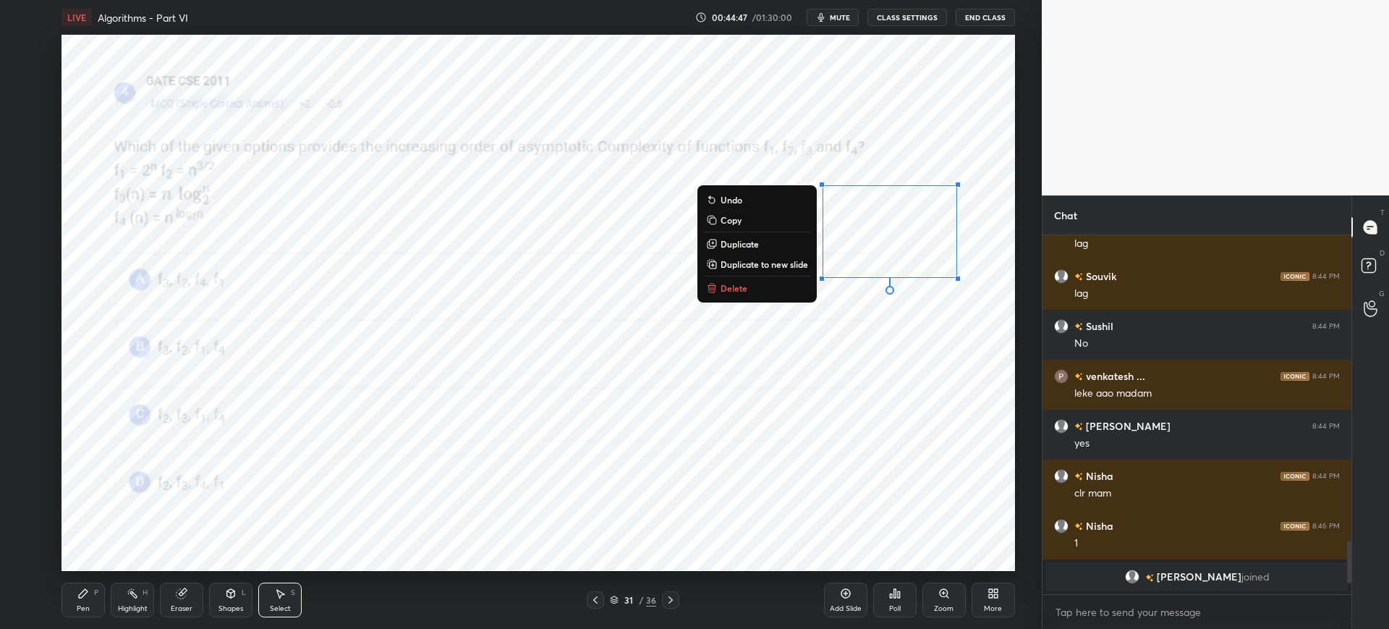
drag, startPoint x: 752, startPoint y: 292, endPoint x: 681, endPoint y: 318, distance: 75.5
click at [752, 290] on button "Delete" at bounding box center [757, 287] width 108 height 17
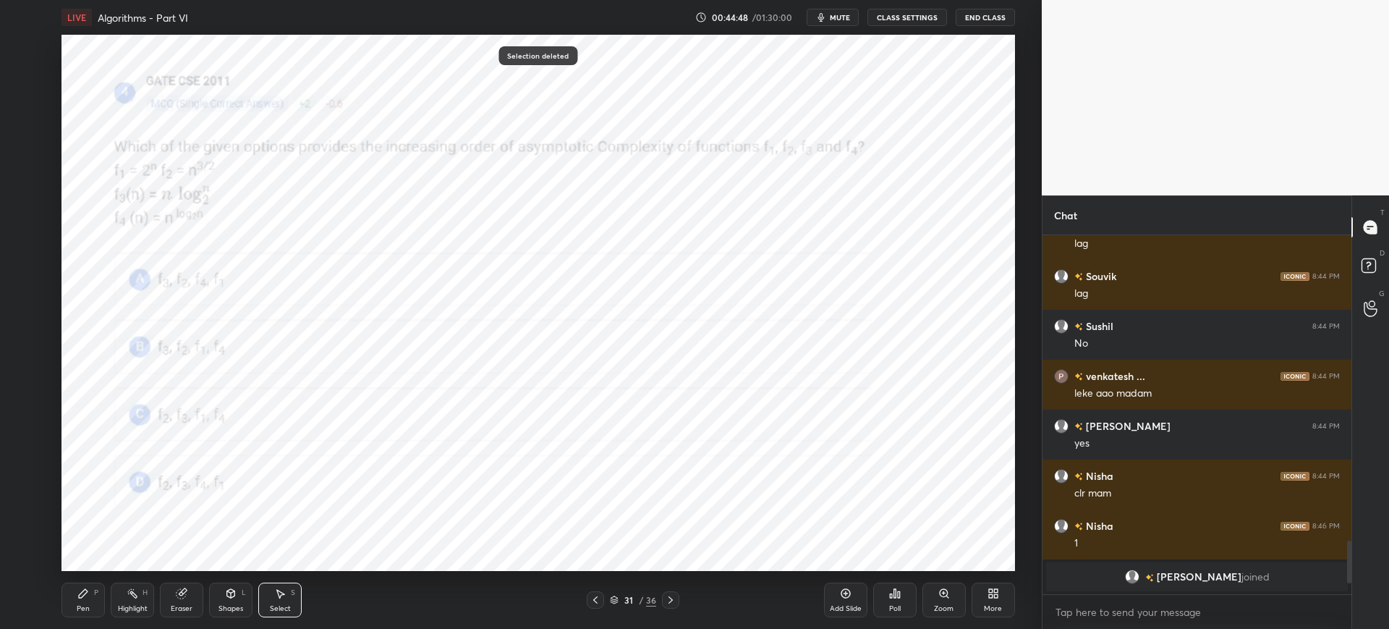
click at [80, 595] on icon at bounding box center [83, 593] width 9 height 9
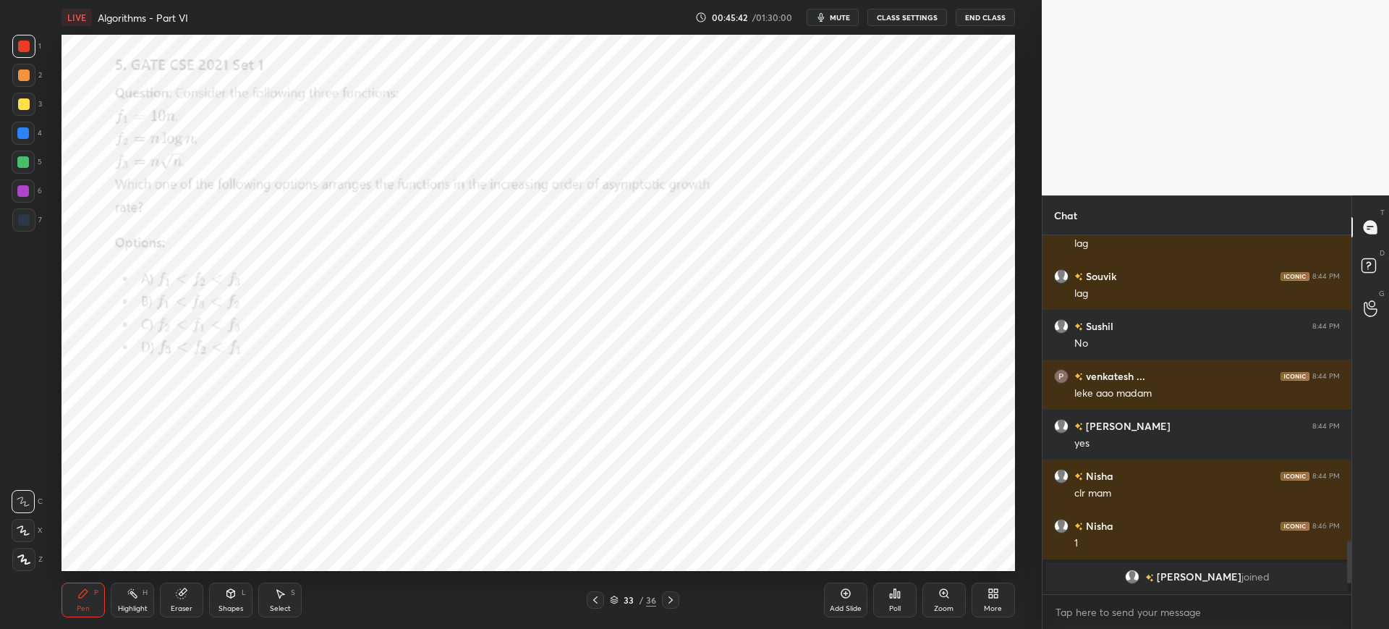
click at [614, 601] on icon at bounding box center [614, 601] width 7 height 2
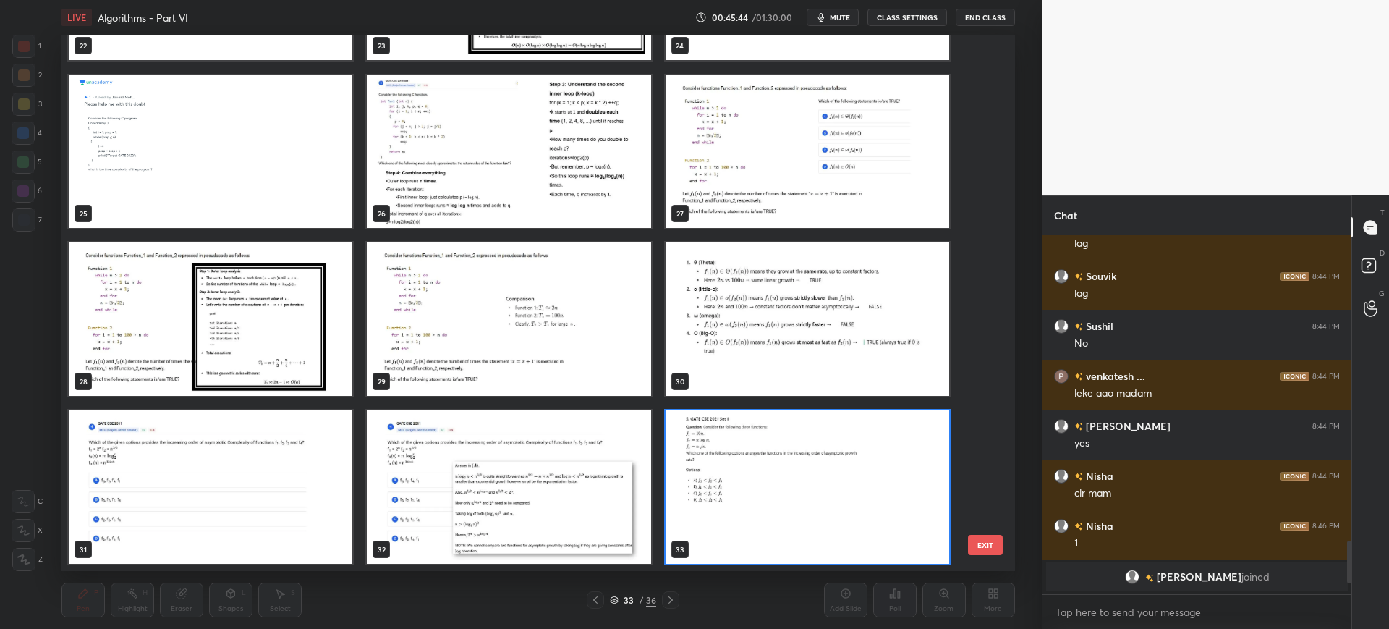
scroll to position [1477, 0]
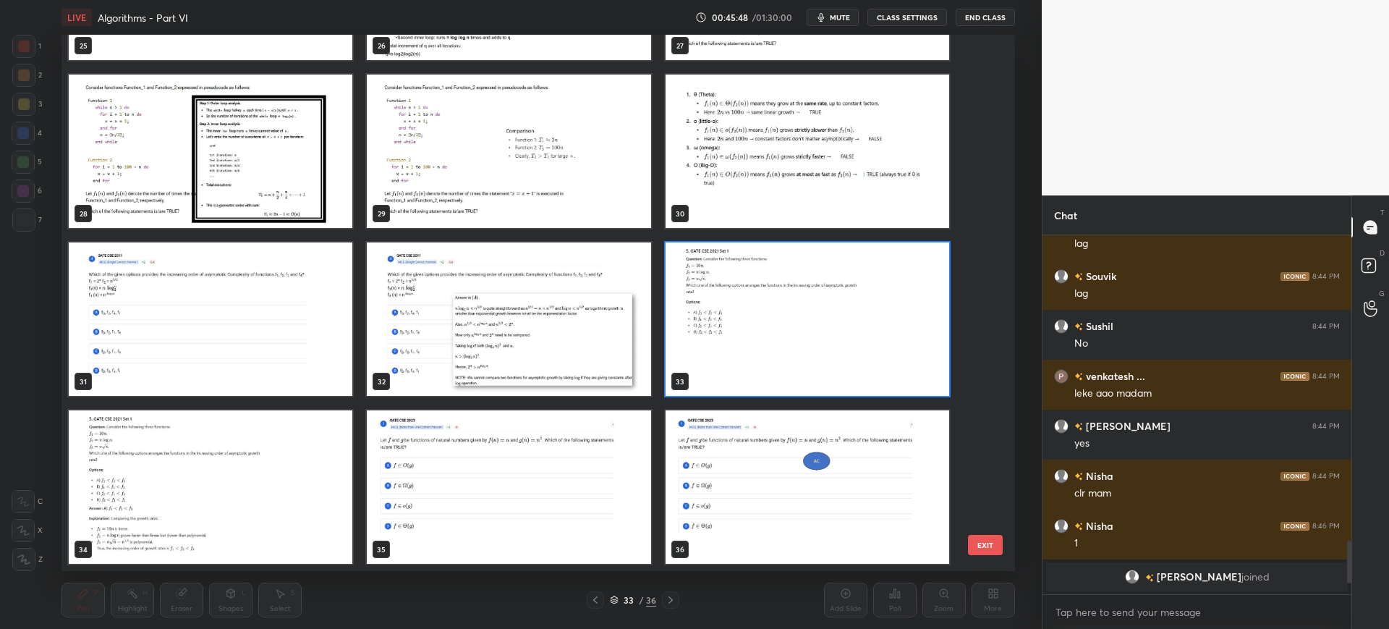
click at [906, 269] on img "grid" at bounding box center [807, 318] width 284 height 153
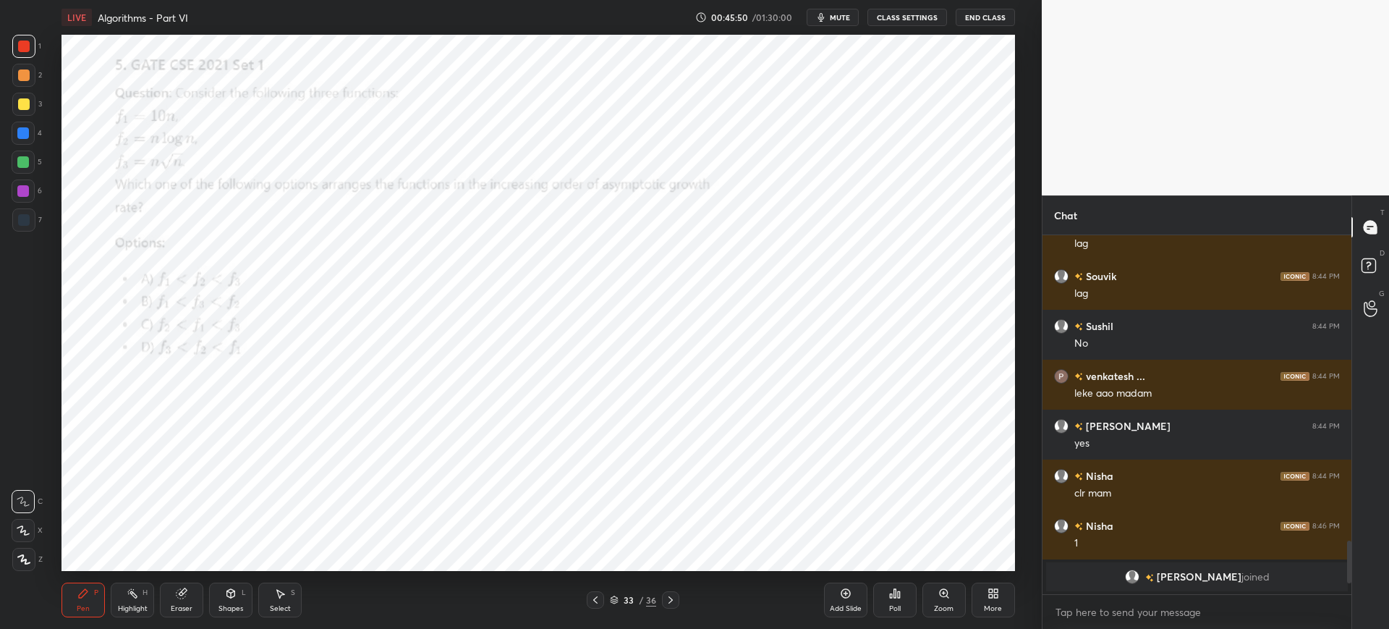
click at [893, 591] on icon at bounding box center [895, 593] width 12 height 12
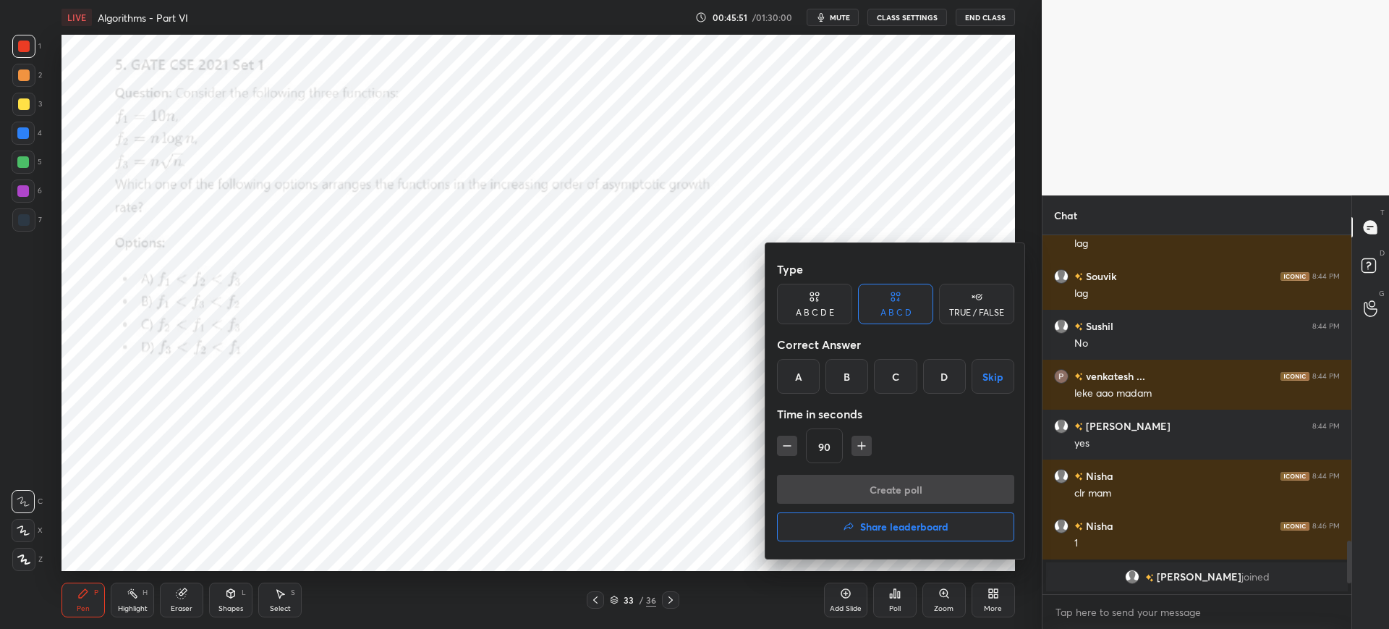
click at [805, 388] on div "A" at bounding box center [798, 376] width 43 height 35
click at [830, 481] on button "Create poll" at bounding box center [895, 489] width 237 height 29
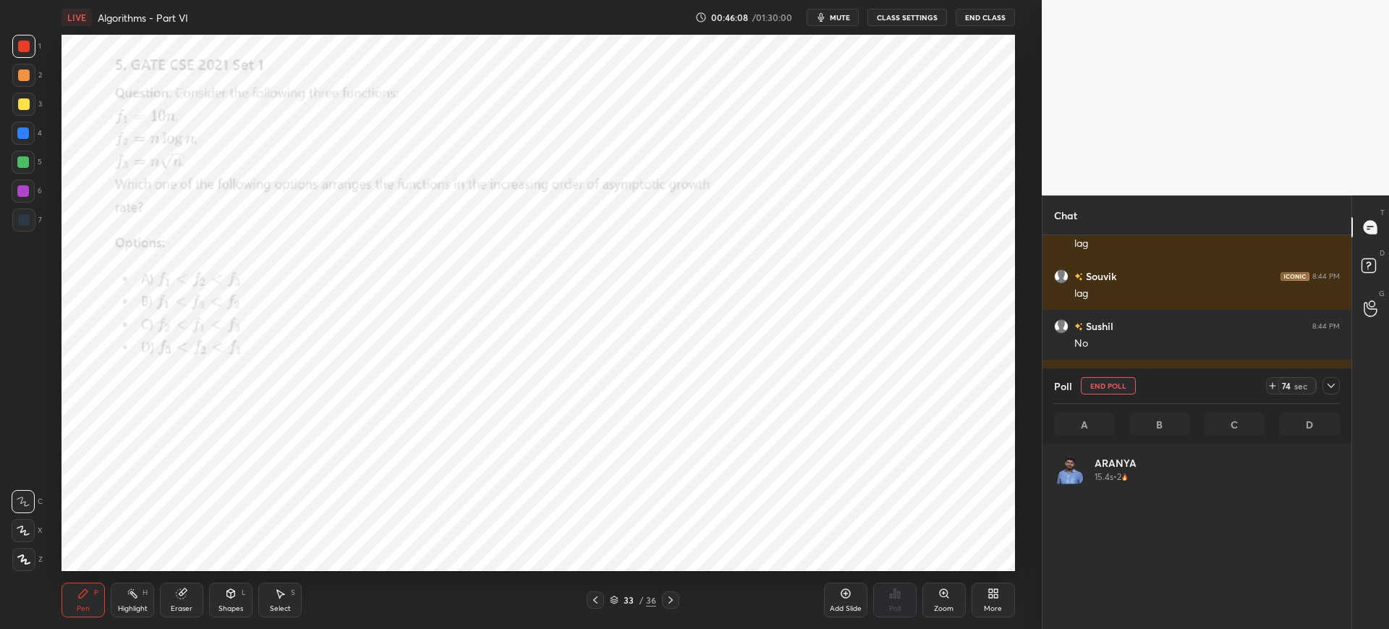
scroll to position [169, 281]
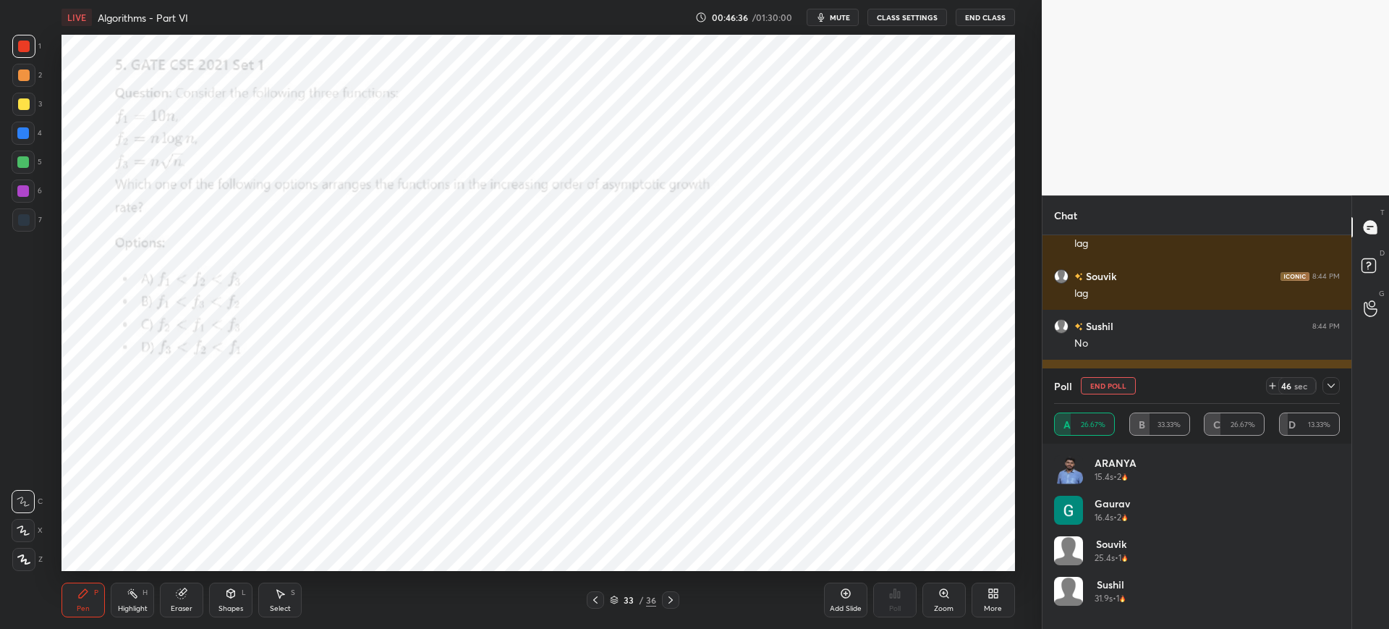
drag, startPoint x: 1324, startPoint y: 388, endPoint x: 1335, endPoint y: 391, distance: 10.5
click at [1324, 388] on div at bounding box center [1330, 385] width 17 height 17
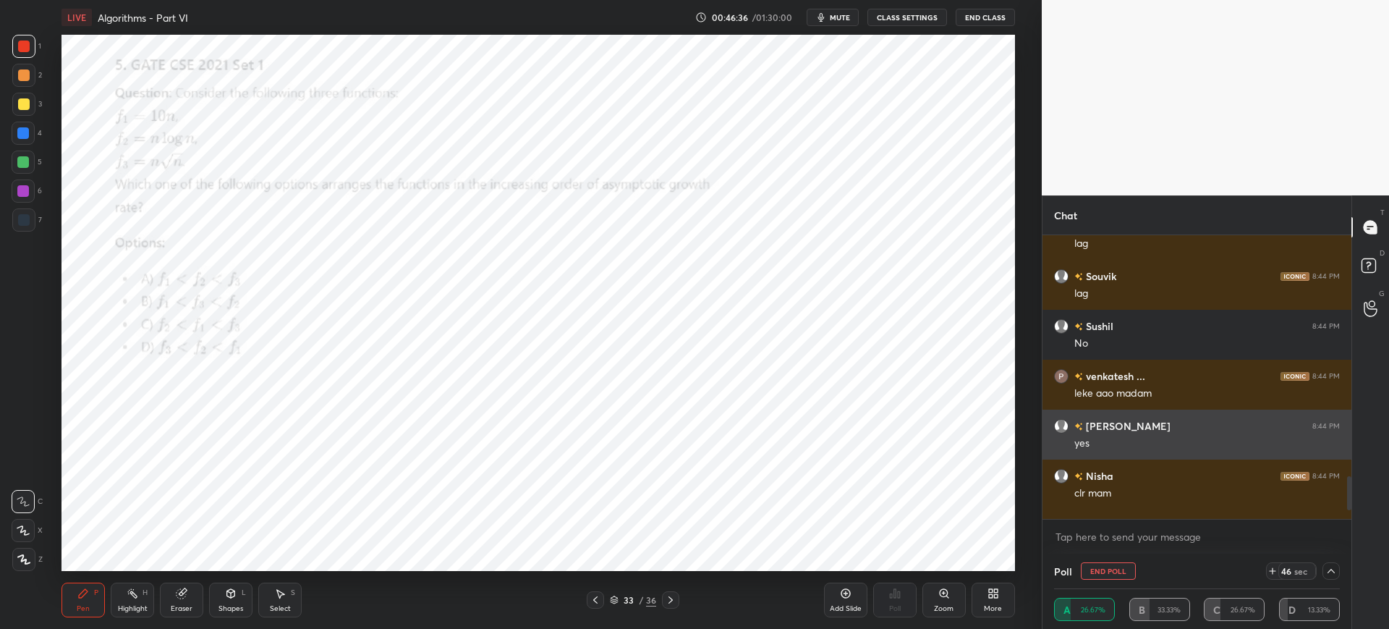
scroll to position [1, 5]
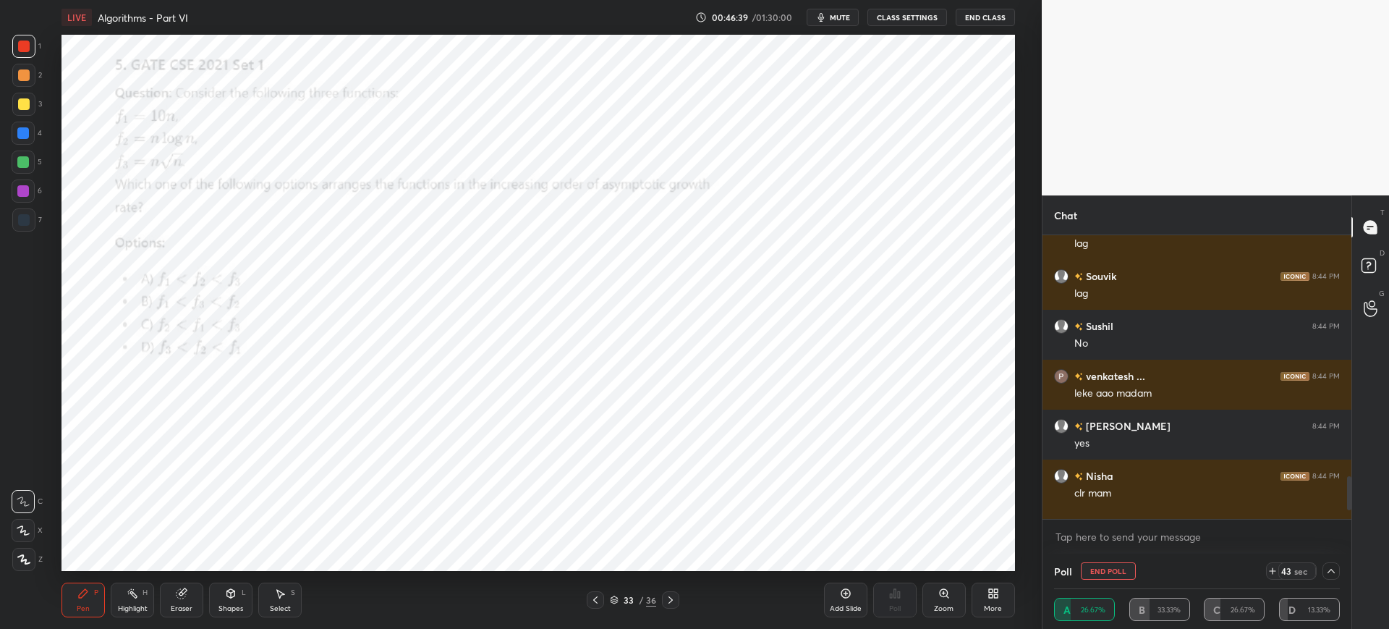
click at [1327, 566] on icon at bounding box center [1331, 571] width 12 height 12
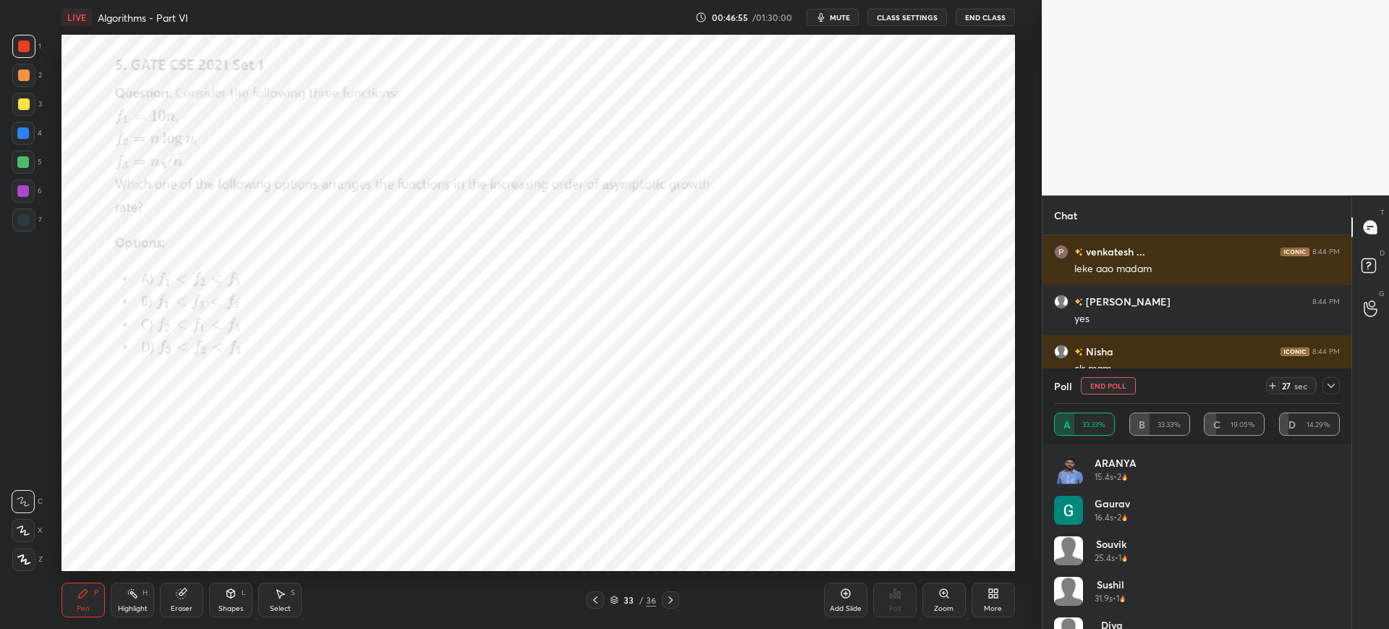
scroll to position [1879, 0]
drag, startPoint x: 1314, startPoint y: 379, endPoint x: 1345, endPoint y: 394, distance: 35.3
click at [1345, 394] on div "Poll End Poll 8 sec A 34.78% B 30.43% C 21.74% D 13.04%" at bounding box center [1196, 405] width 309 height 75
click at [1345, 394] on div "Poll End Poll 7 sec A 34.78% B 30.43% C 21.74% D 13.04%" at bounding box center [1196, 405] width 309 height 75
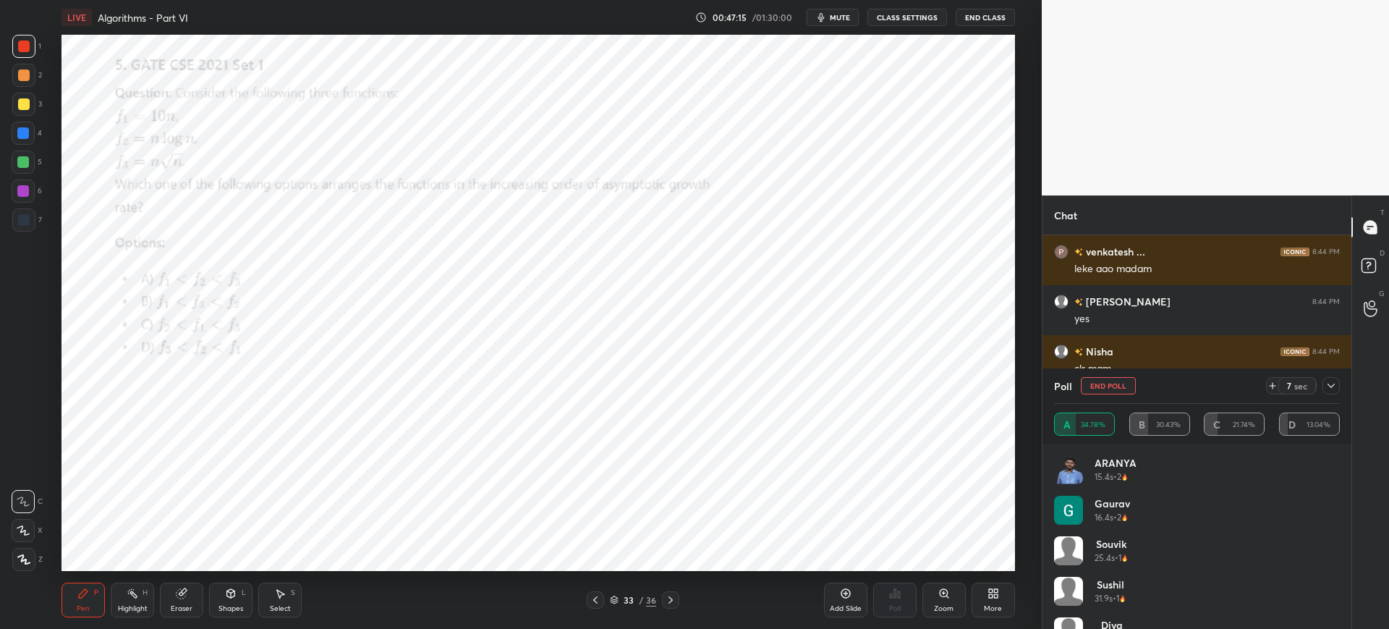
click at [1326, 388] on icon at bounding box center [1331, 386] width 12 height 12
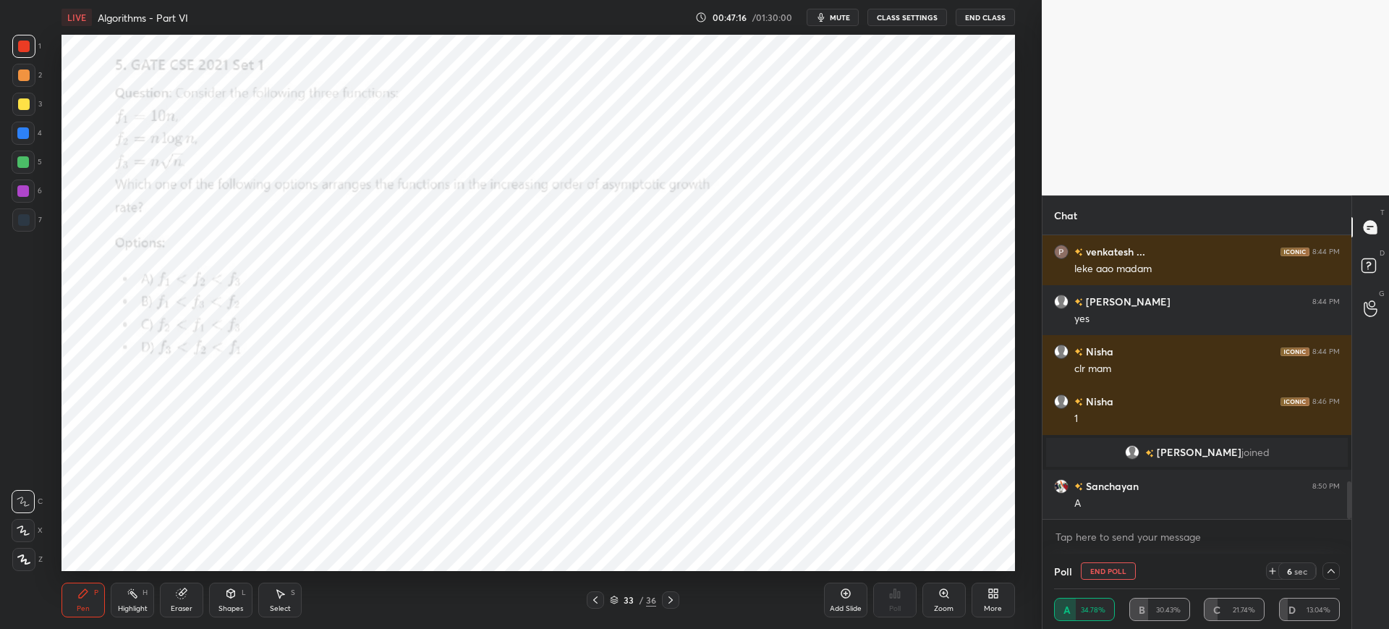
scroll to position [1, 5]
type textarea "x"
click at [1114, 533] on textarea at bounding box center [1197, 536] width 286 height 23
type textarea "M"
type textarea "x"
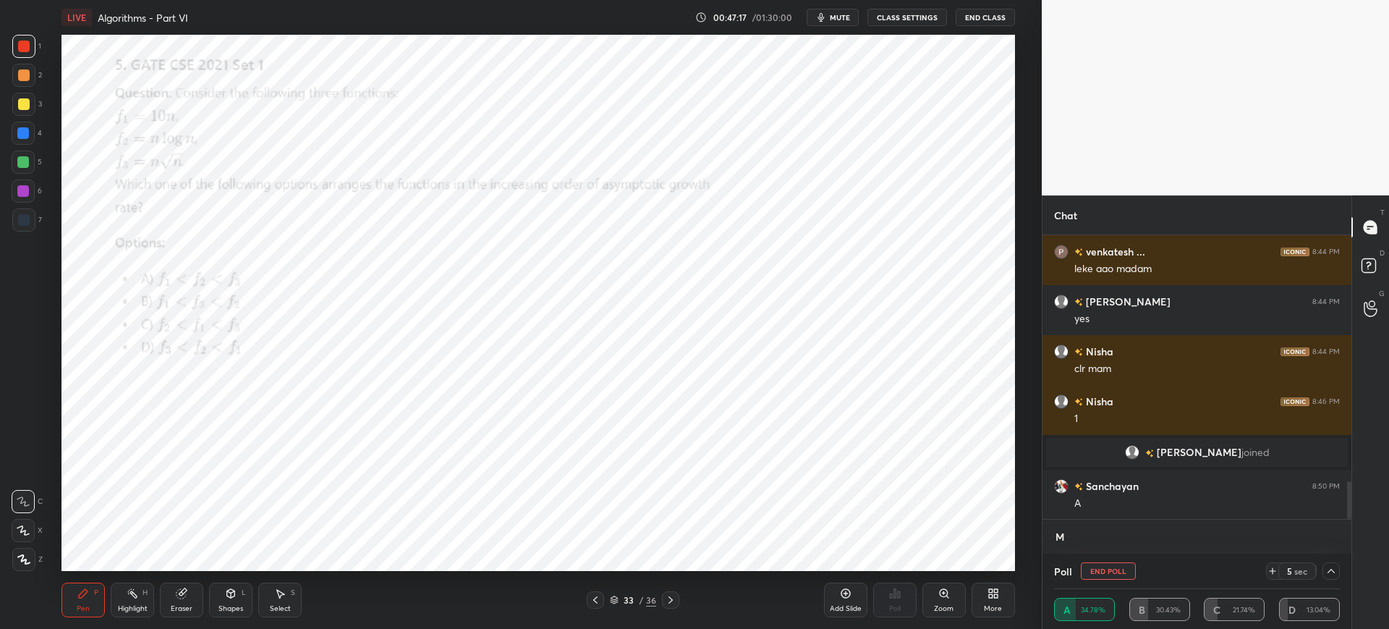
scroll to position [310, 305]
type textarea "ML"
type textarea "x"
type textarea "ML"
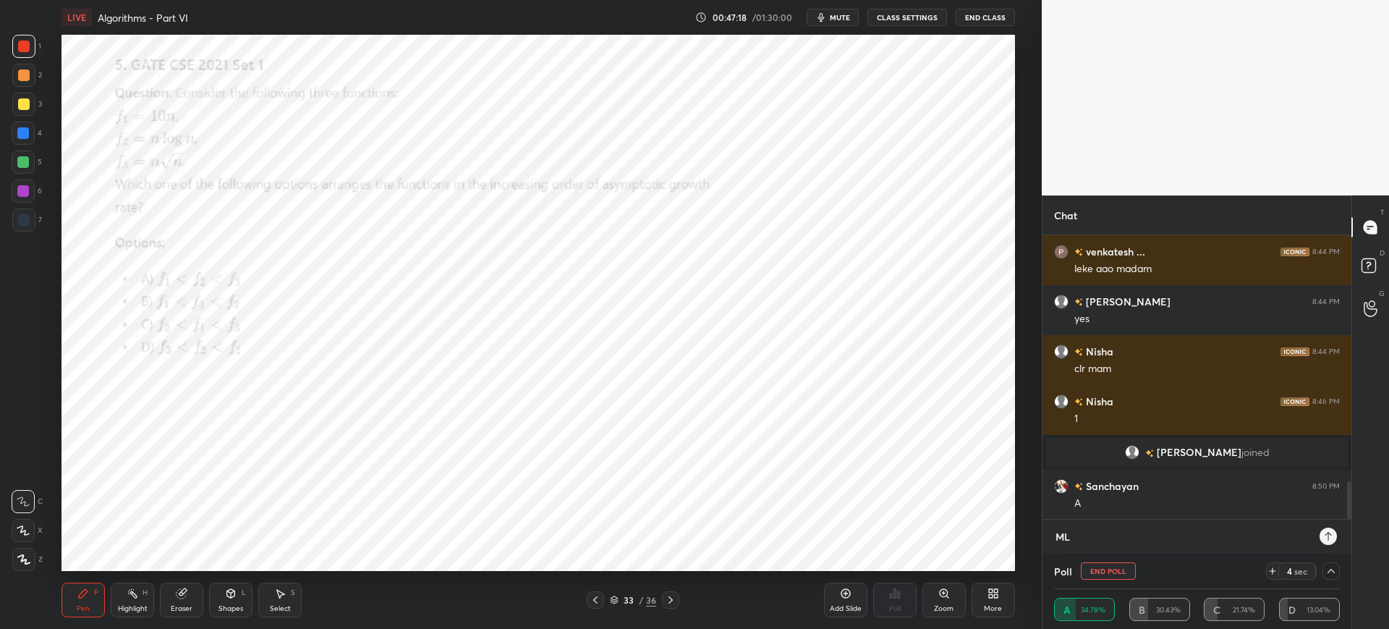
type textarea "x"
type textarea "ML P"
type textarea "x"
type textarea "ML PR"
type textarea "x"
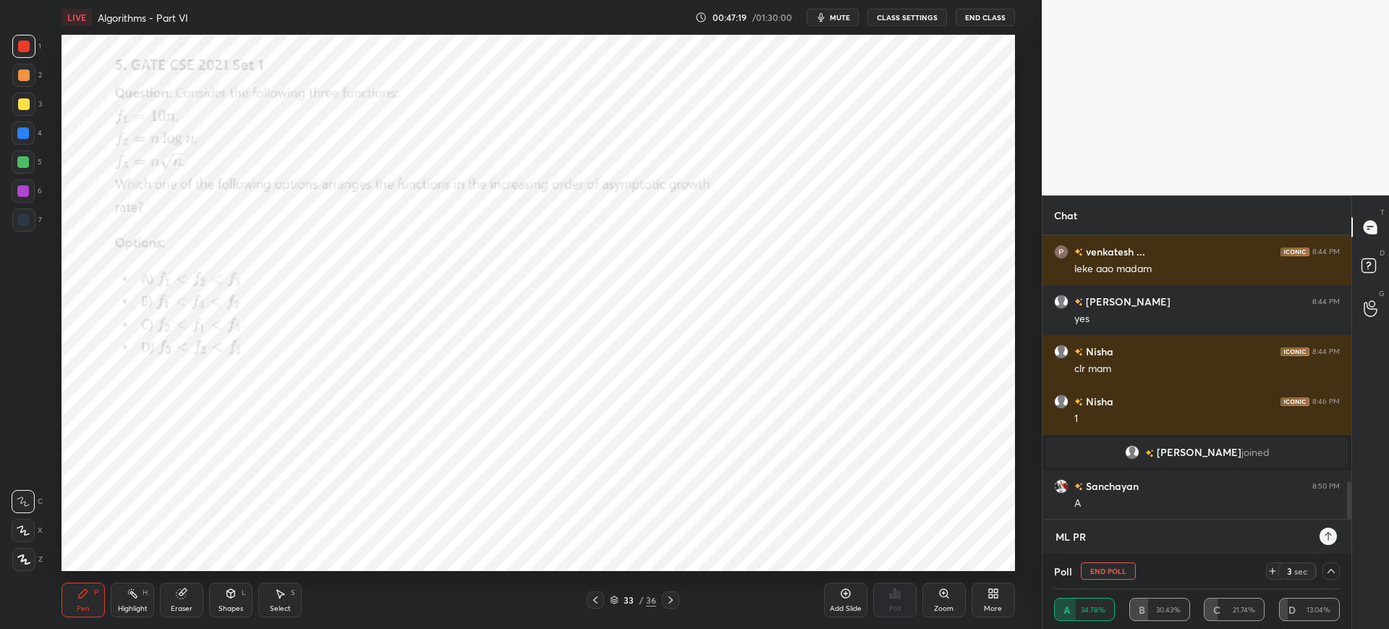
type textarea "ML PRA"
type textarea "x"
type textarea "ML PRAC"
type textarea "x"
type textarea "ML PRACT"
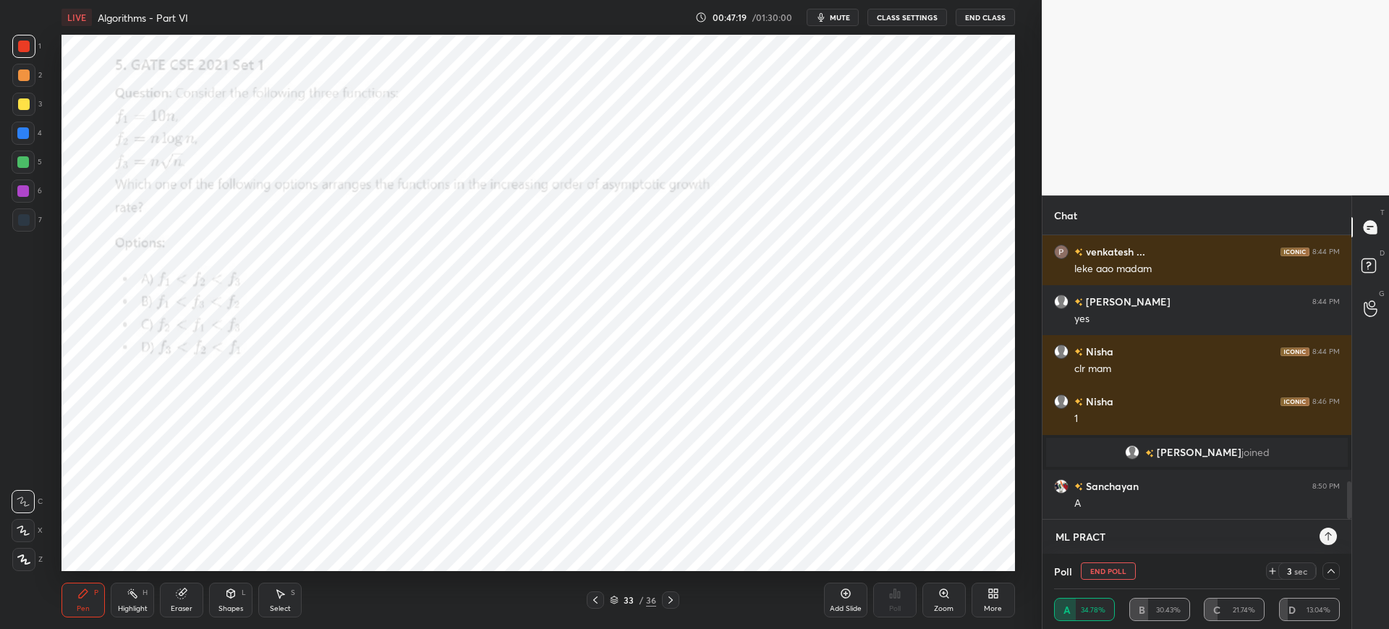
type textarea "x"
type textarea "ML PRACTO"
type textarea "x"
type textarea "ML PRACTOE"
type textarea "x"
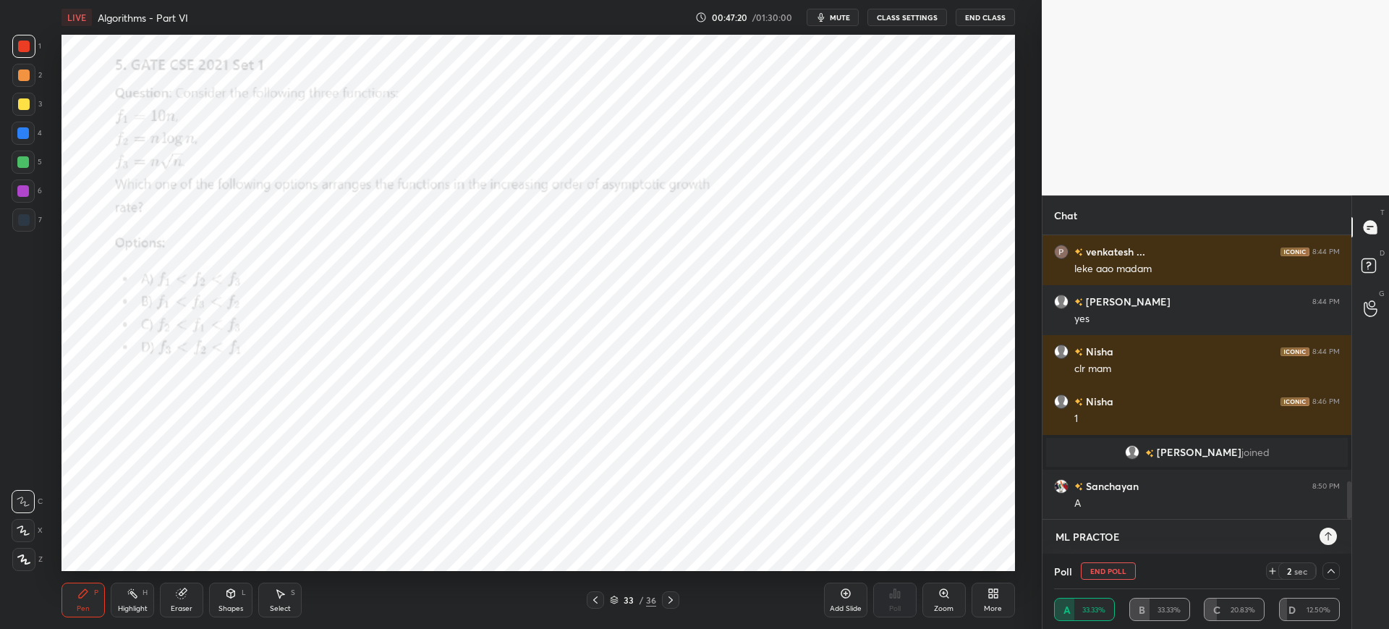
type textarea "ML PRACTOE"
type textarea "x"
paste textarea "[URL][DOMAIN_NAME]"
type textarea "ML PRACTOE [URL][DOMAIN_NAME]"
type textarea "x"
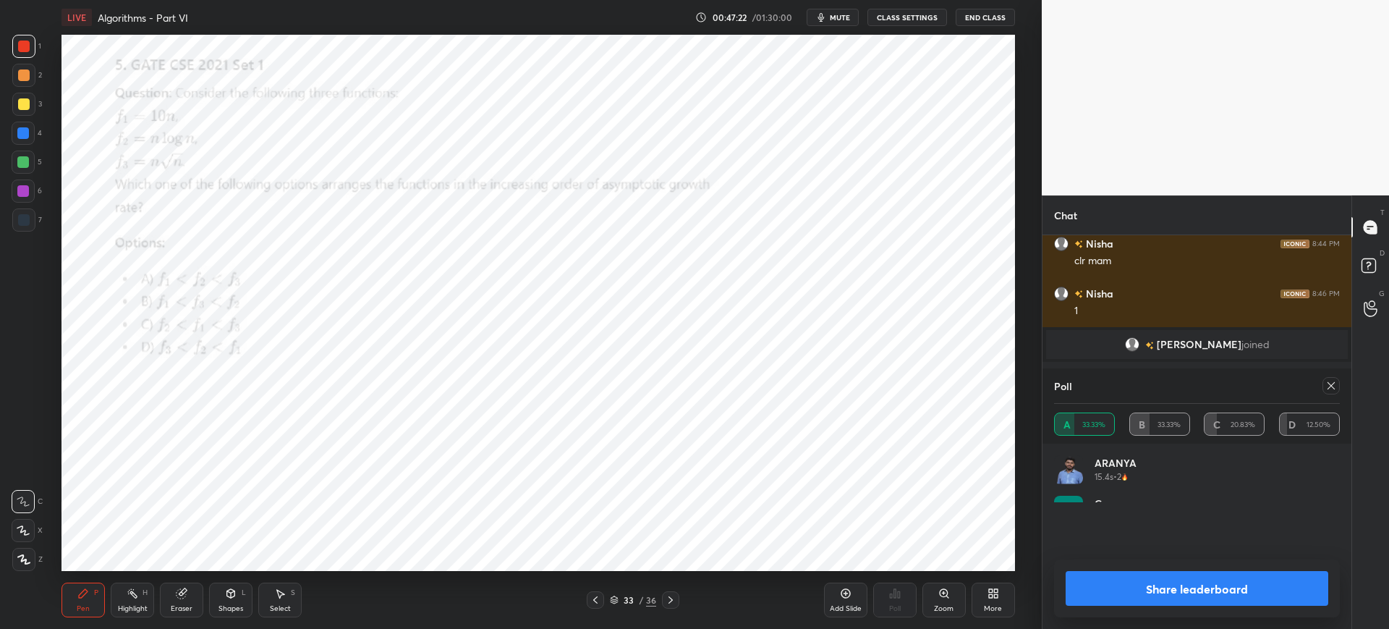
scroll to position [169, 281]
click at [1141, 592] on button "Share leaderboard" at bounding box center [1197, 588] width 263 height 35
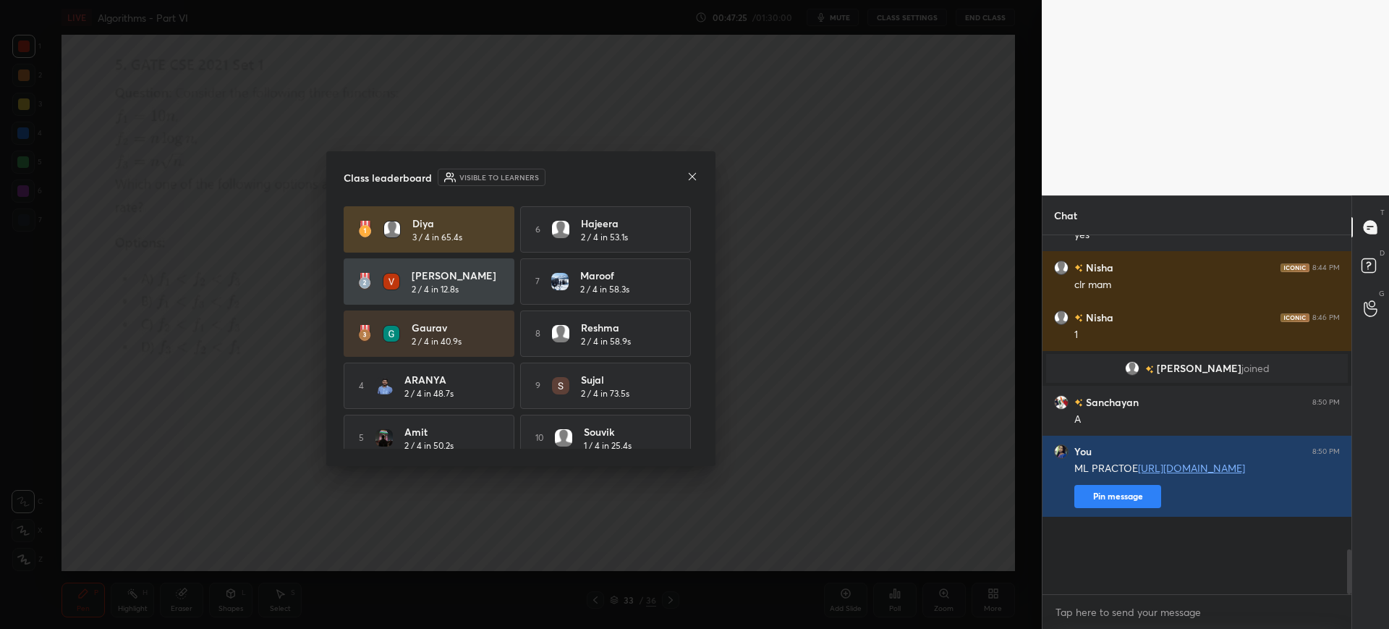
scroll to position [347, 305]
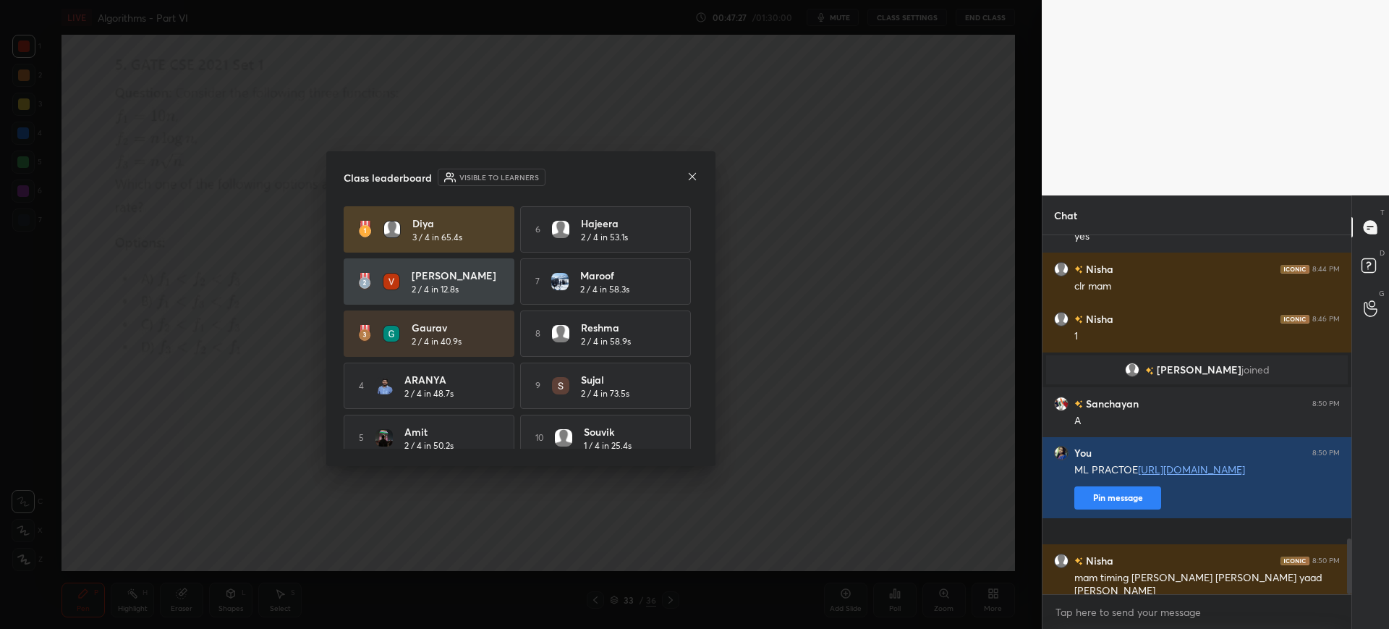
click at [691, 179] on icon at bounding box center [692, 177] width 12 height 12
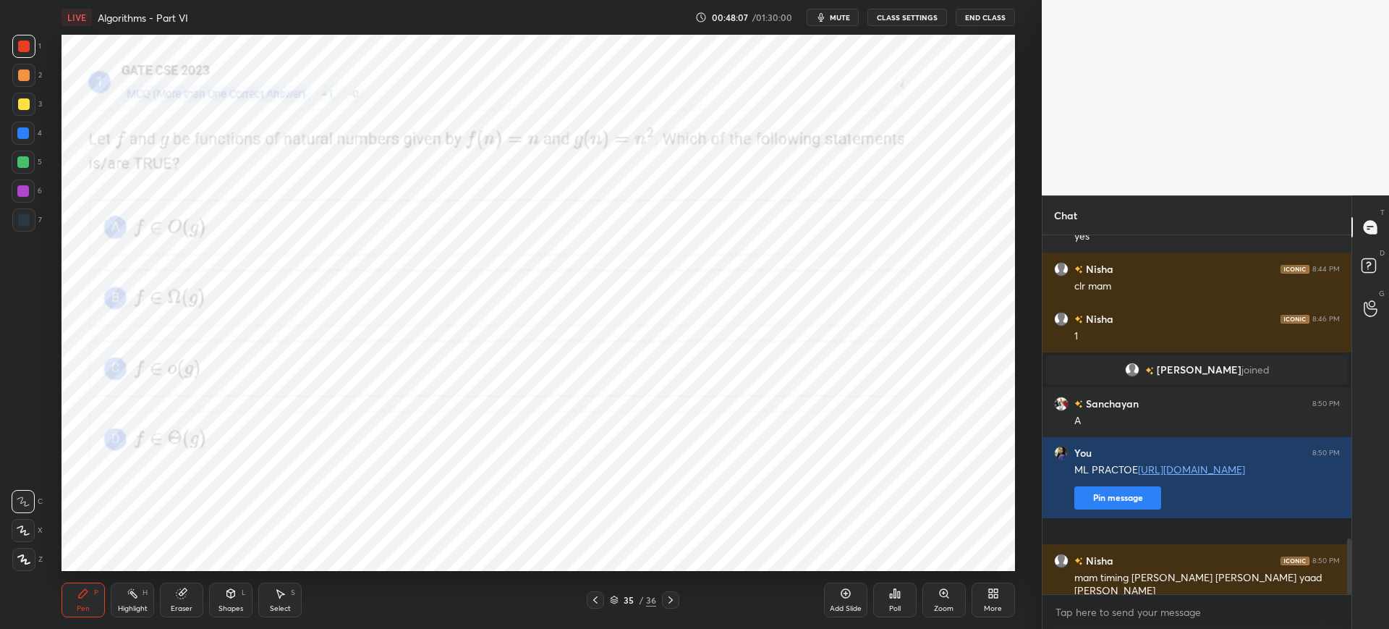
click at [1005, 597] on div "More" at bounding box center [992, 599] width 43 height 35
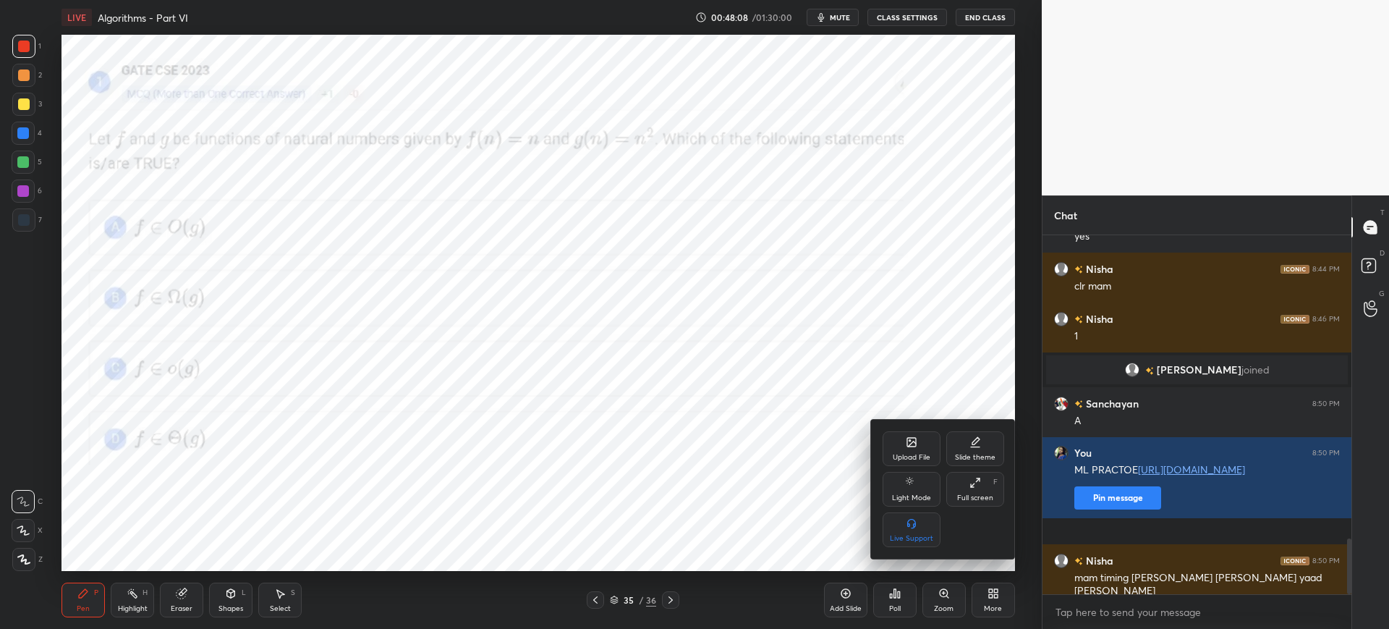
click at [919, 448] on div "Upload File" at bounding box center [912, 448] width 58 height 35
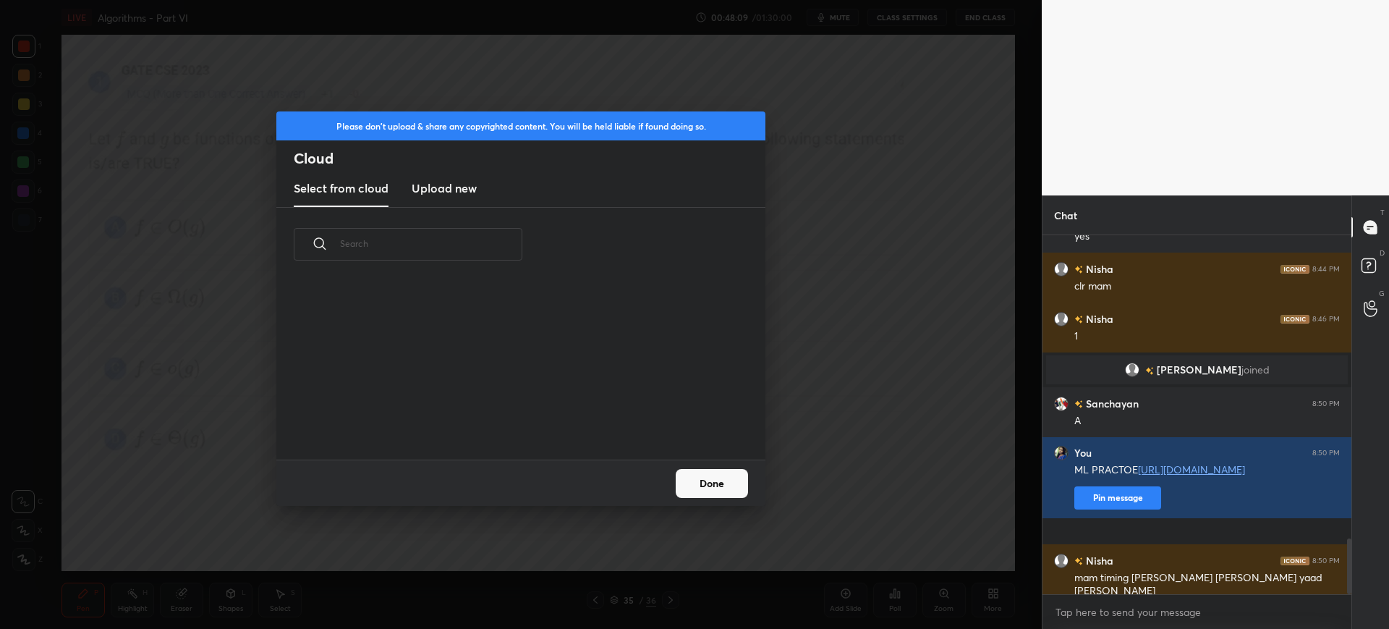
click at [466, 200] on new "Upload new" at bounding box center [444, 189] width 65 height 36
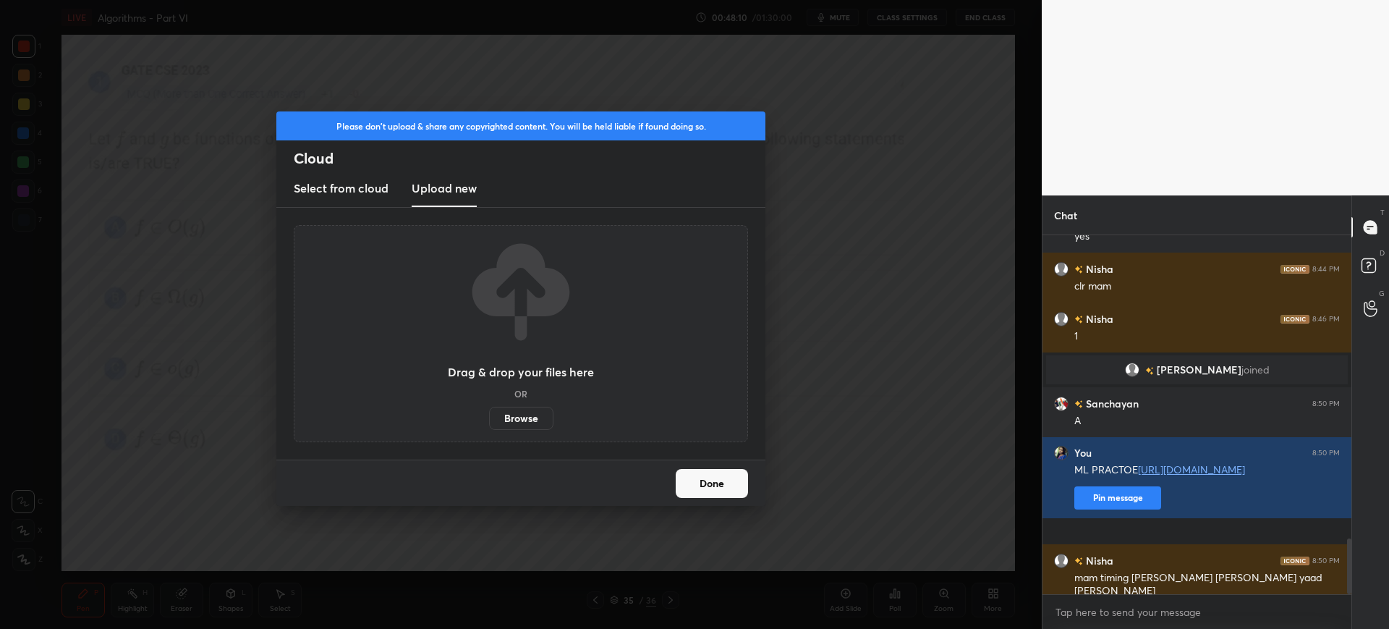
click at [516, 407] on label "Browse" at bounding box center [521, 418] width 64 height 23
click at [489, 407] on input "Browse" at bounding box center [489, 418] width 0 height 23
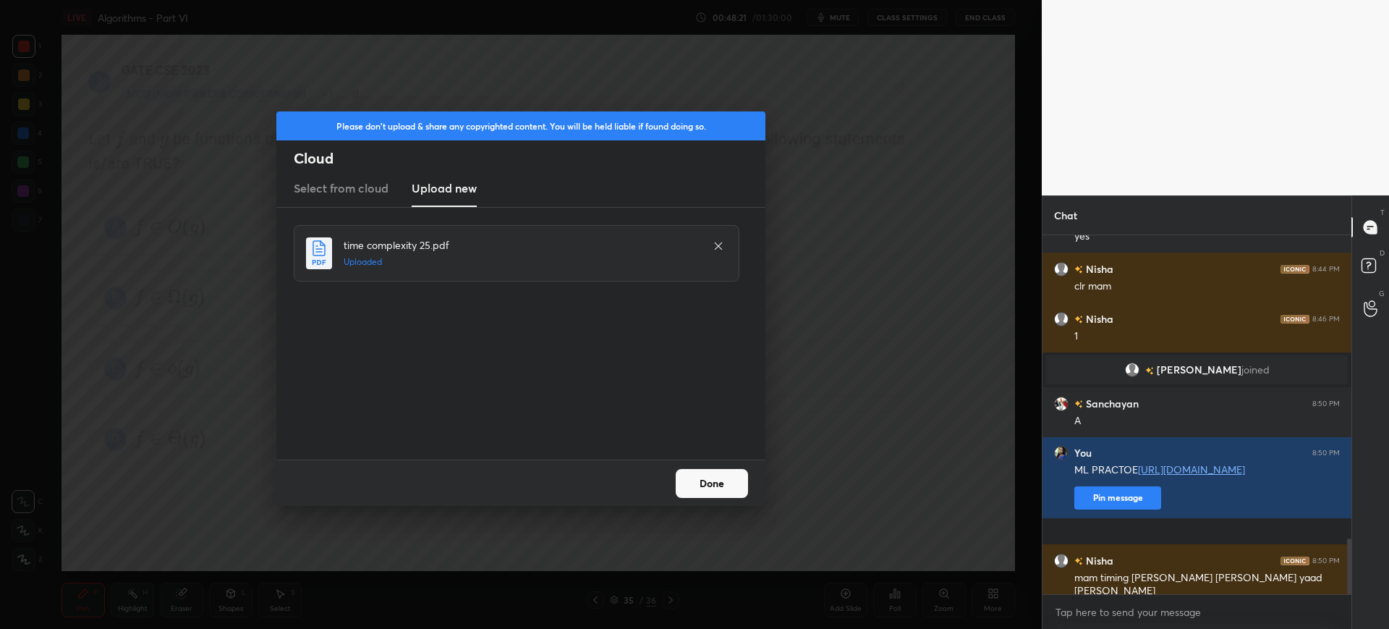
click at [715, 481] on button "Done" at bounding box center [712, 483] width 72 height 29
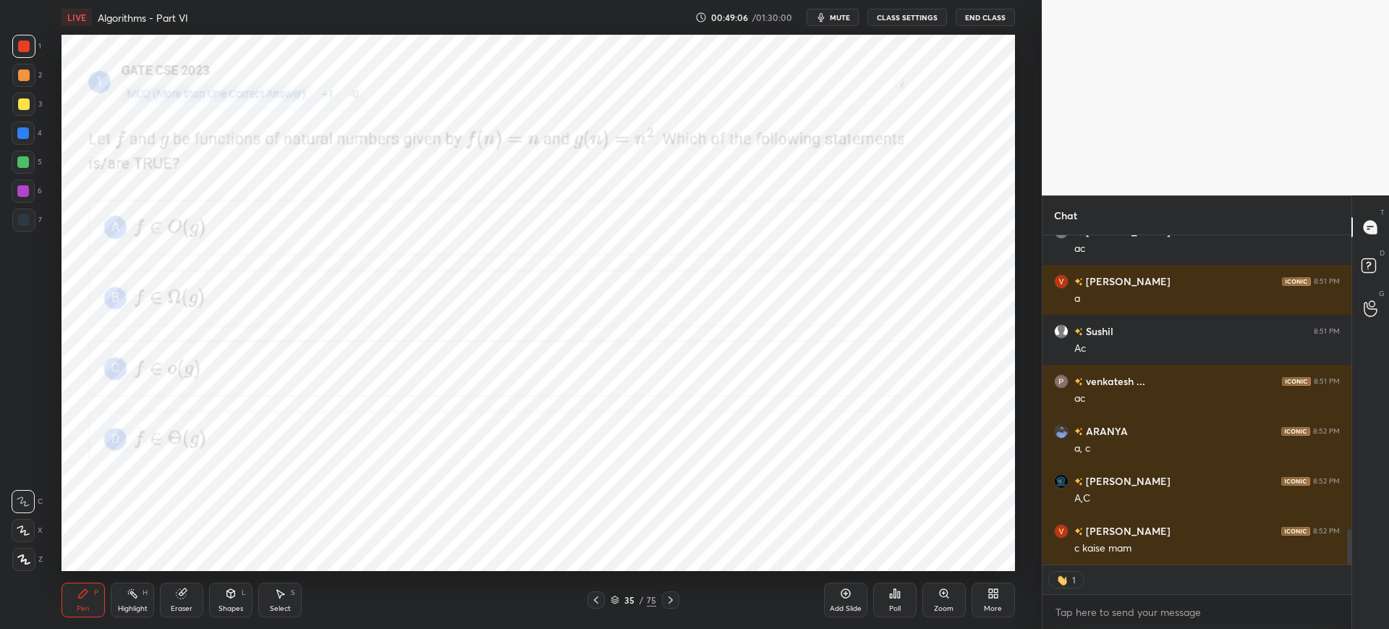
scroll to position [2789, 0]
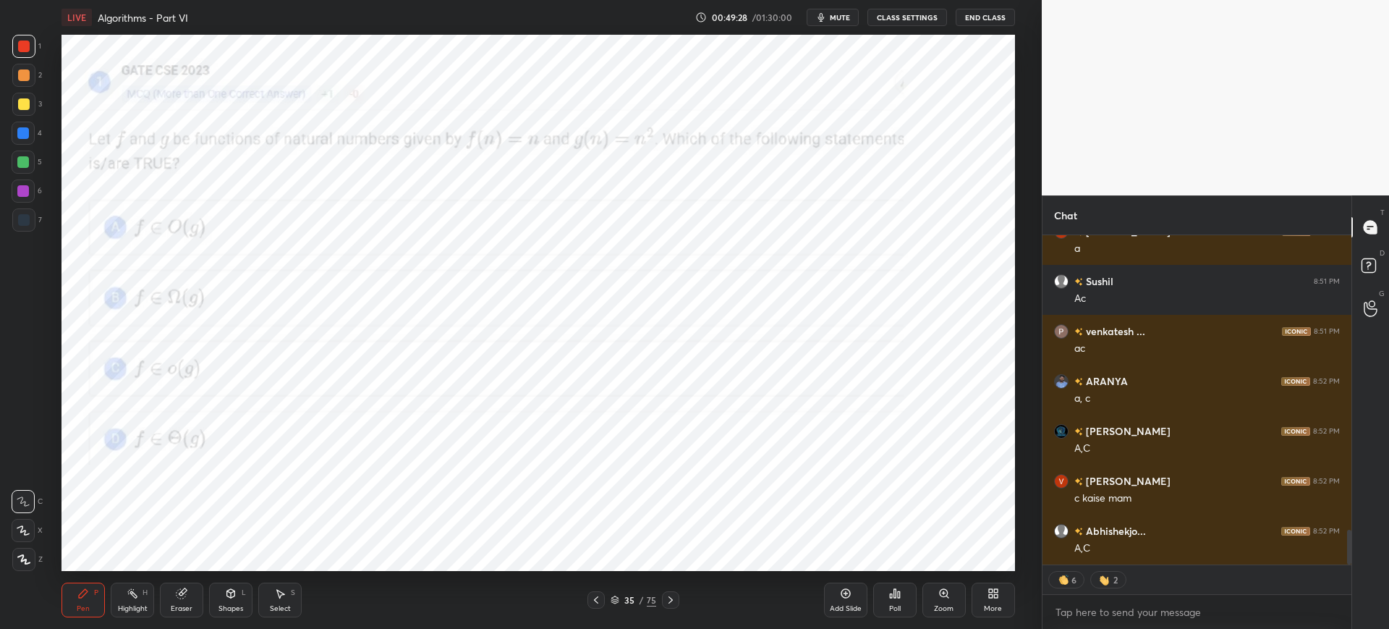
type textarea "x"
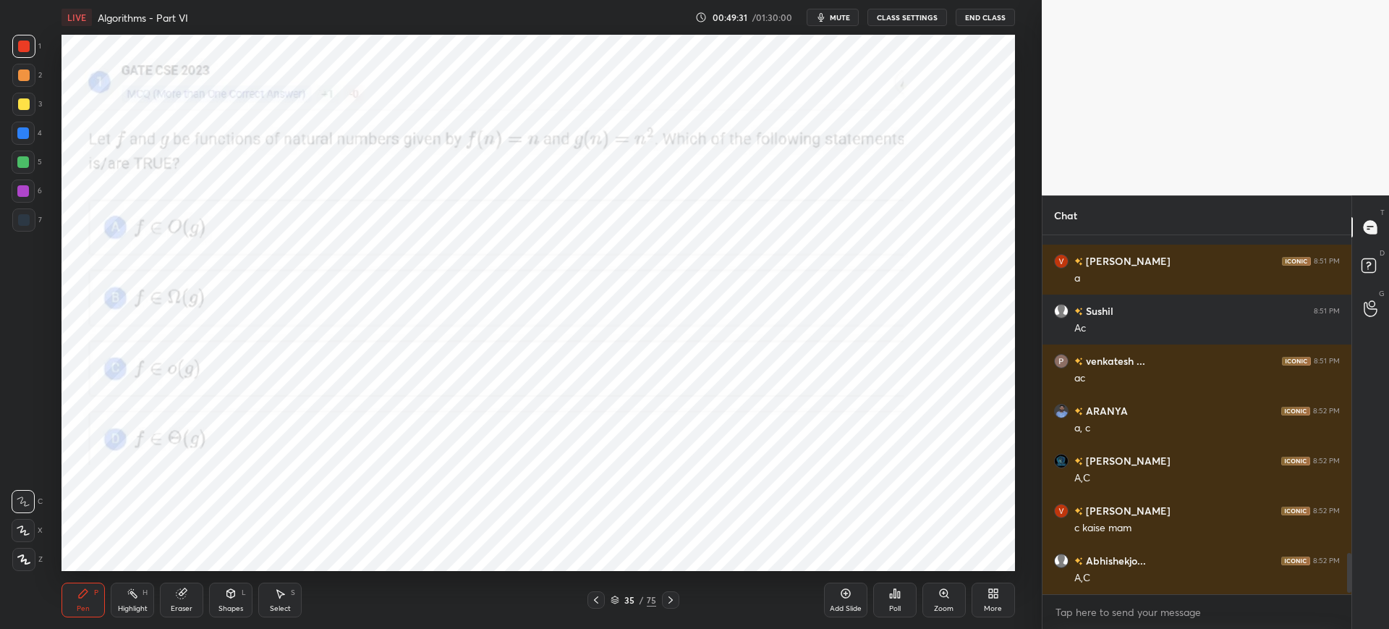
scroll to position [2810, 0]
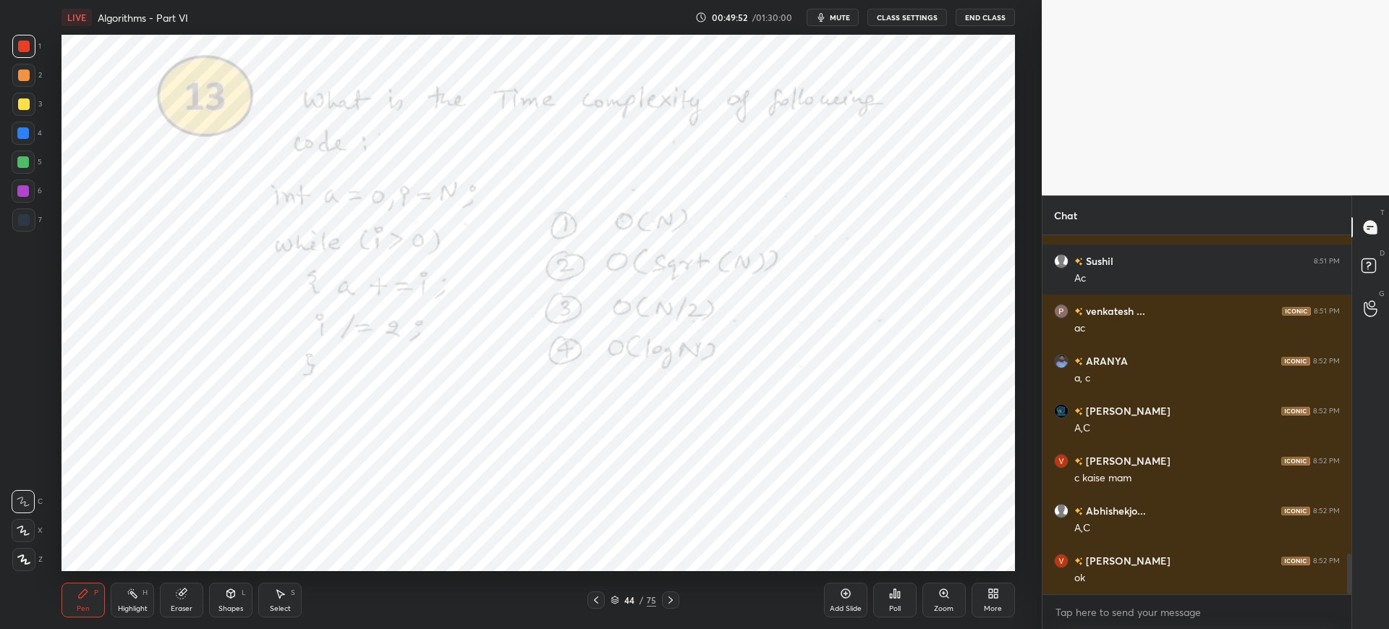
click at [613, 593] on div "44 / 75" at bounding box center [634, 599] width 46 height 13
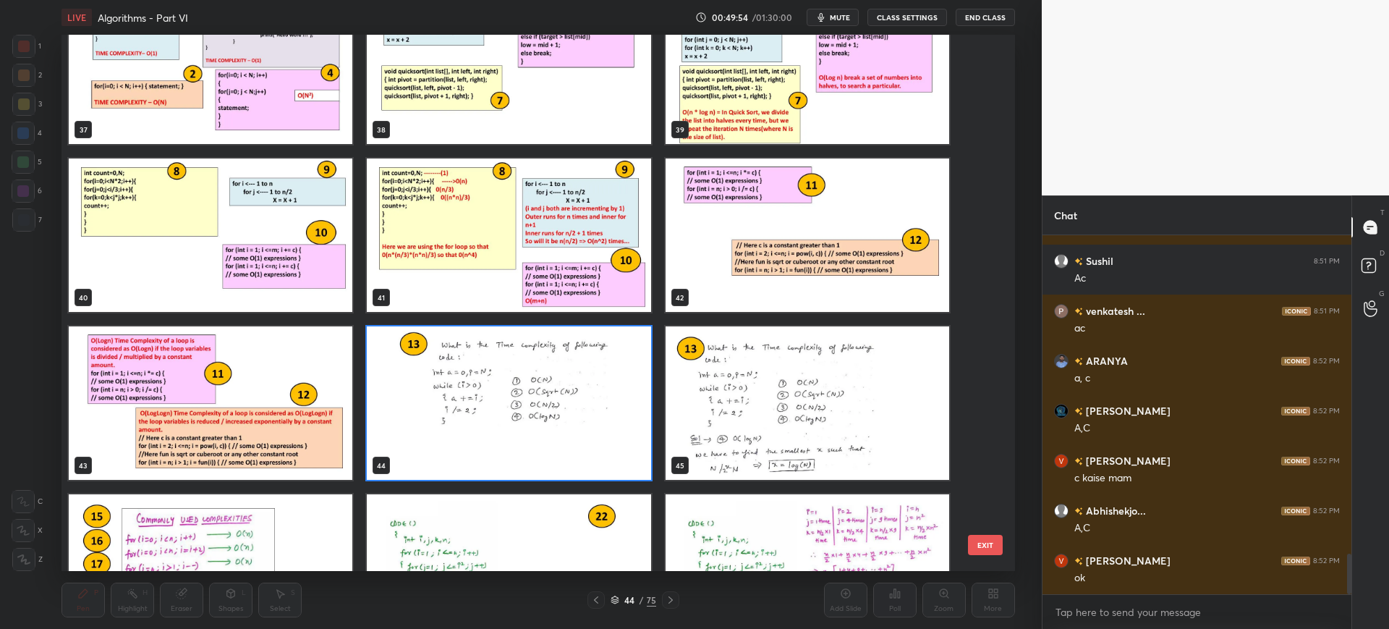
scroll to position [2075, 0]
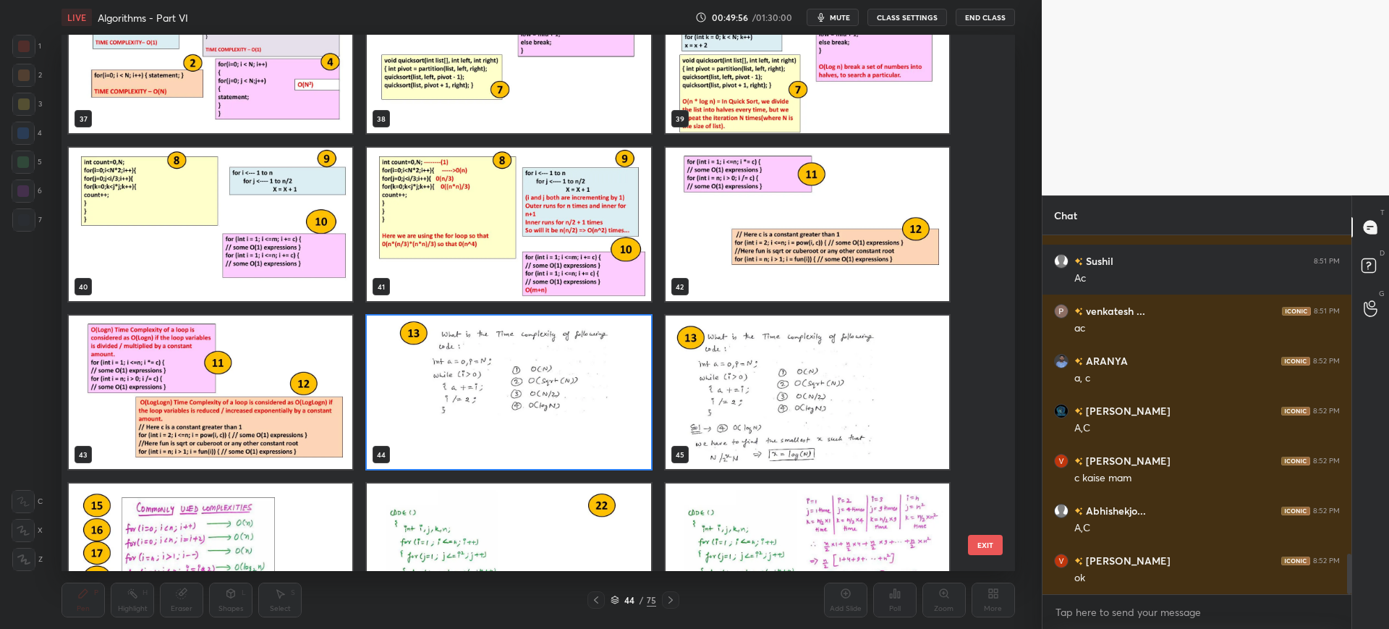
click at [970, 541] on button "EXIT" at bounding box center [985, 545] width 35 height 20
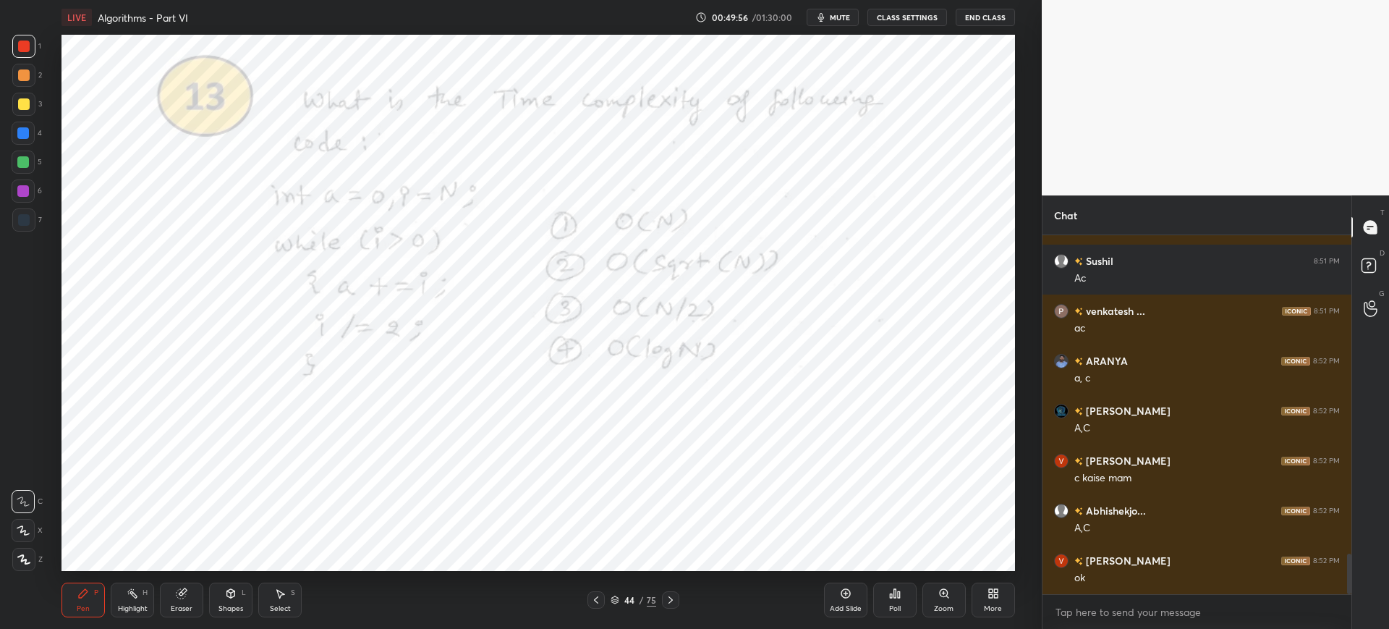
scroll to position [0, 0]
click at [883, 595] on div "Poll" at bounding box center [894, 599] width 43 height 35
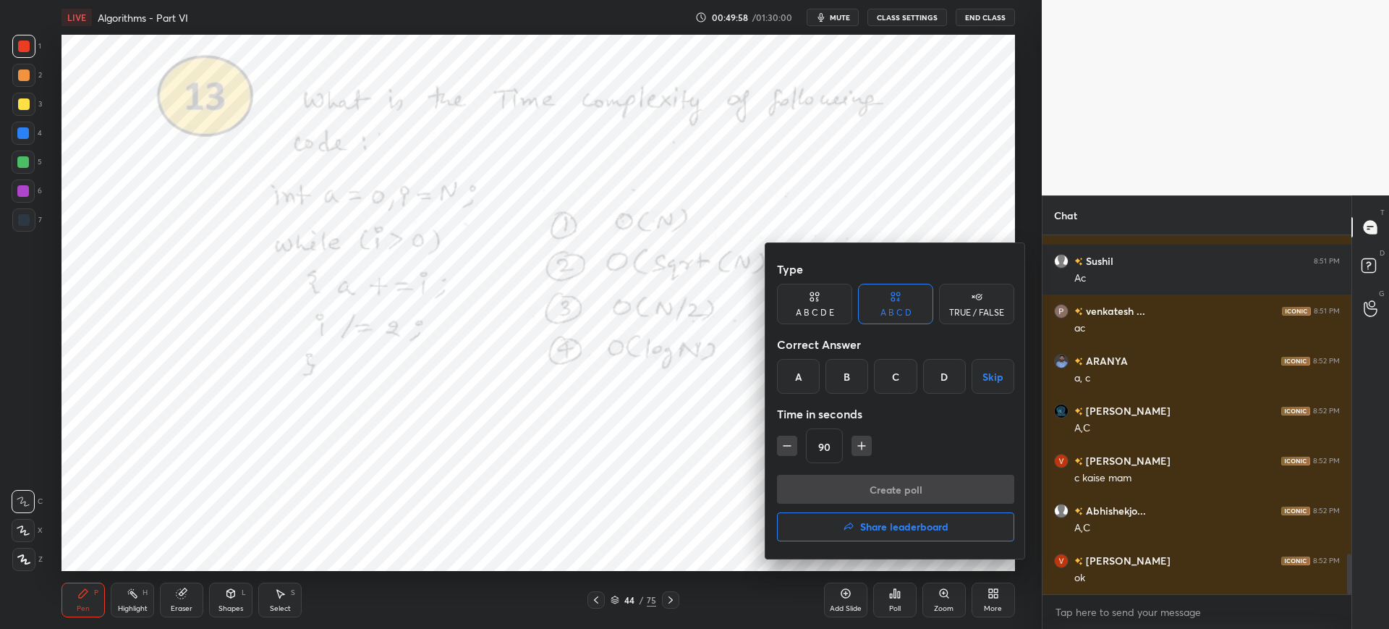
click at [933, 383] on div "D" at bounding box center [944, 376] width 43 height 35
click at [794, 453] on button "button" at bounding box center [787, 445] width 20 height 20
click at [794, 451] on button "button" at bounding box center [787, 445] width 20 height 20
click at [791, 451] on icon "button" at bounding box center [787, 445] width 14 height 14
click at [780, 447] on icon "button" at bounding box center [787, 445] width 14 height 14
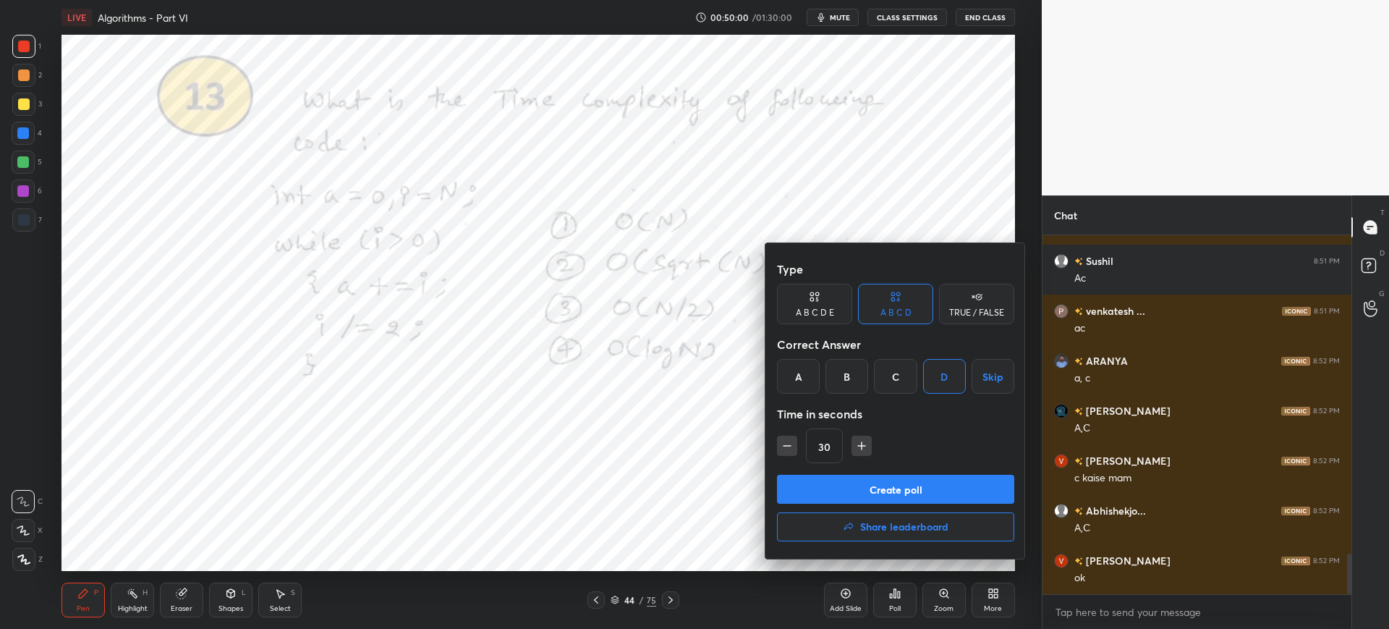
click at [862, 449] on icon "button" at bounding box center [861, 445] width 14 height 14
type input "45"
click at [849, 487] on button "Create poll" at bounding box center [895, 489] width 237 height 29
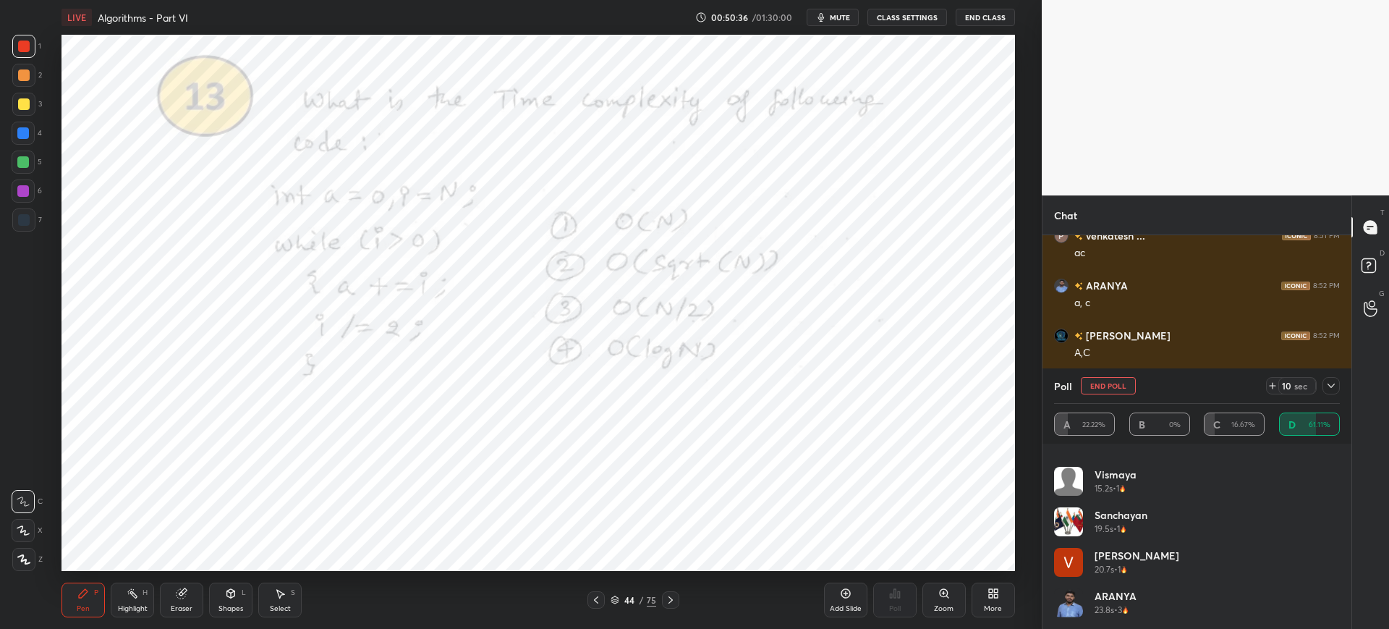
scroll to position [312, 0]
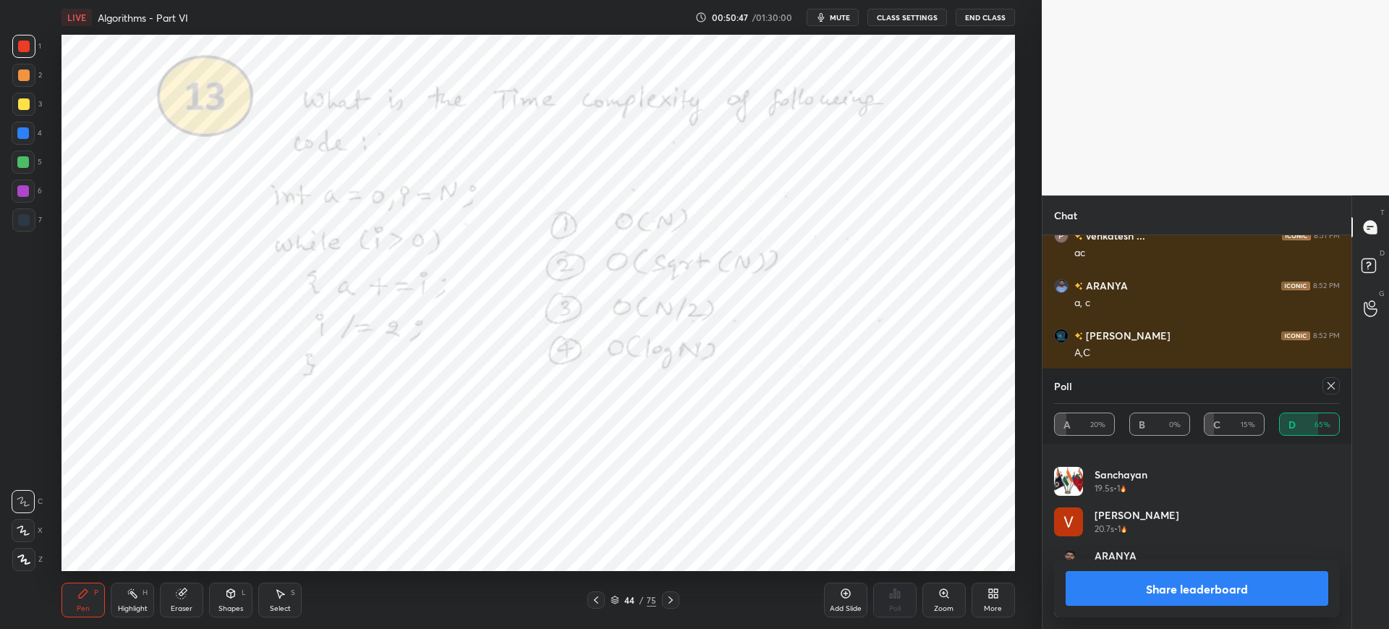
click at [1136, 583] on button "Share leaderboard" at bounding box center [1197, 588] width 263 height 35
type textarea "x"
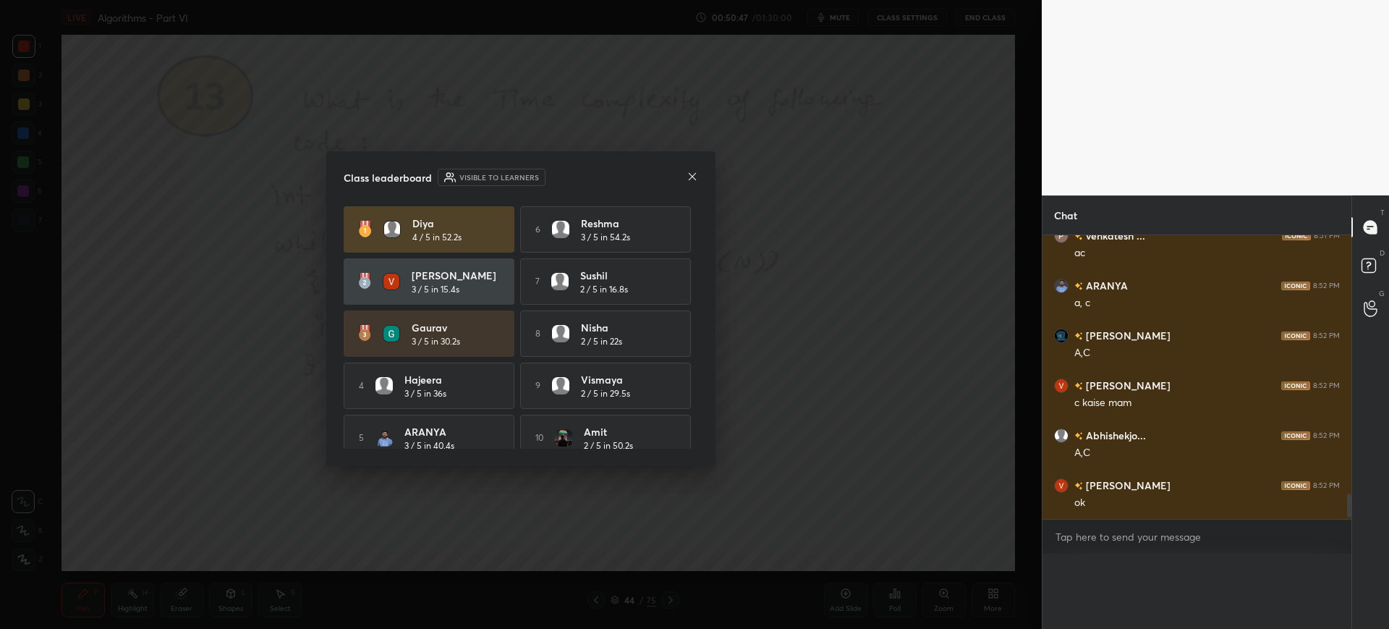
scroll to position [0, 0]
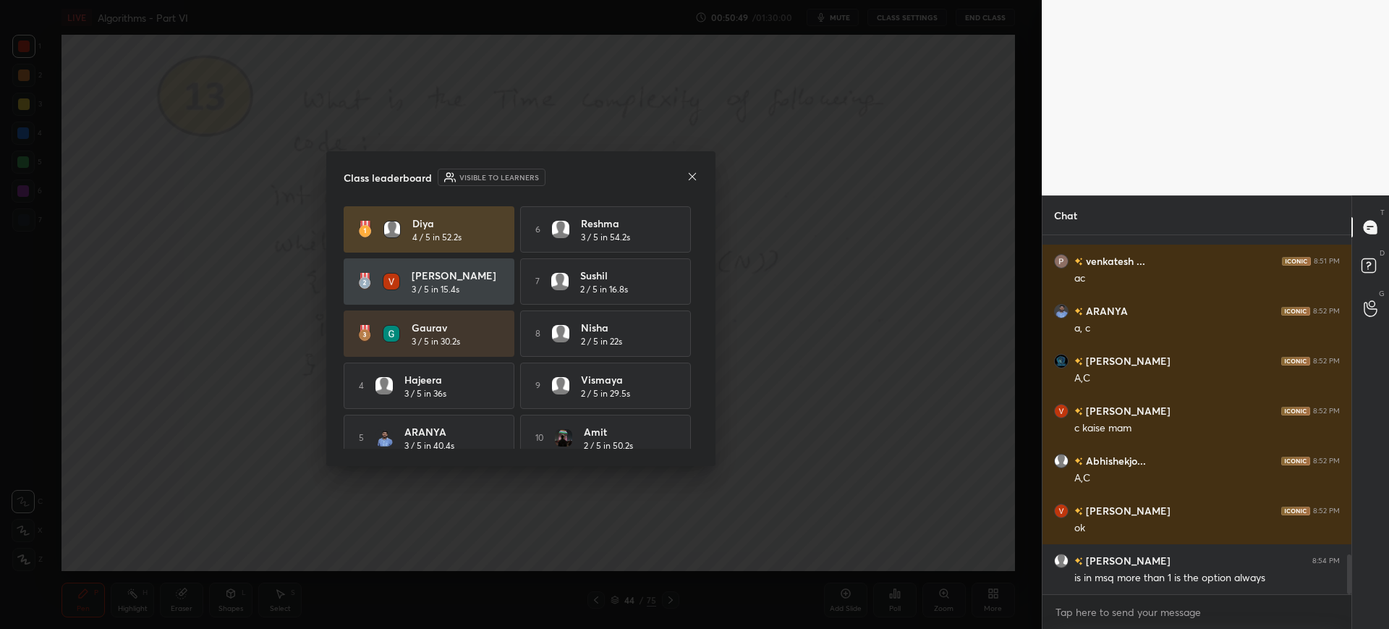
click at [690, 174] on icon at bounding box center [692, 176] width 7 height 7
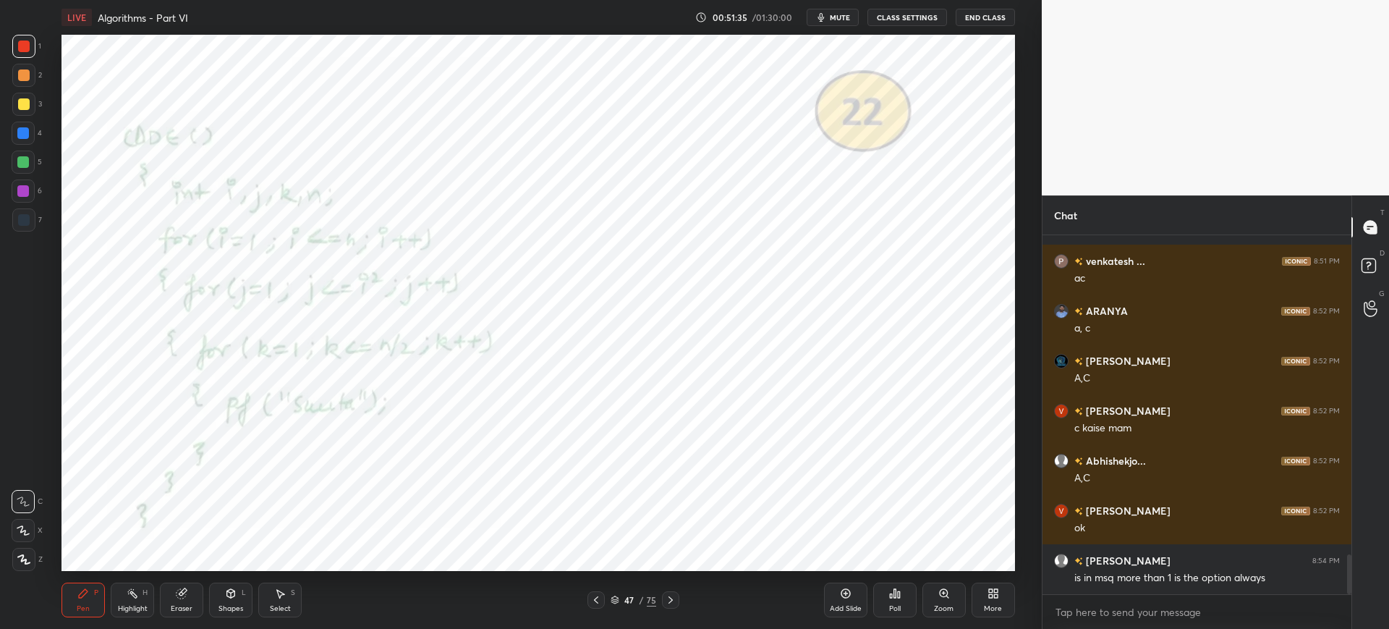
click at [620, 598] on div "47 / 75" at bounding box center [634, 599] width 46 height 13
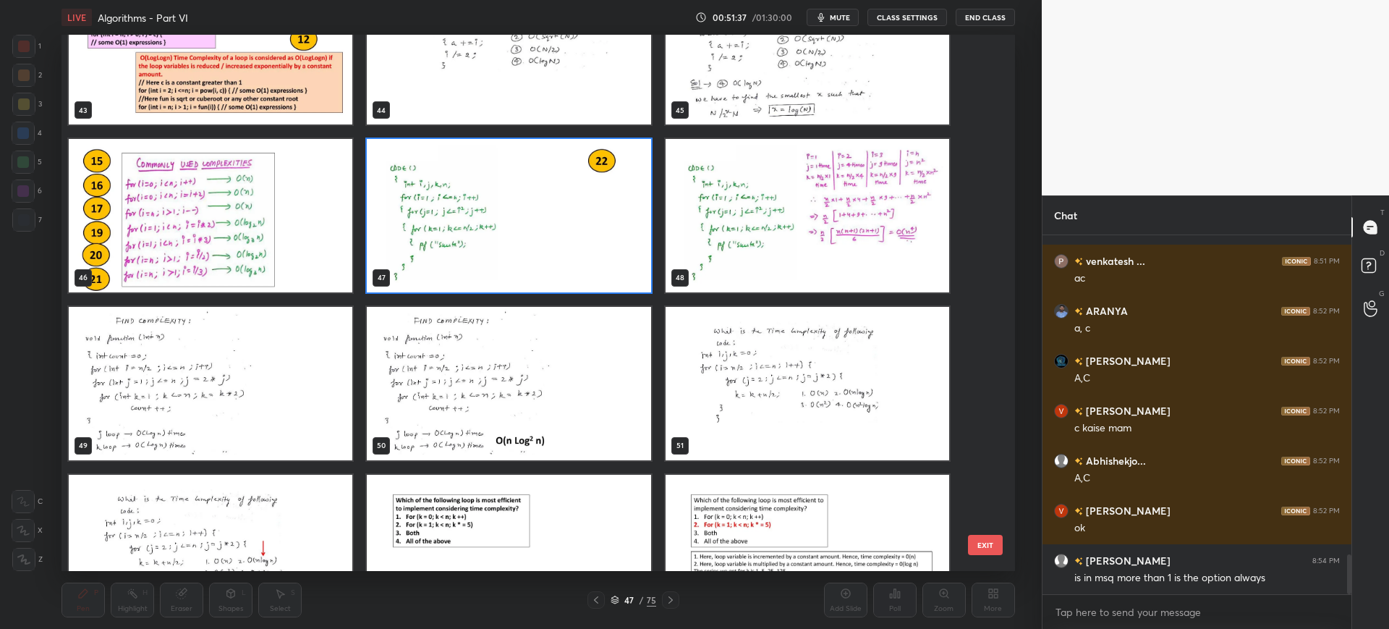
scroll to position [2426, 0]
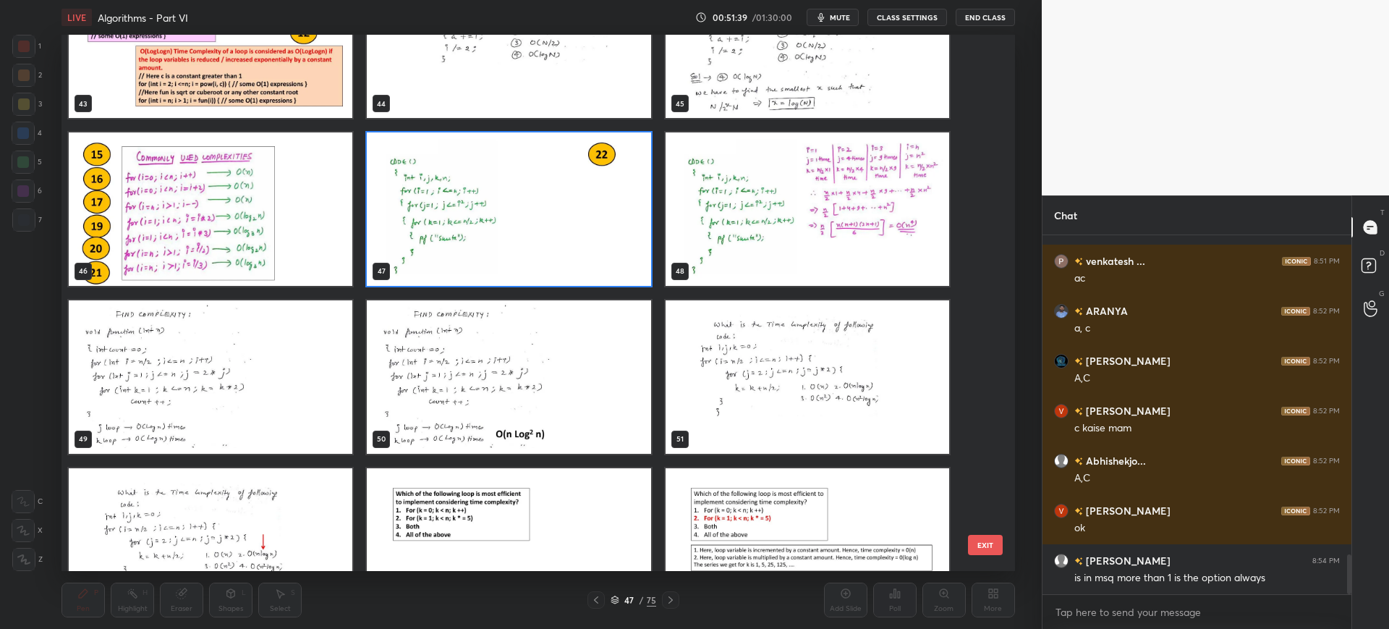
click at [1002, 544] on button "EXIT" at bounding box center [985, 545] width 35 height 20
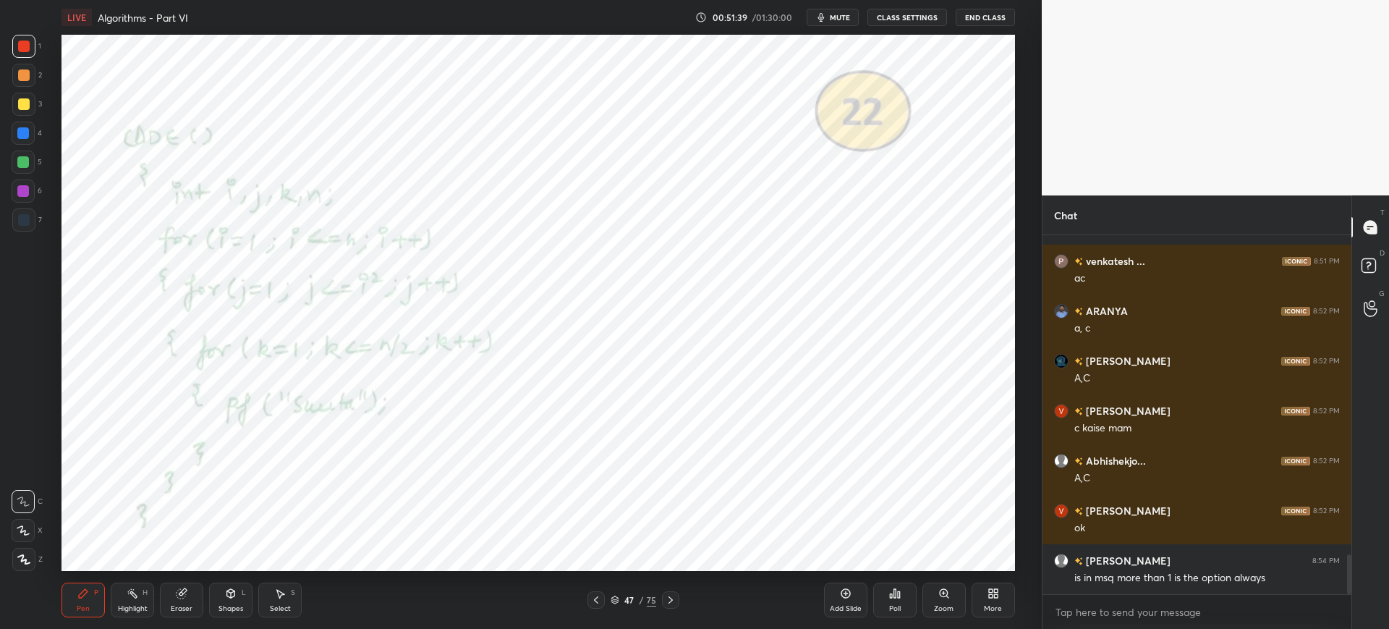
scroll to position [0, 0]
click at [608, 596] on div "47 / 75" at bounding box center [633, 599] width 92 height 17
click at [613, 597] on icon at bounding box center [615, 599] width 9 height 9
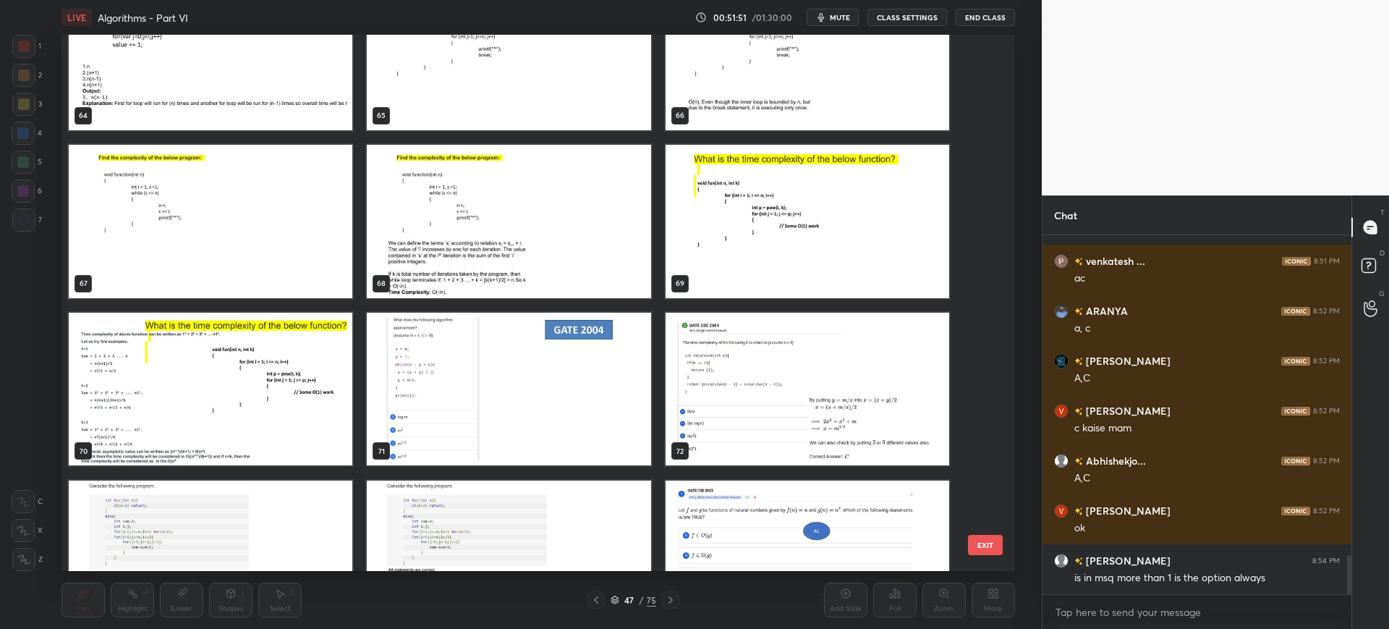
scroll to position [2909, 0]
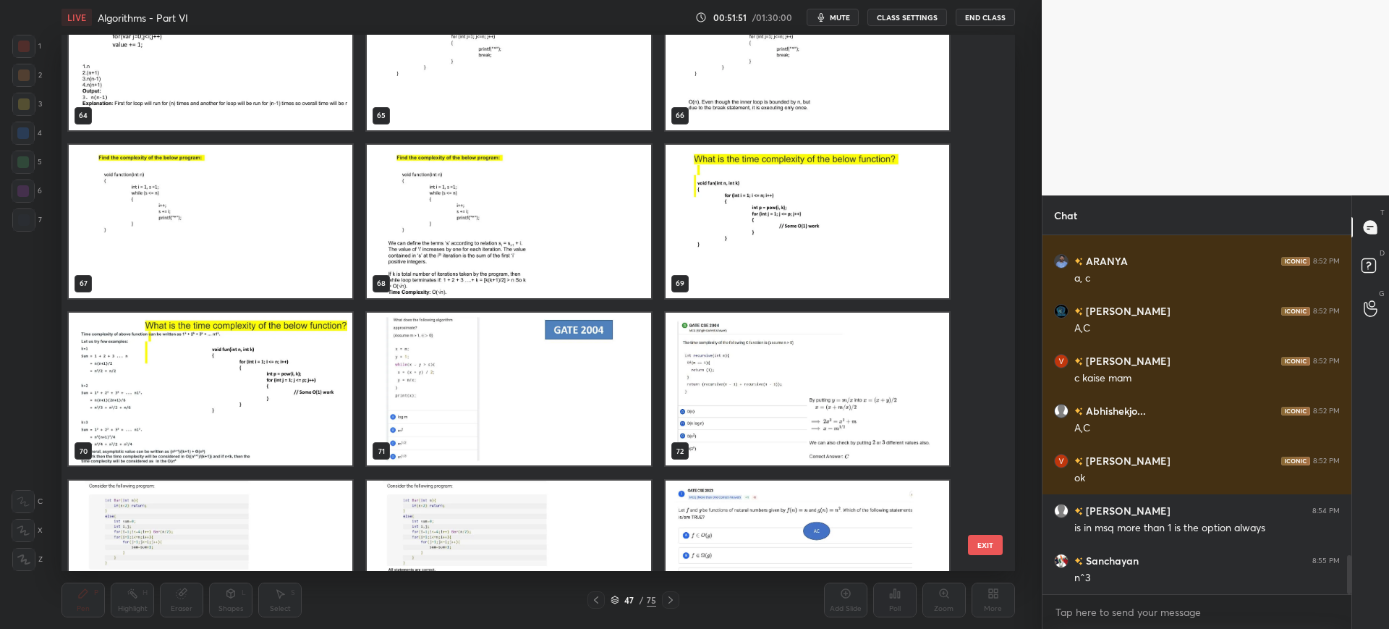
click at [985, 540] on button "EXIT" at bounding box center [985, 545] width 35 height 20
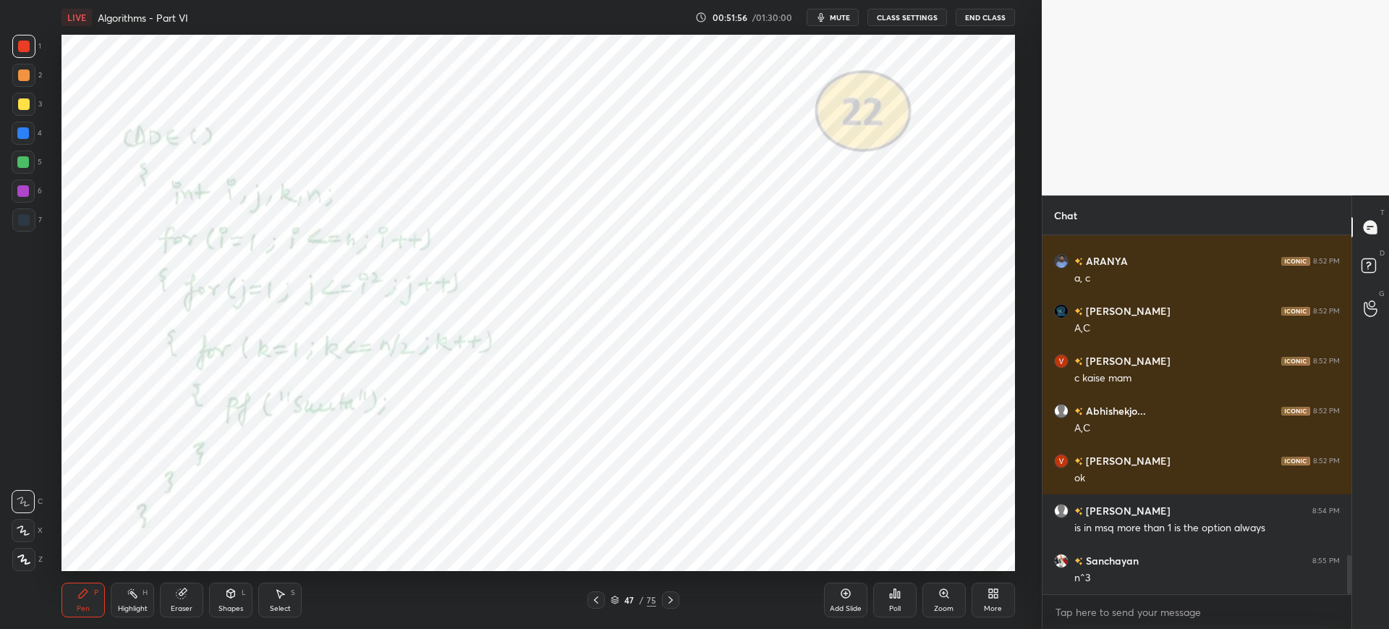
scroll to position [2959, 0]
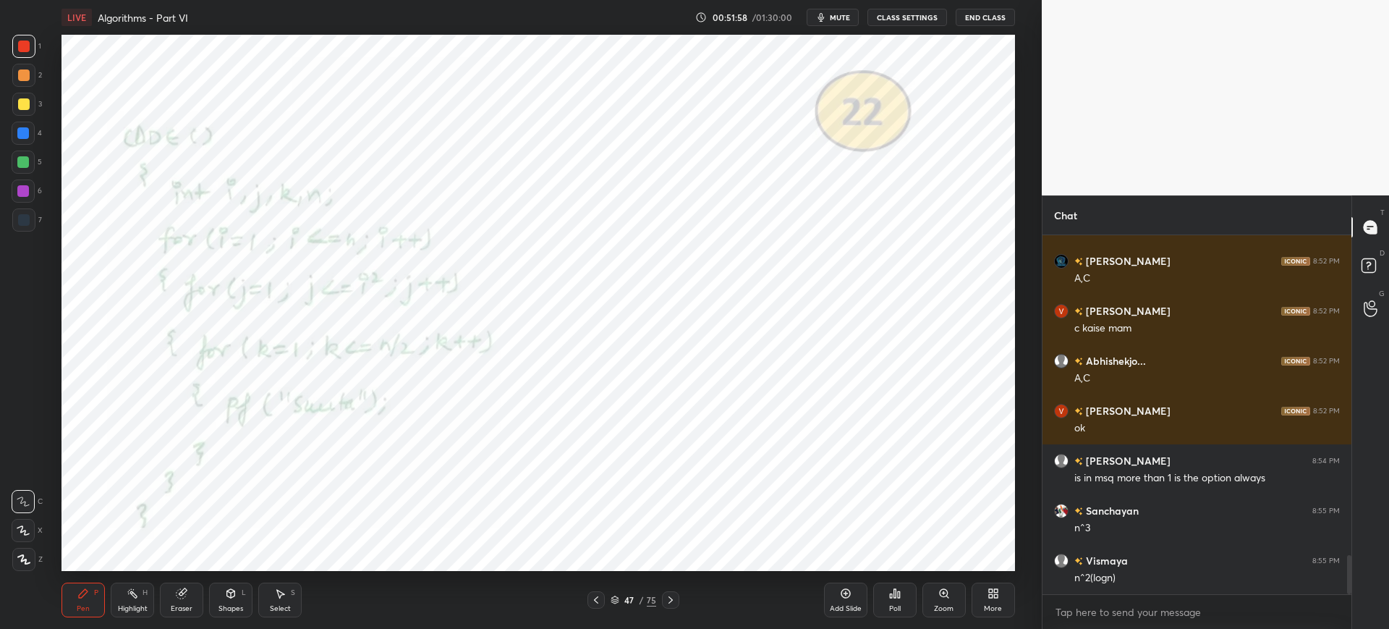
click at [839, 16] on span "mute" at bounding box center [840, 17] width 20 height 10
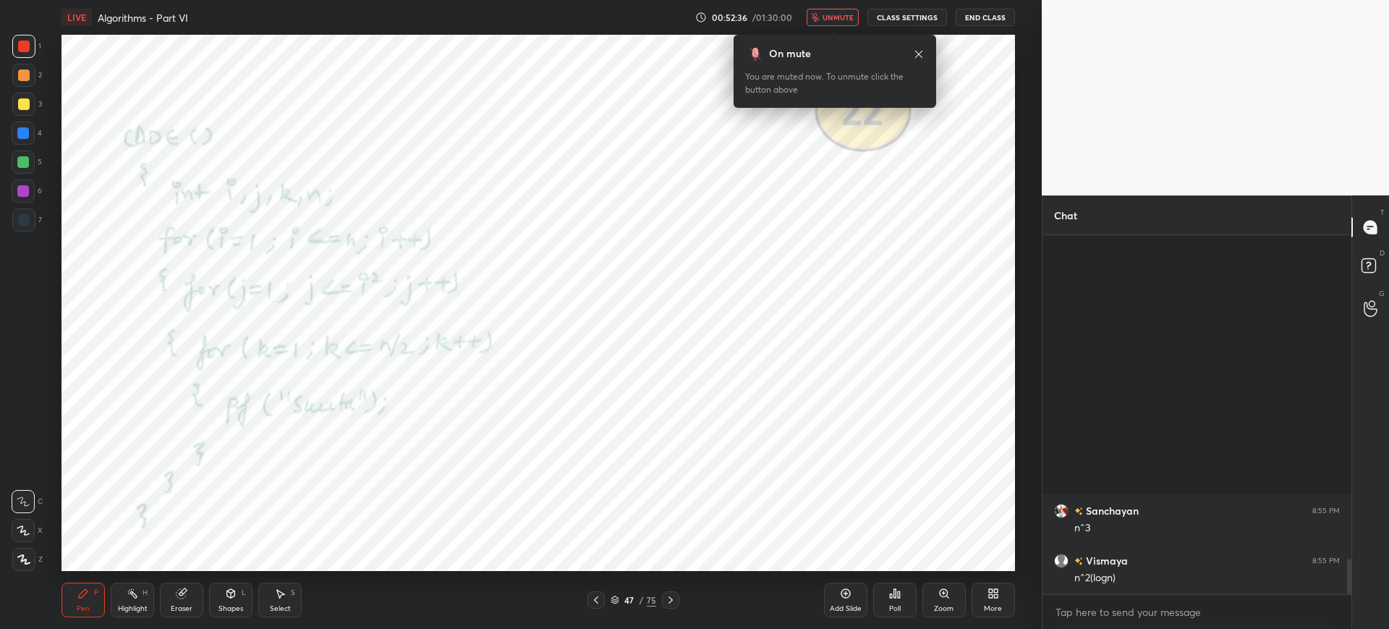
scroll to position [3309, 0]
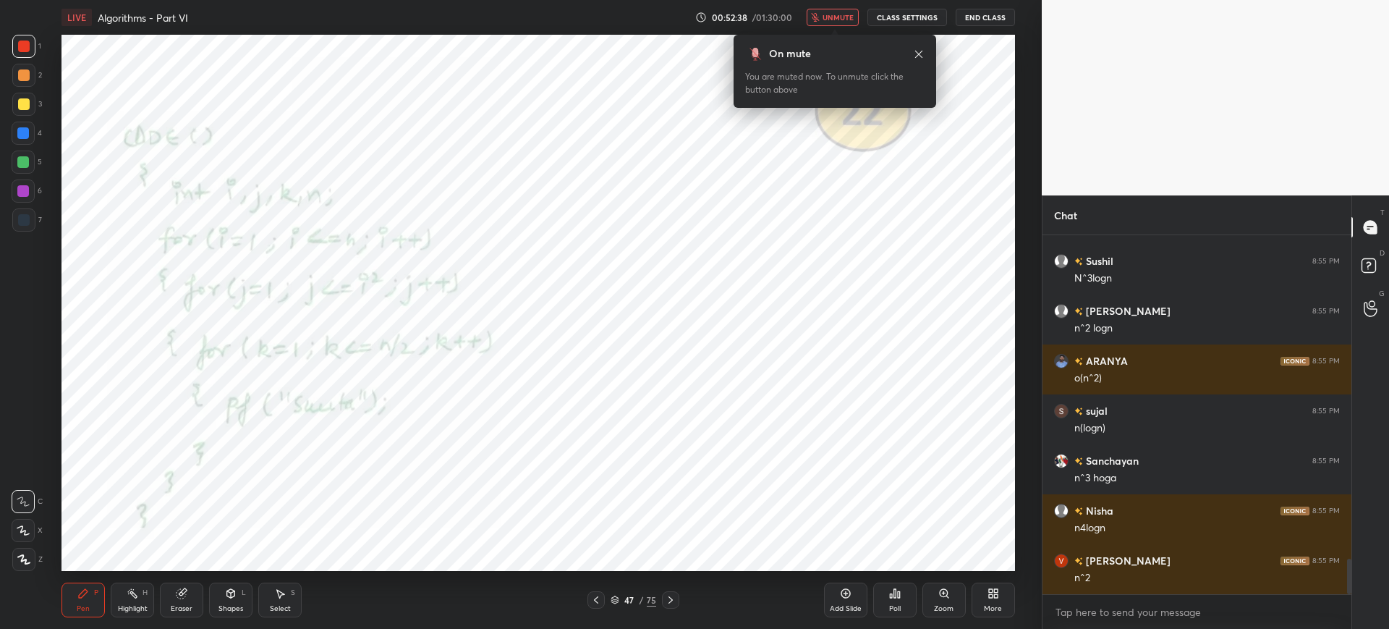
click at [834, 24] on button "unmute" at bounding box center [833, 17] width 52 height 17
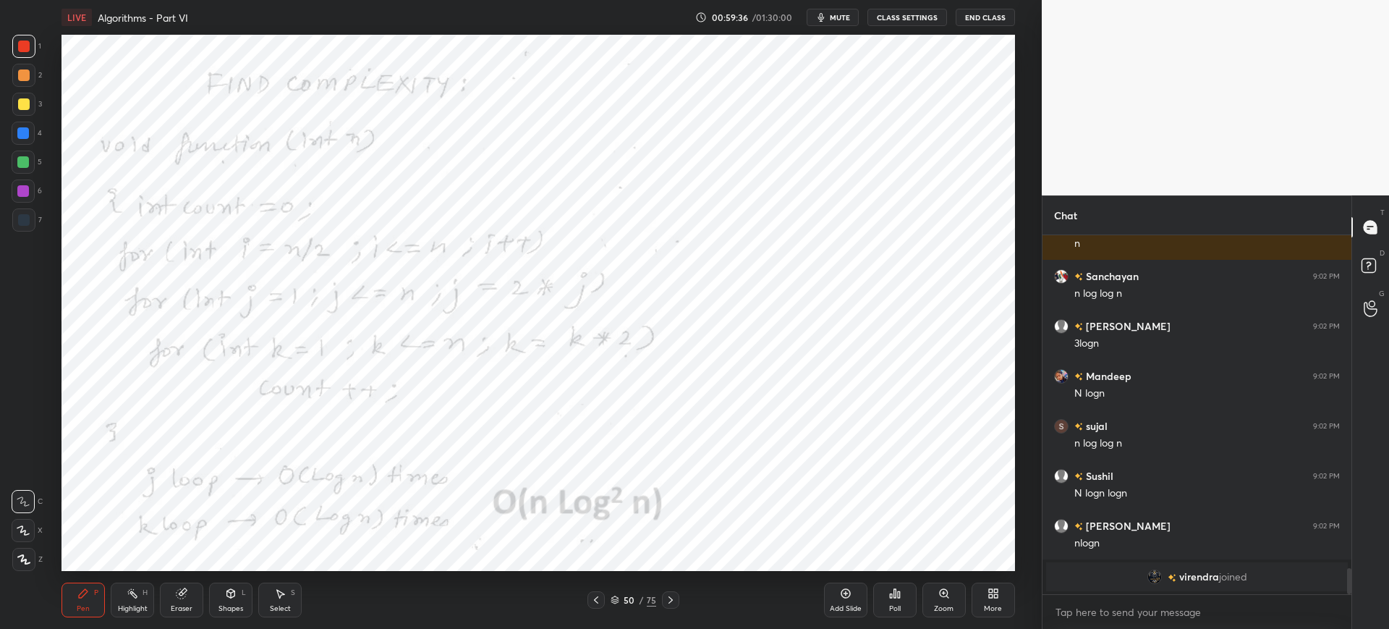
scroll to position [325, 305]
drag, startPoint x: 614, startPoint y: 599, endPoint x: 622, endPoint y: 575, distance: 25.2
click at [614, 598] on icon at bounding box center [615, 599] width 9 height 9
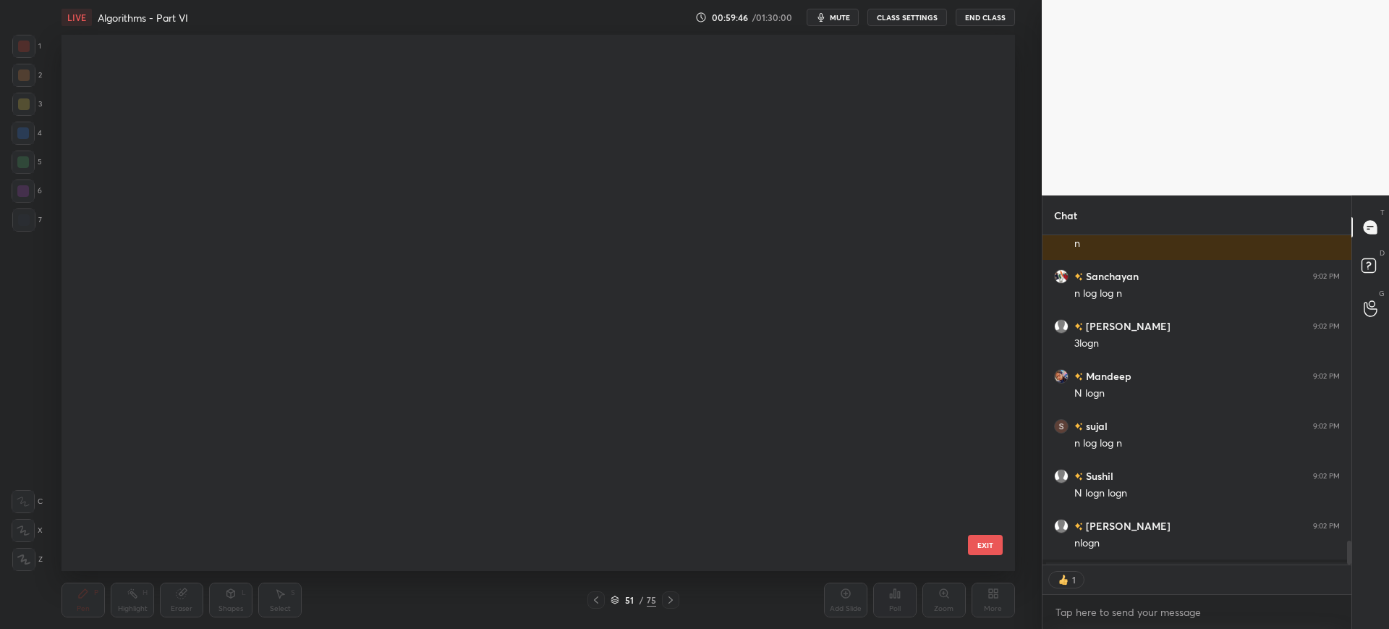
scroll to position [532, 946]
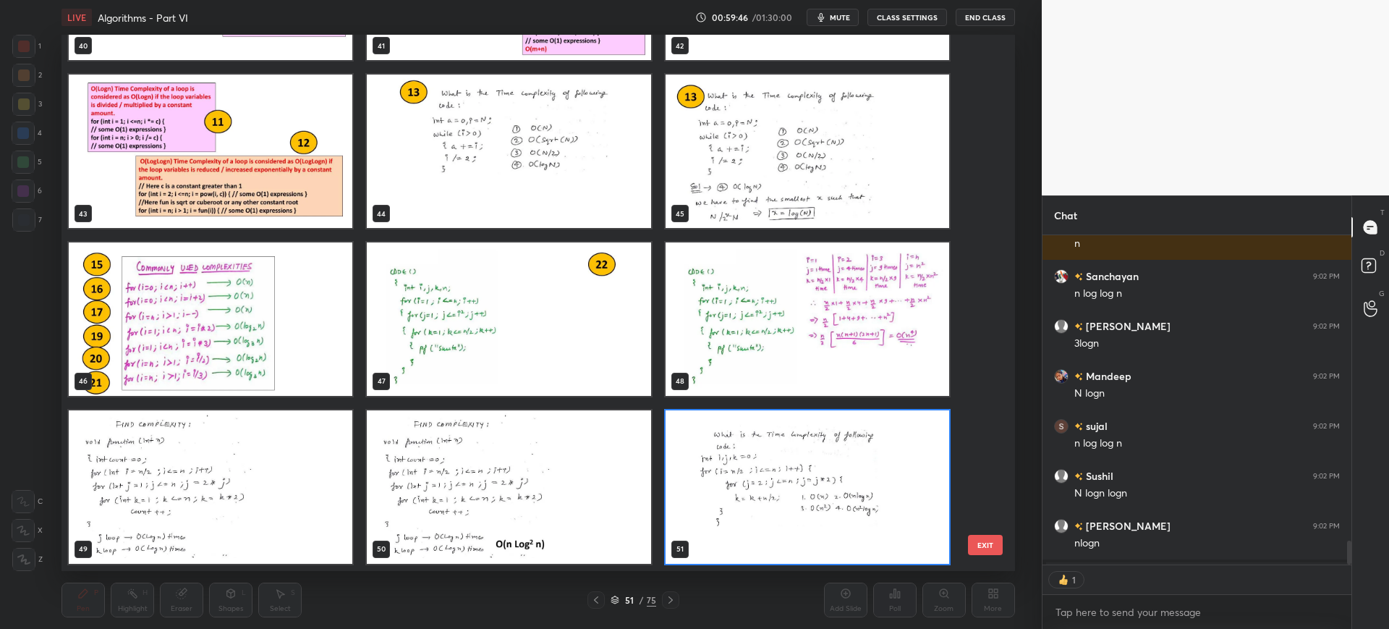
type textarea "x"
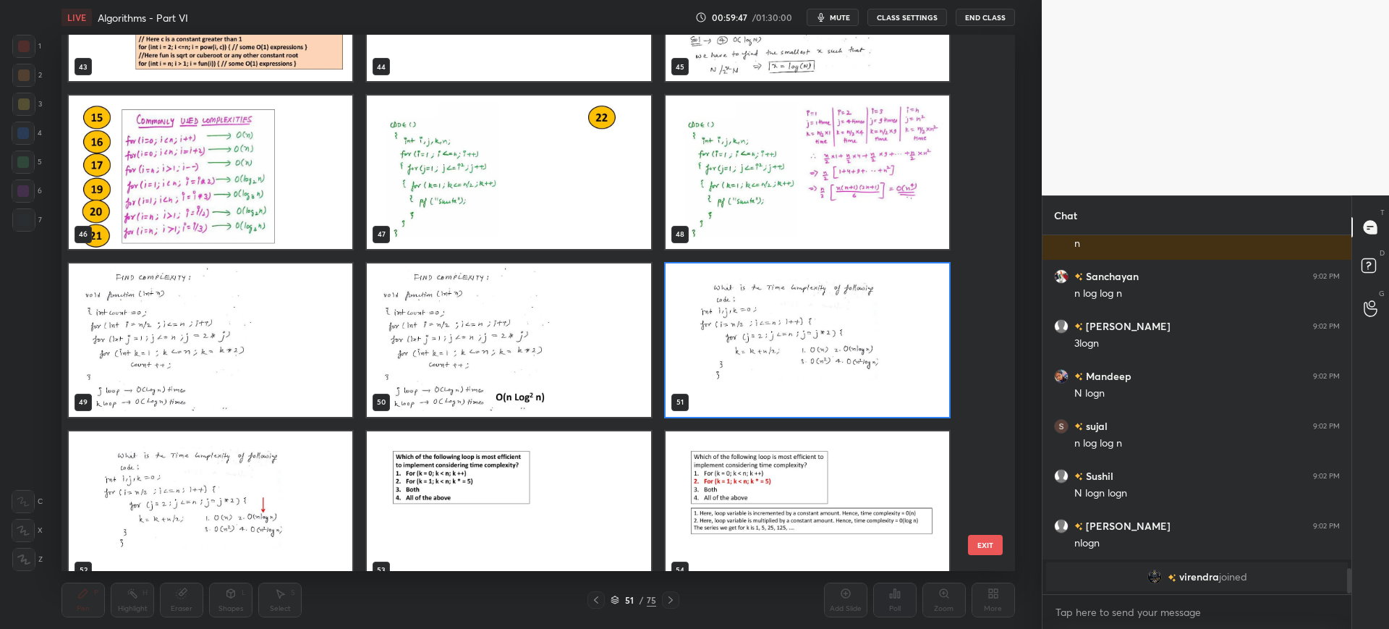
scroll to position [2465, 0]
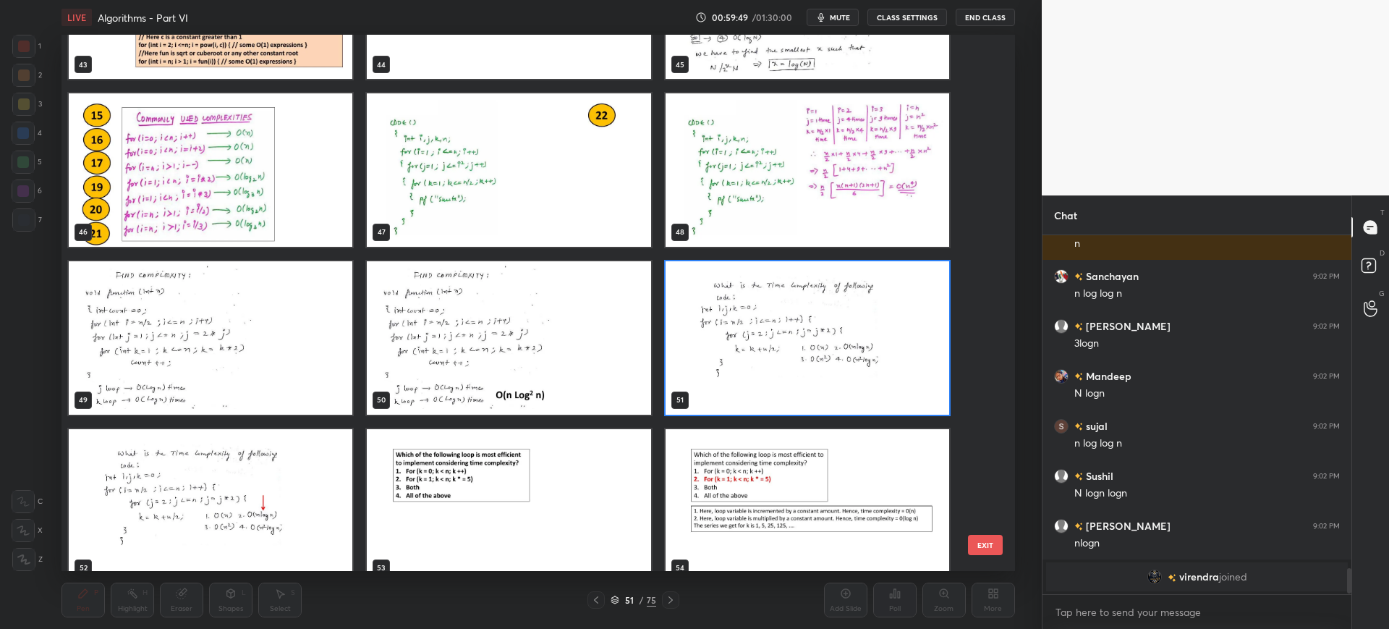
click at [989, 543] on button "EXIT" at bounding box center [985, 545] width 35 height 20
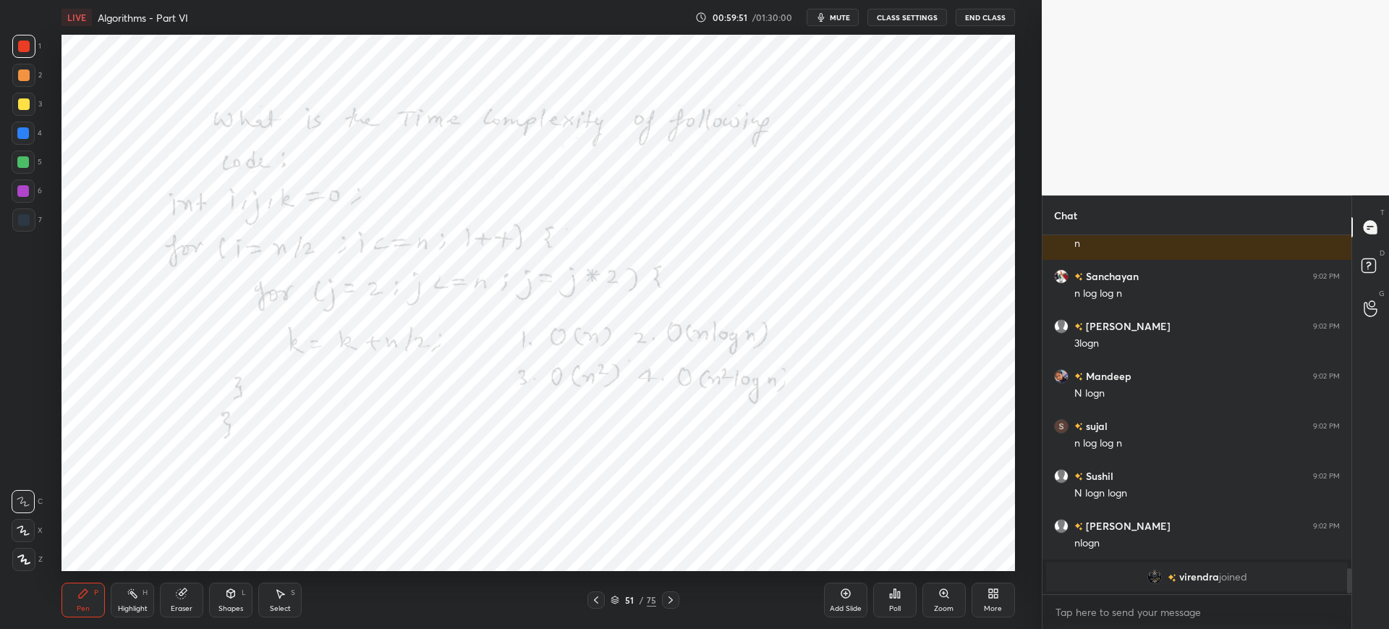
click at [888, 603] on div "Poll" at bounding box center [894, 599] width 43 height 35
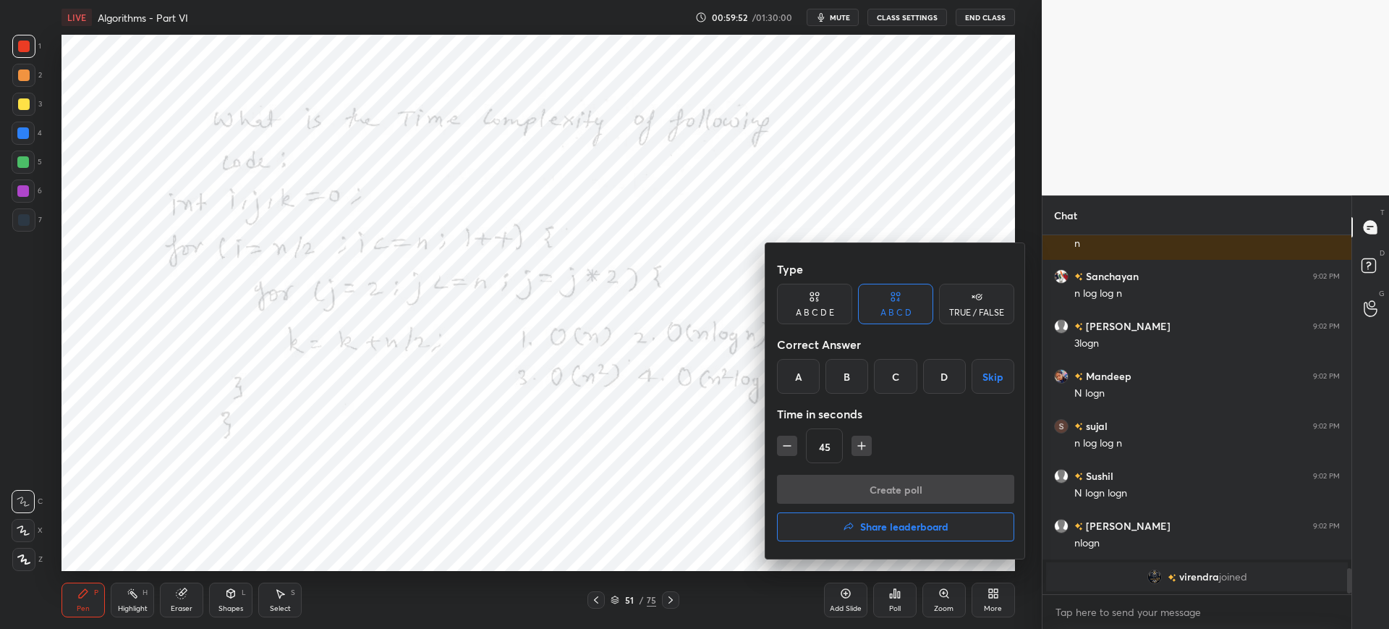
drag, startPoint x: 850, startPoint y: 388, endPoint x: 853, endPoint y: 418, distance: 30.5
click at [851, 388] on div "B" at bounding box center [846, 376] width 43 height 35
click at [860, 446] on icon "button" at bounding box center [861, 445] width 14 height 14
type input "60"
click at [859, 486] on button "Create poll" at bounding box center [895, 489] width 237 height 29
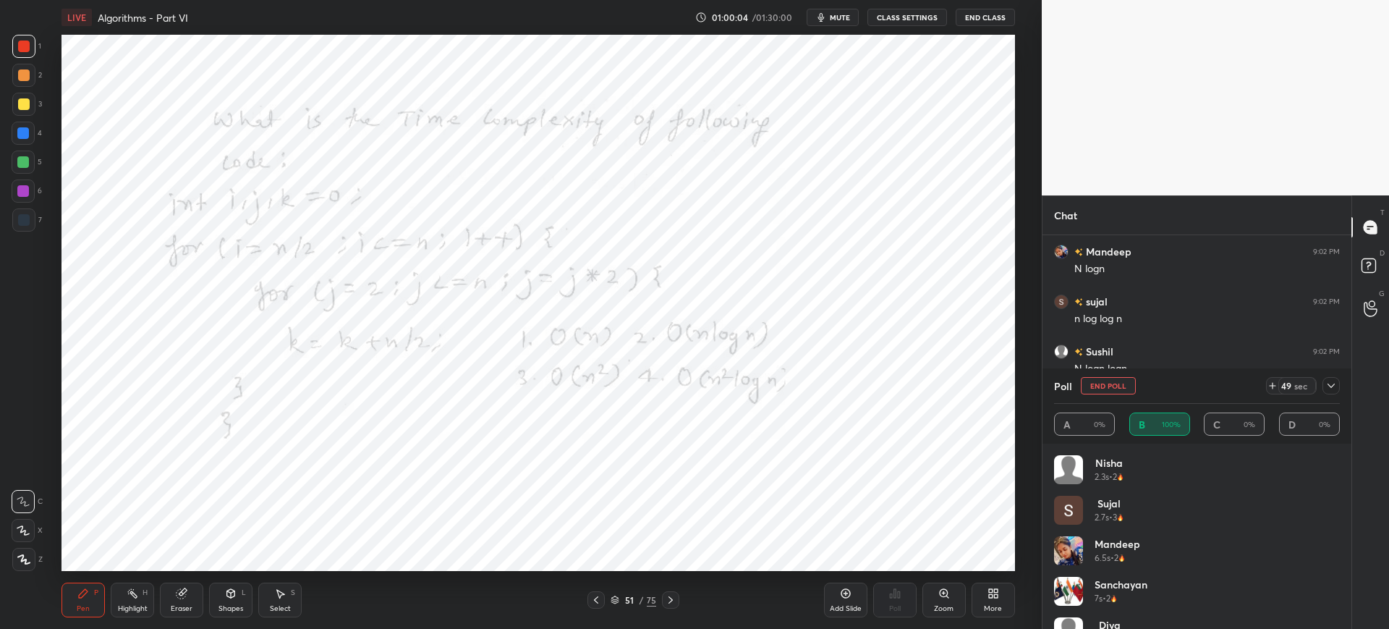
scroll to position [3910, 0]
click at [1326, 386] on icon at bounding box center [1331, 386] width 12 height 12
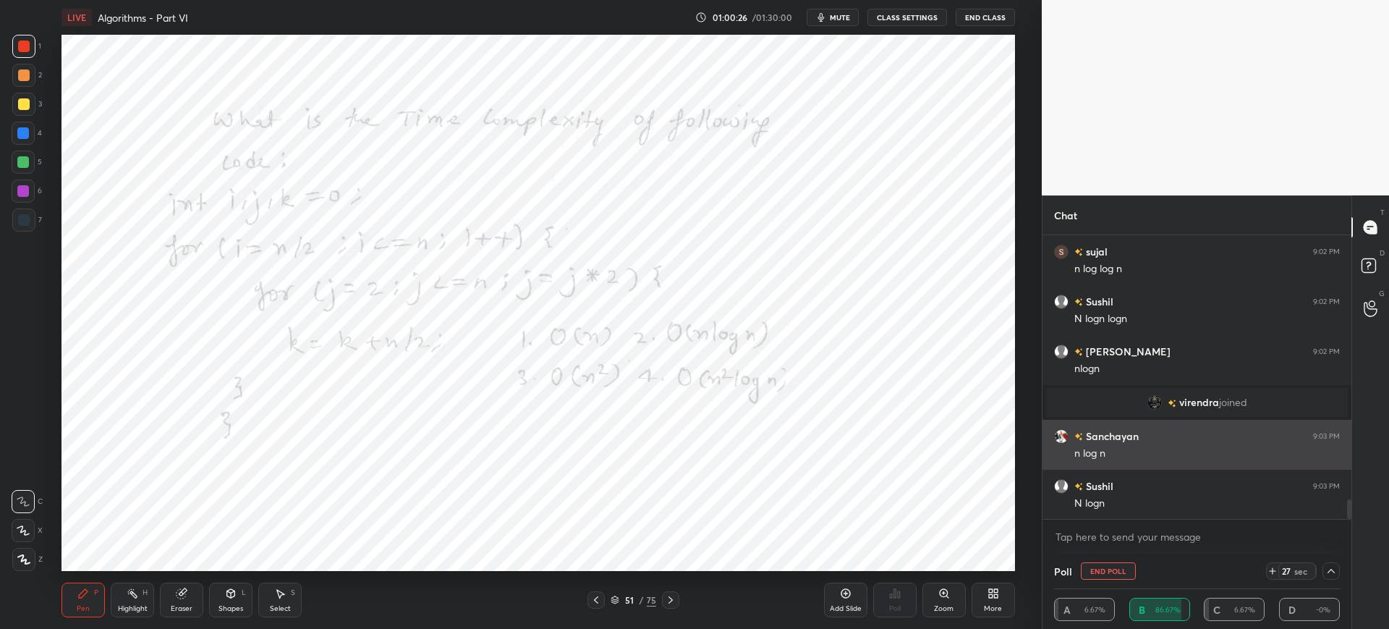
scroll to position [1, 5]
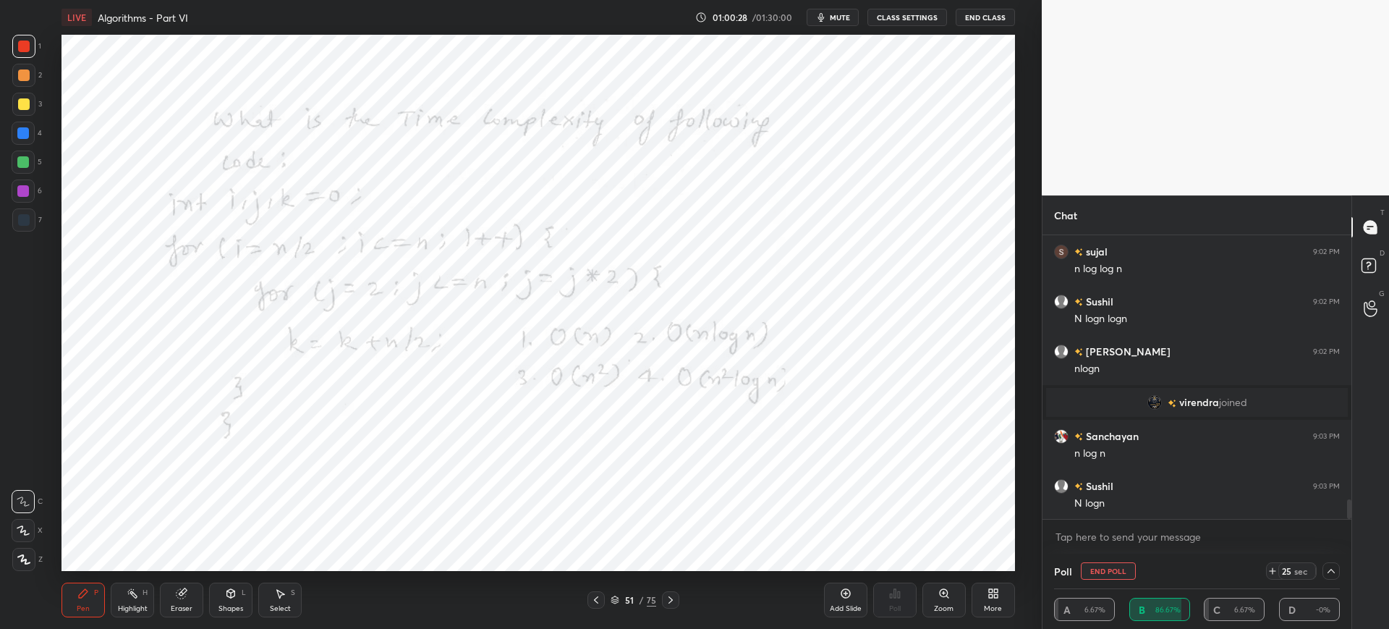
click at [1334, 571] on icon at bounding box center [1331, 571] width 12 height 12
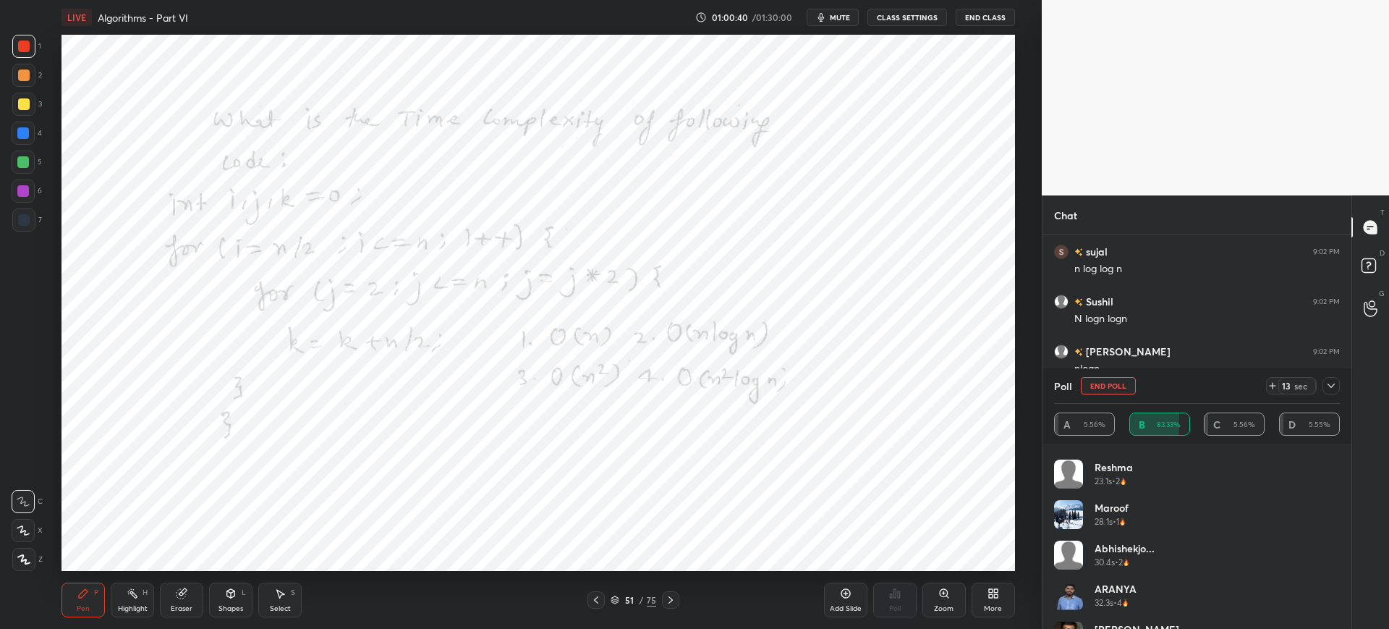
scroll to position [434, 0]
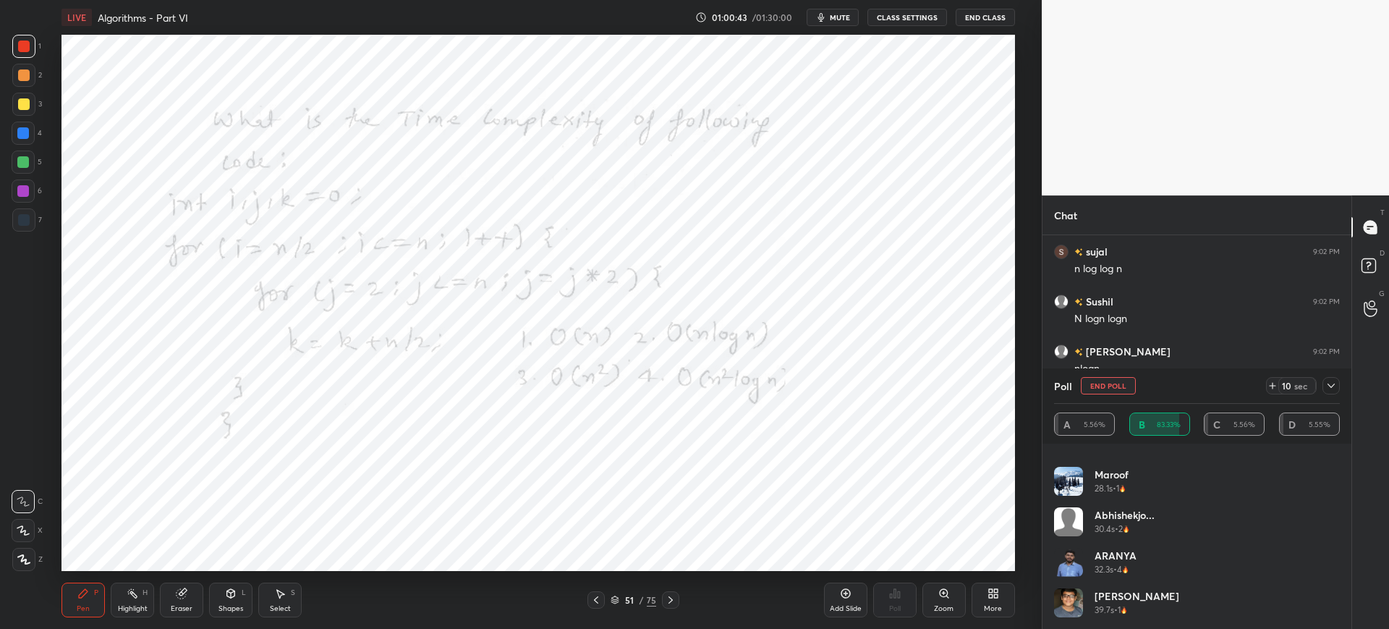
click at [1330, 378] on div at bounding box center [1330, 385] width 17 height 17
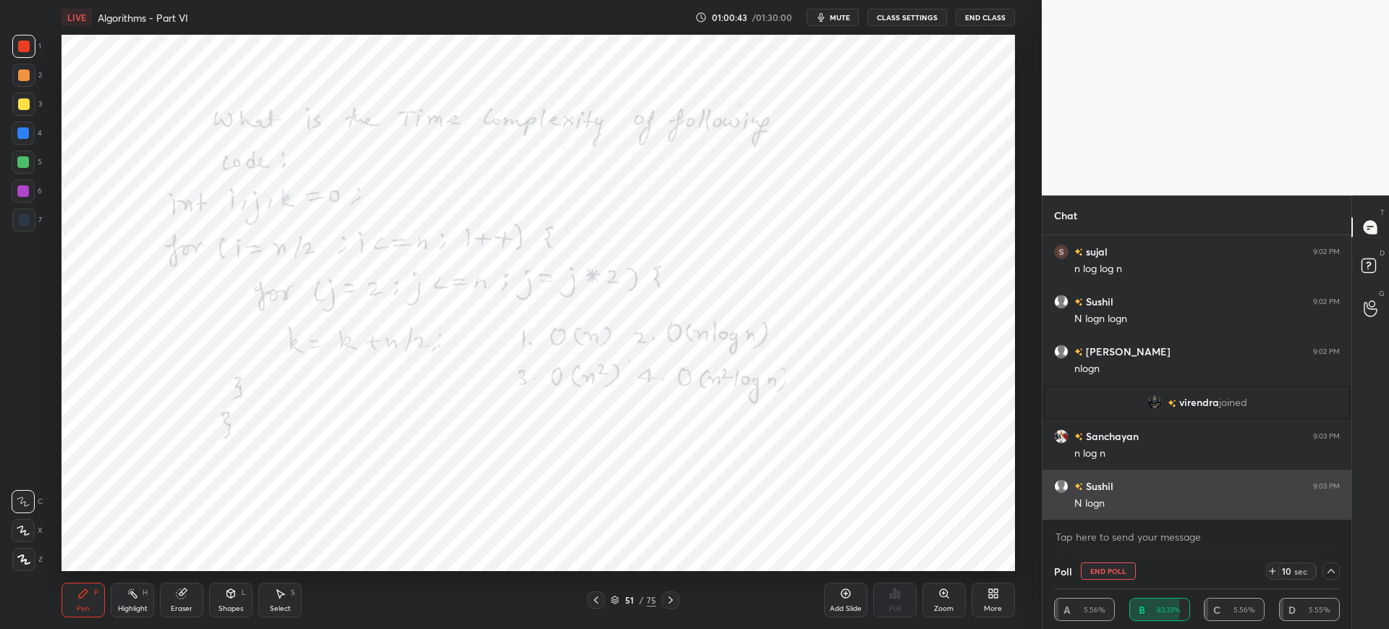
scroll to position [0, 0]
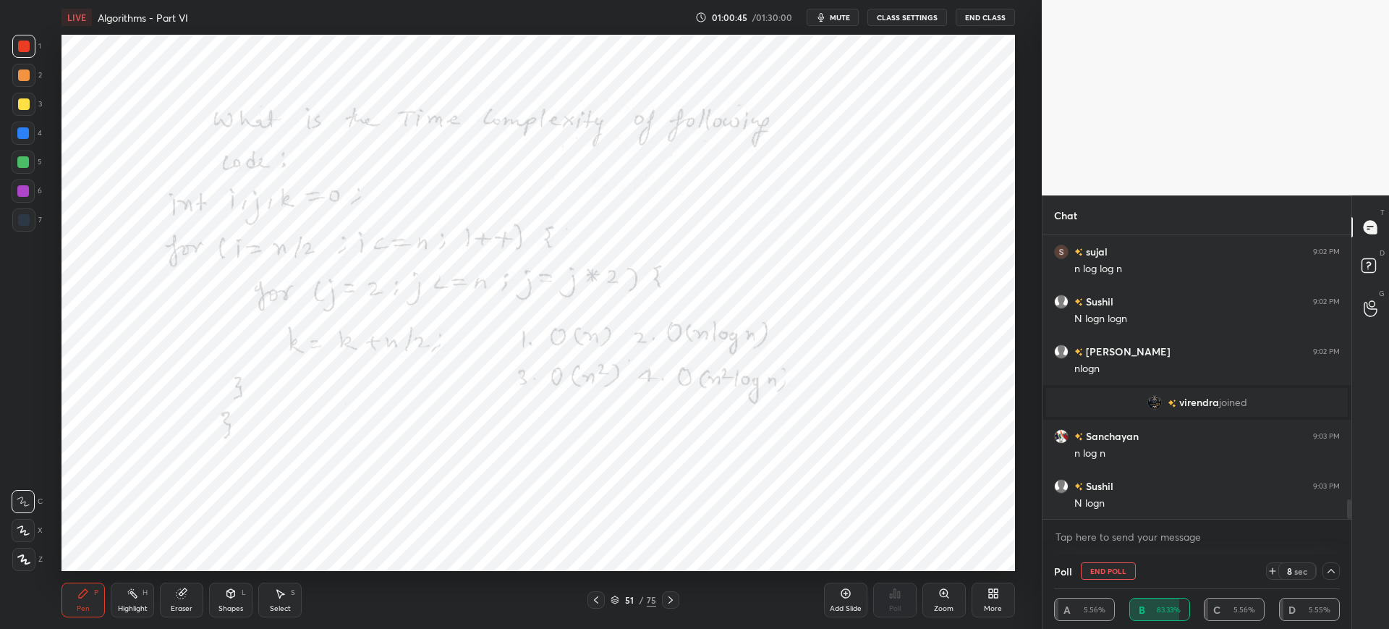
click at [1332, 566] on icon at bounding box center [1331, 571] width 12 height 12
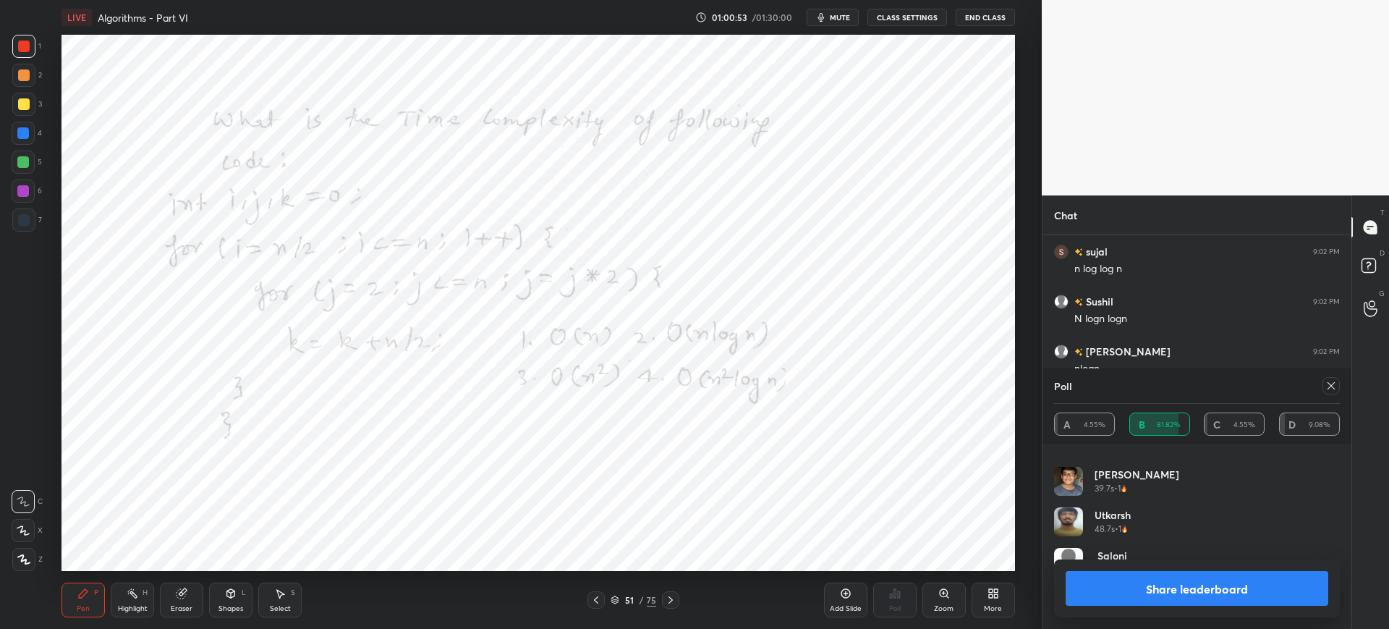
click at [1124, 578] on button "Share leaderboard" at bounding box center [1197, 588] width 263 height 35
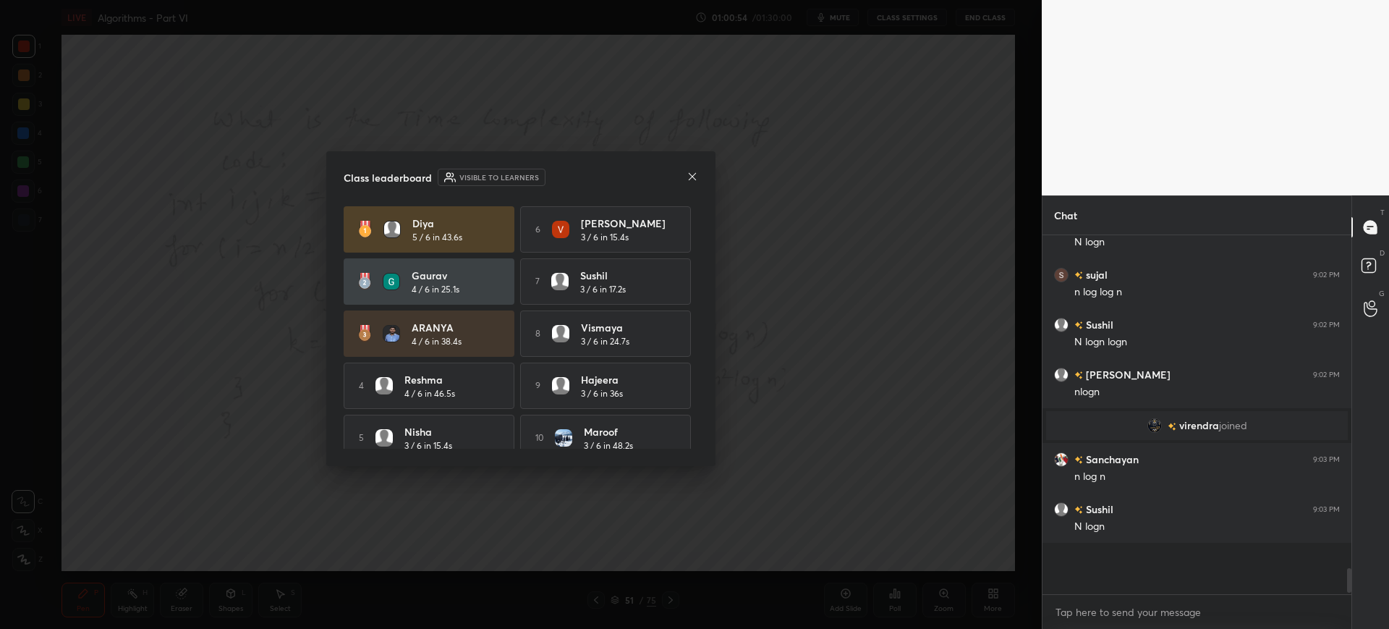
scroll to position [388, 305]
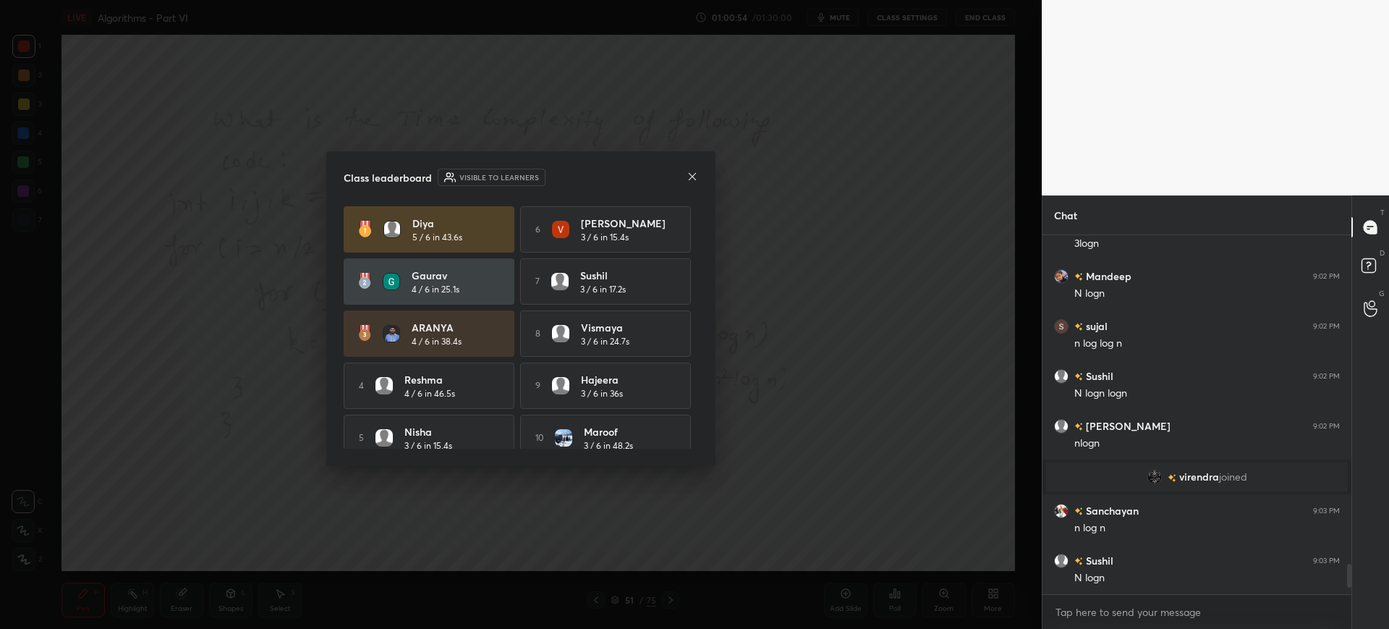
click at [686, 174] on icon at bounding box center [692, 177] width 12 height 12
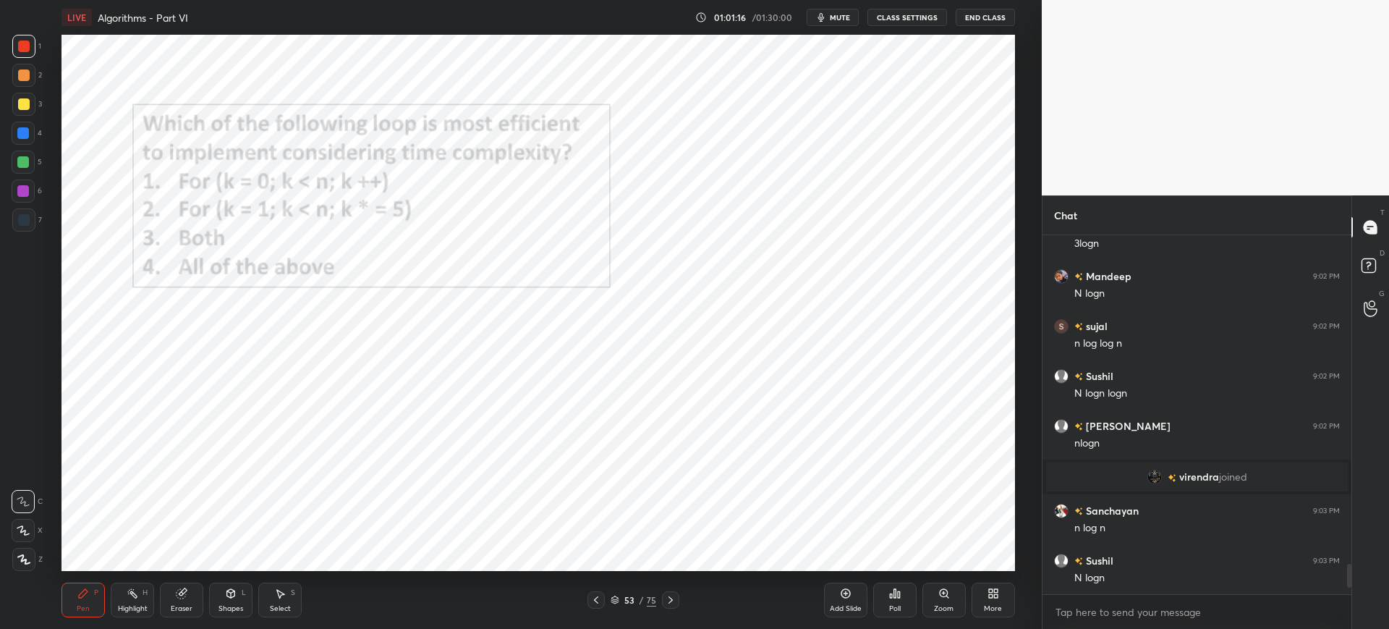
drag, startPoint x: 615, startPoint y: 597, endPoint x: 618, endPoint y: 587, distance: 10.5
click at [616, 597] on icon at bounding box center [615, 599] width 9 height 9
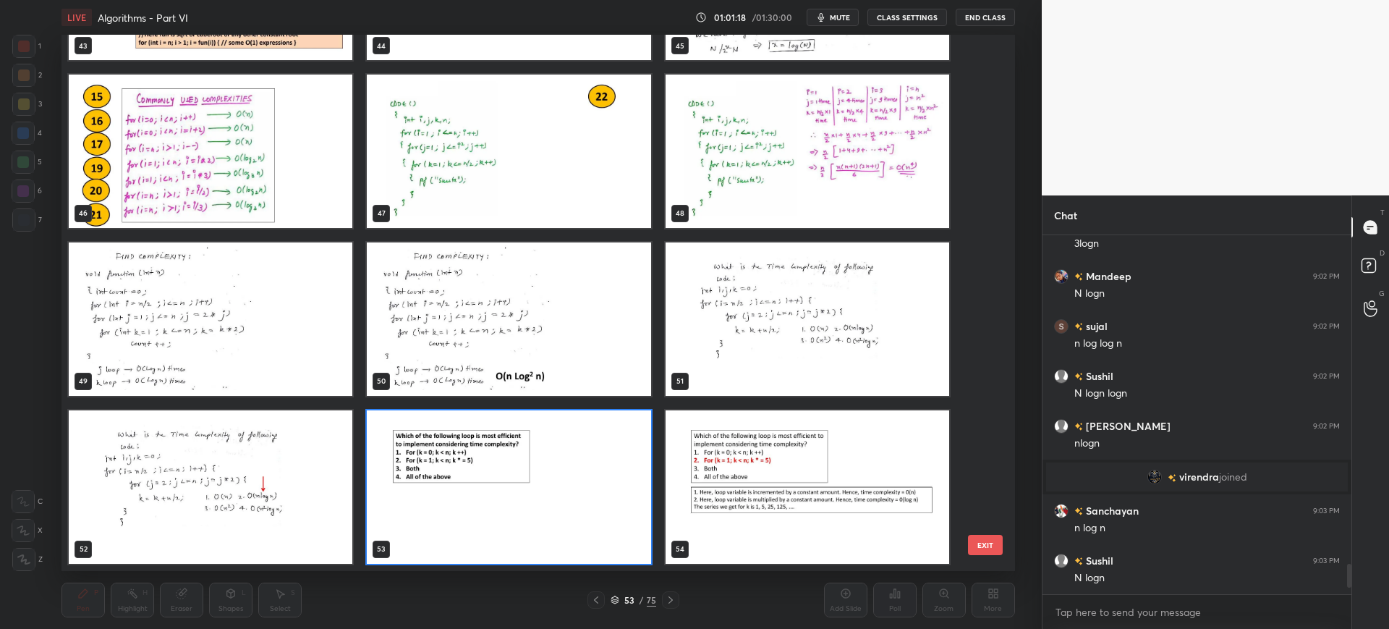
click at [982, 549] on button "EXIT" at bounding box center [985, 545] width 35 height 20
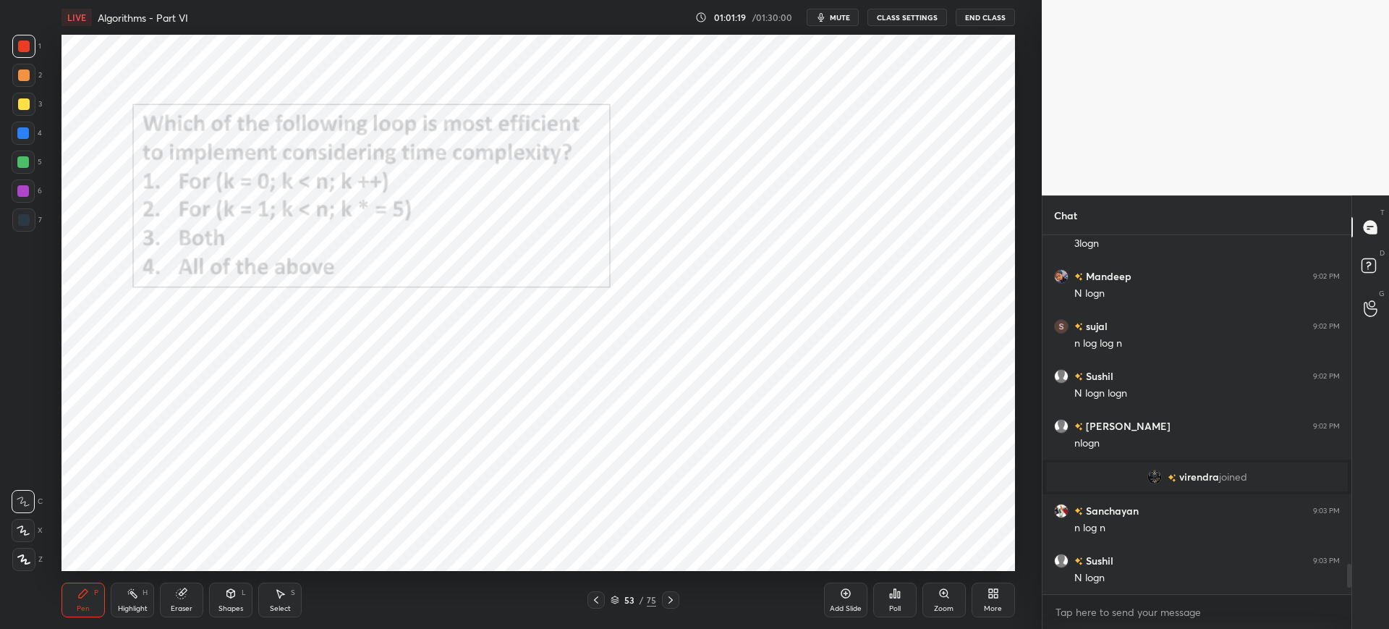
click at [903, 596] on div "Poll" at bounding box center [894, 599] width 43 height 35
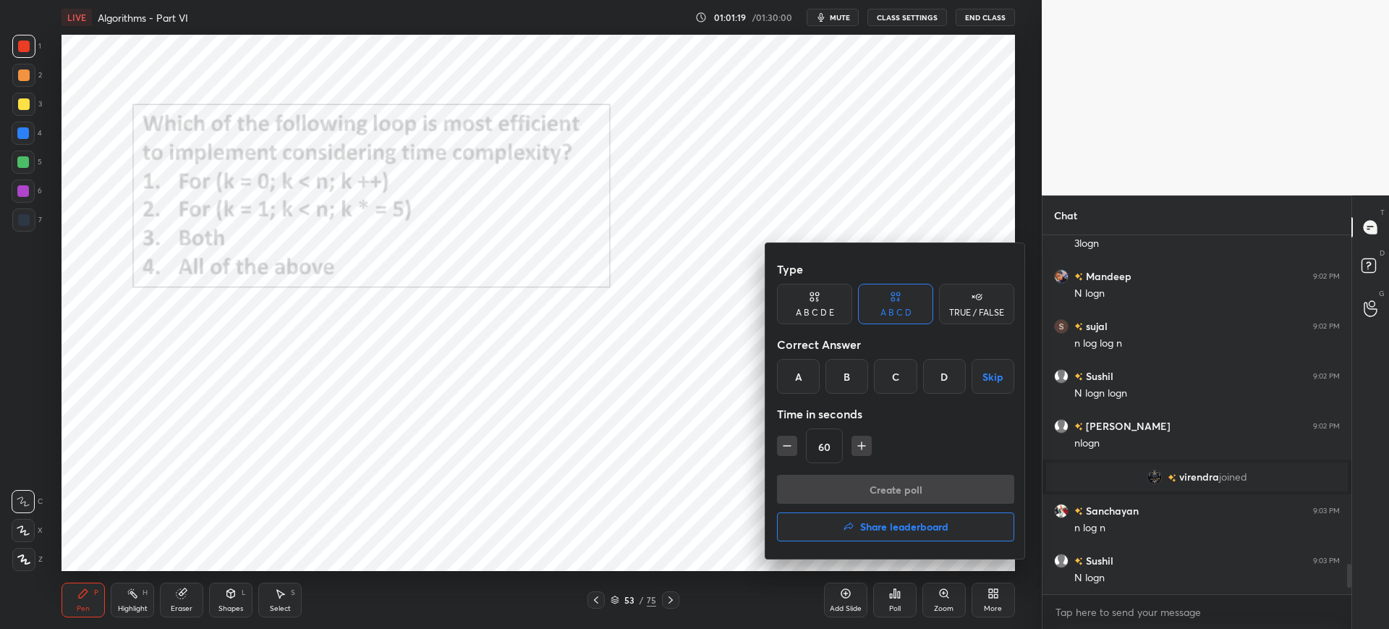
click at [841, 384] on div "B" at bounding box center [846, 376] width 43 height 35
click at [852, 493] on button "Create poll" at bounding box center [895, 489] width 237 height 29
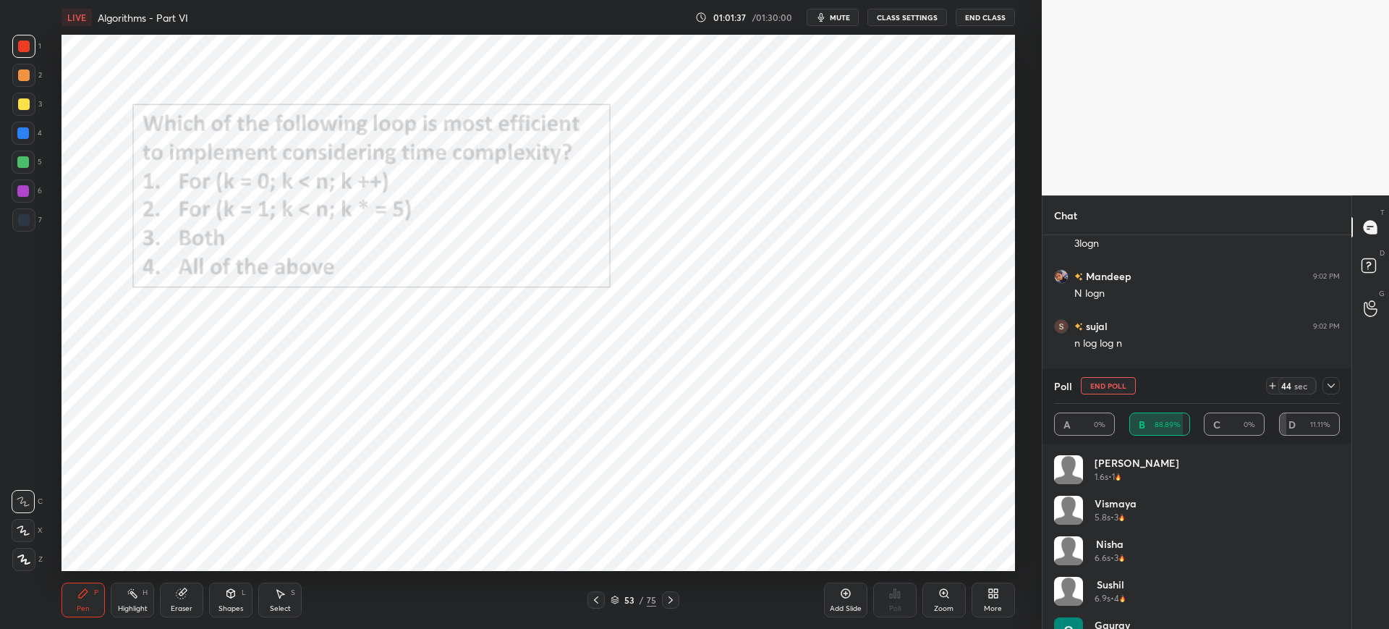
click at [825, 9] on button "mute" at bounding box center [833, 17] width 52 height 17
click at [1337, 391] on div at bounding box center [1330, 385] width 17 height 17
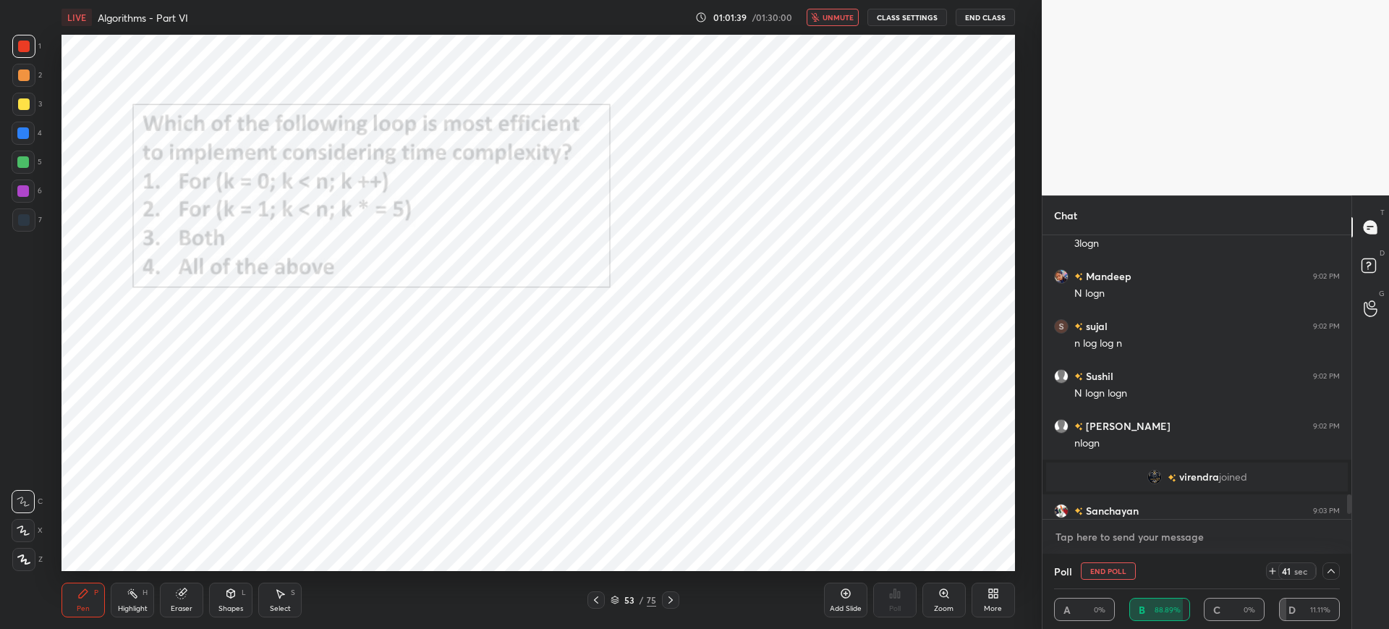
type textarea "x"
click at [1119, 534] on textarea at bounding box center [1197, 536] width 286 height 23
type textarea "F"
type textarea "x"
type textarea "FR"
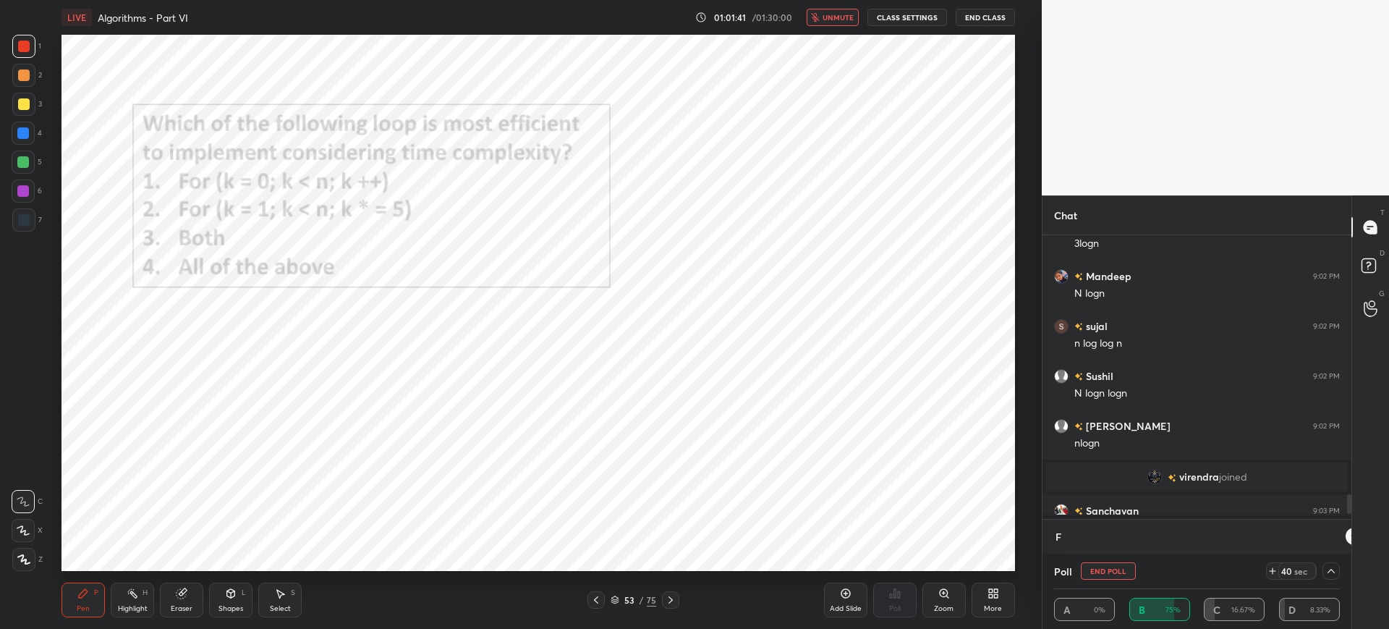
type textarea "x"
type textarea "FRE"
type textarea "x"
type textarea "FREE"
type textarea "x"
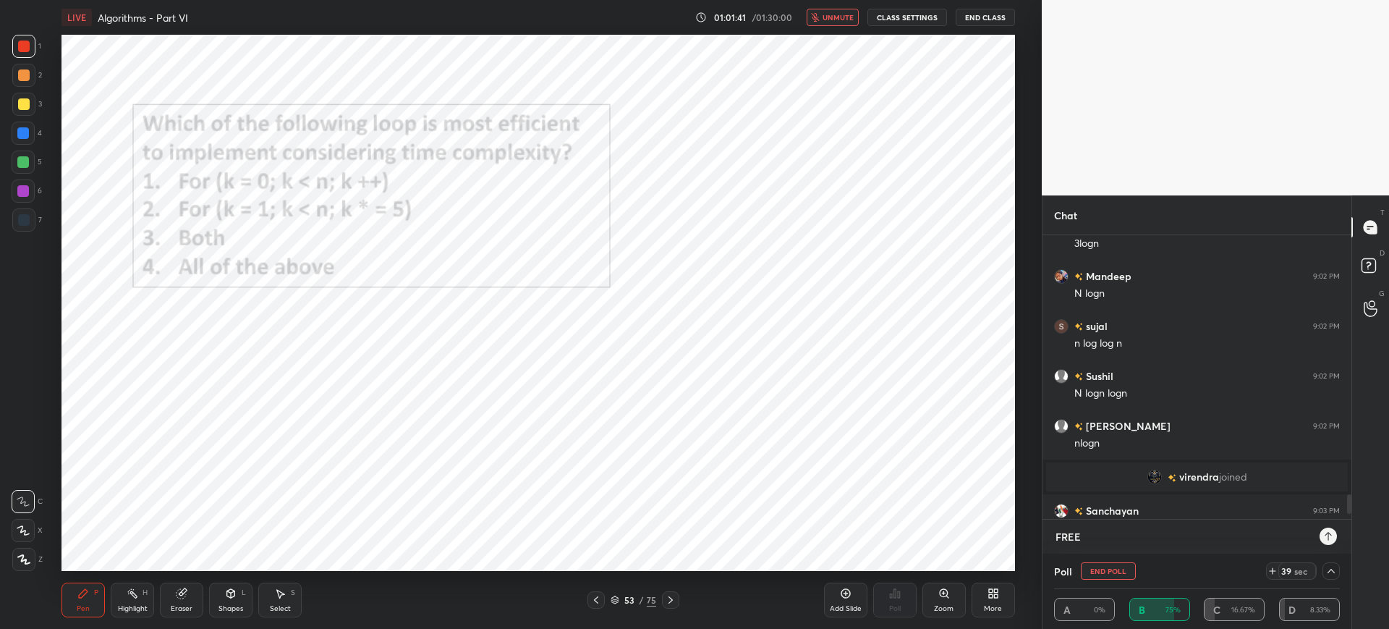
type textarea "FREE"
type textarea "x"
type textarea "FREE T"
type textarea "x"
type textarea "FREE TR"
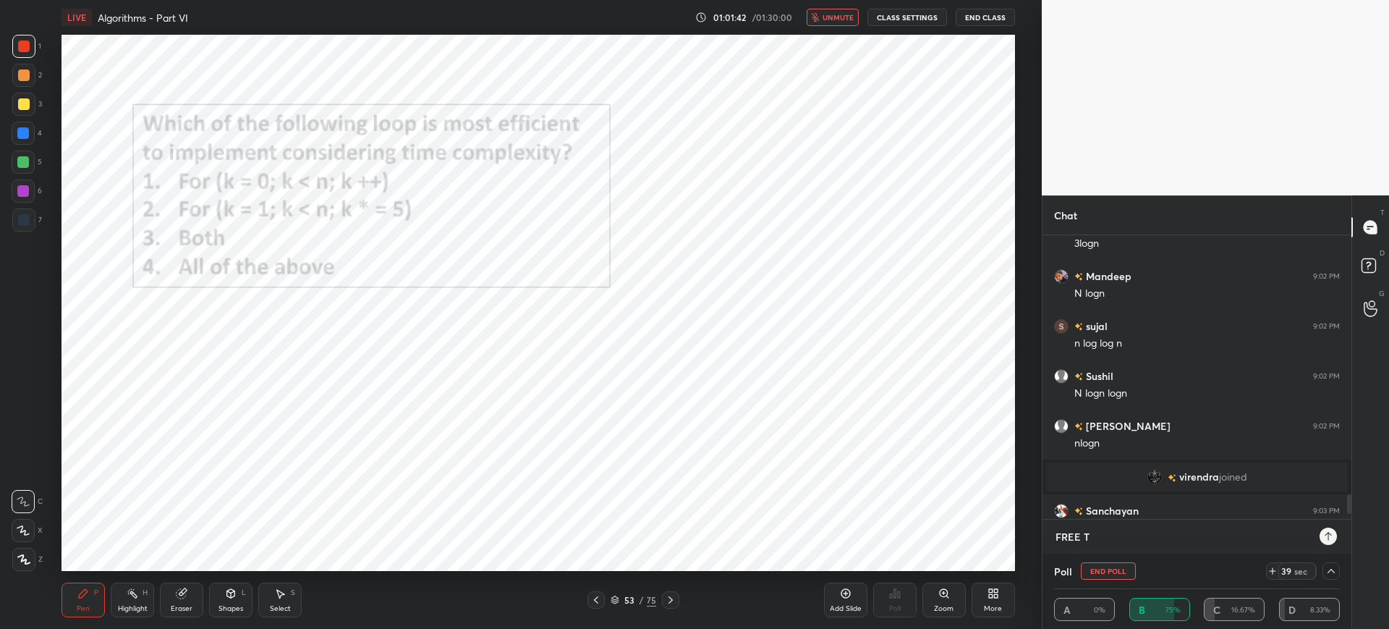
type textarea "x"
type textarea "FREE TRA"
type textarea "x"
type textarea "FREE TRAI"
type textarea "x"
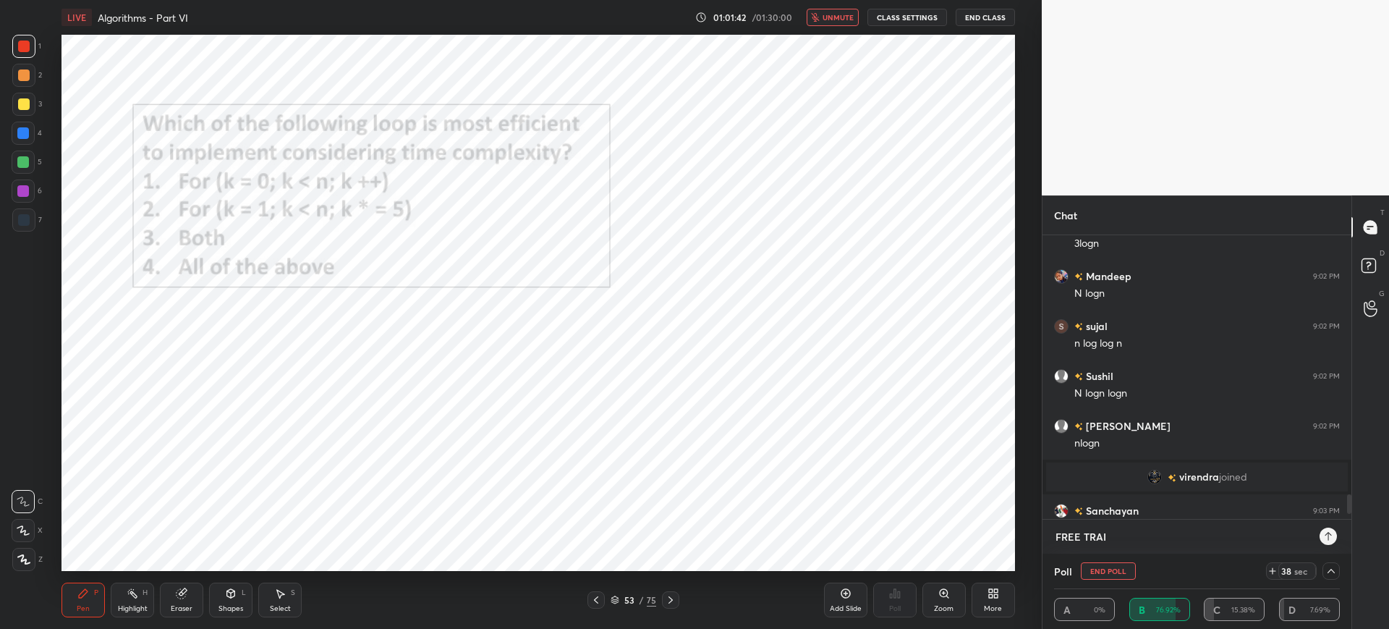
type textarea "FREE TRAIL"
type textarea "x"
type textarea "FREE TRAIL"
type textarea "x"
type textarea "FREE TRAIL U"
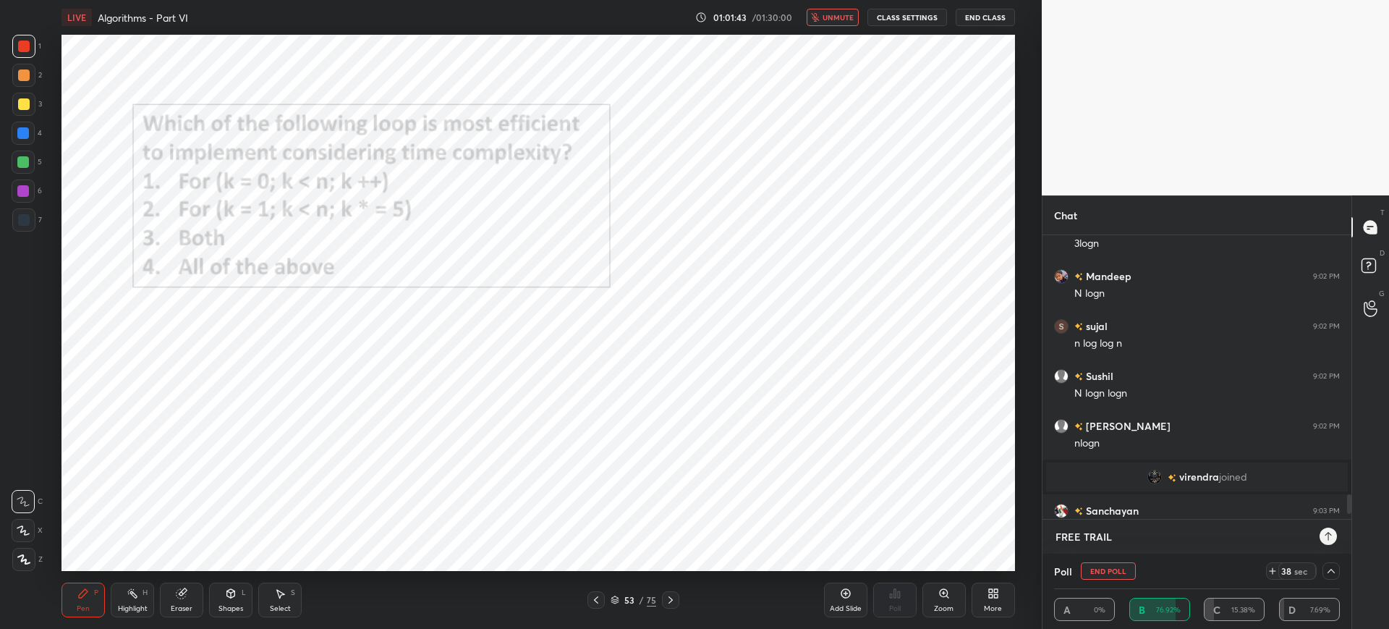
type textarea "x"
type textarea "FREE TRAIL US"
type textarea "x"
type textarea "FREE TRAIL USE"
type textarea "x"
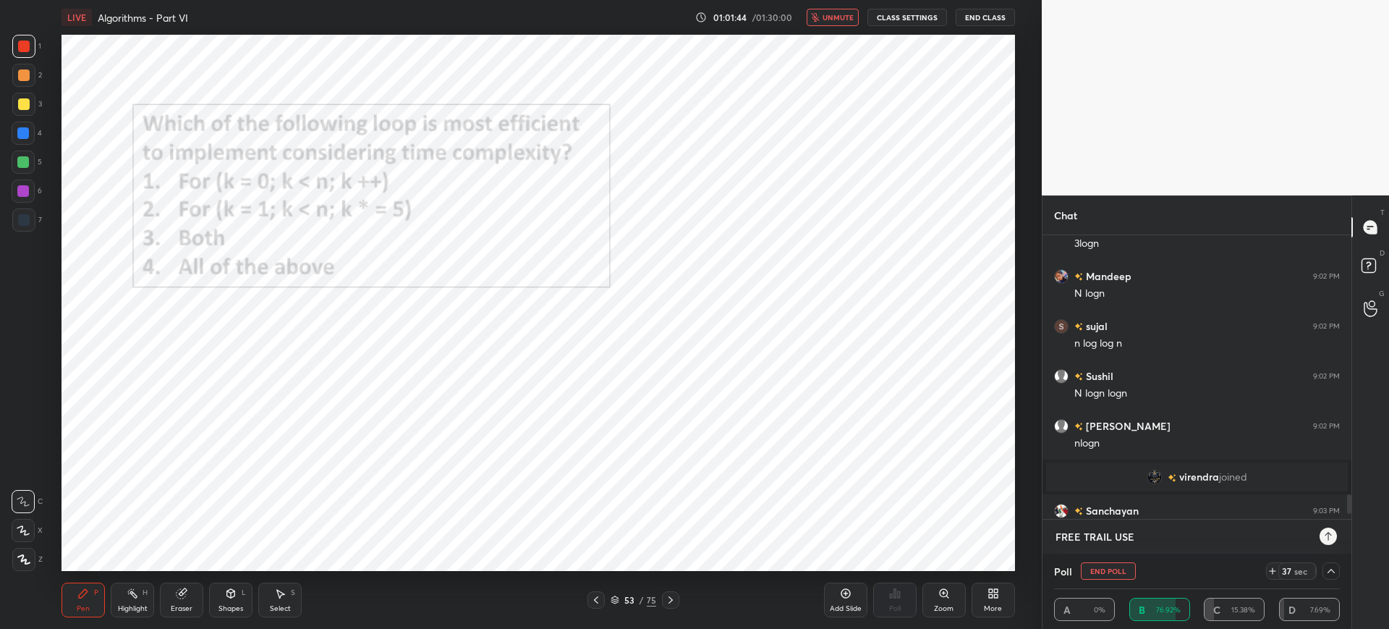
type textarea "FREE TRAIL USER"
type textarea "x"
type textarea "FREE TRAIL USERS"
type textarea "x"
type textarea "FREE TRAIL USERS"
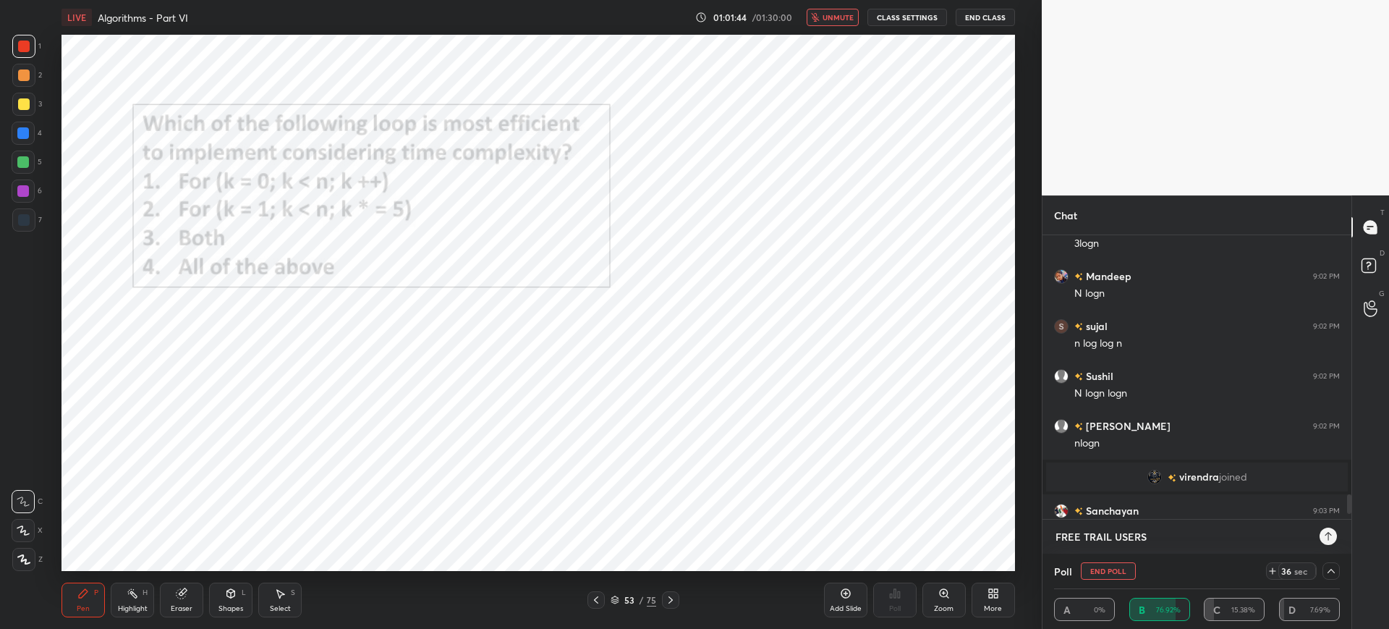
type textarea "x"
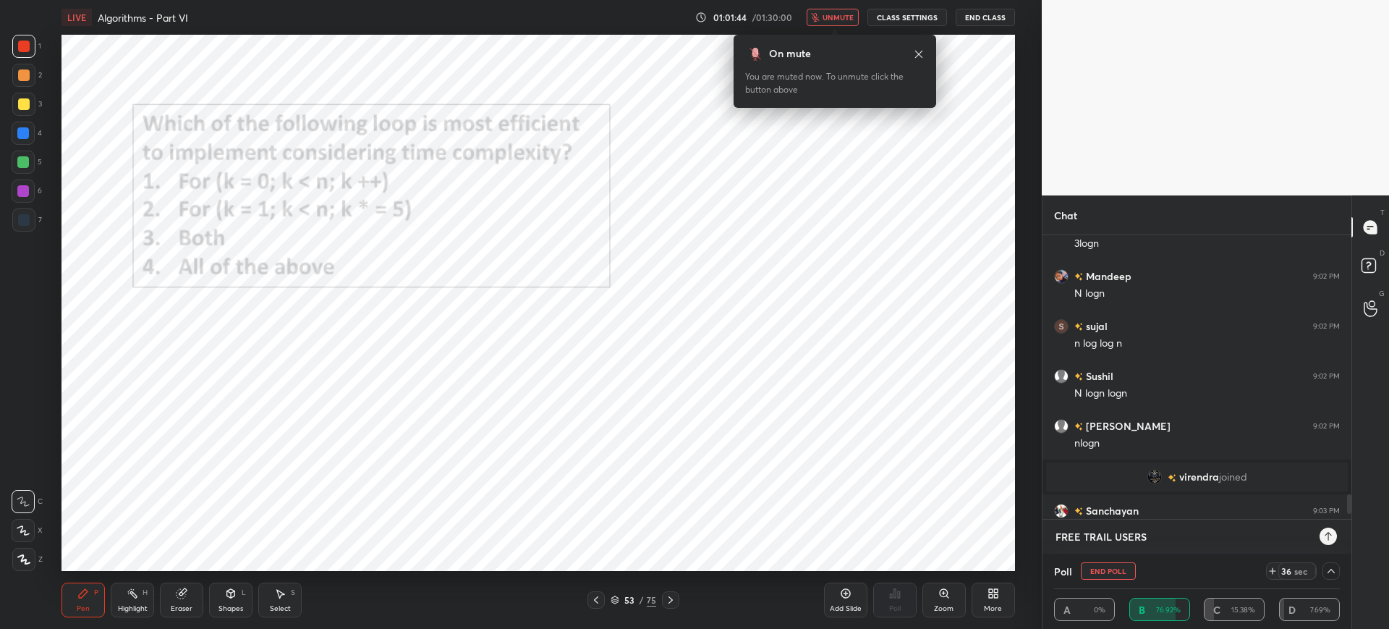
type textarea "FREE TRAIL USERS S"
type textarea "x"
type textarea "FREE TRAIL USERS SU"
type textarea "x"
type textarea "FREE TRAIL USERS SUB"
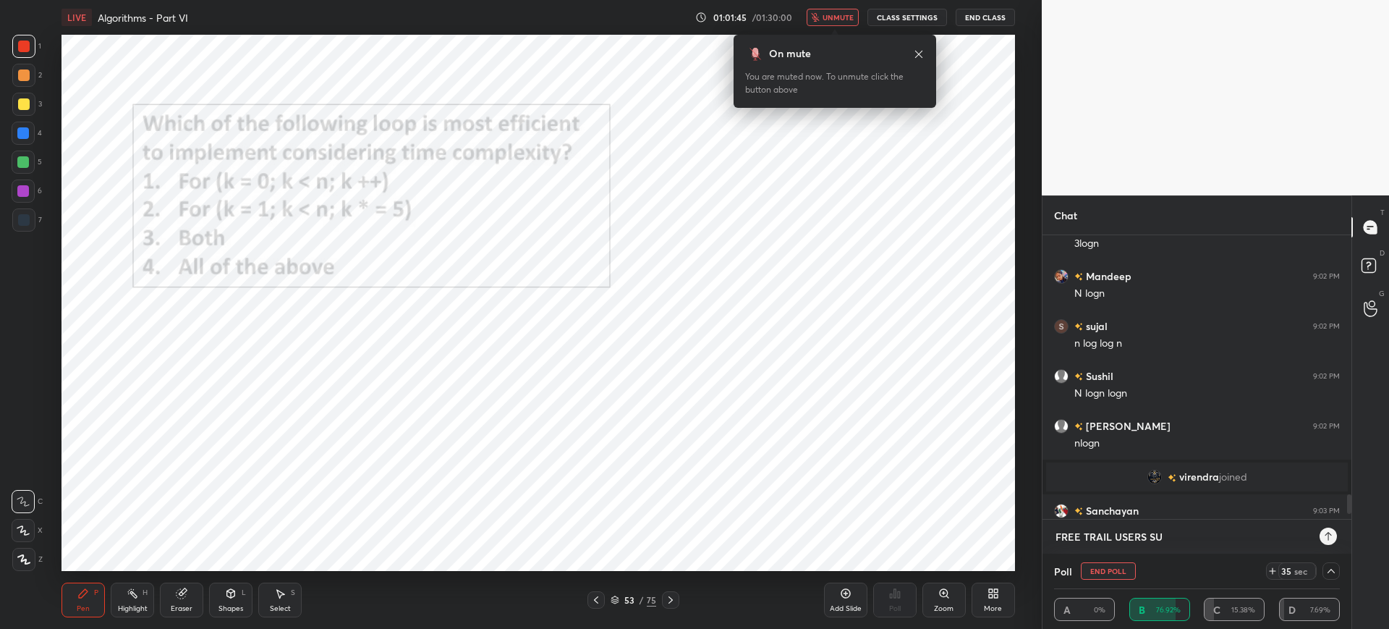
type textarea "x"
type textarea "FREE TRAIL USERS SUBS"
type textarea "x"
type textarea "FREE TRAIL USERS SUBSC"
type textarea "x"
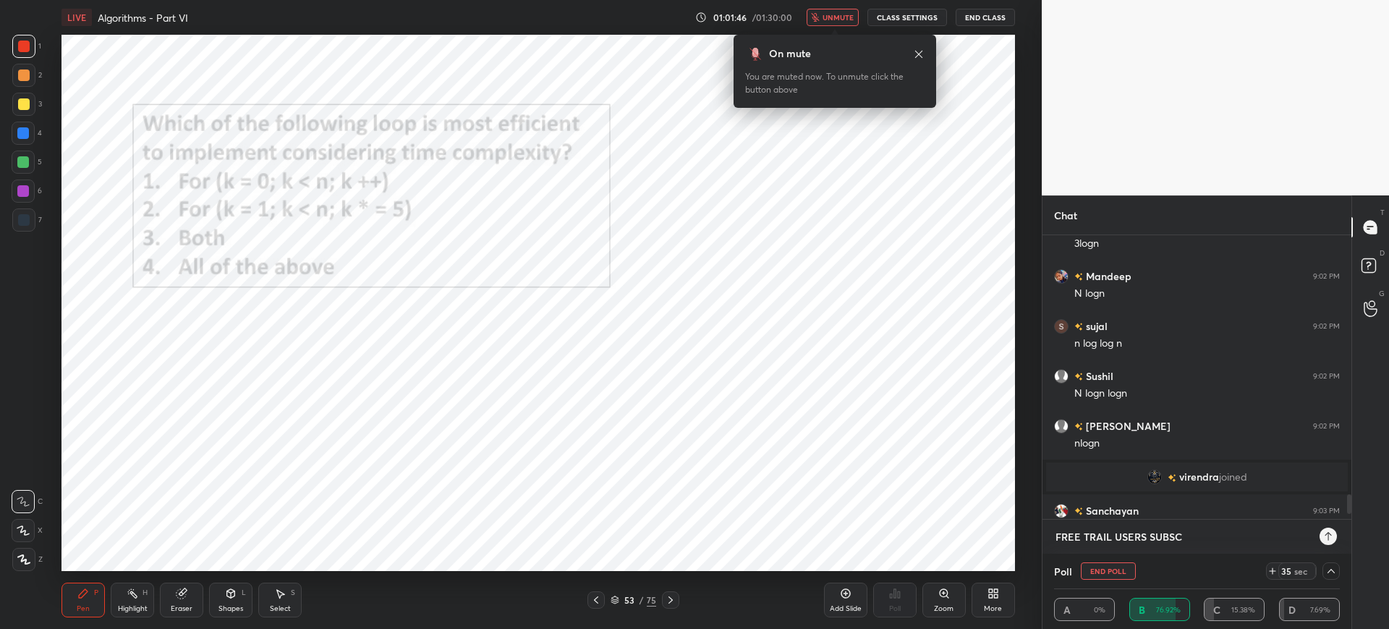
type textarea "FREE TRAIL USERS SUBSCR"
type textarea "x"
type textarea "FREE TRAIL USERS SUBSCRI"
type textarea "x"
type textarea "FREE TRAIL USERS SUBSCRIB"
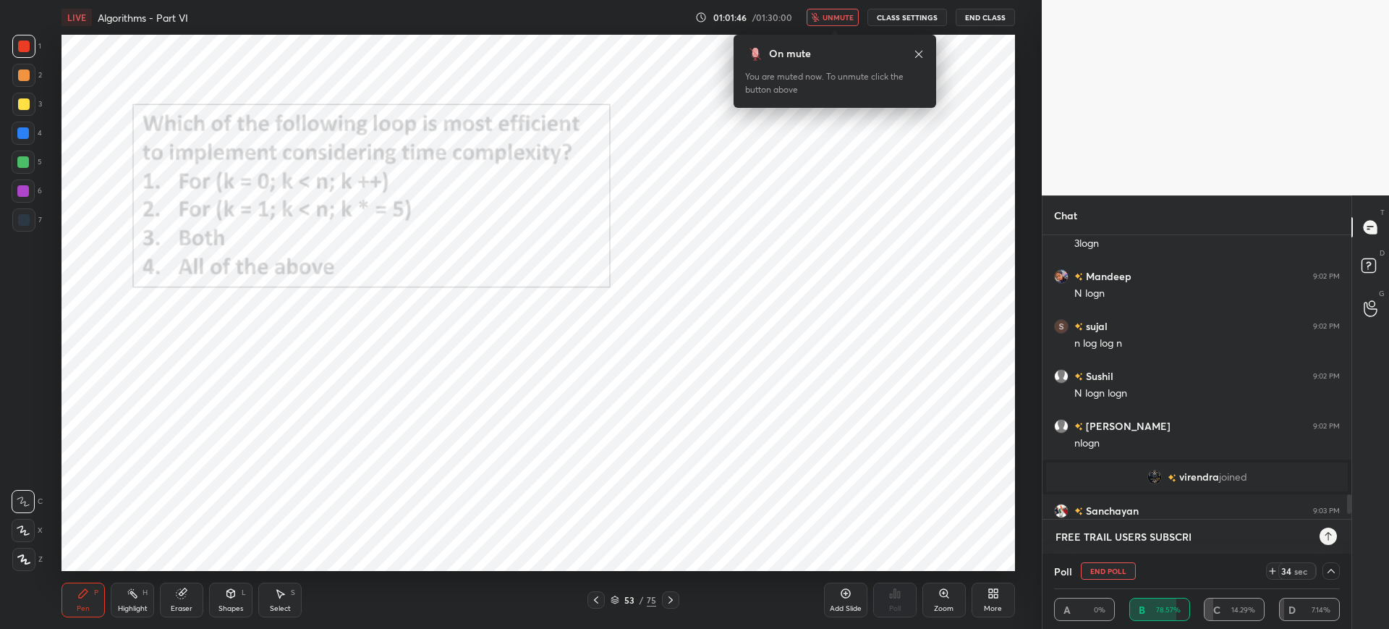
type textarea "x"
type textarea "FREE TRAIL USERS SUBSCRIBE"
type textarea "x"
type textarea "FREE TRAIL USERS SUBSCRIBE"
type textarea "x"
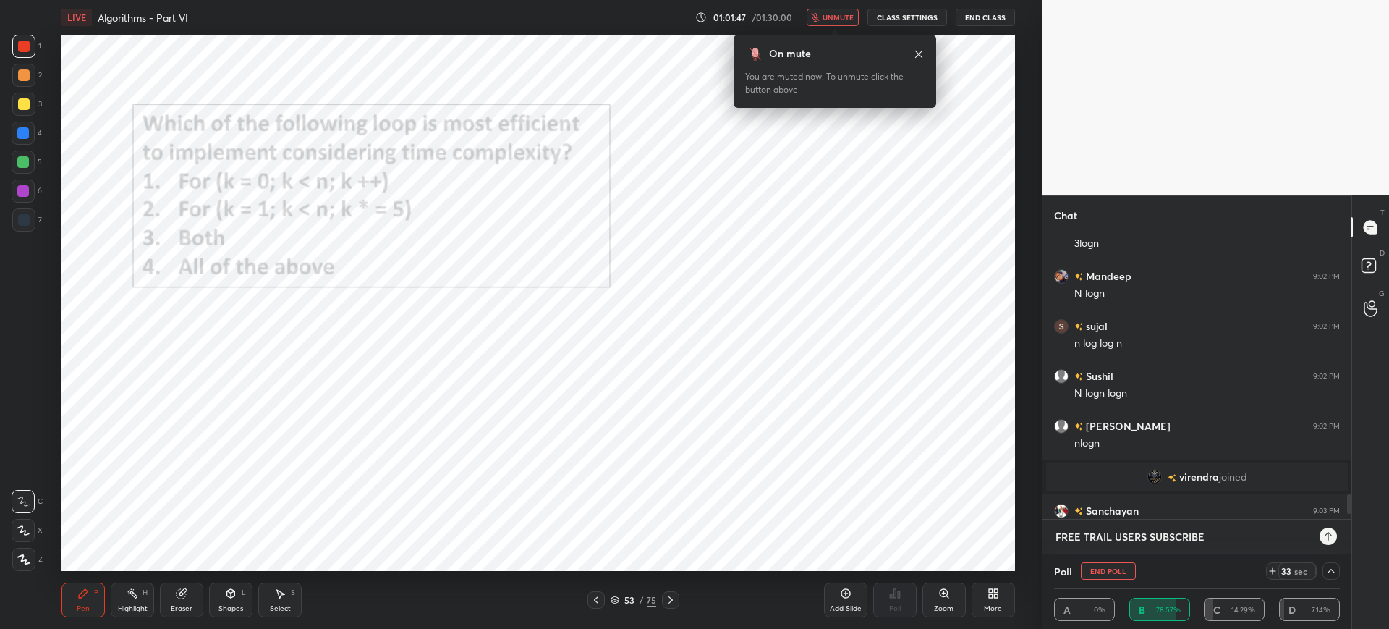
type textarea "FREE TRAIL USERS SUBSCRIBE N"
type textarea "x"
type textarea "FREE TRAIL USERS SUBSCRIBE NO"
type textarea "x"
type textarea "FREE TRAIL USERS SUBSCRIBE NOW"
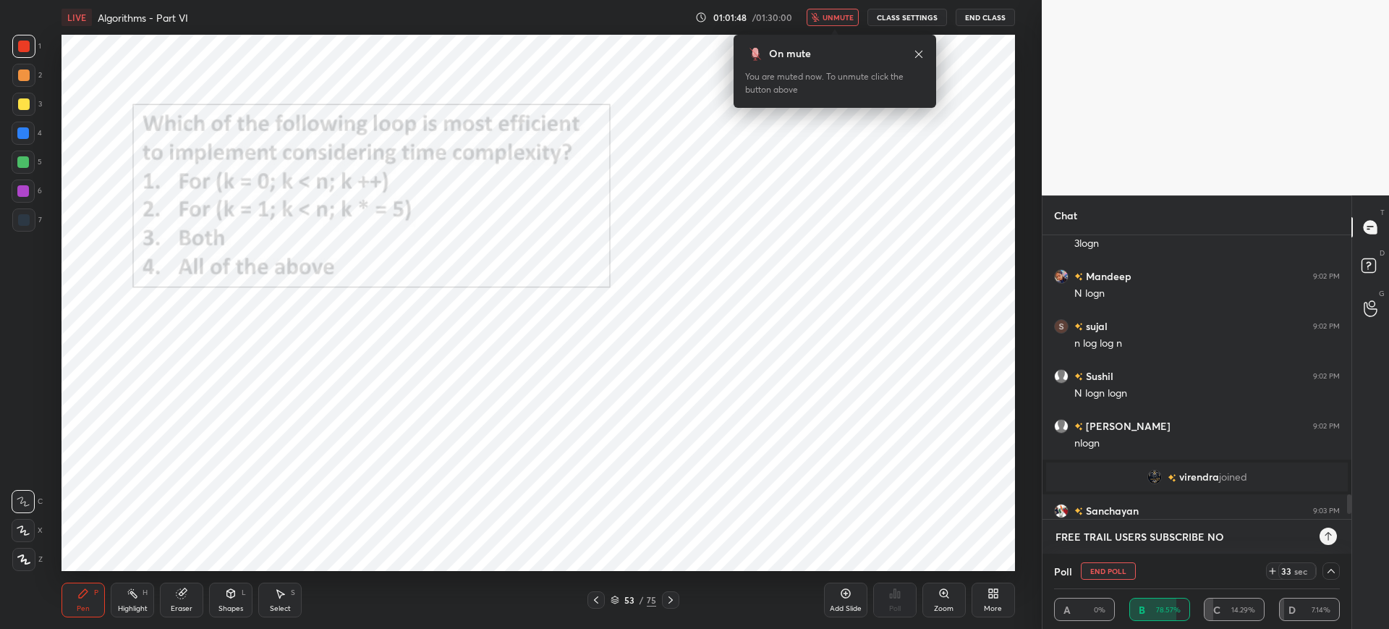
type textarea "x"
type textarea "FREE TRAIL USERS SUBSCRIBE NOW"
type textarea "x"
type textarea "FREE TRAIL USERS SUBSCRIBE NOW U"
type textarea "x"
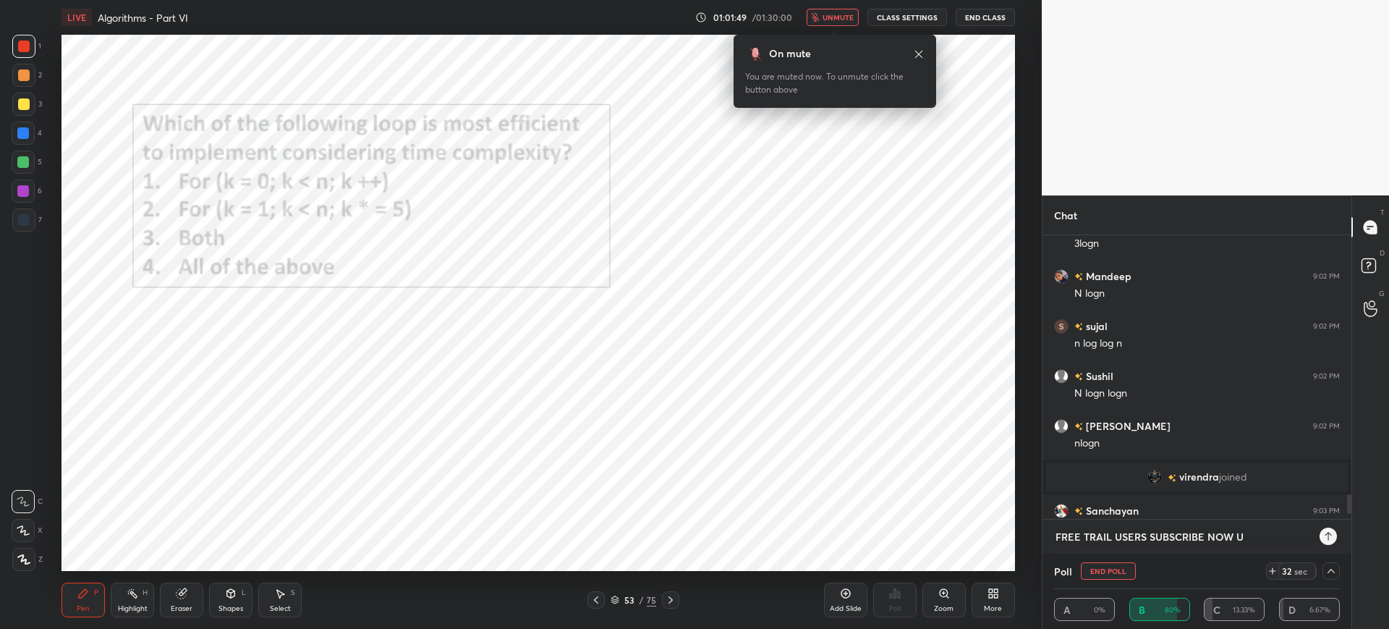
type textarea "FREE TRAIL USERS SUBSCRIBE NOW [GEOGRAPHIC_DATA]"
type textarea "x"
type textarea "FREE TRAIL USERS SUBSCRIBE NOW USI"
type textarea "x"
type textarea "FREE TRAIL USERS SUBSCRIBE NOW USIN"
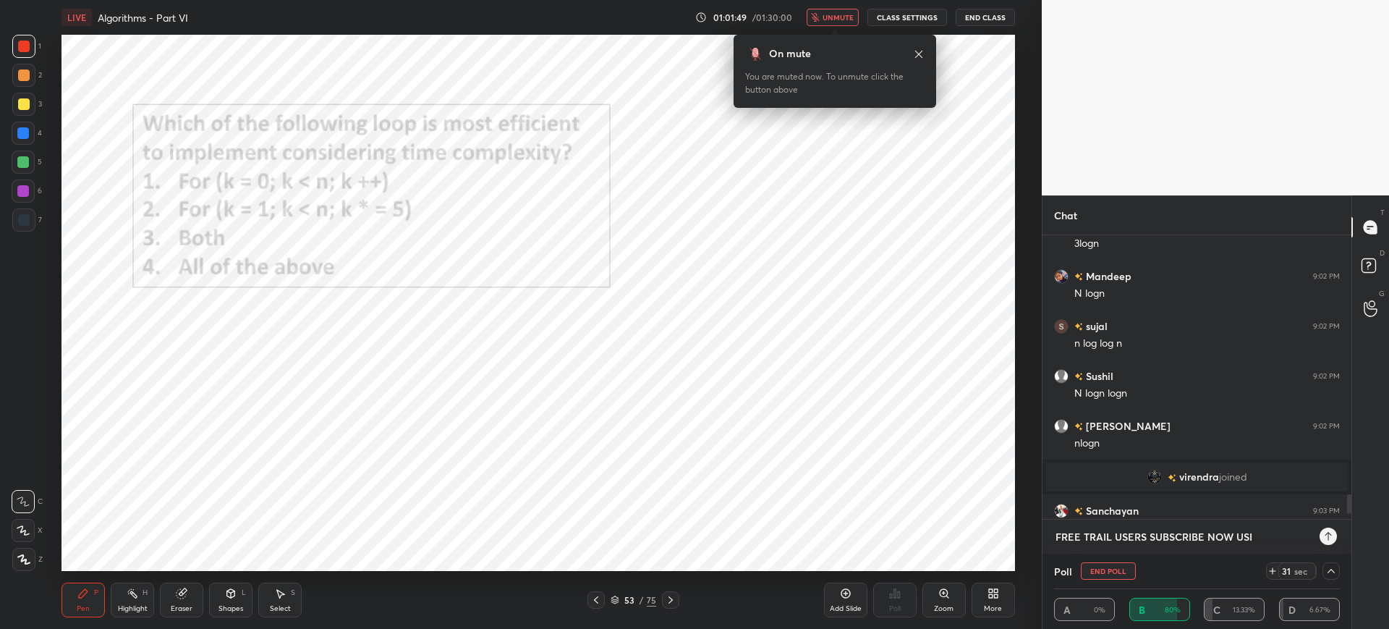
type textarea "x"
type textarea "FREE TRAIL USERS SUBSCRIBE NOW USING"
type textarea "x"
type textarea "FREE TRAIL USERS SUBSCRIBE NOW USING"
type textarea "x"
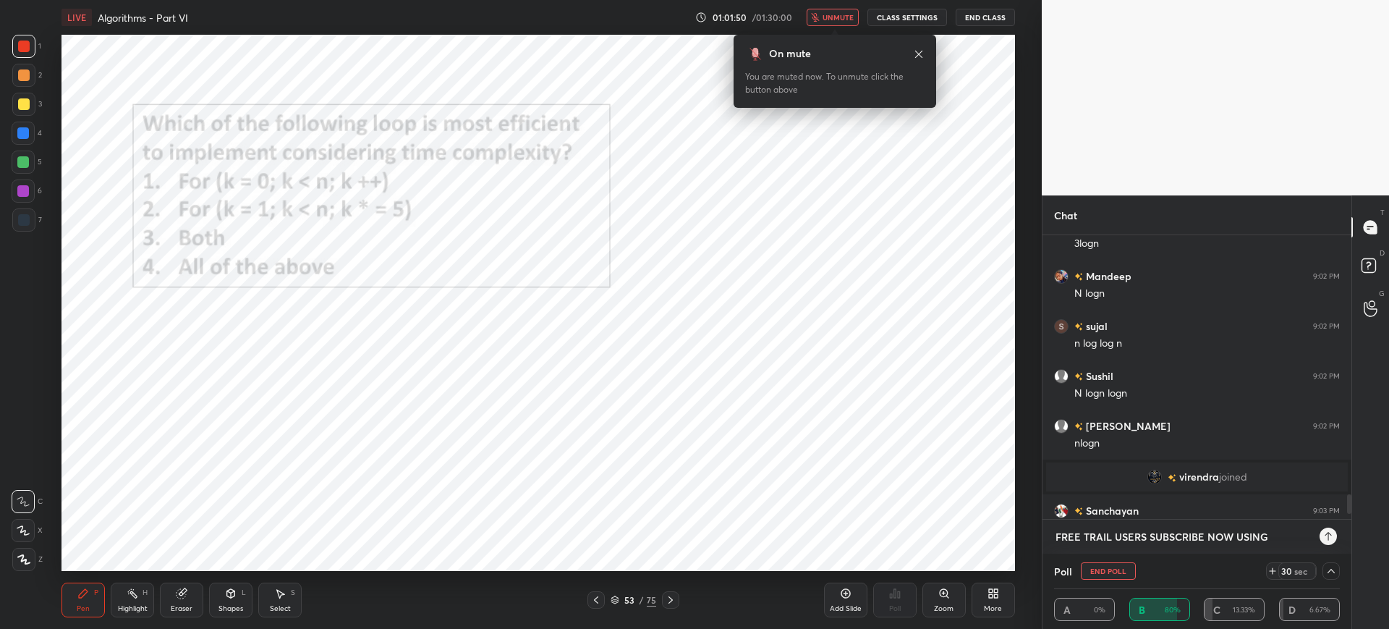
type textarea "FREE TRAIL USERS SUBSCRIBE NOW USING C"
type textarea "x"
type textarea "FREE TRAIL USERS SUBSCRIBE NOW USING CO"
type textarea "x"
type textarea "FREE TRAIL USERS SUBSCRIBE NOW USING COD"
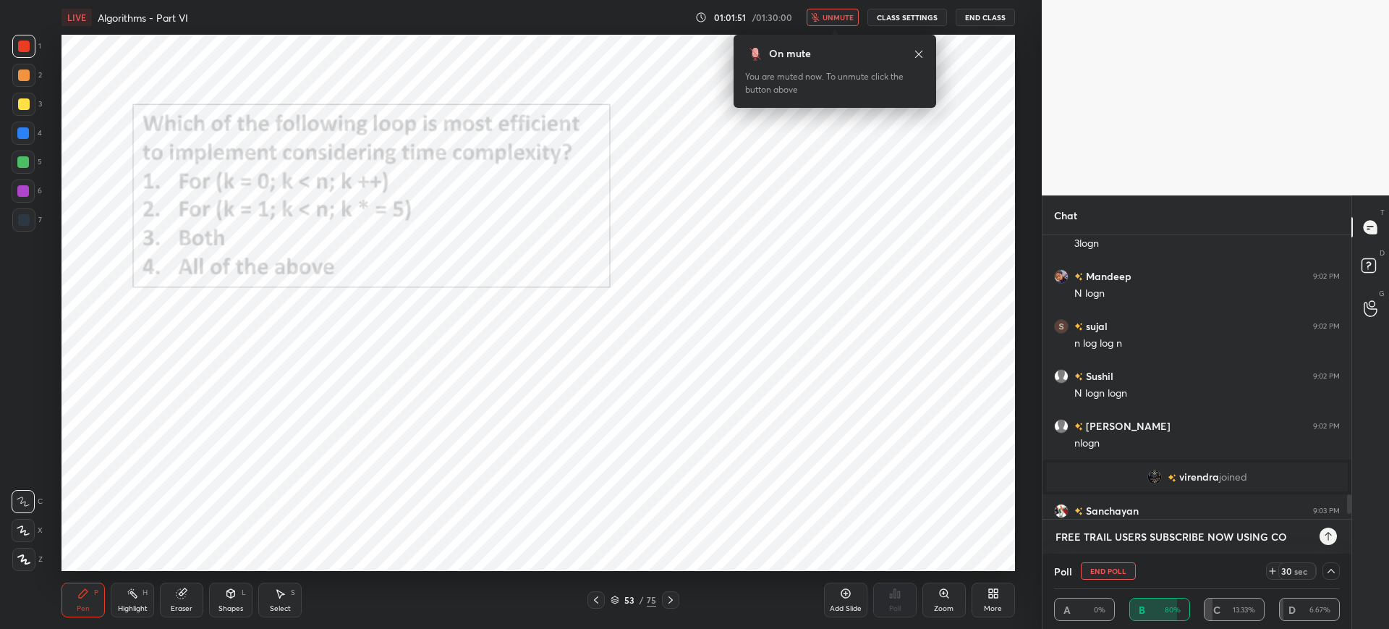
type textarea "x"
type textarea "FREE TRAIL USERS SUBSCRIBE NOW USING CODE"
type textarea "x"
type textarea "FREE TRAIL USERS SUBSCRIBE NOW USING CODE"
type textarea "x"
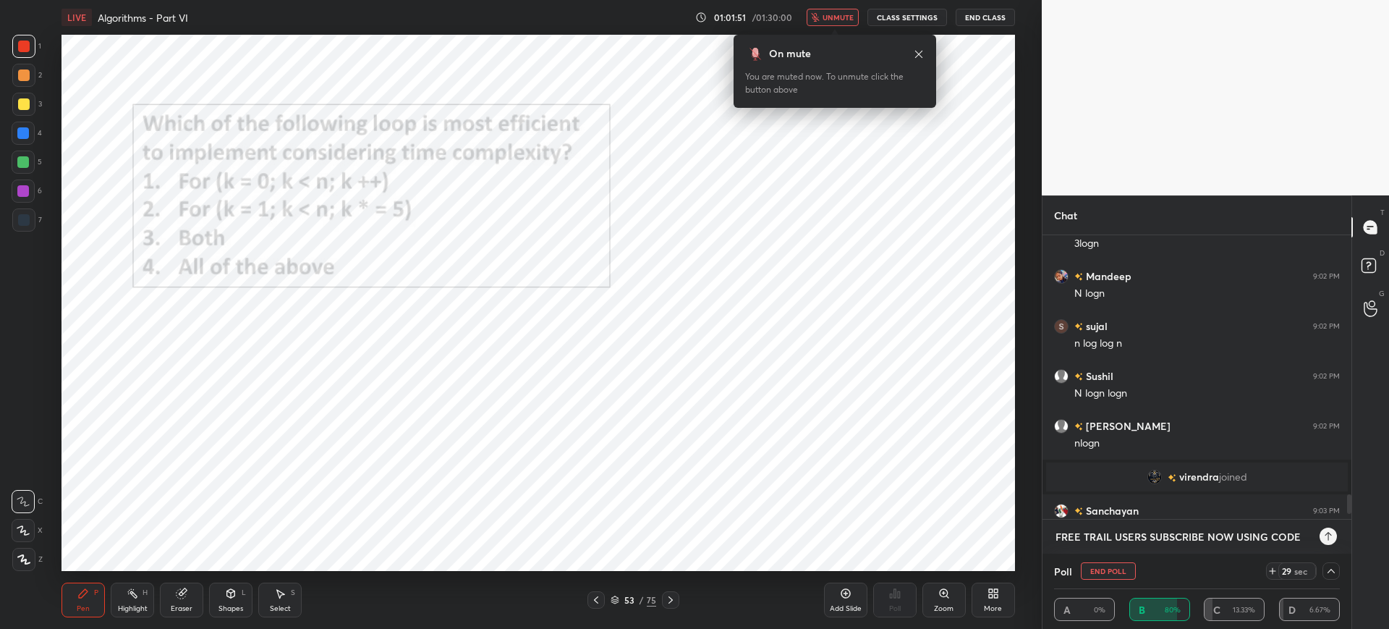
type textarea "FREE TRAIL USERS SUBSCRIBE NOW USING CODE H"
type textarea "x"
type textarea "FREE TRAIL USERS SUBSCRIBE NOW USING CODE HE"
type textarea "x"
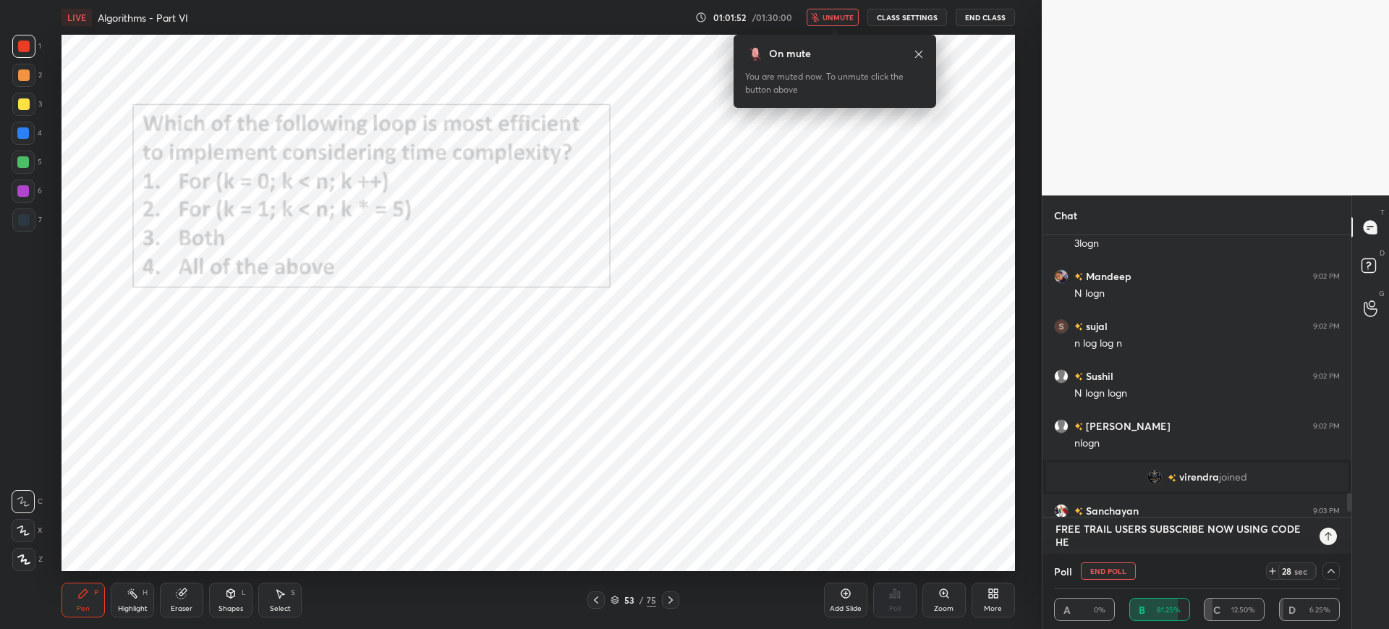
type textarea "FREE TRAIL USERS SUBSCRIBE NOW USING CODE HEL"
type textarea "x"
type textarea "FREE TRAIL USERS SUBSCRIBE NOW USING CODE HELL"
type textarea "x"
type textarea "FREE TRAIL USERS SUBSCRIBE NOW USING CODE HELLO"
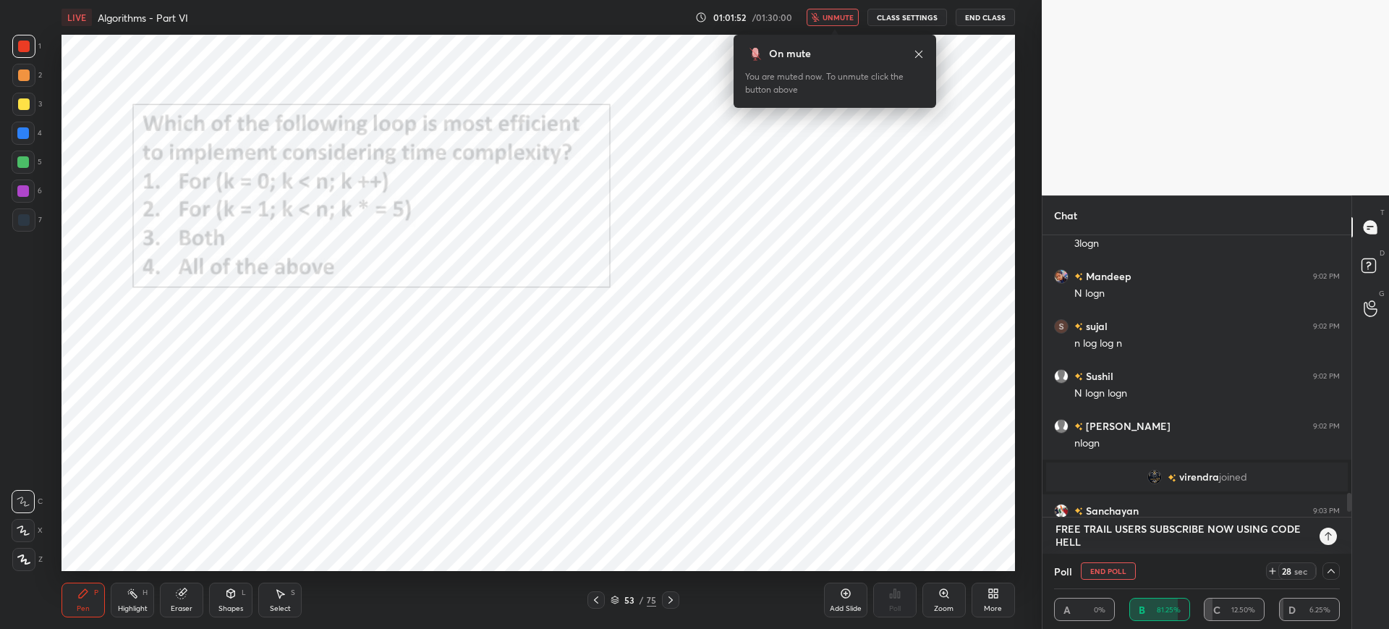
type textarea "x"
type textarea "FREE TRAIL USERS SUBSCRIBE NOW USING CODE HELLOS"
type textarea "x"
type textarea "FREE TRAIL USERS SUBSCRIBE NOW USING CODE HELLOSO"
type textarea "x"
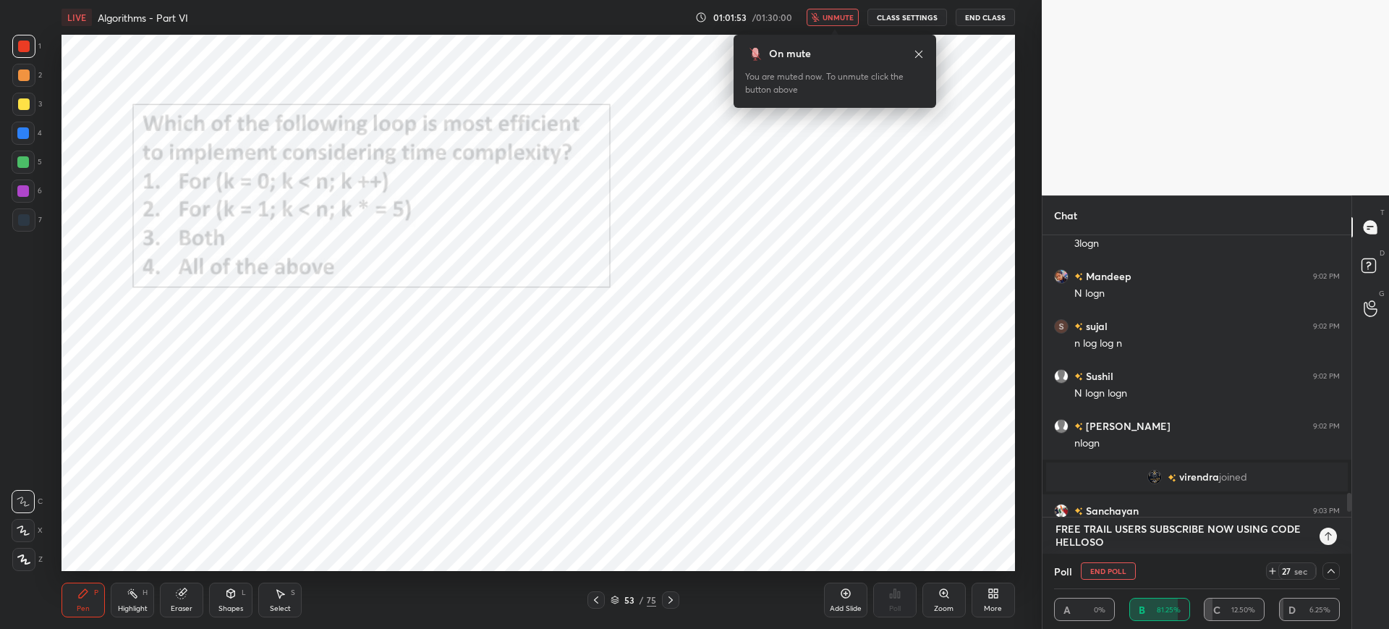
type textarea "FREE TRAIL USERS SUBSCRIBE NOW USING CODE HELLOSON"
type textarea "x"
type textarea "FREE TRAIL USERS SUBSCRIBE NOW USING CODE HELLOSONU"
type textarea "x"
type textarea "FREE TRAIL USERS SUBSCRIBE NOW USING CODE HELLOSONU0"
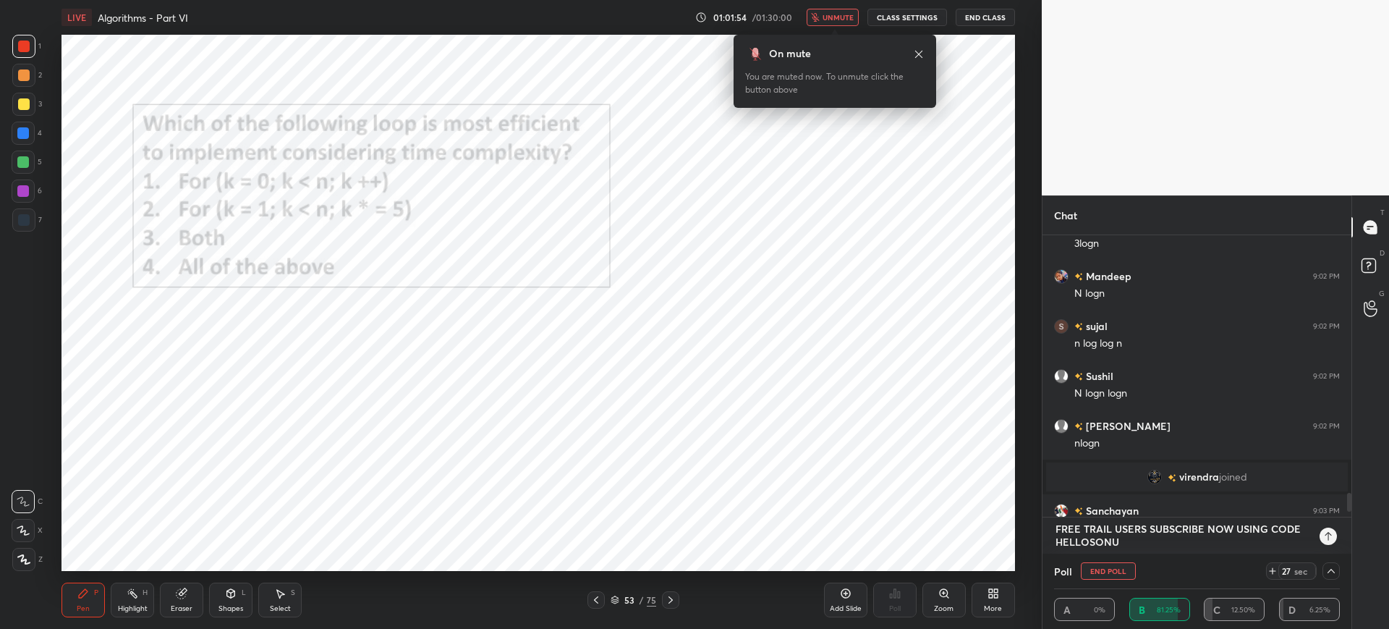
type textarea "x"
type textarea "FREE TRAIL USERS SUBSCRIBE NOW USING CODE HELLOSONU01"
type textarea "x"
type textarea "FREE TRAIL USERS SUBSCRIBE NOW USING CODE HELLOSONU01"
type textarea "x"
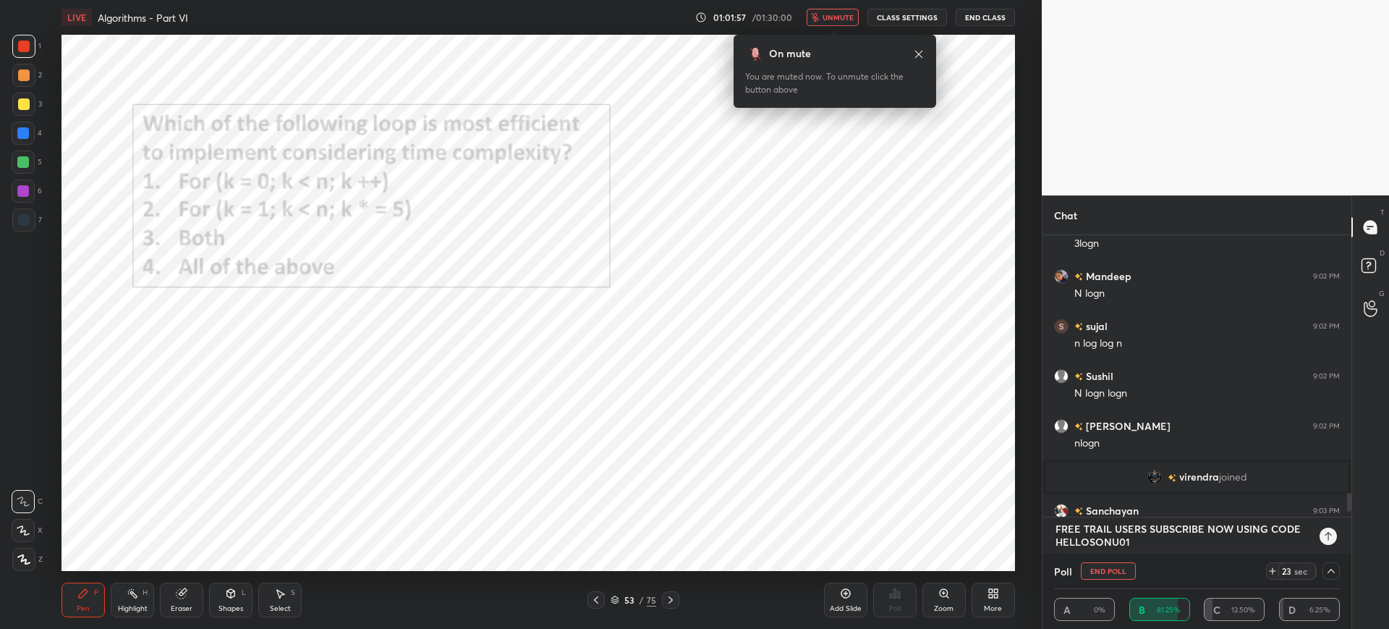
type textarea "FREE TRAIL USERS SUBSCRIBE NOW USING CODE HELLOSONU01 :"
type textarea "x"
type textarea "FREE TRAIL USERS SUBSCRIBE NOW USING CODE HELLOSONU01 :"
type textarea "x"
paste textarea "[URL][DOMAIN_NAME]"
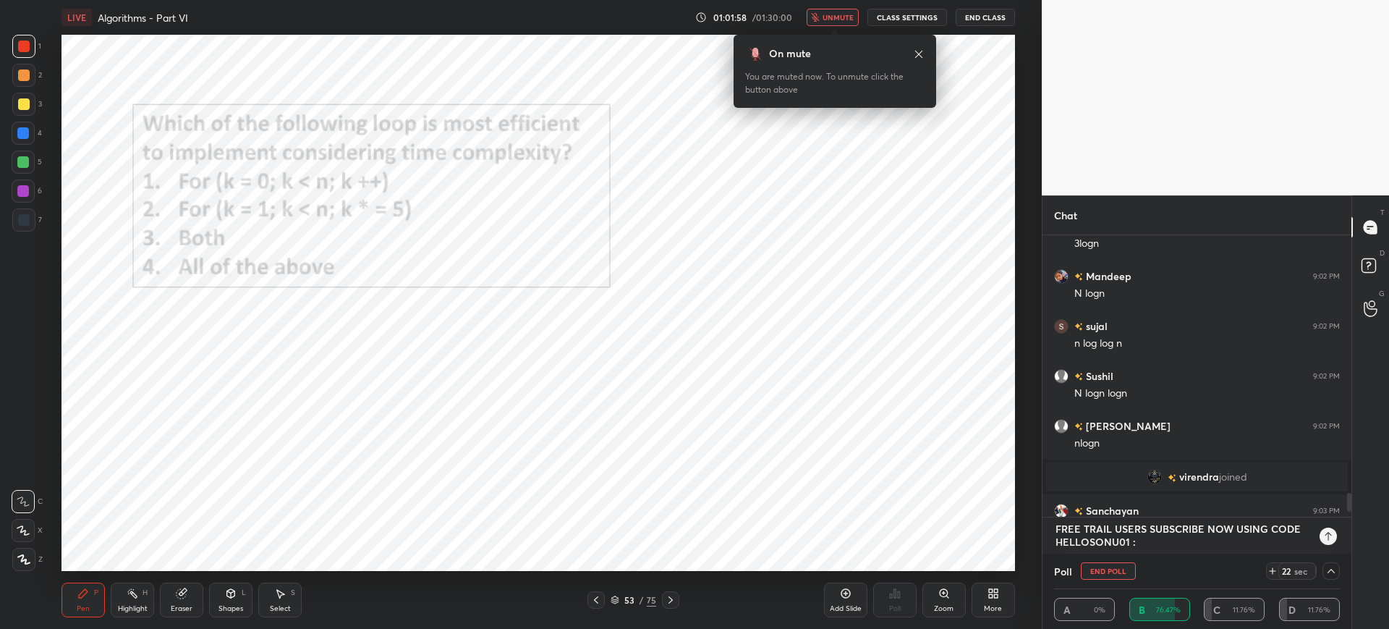
type textarea "FREE TRAIL USERS SUBSCRIBE NOW USING CODE HELLOSONU01 : [URL][DOMAIN_NAME]"
type textarea "x"
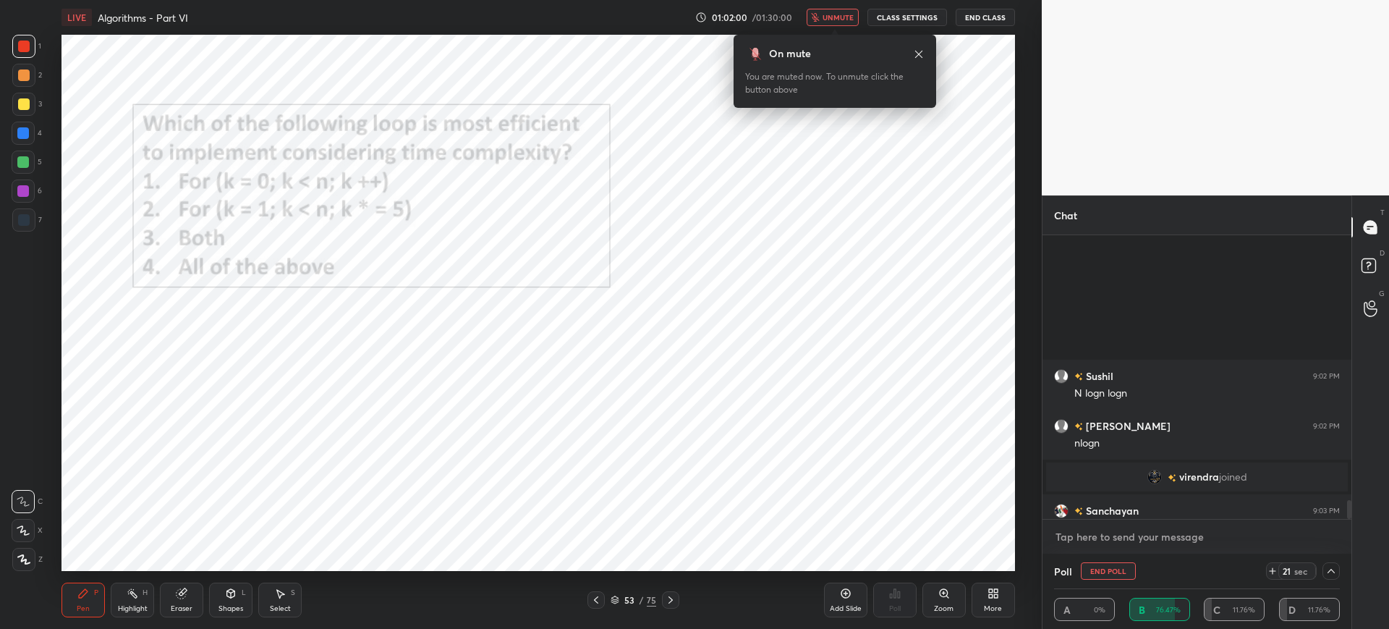
scroll to position [4031, 0]
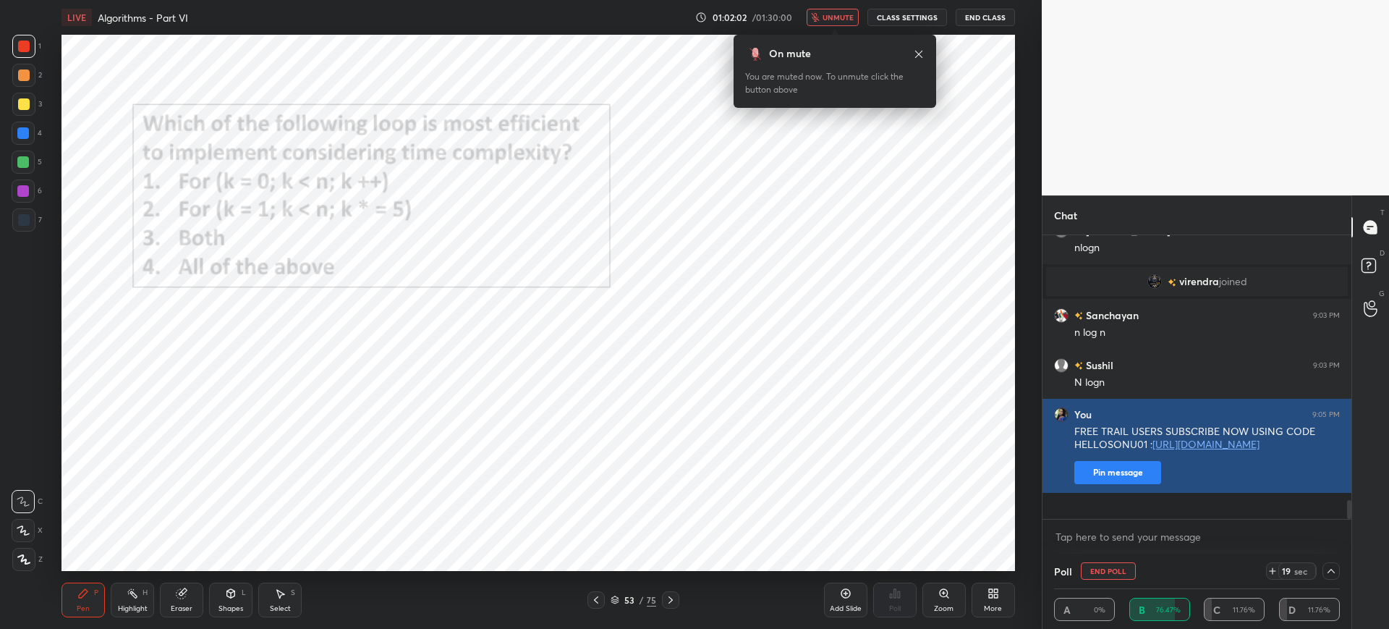
click at [1142, 484] on button "Pin message" at bounding box center [1117, 472] width 87 height 23
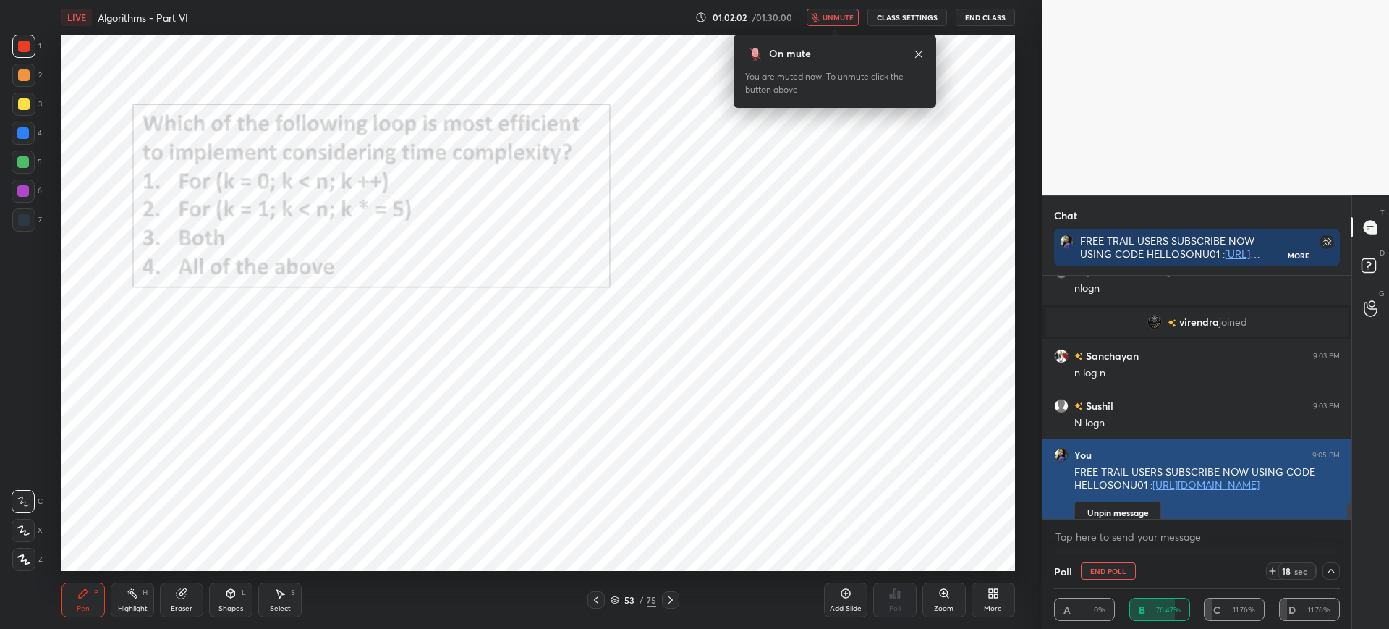
scroll to position [273, 305]
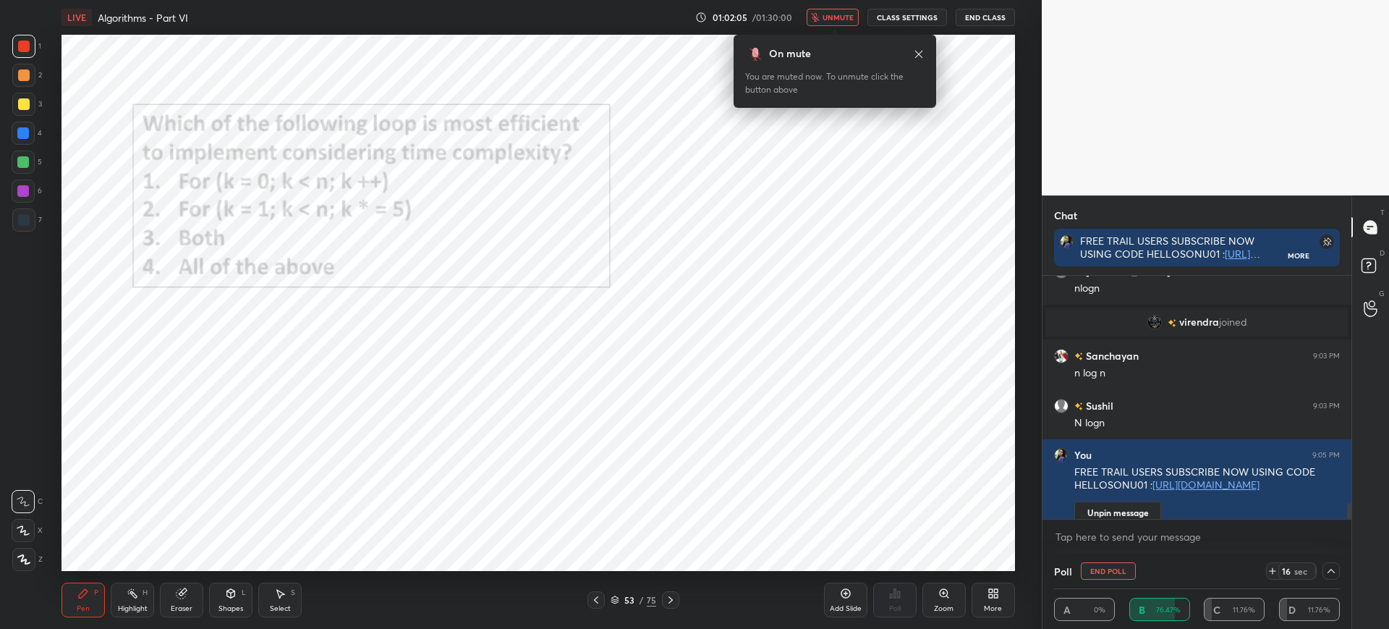
click at [841, 20] on span "unmute" at bounding box center [837, 17] width 31 height 10
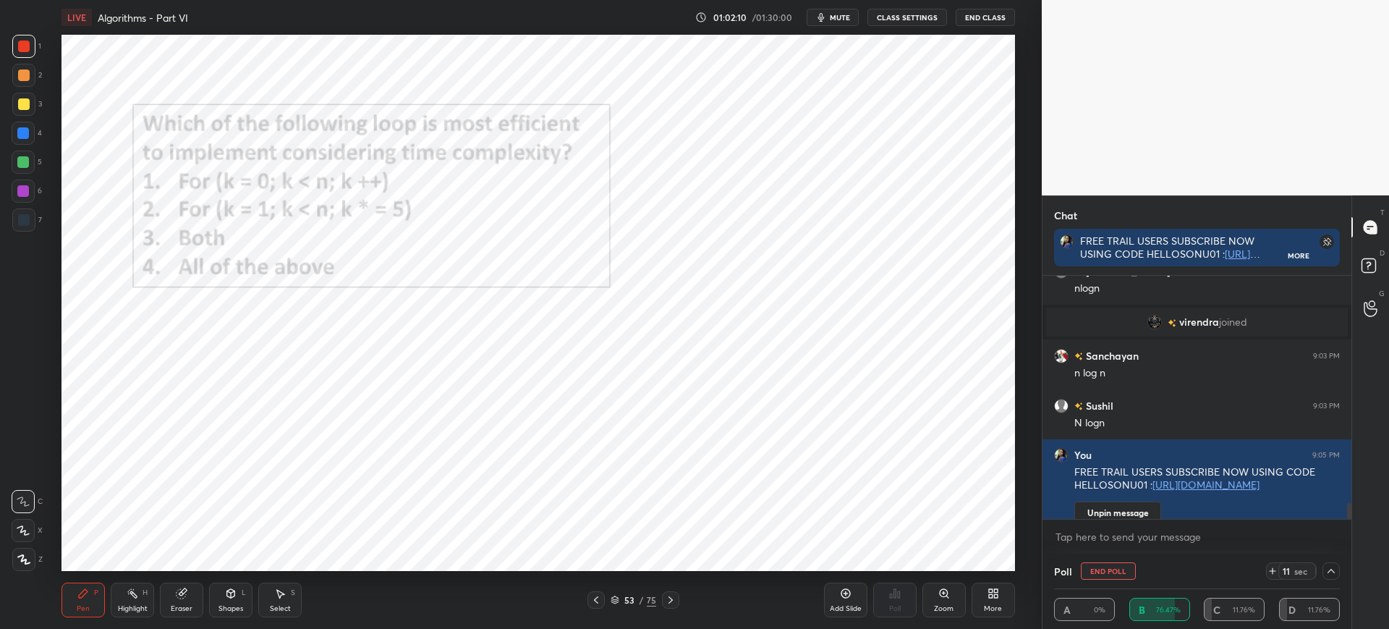
click at [1334, 573] on icon at bounding box center [1331, 571] width 12 height 12
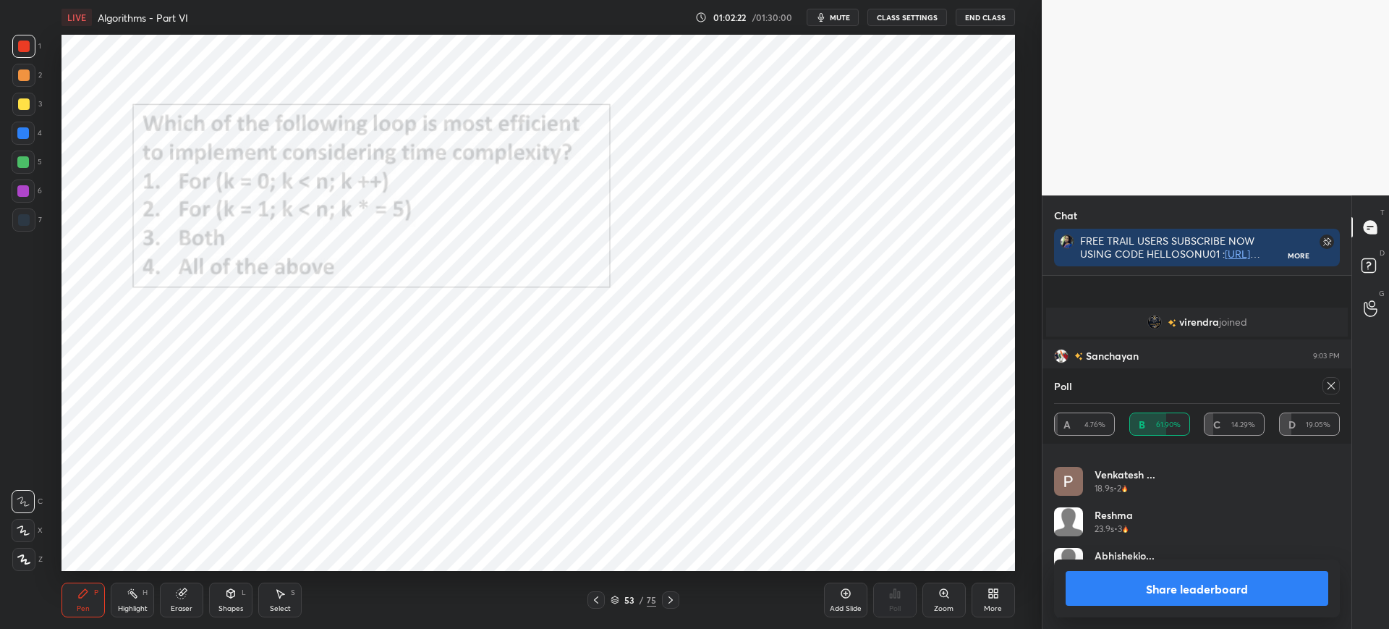
scroll to position [4122, 0]
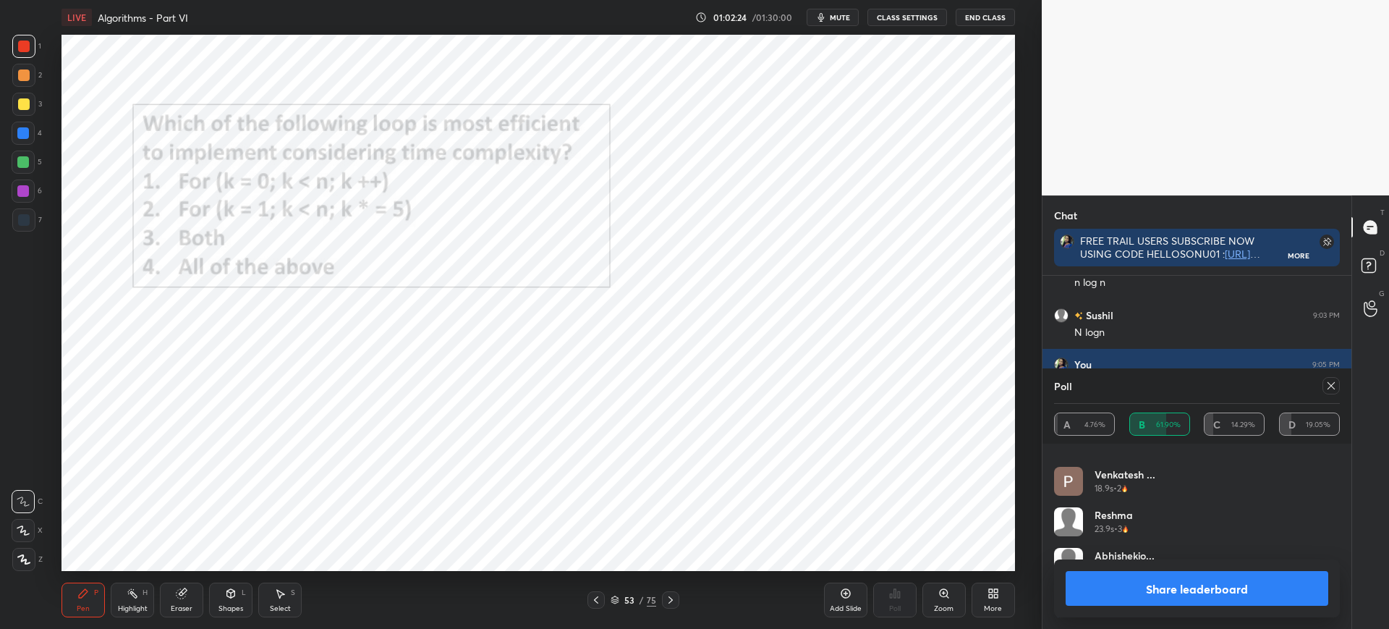
drag, startPoint x: 1135, startPoint y: 576, endPoint x: 1077, endPoint y: 550, distance: 63.5
click at [1132, 574] on button "Share leaderboard" at bounding box center [1197, 588] width 263 height 35
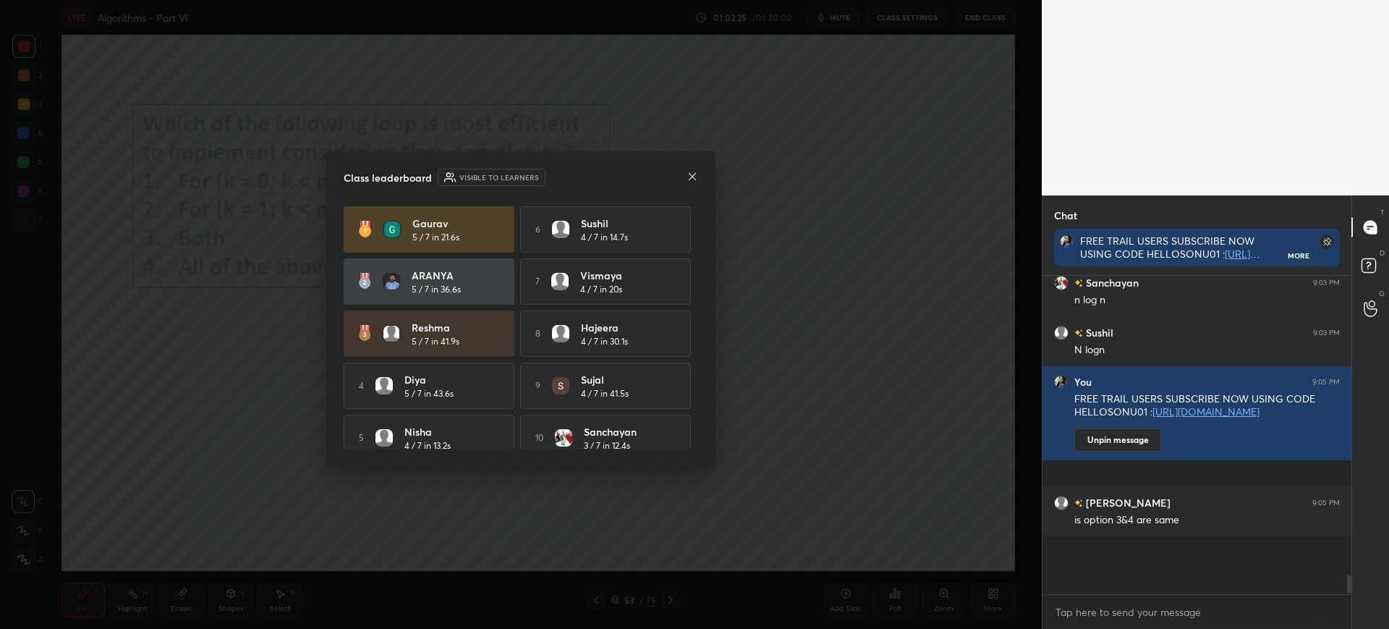
scroll to position [5, 5]
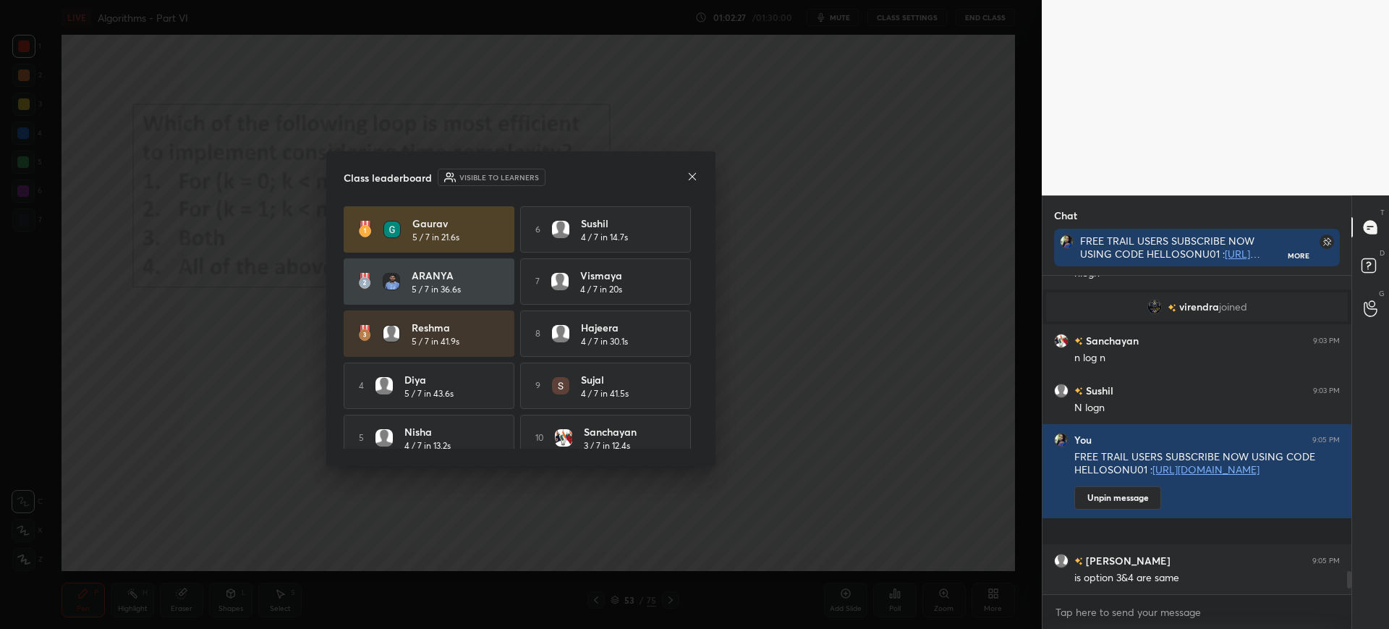
click at [689, 174] on icon at bounding box center [692, 177] width 12 height 12
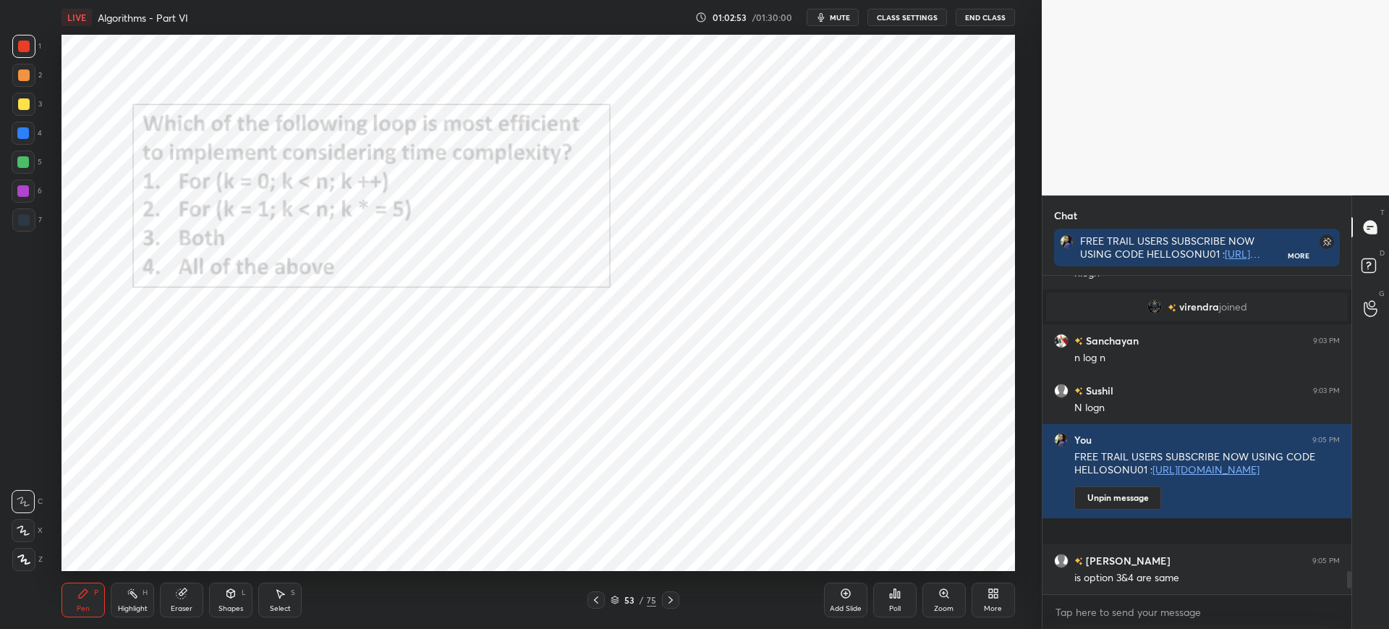
click at [611, 595] on icon at bounding box center [615, 599] width 9 height 9
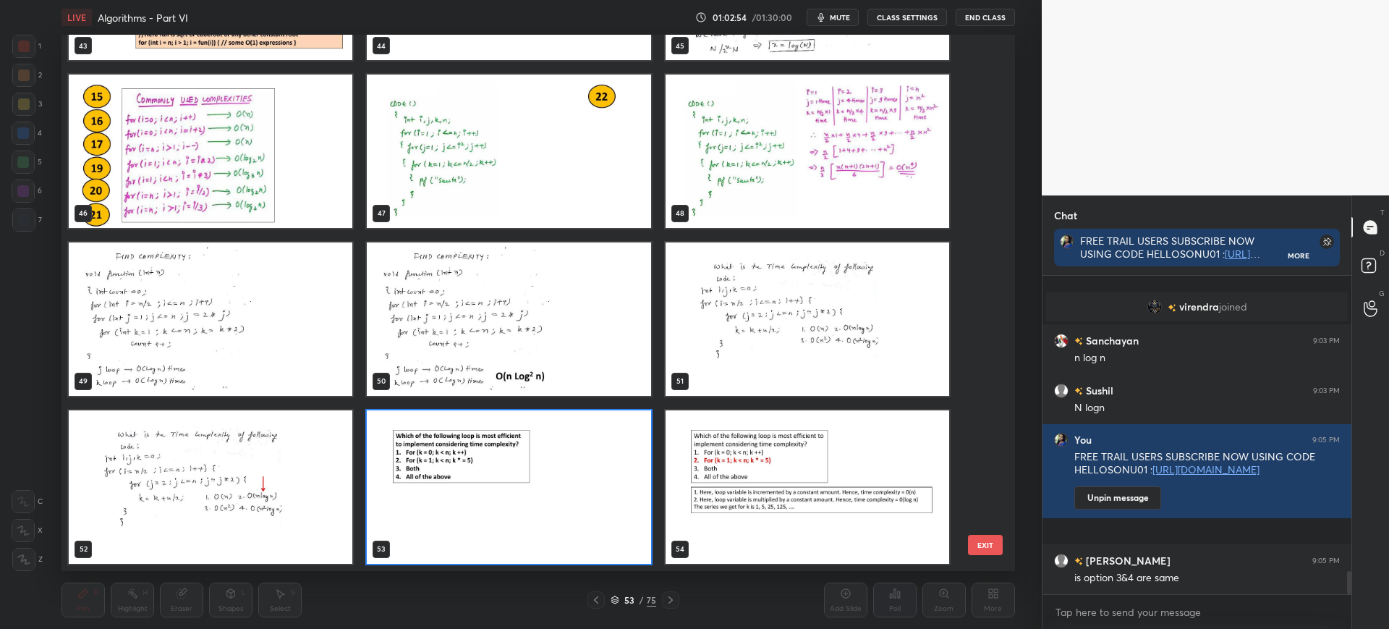
scroll to position [4096, 0]
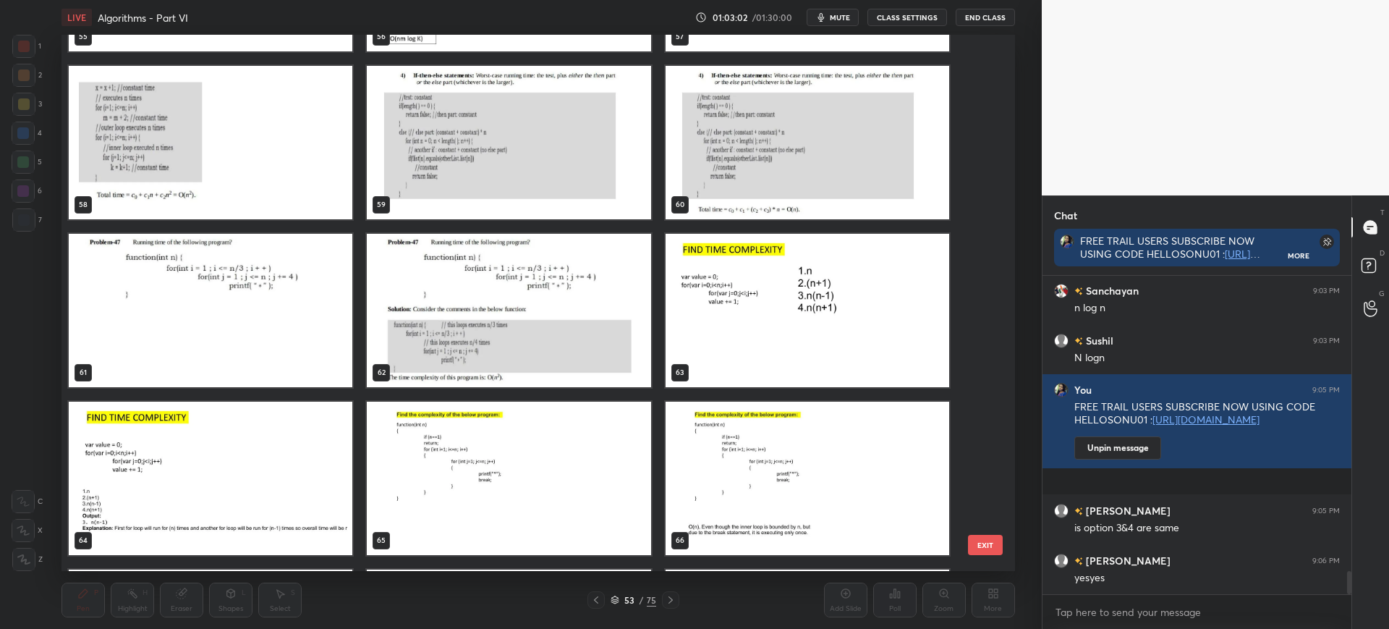
click at [821, 265] on img "grid" at bounding box center [807, 310] width 284 height 153
click at [984, 540] on button "EXIT" at bounding box center [985, 545] width 35 height 20
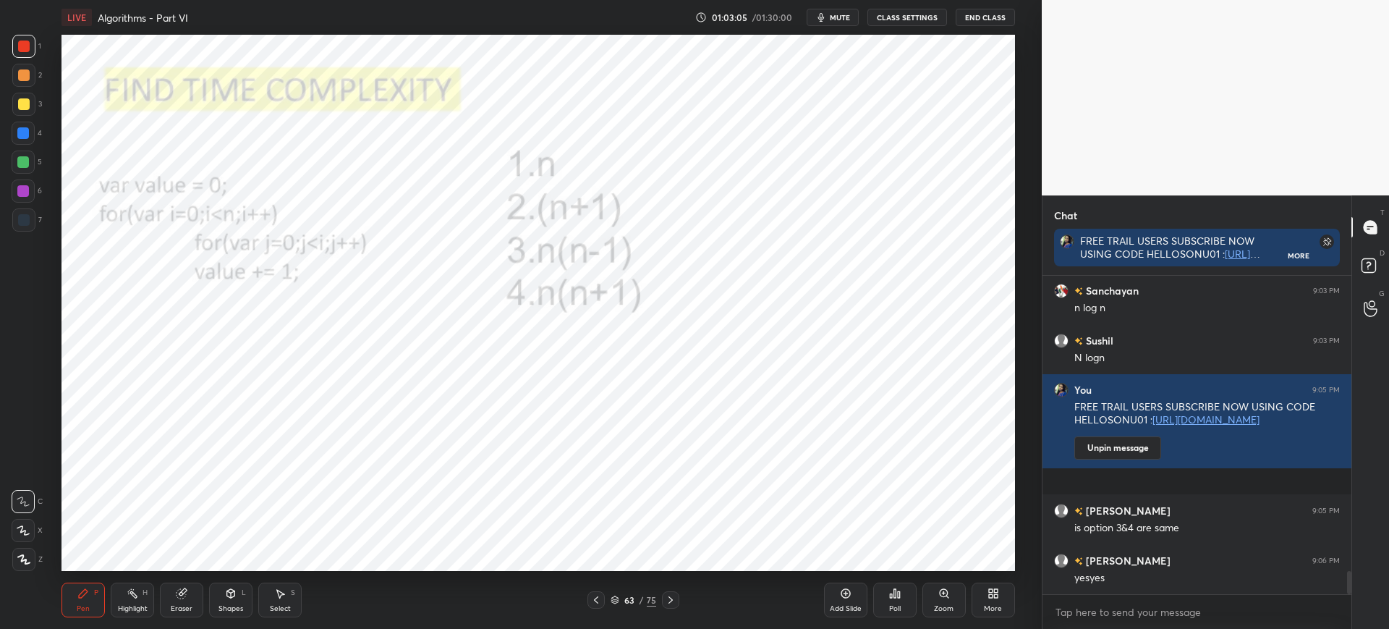
click at [888, 603] on div "Poll" at bounding box center [894, 599] width 43 height 35
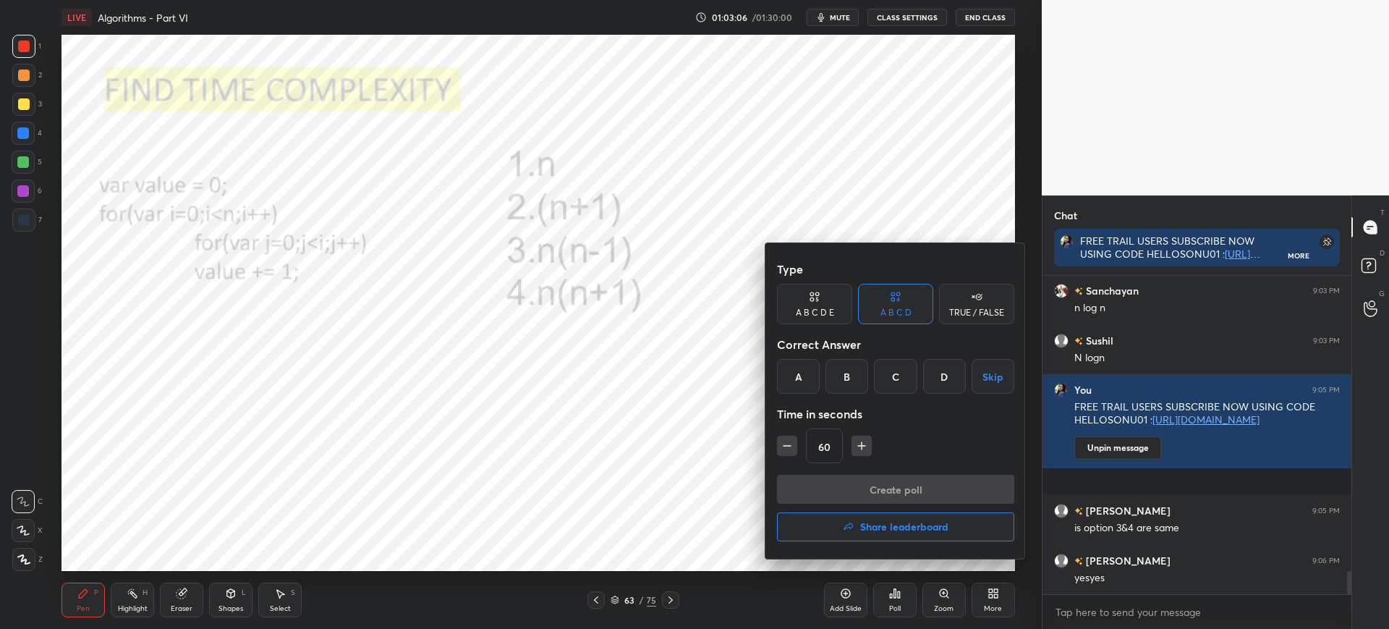
click at [886, 381] on div "C" at bounding box center [895, 376] width 43 height 35
click at [835, 481] on button "Create poll" at bounding box center [895, 489] width 237 height 29
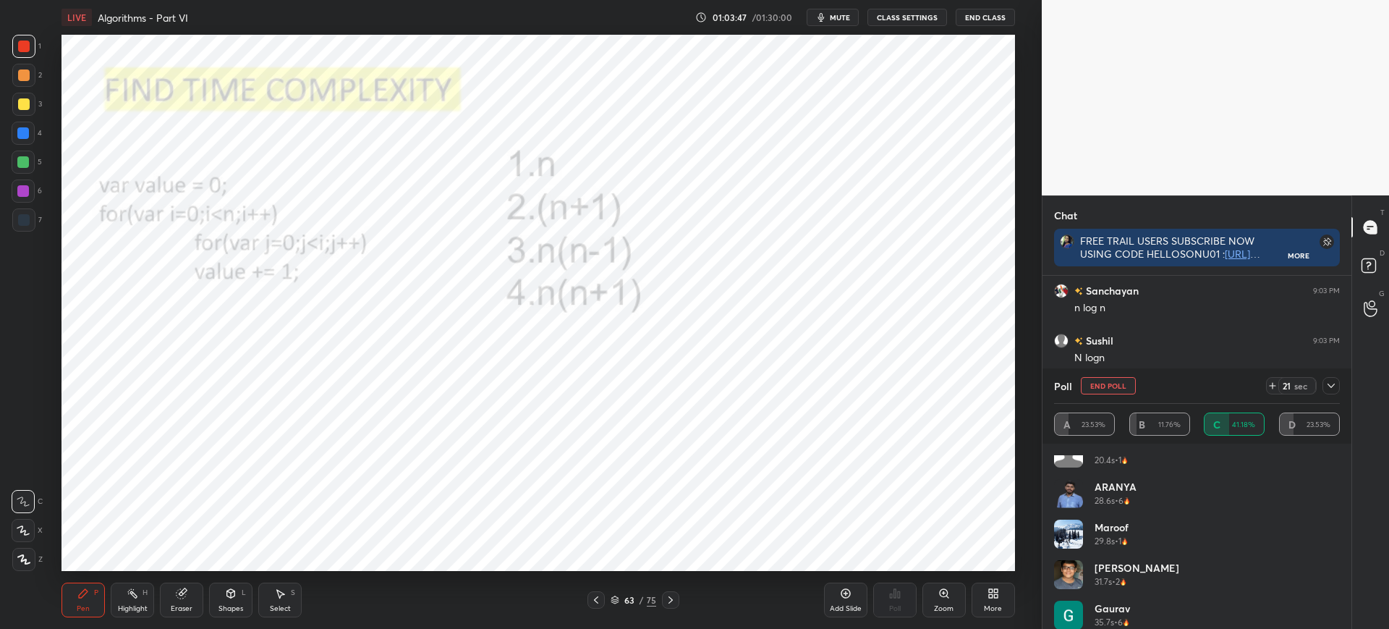
scroll to position [110, 0]
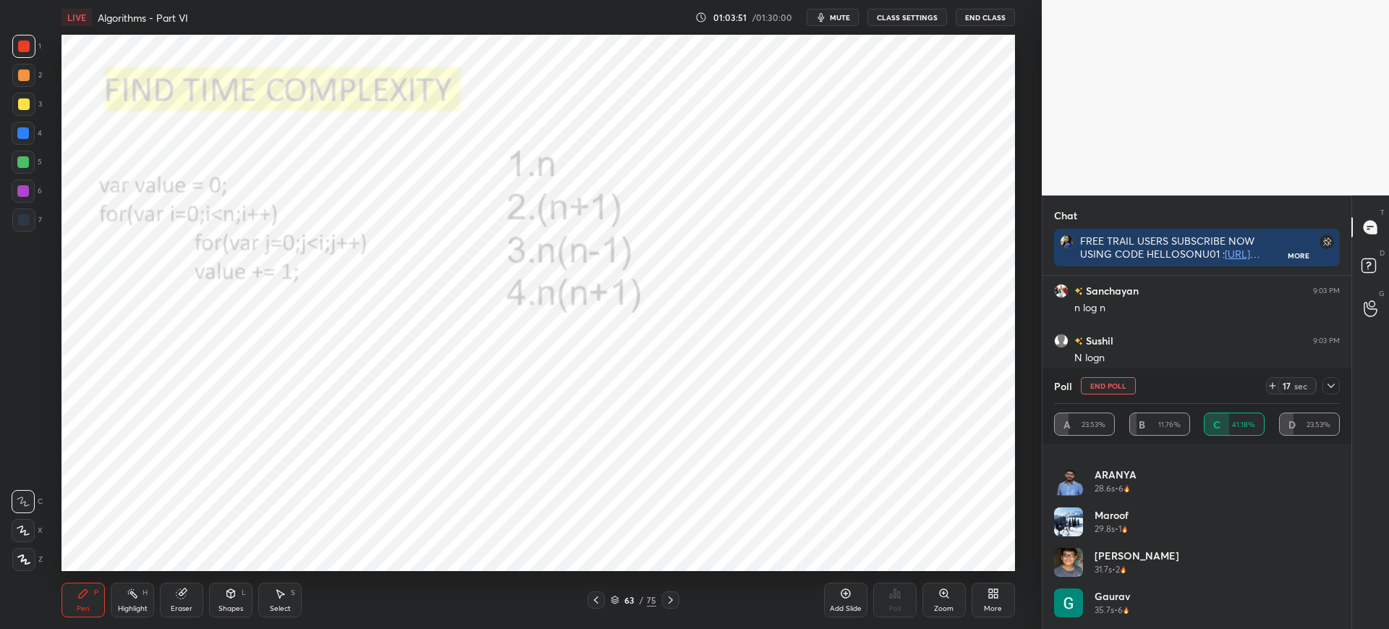
click at [1329, 388] on icon at bounding box center [1331, 386] width 12 height 12
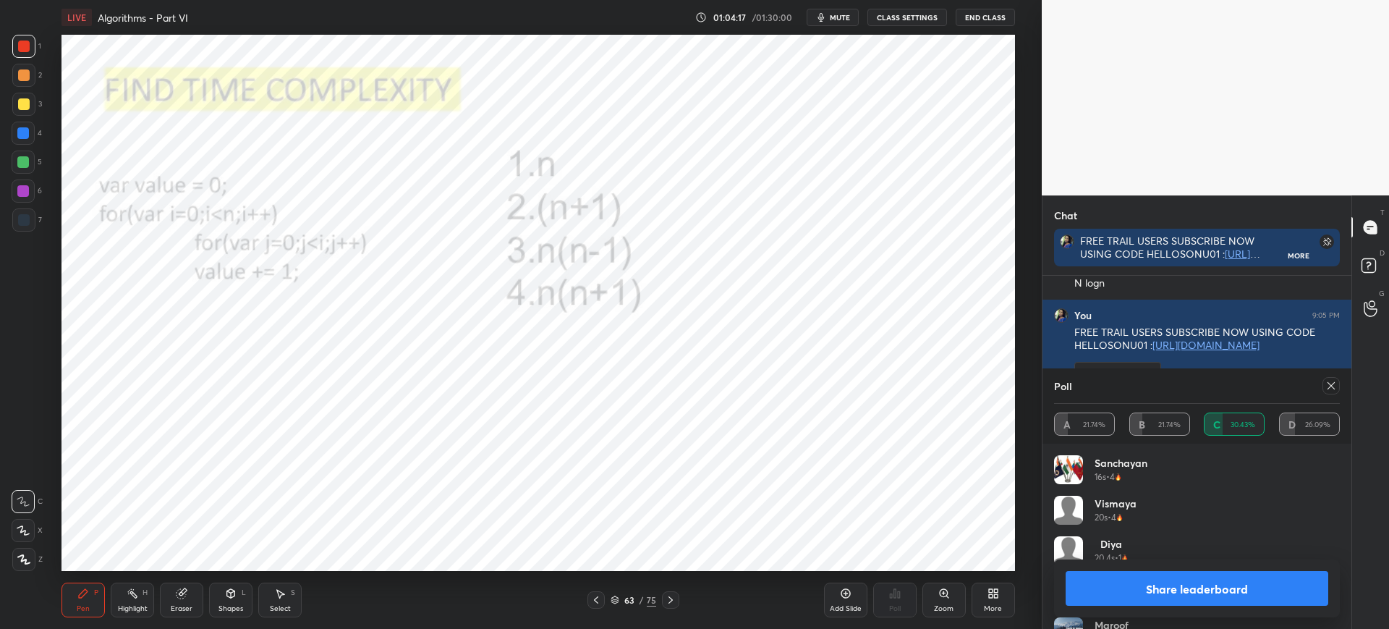
scroll to position [169, 281]
click at [1199, 587] on button "Share leaderboard" at bounding box center [1197, 588] width 263 height 35
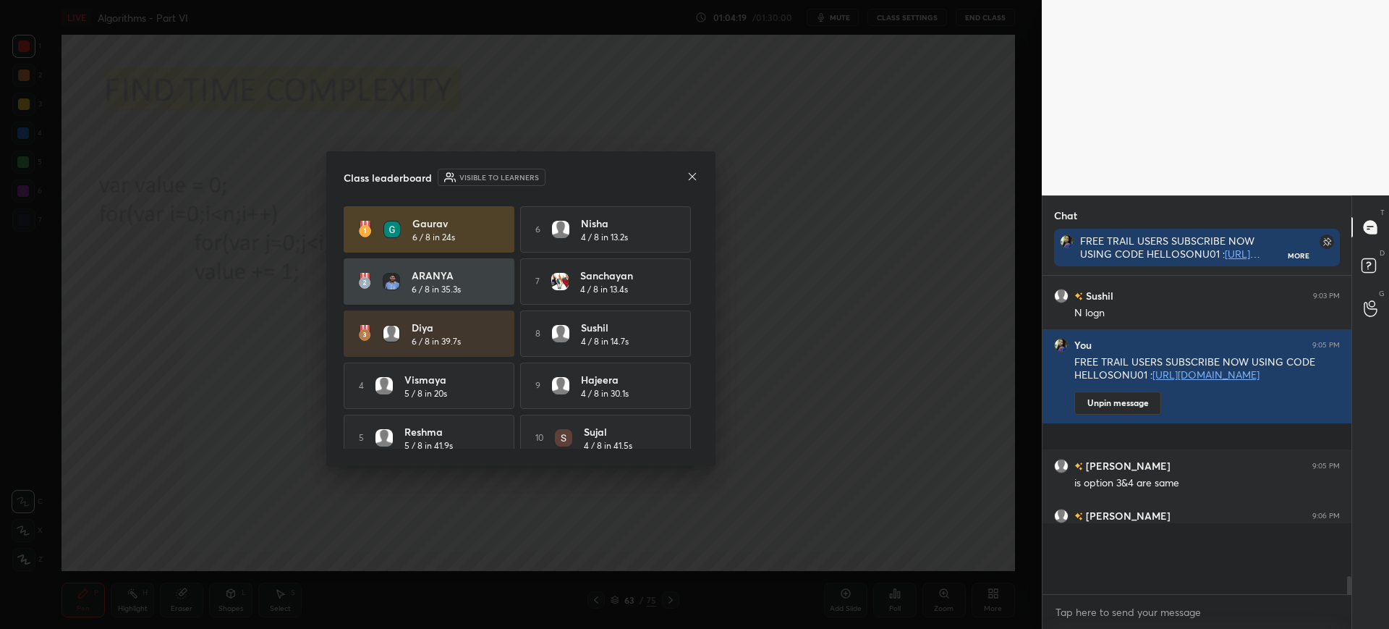
scroll to position [4101, 0]
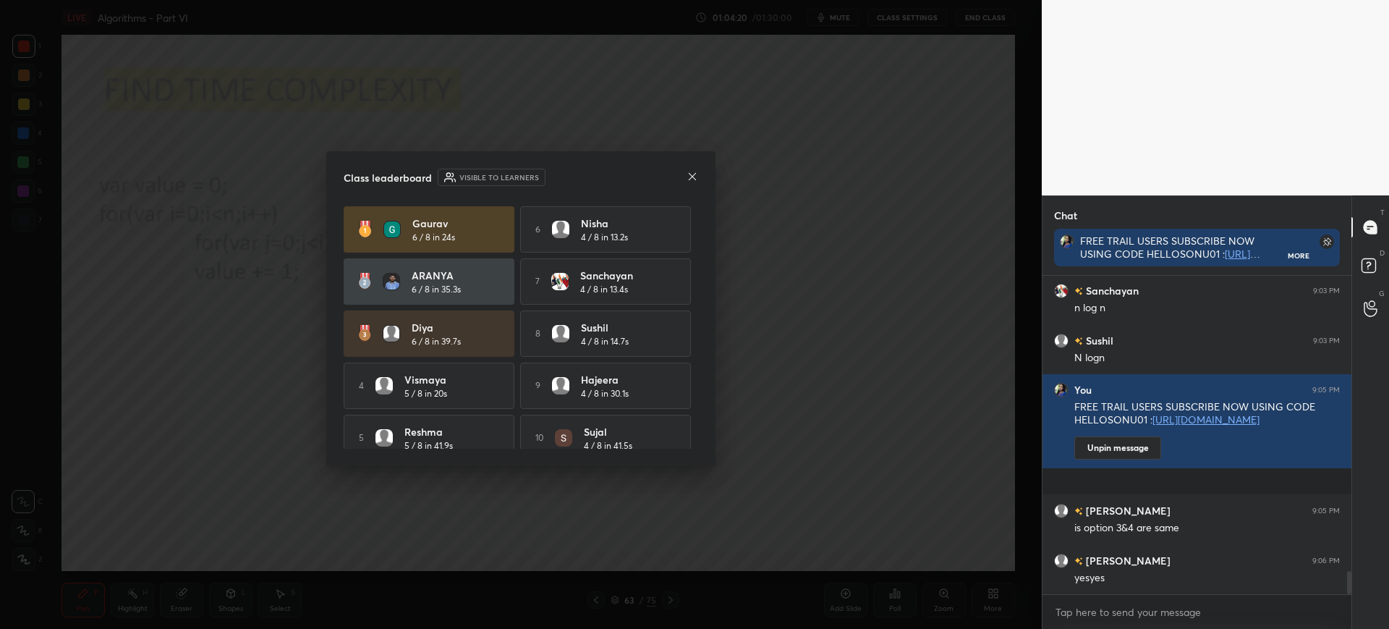
click at [693, 174] on icon at bounding box center [692, 177] width 12 height 12
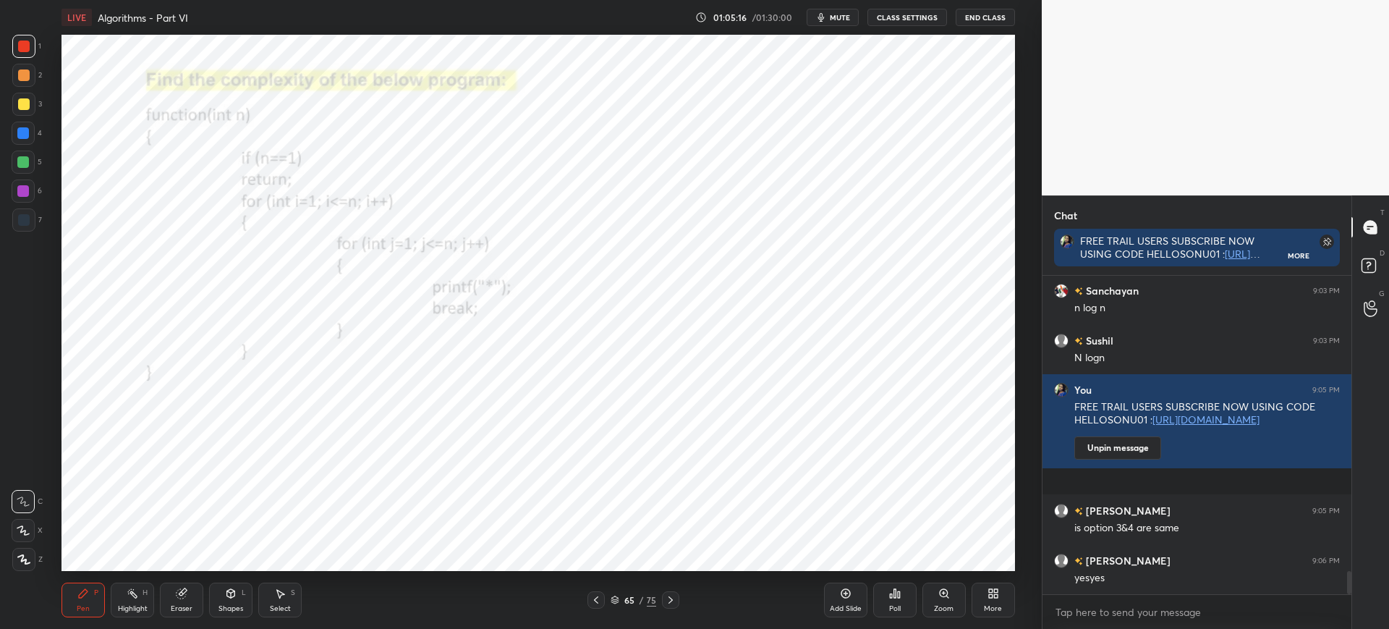
click at [612, 592] on div "65 / 75" at bounding box center [633, 599] width 92 height 17
click at [614, 597] on icon at bounding box center [615, 599] width 9 height 9
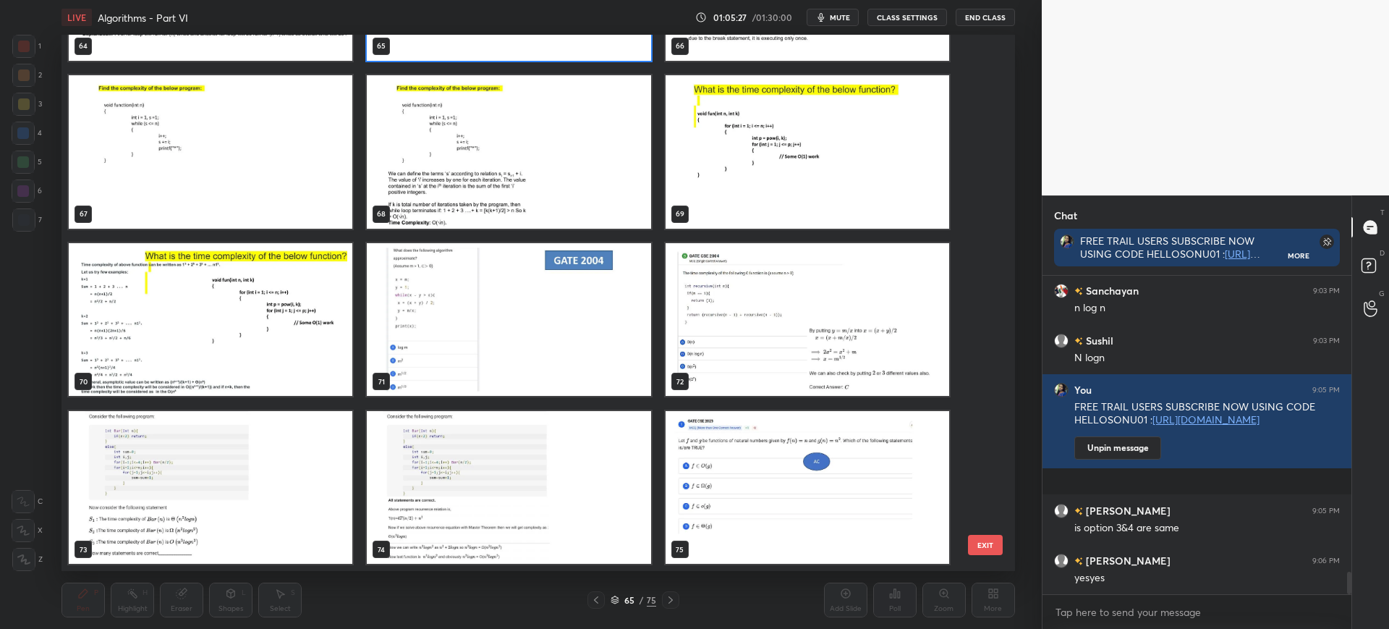
scroll to position [4146, 0]
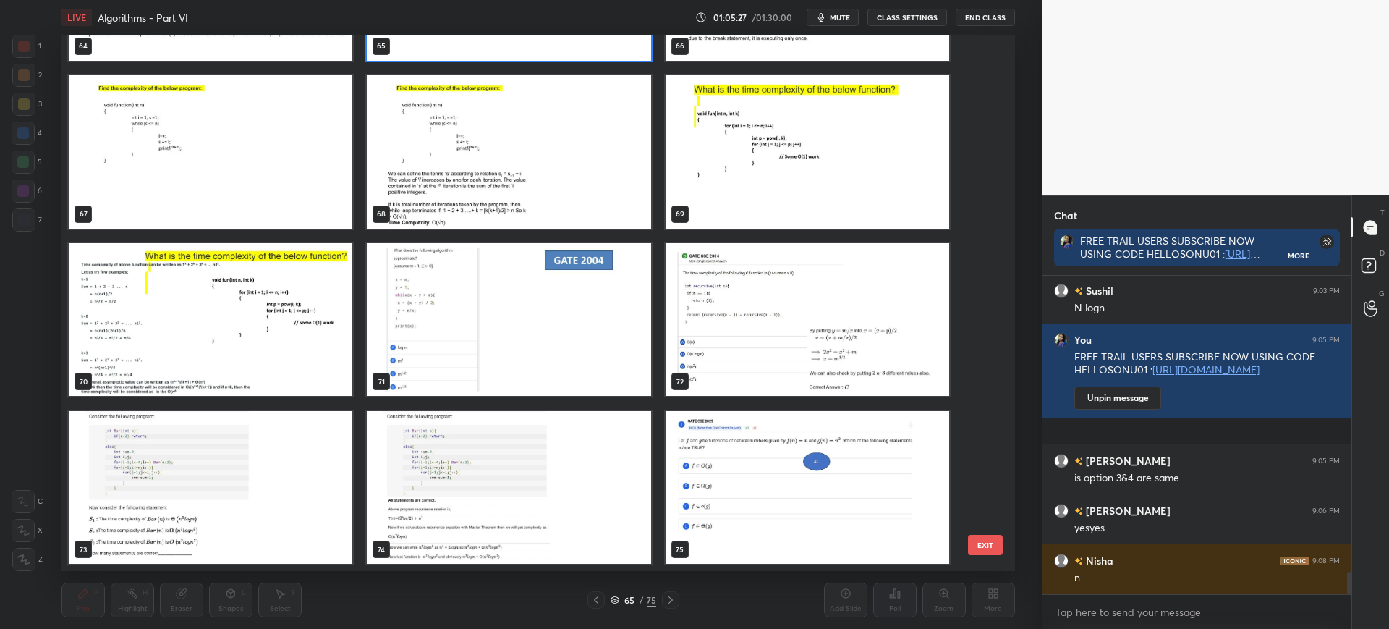
click at [978, 540] on button "EXIT" at bounding box center [985, 545] width 35 height 20
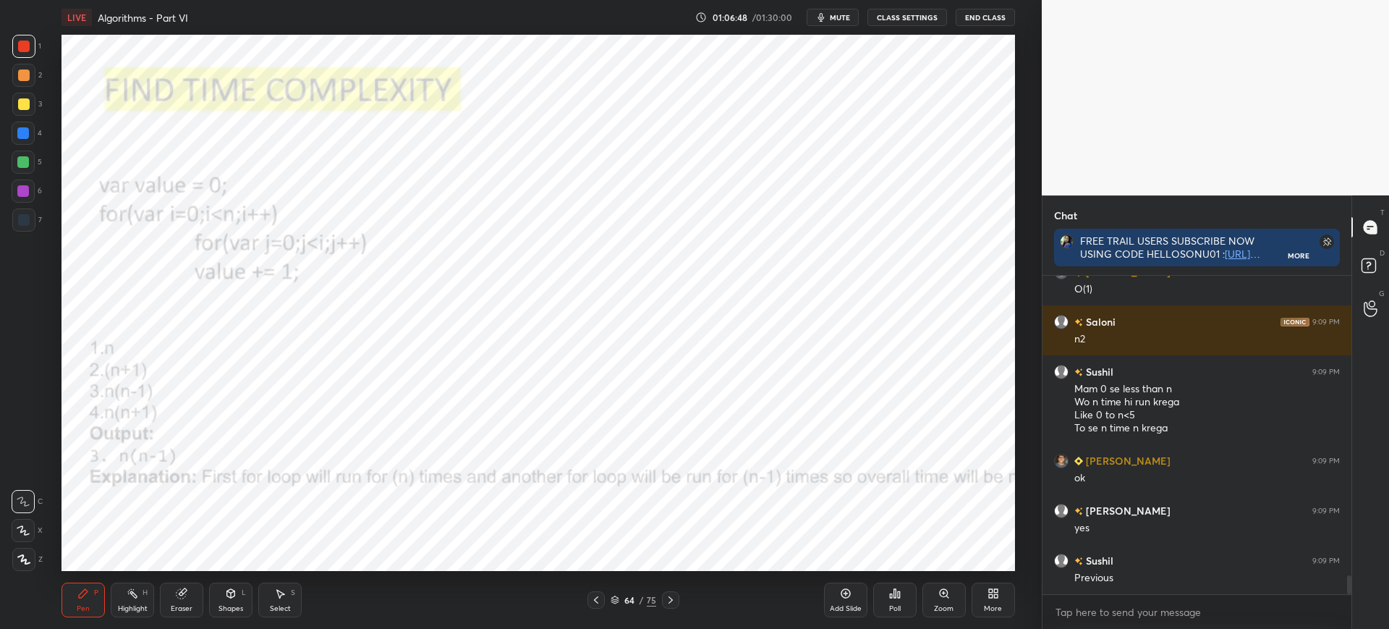
scroll to position [5084, 0]
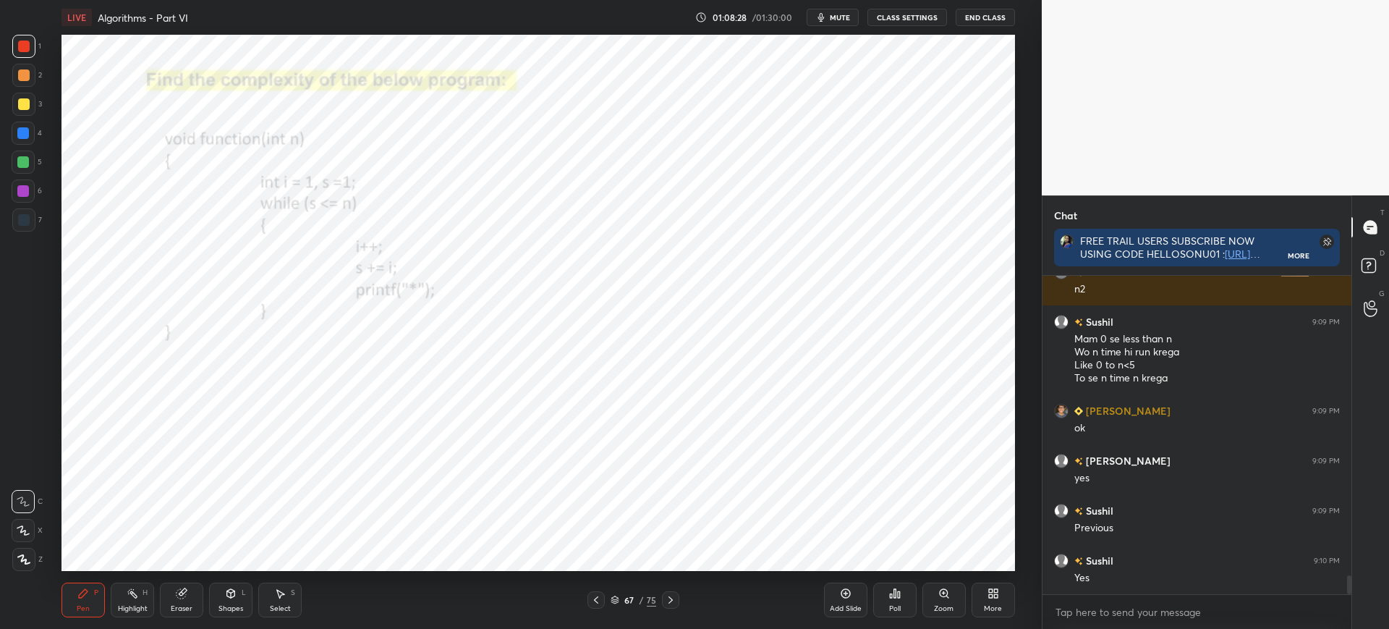
click at [846, 610] on div "Add Slide" at bounding box center [846, 608] width 32 height 7
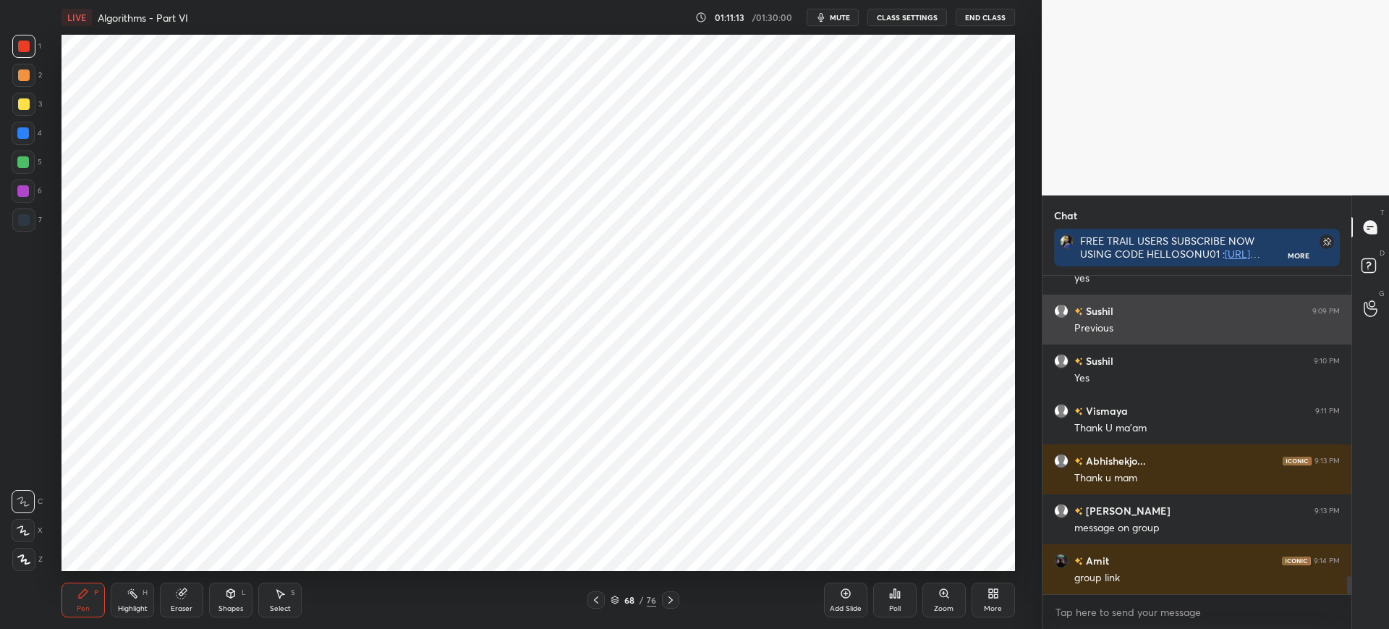
scroll to position [5333, 0]
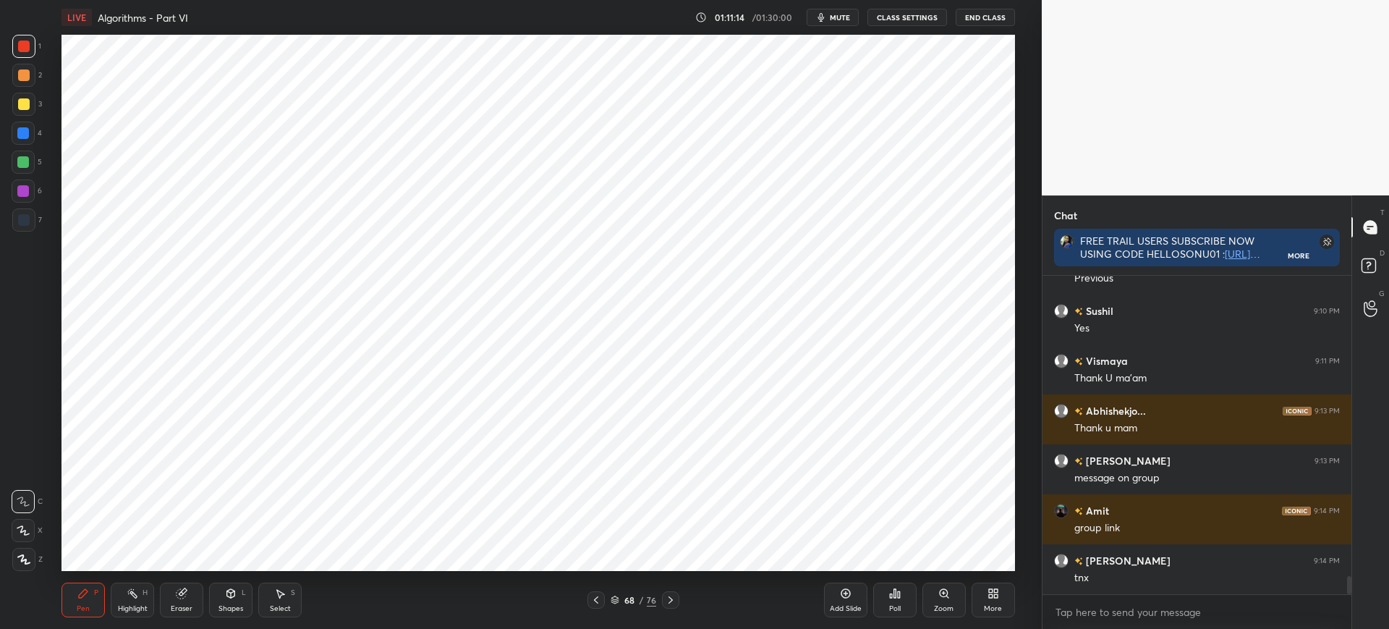
click at [981, 20] on button "End Class" at bounding box center [985, 17] width 59 height 17
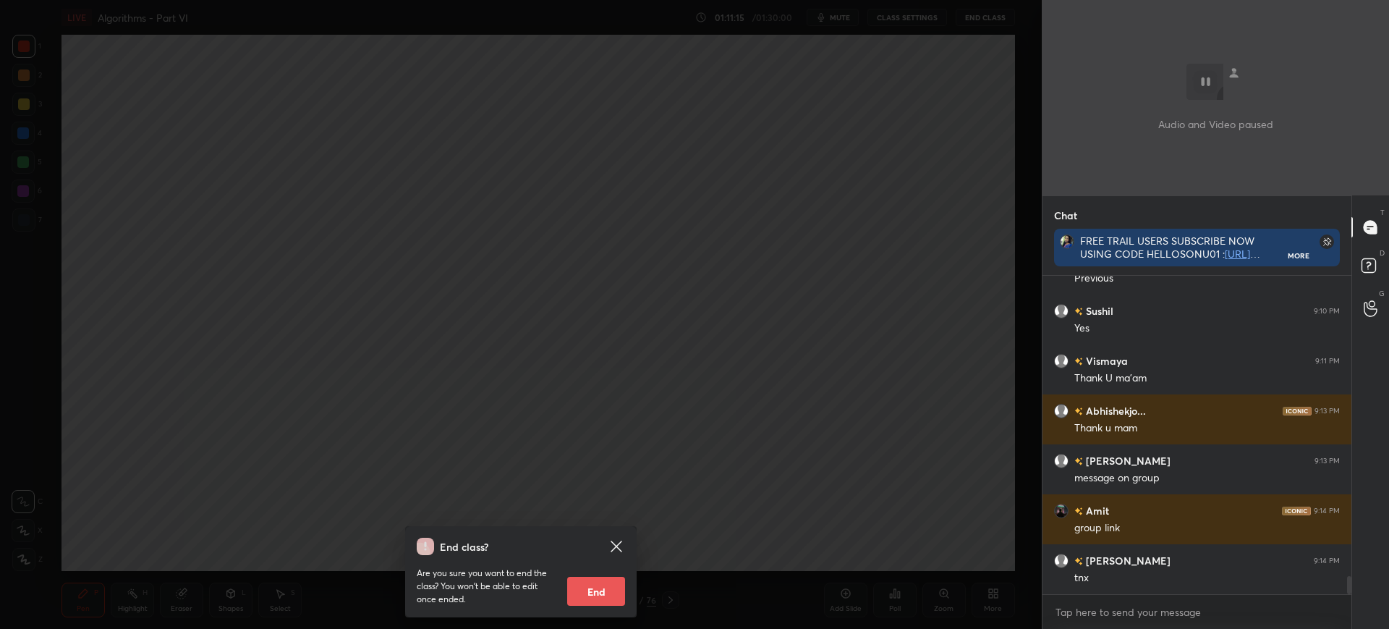
click at [587, 590] on button "End" at bounding box center [596, 591] width 58 height 29
type textarea "x"
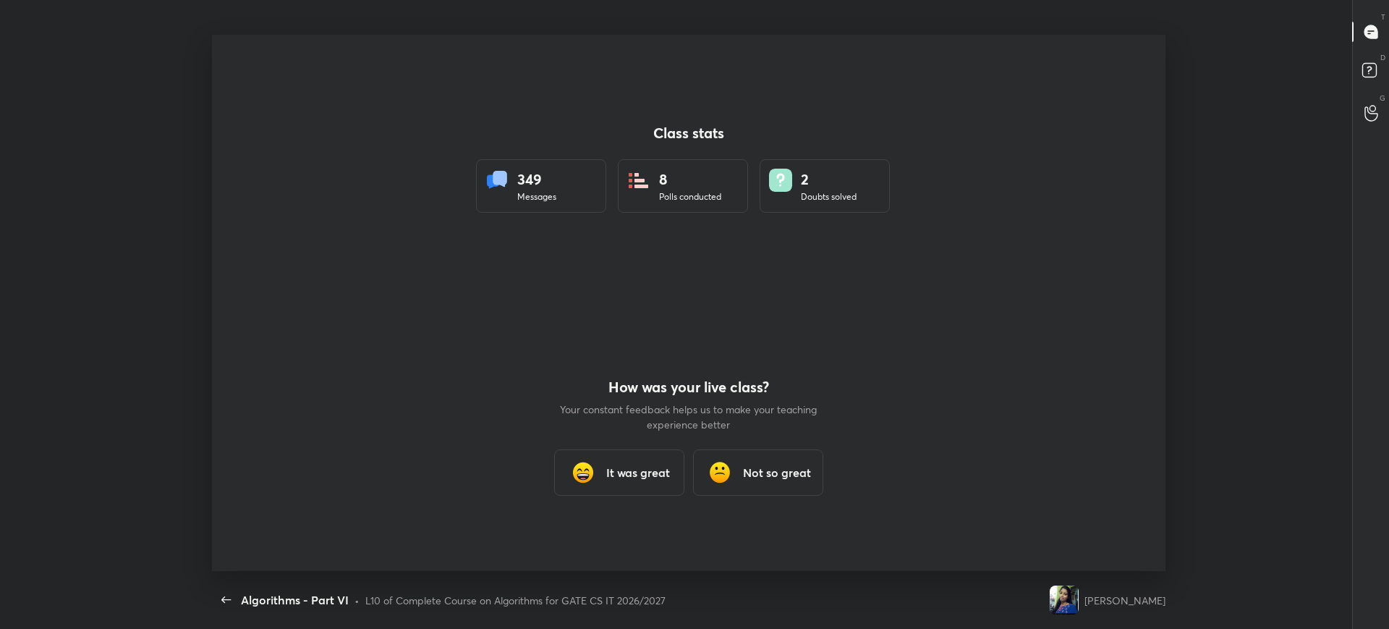
scroll to position [536, 1377]
